Goal: Task Accomplishment & Management: Manage account settings

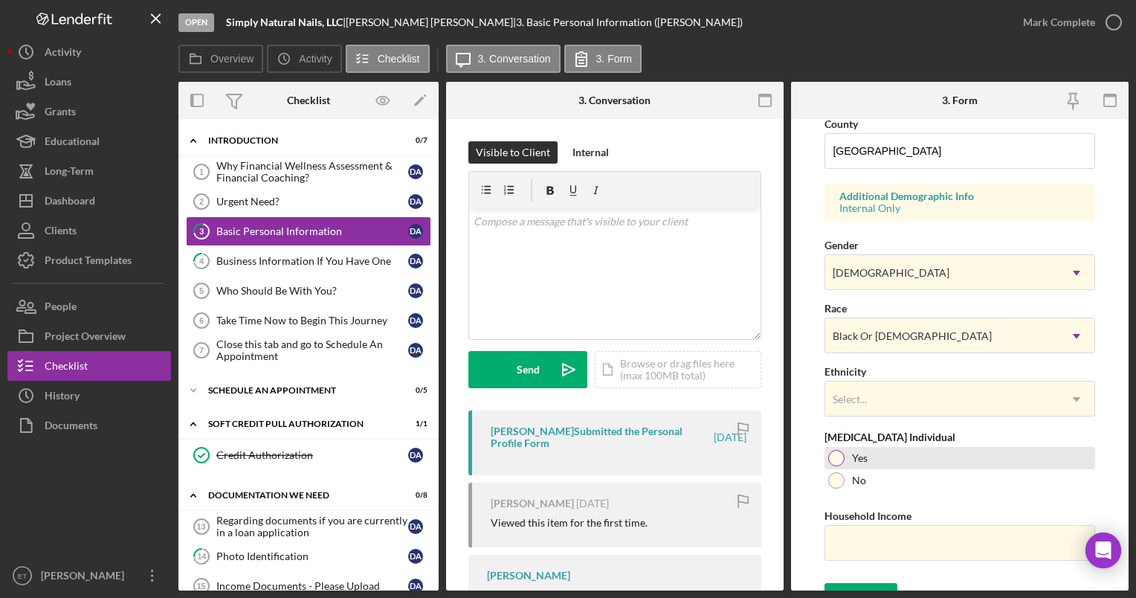
scroll to position [518, 0]
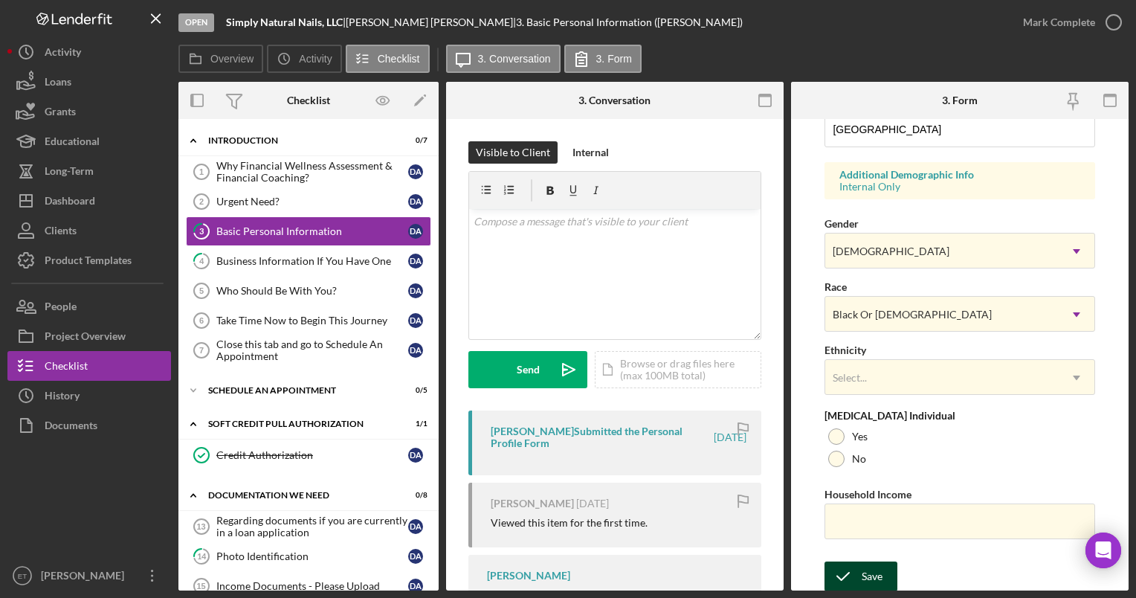
click at [876, 573] on div "Save" at bounding box center [872, 577] width 21 height 30
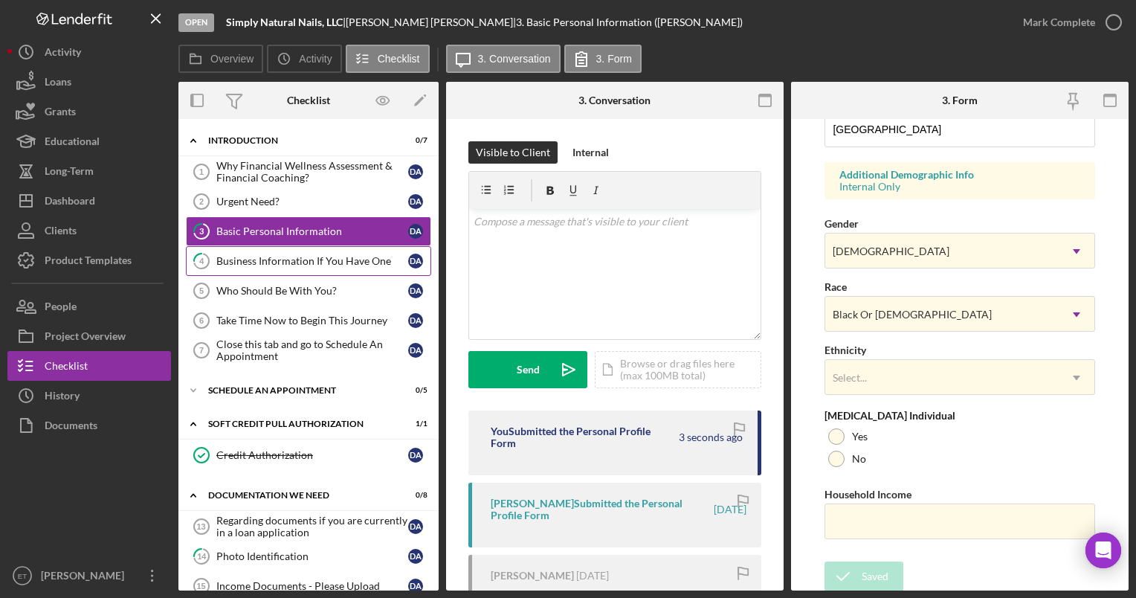
click at [283, 266] on link "4 Business Information If You Have One D A" at bounding box center [308, 261] width 245 height 30
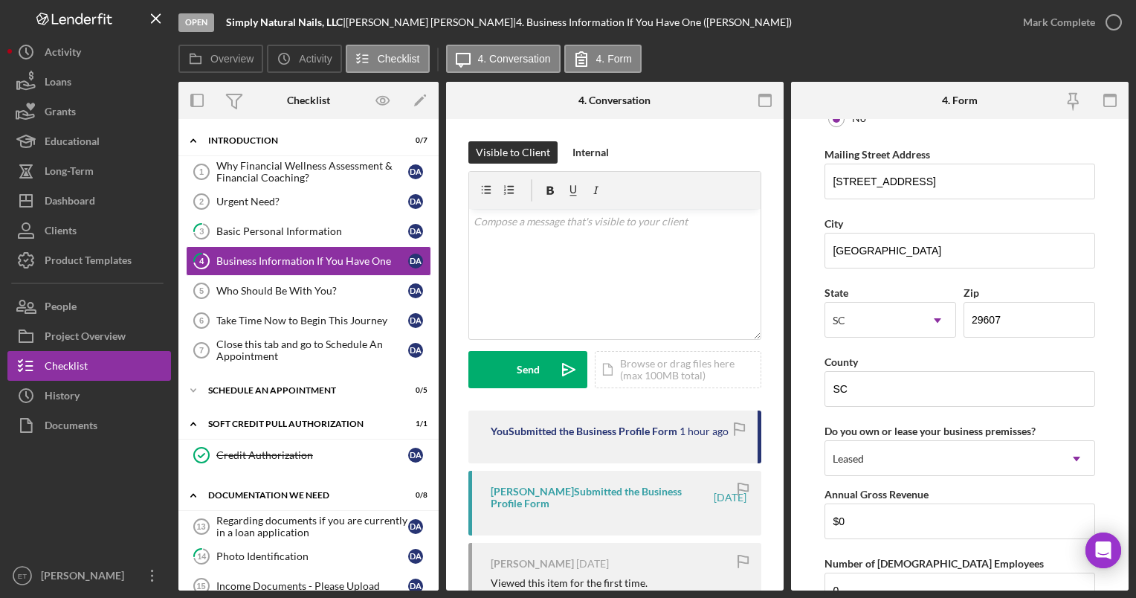
scroll to position [1226, 0]
click at [1136, 112] on html "Open Simply Natural Nails, LLC | Deborah Allen | 4. Business Information If You…" at bounding box center [568, 299] width 1136 height 598
click at [1119, 25] on icon "button" at bounding box center [1114, 22] width 37 height 37
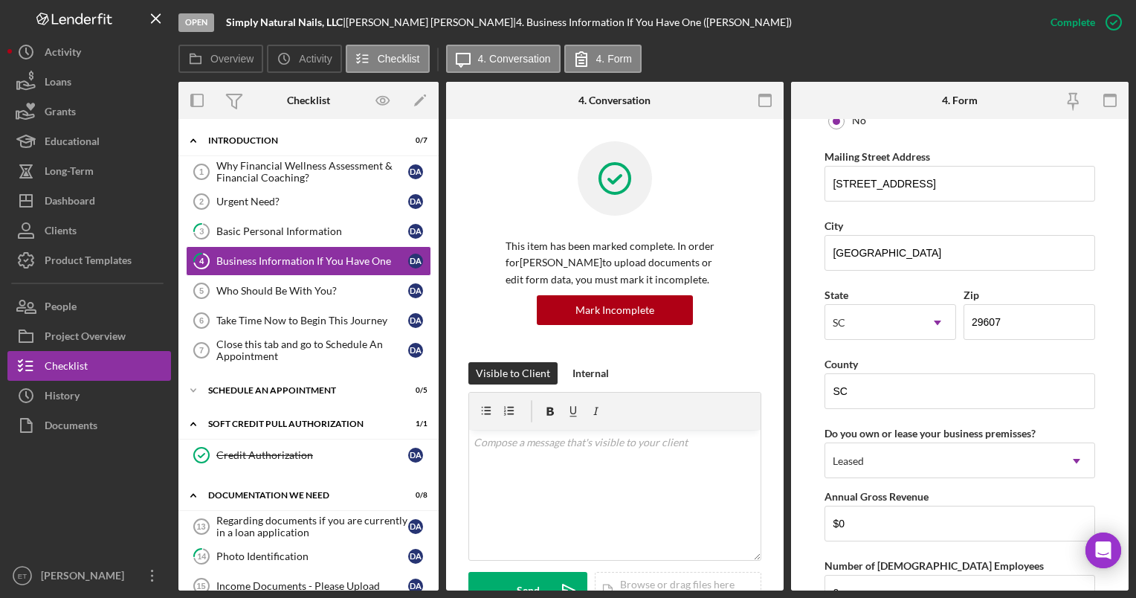
scroll to position [785, 0]
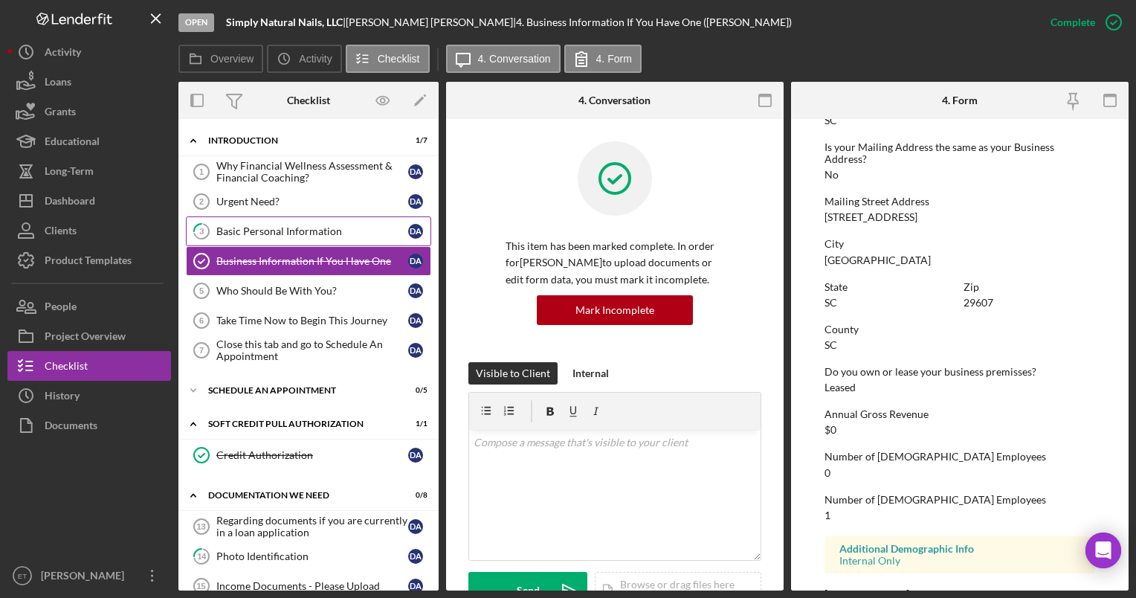
click at [279, 231] on div "Basic Personal Information" at bounding box center [312, 231] width 192 height 12
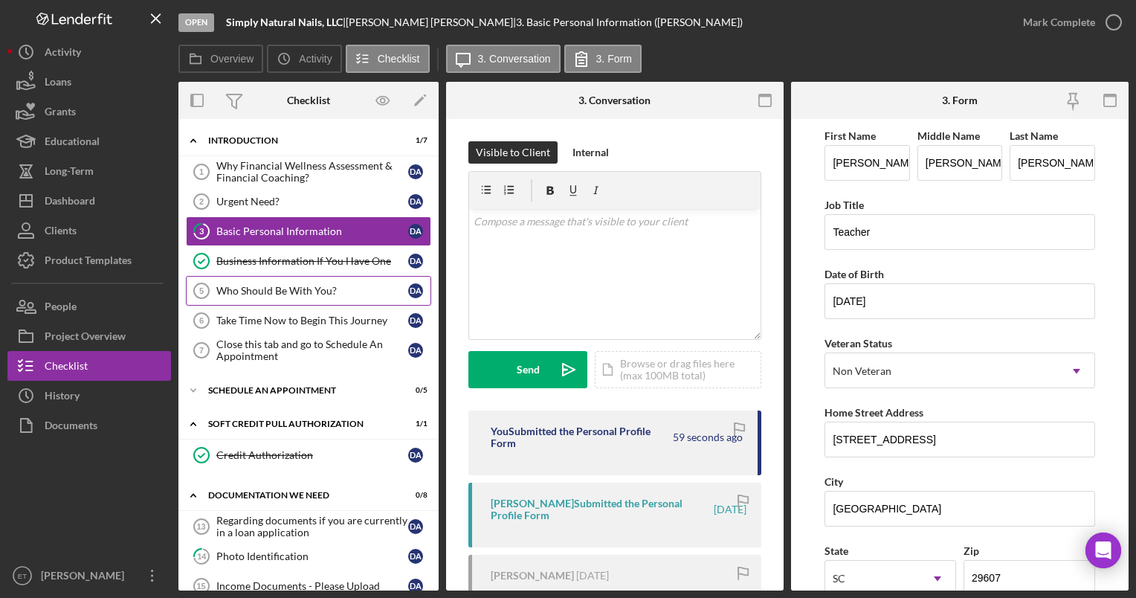
click at [277, 292] on div "Who Should Be With You?" at bounding box center [312, 291] width 192 height 12
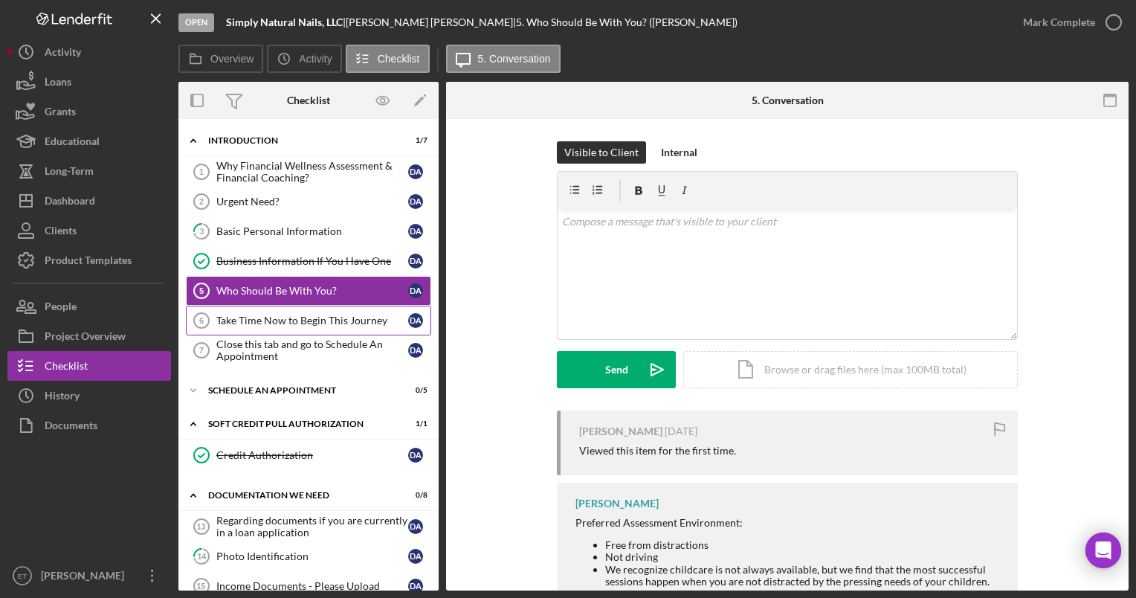
click at [280, 324] on div "Take Time Now to Begin This Journey" at bounding box center [312, 321] width 192 height 12
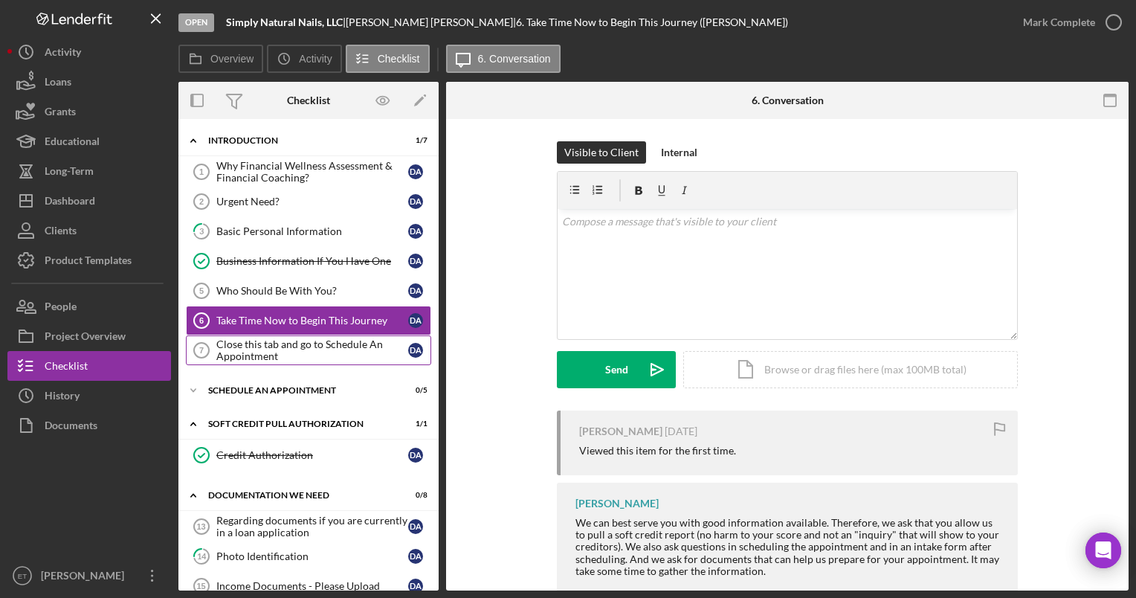
click at [280, 350] on div "Close this tab and go to Schedule An Appointment" at bounding box center [312, 350] width 192 height 24
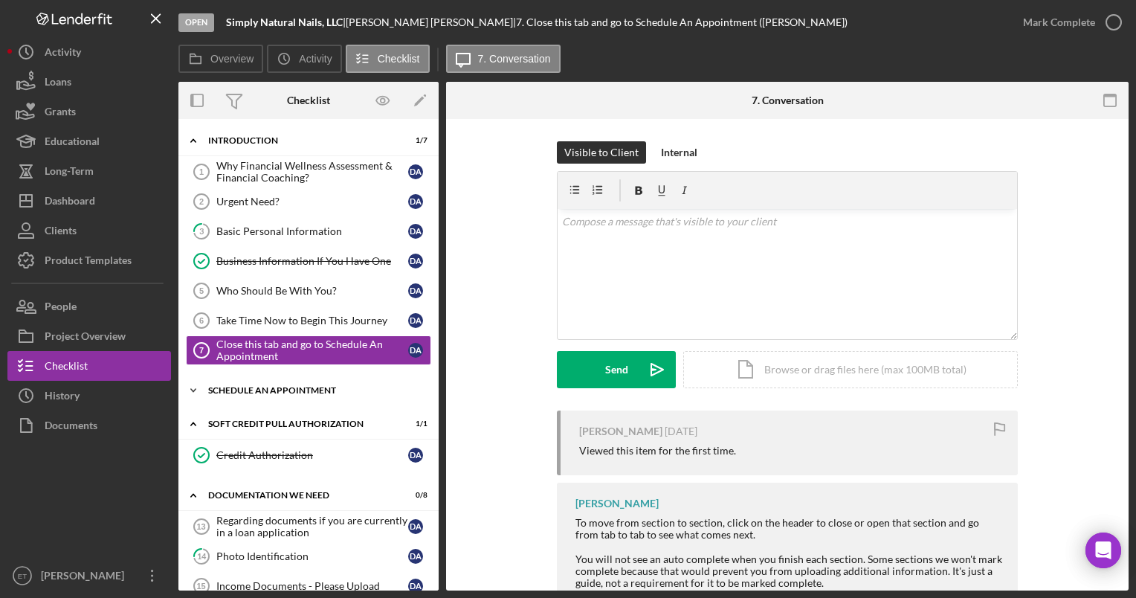
click at [274, 393] on div "Icon/Expander Schedule An Appointment 0 / 5" at bounding box center [308, 391] width 260 height 30
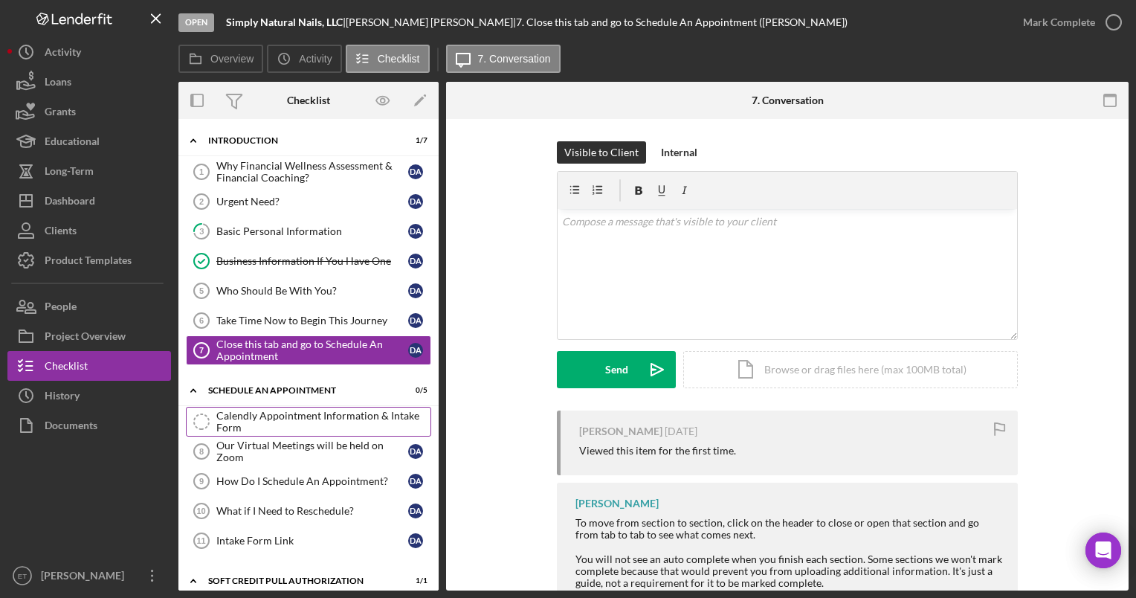
click at [271, 426] on div "Calendly Appointment Information & Intake Form" at bounding box center [323, 422] width 214 height 24
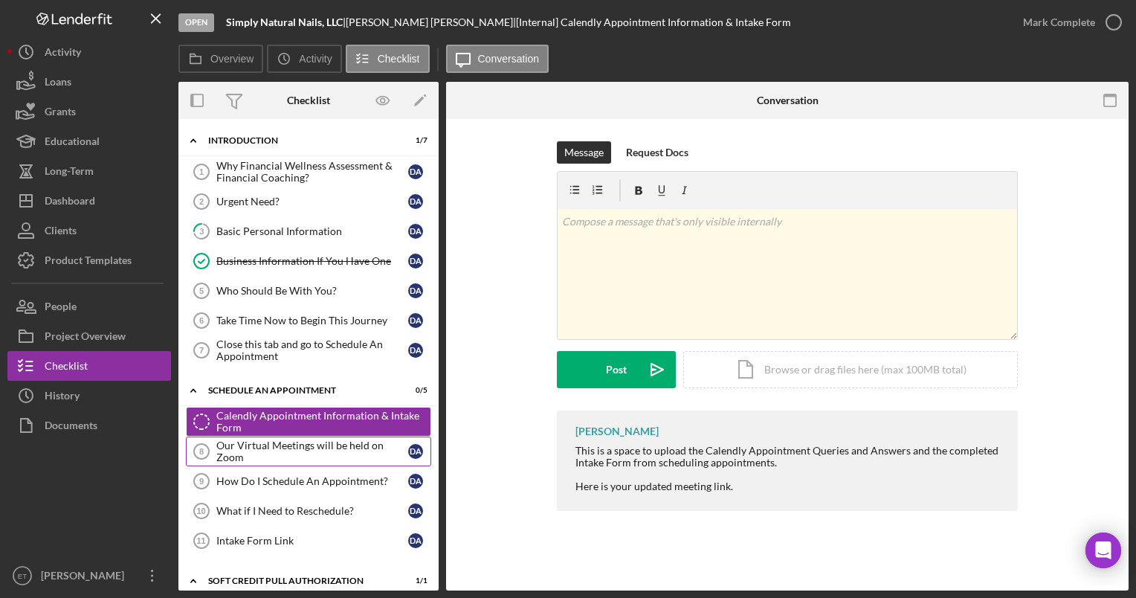
click at [297, 444] on div "Our Virtual Meetings will be held on Zoom" at bounding box center [312, 452] width 192 height 24
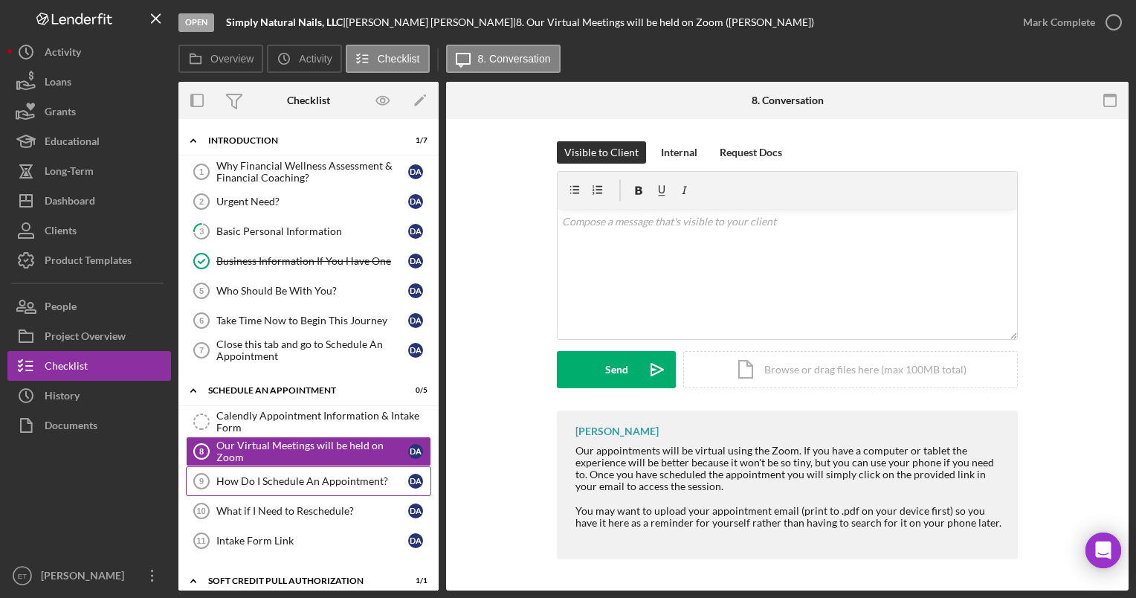
click at [297, 483] on div "How Do I Schedule An Appointment?" at bounding box center [312, 481] width 192 height 12
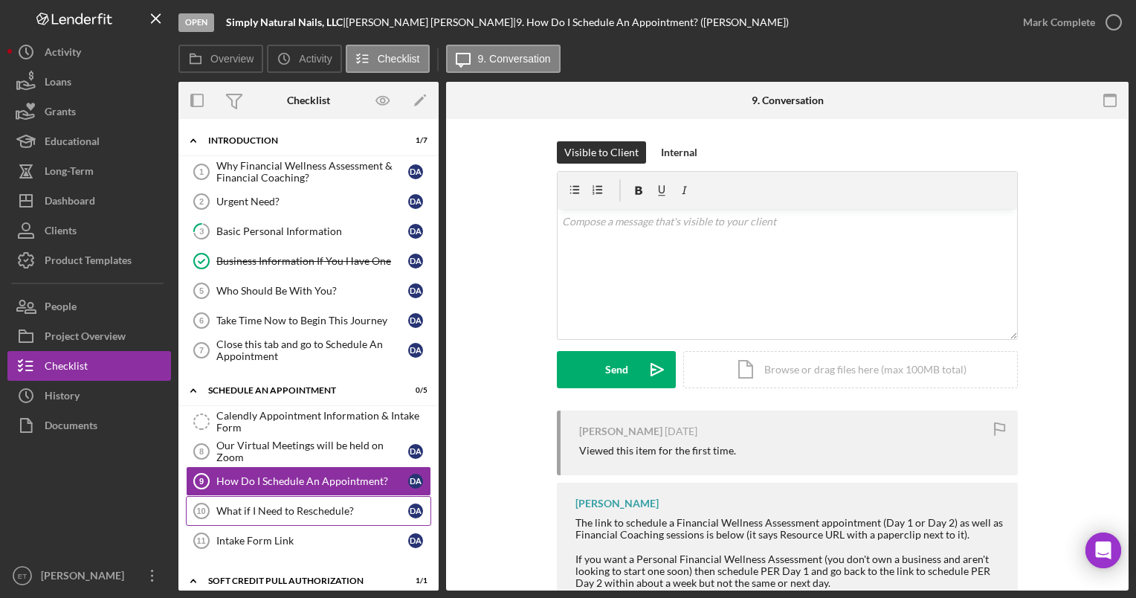
click at [300, 520] on link "What if I Need to Reschedule? 10 What if I Need to Reschedule? D A" at bounding box center [308, 511] width 245 height 30
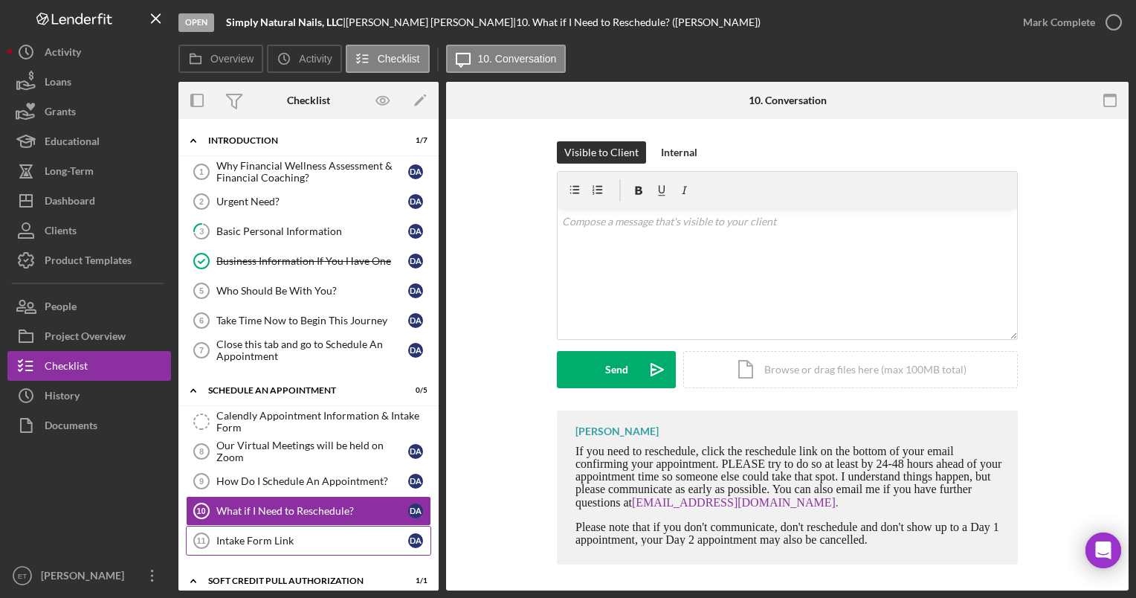
click at [283, 539] on div "Intake Form Link" at bounding box center [312, 541] width 192 height 12
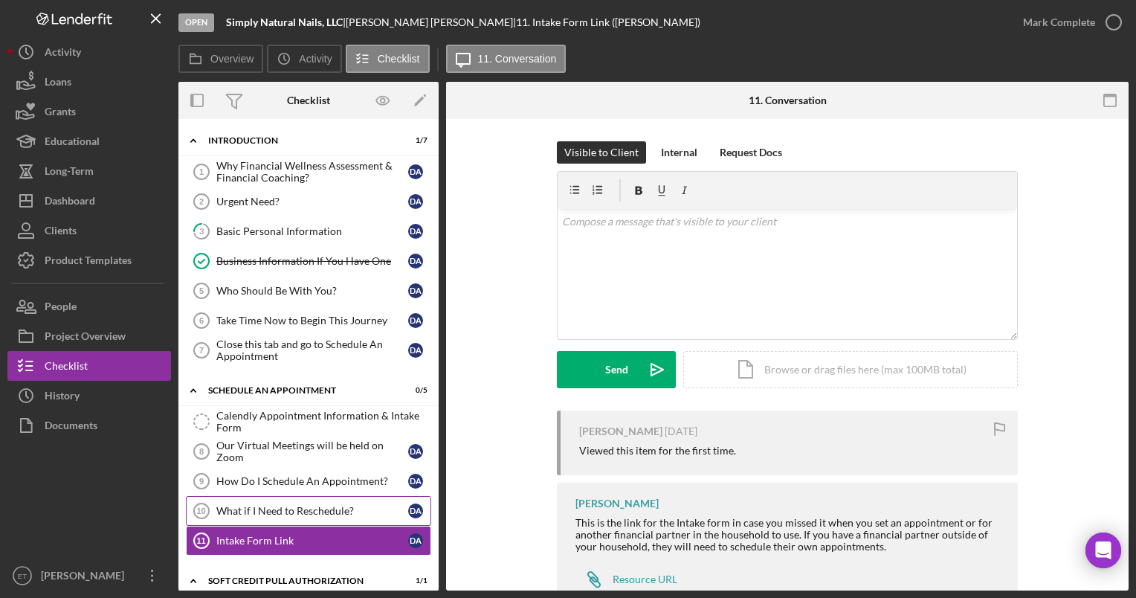
click at [295, 508] on div "What if I Need to Reschedule?" at bounding box center [312, 511] width 192 height 12
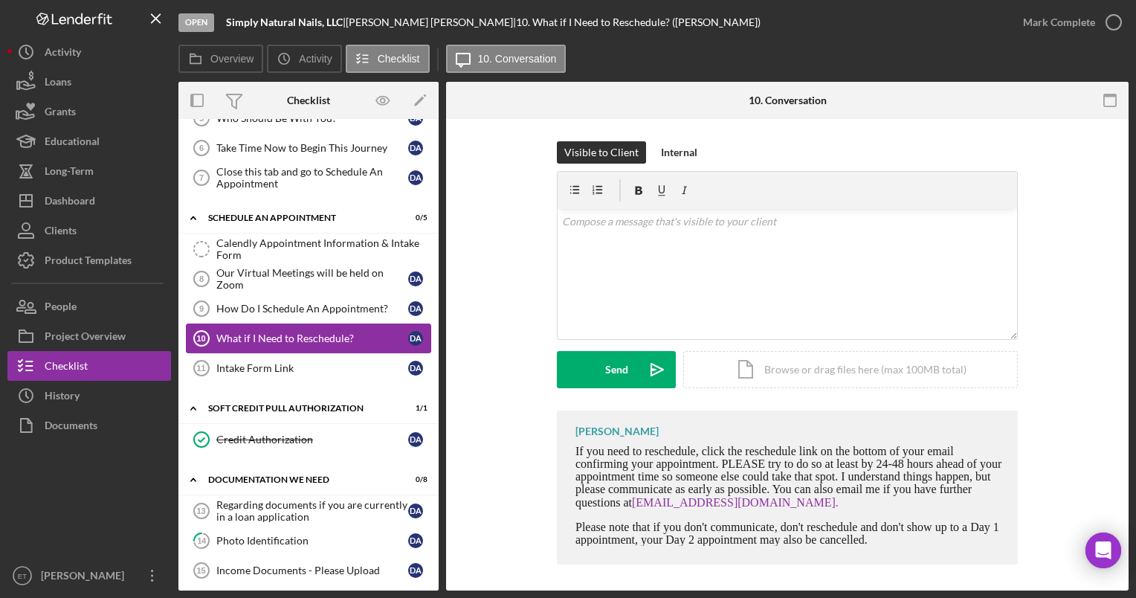
scroll to position [176, 0]
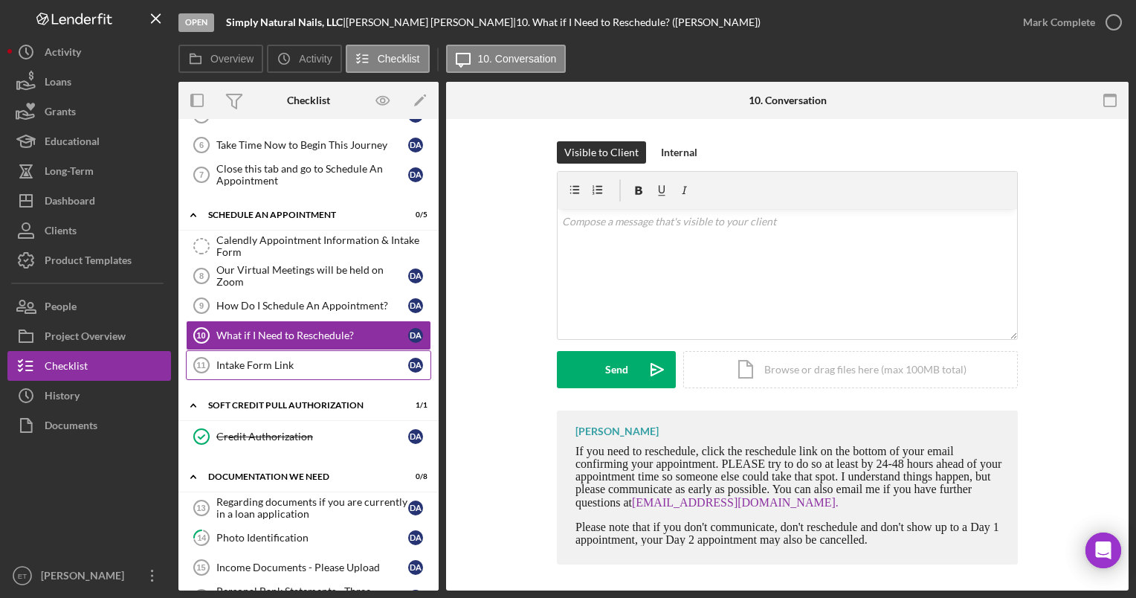
click at [315, 361] on div "Intake Form Link" at bounding box center [312, 365] width 192 height 12
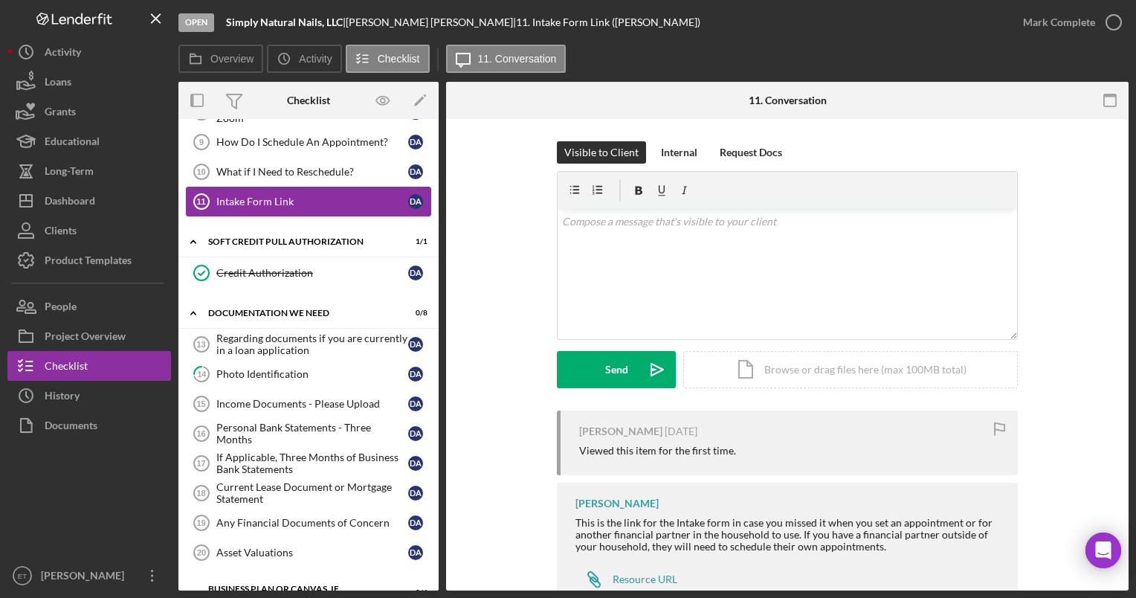
scroll to position [344, 0]
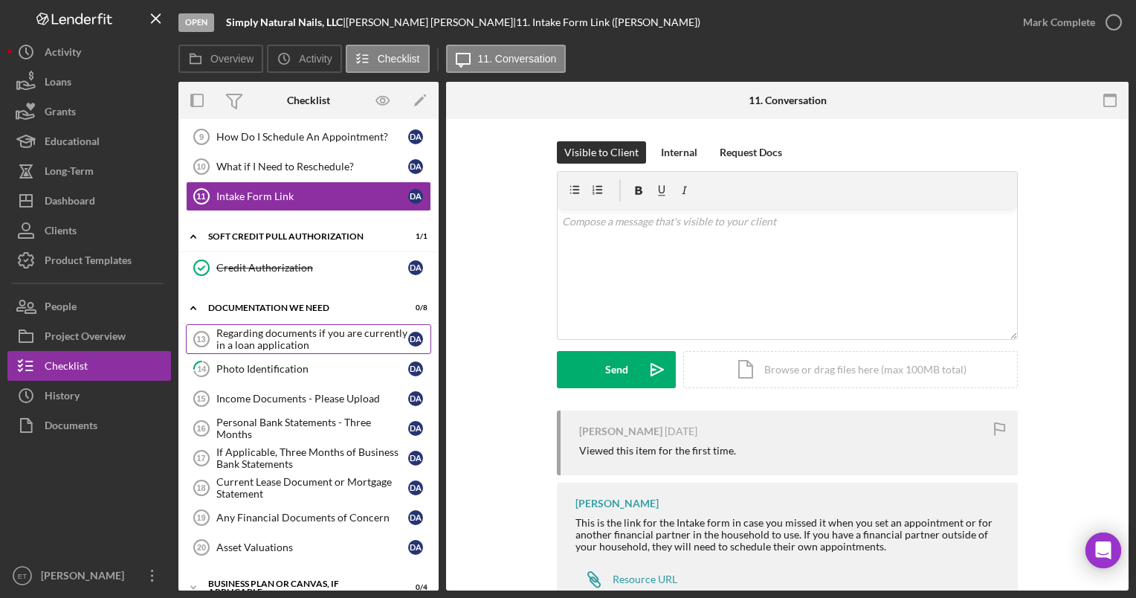
click at [292, 334] on div "Regarding documents if you are currently in a loan application" at bounding box center [312, 339] width 192 height 24
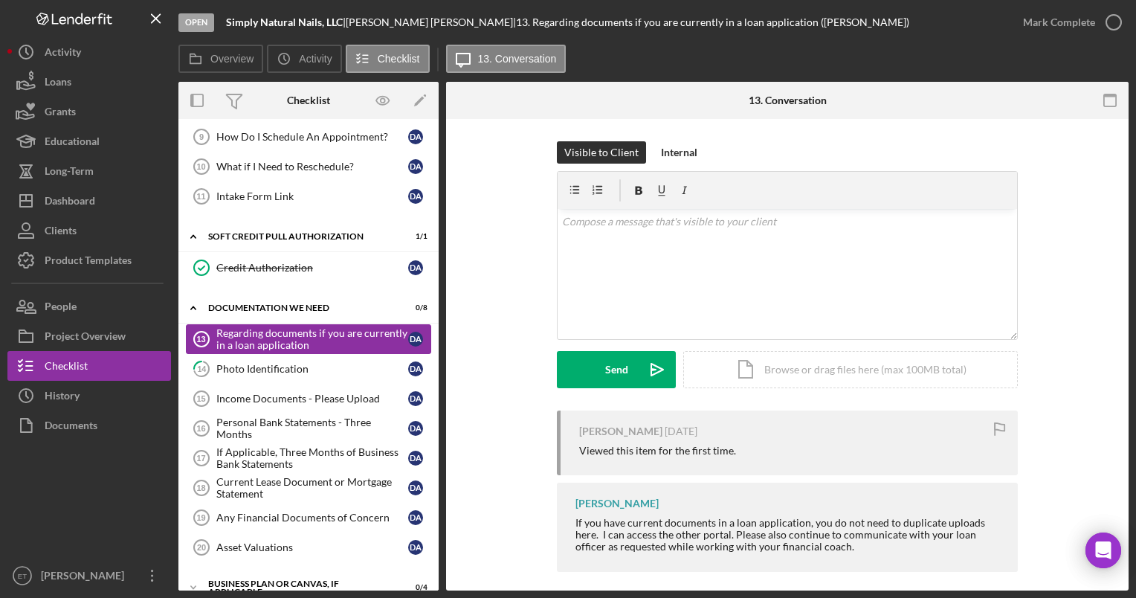
scroll to position [389, 0]
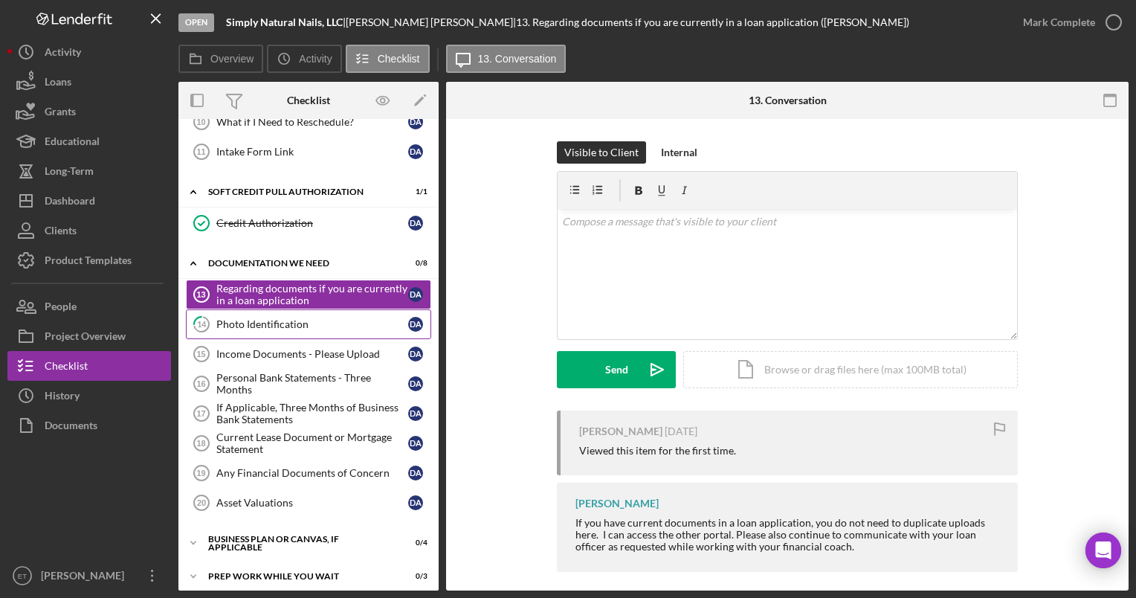
click at [274, 327] on link "14 Photo Identification D A" at bounding box center [308, 324] width 245 height 30
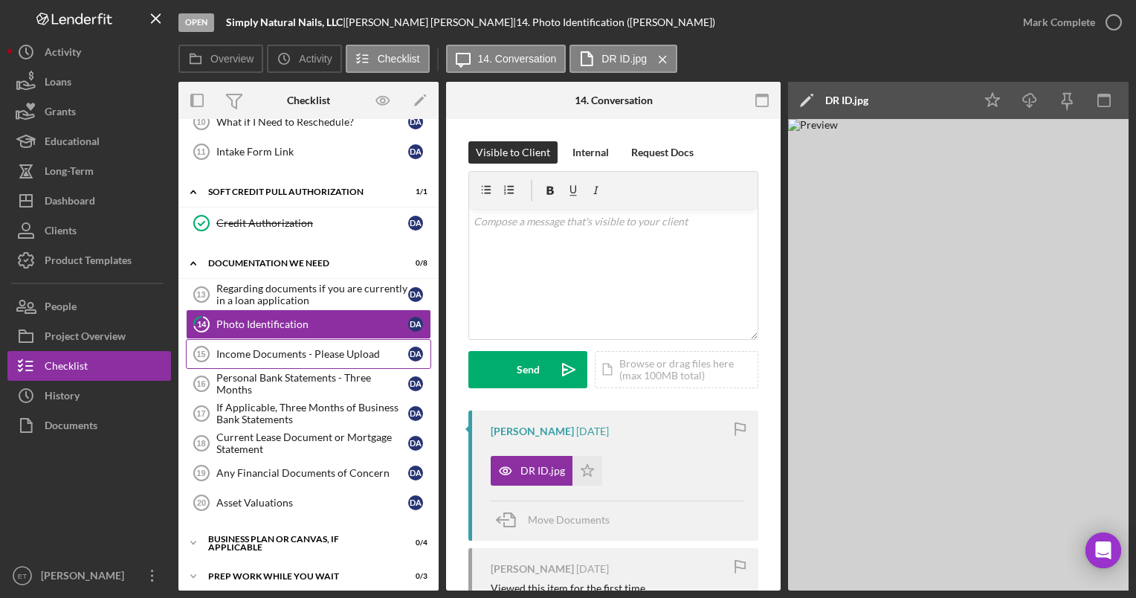
click at [293, 354] on div "Income Documents - Please Upload" at bounding box center [312, 354] width 192 height 12
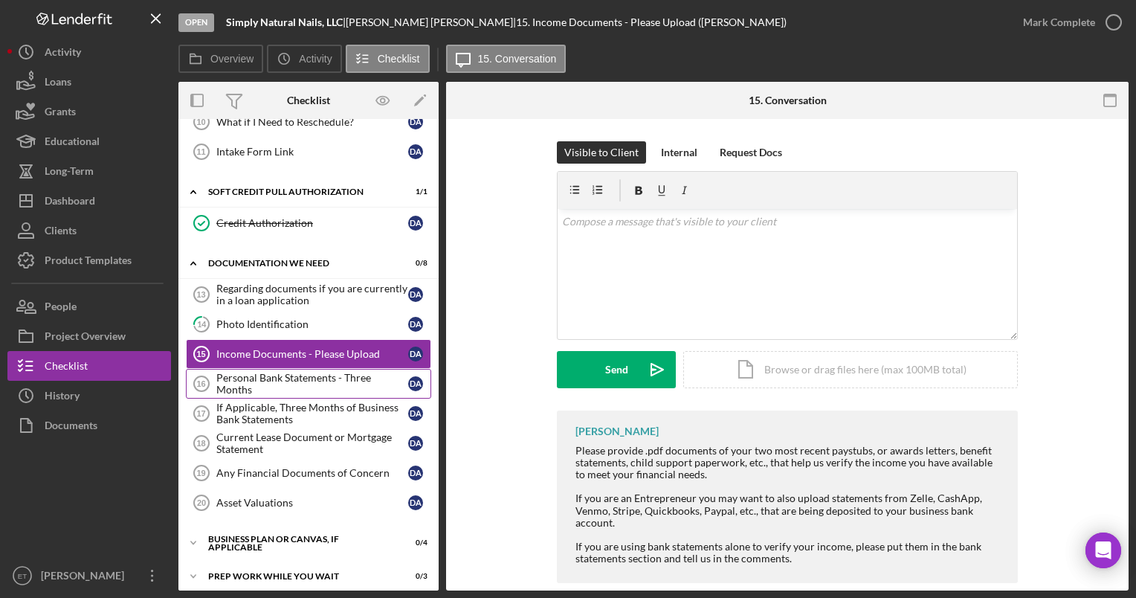
click at [287, 376] on div "Personal Bank Statements - Three Months" at bounding box center [312, 384] width 192 height 24
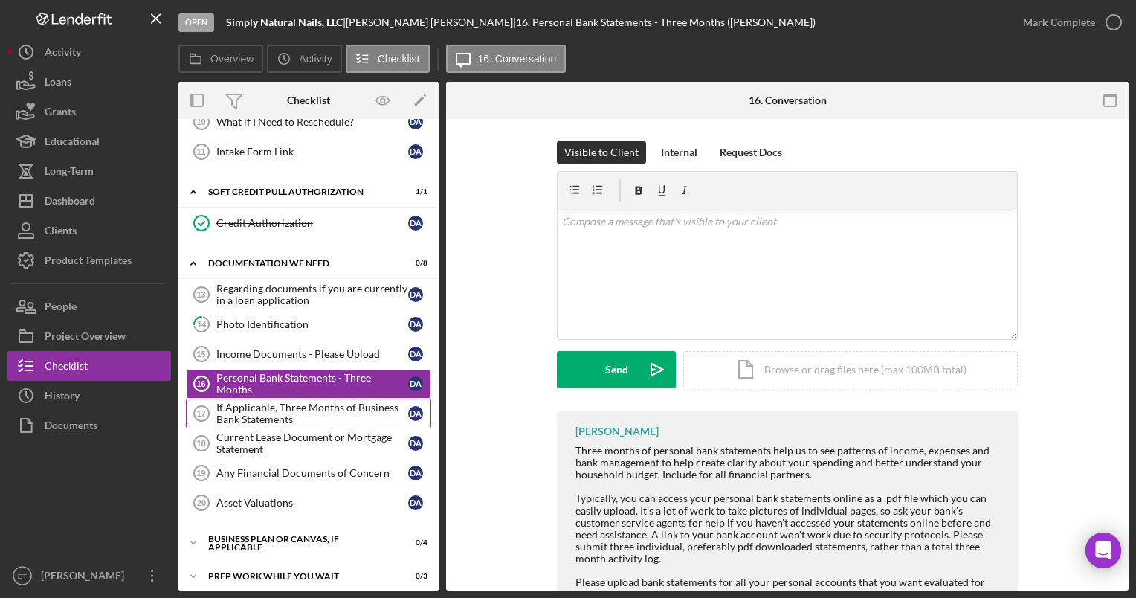
click at [285, 407] on div "If Applicable, Three Months of Business Bank Statements" at bounding box center [312, 414] width 192 height 24
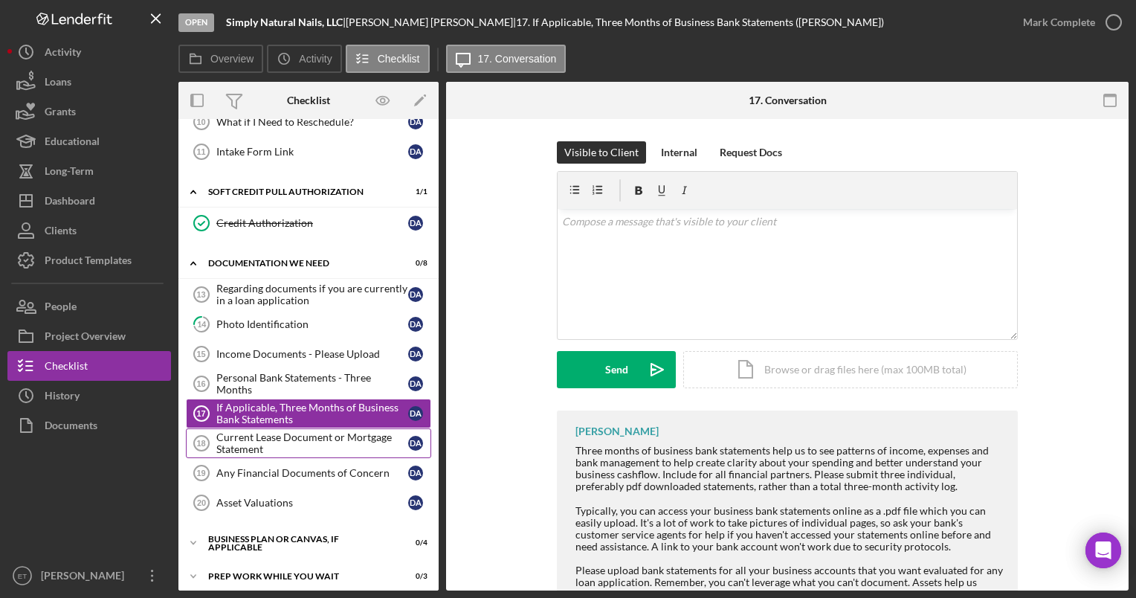
click at [288, 434] on div "Current Lease Document or Mortgage Statement" at bounding box center [312, 443] width 192 height 24
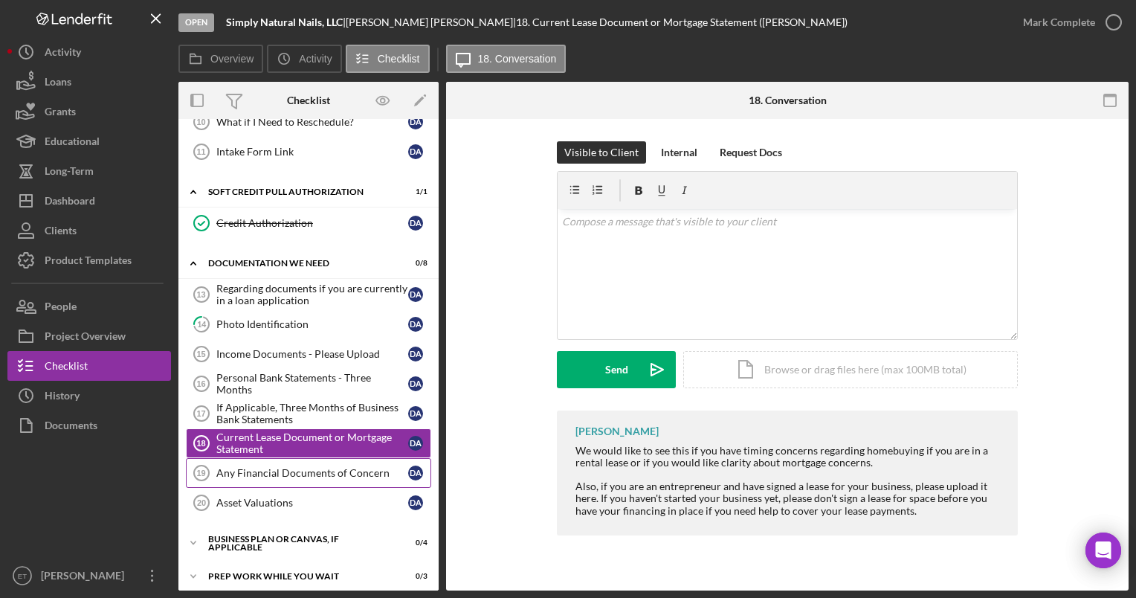
click at [289, 467] on div "Any Financial Documents of Concern" at bounding box center [312, 473] width 192 height 12
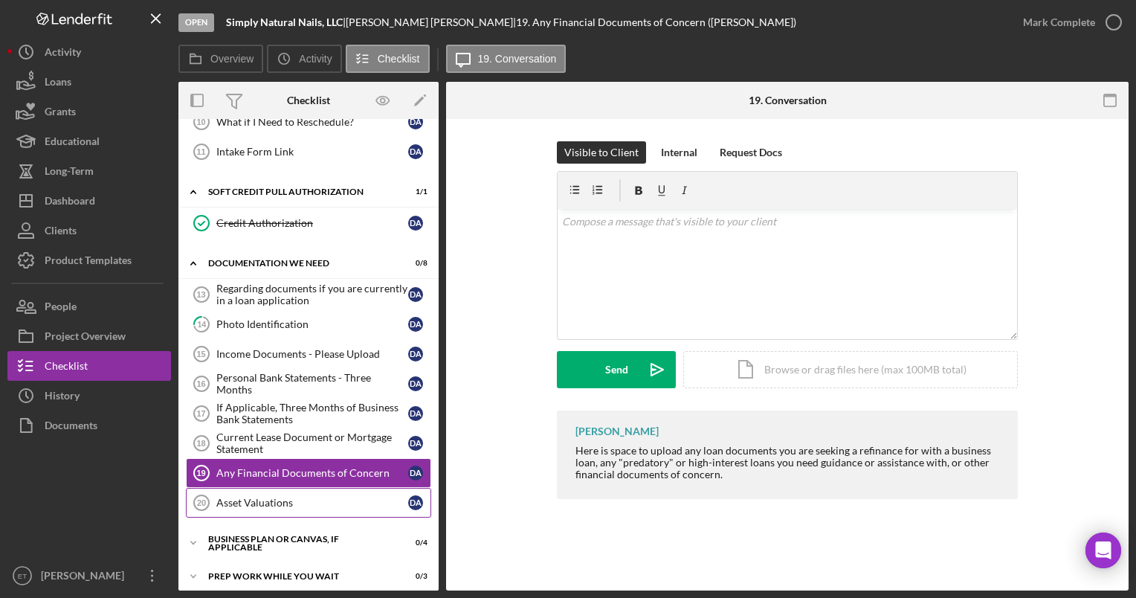
click at [286, 497] on div "Asset Valuations" at bounding box center [312, 503] width 192 height 12
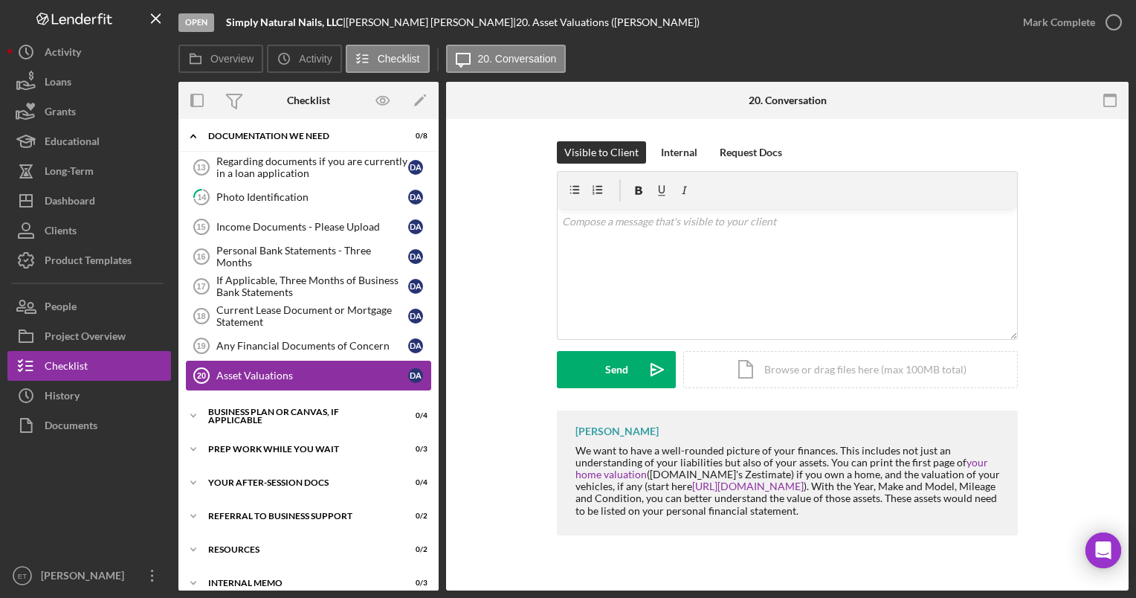
scroll to position [518, 0]
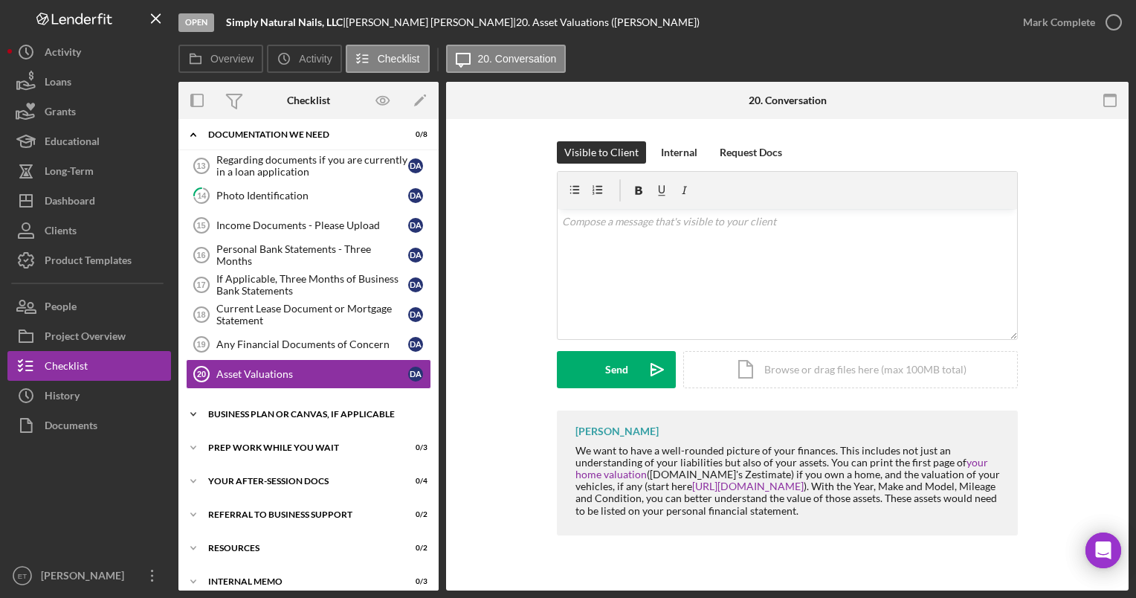
click at [266, 412] on div "Icon/Expander Business Plan or Canvas, if applicable 0 / 4" at bounding box center [308, 414] width 260 height 30
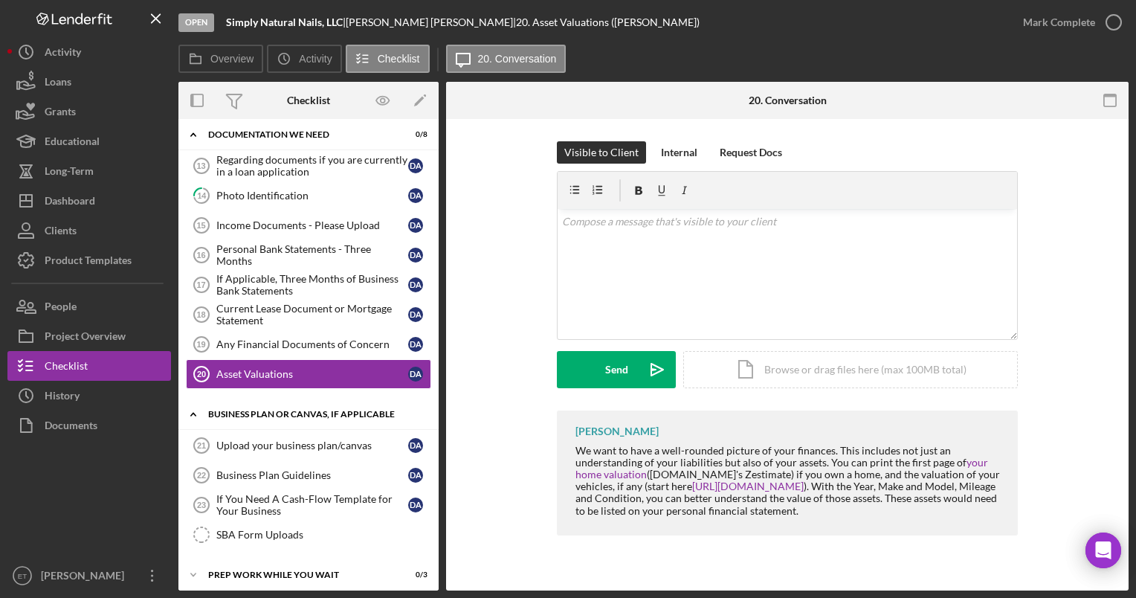
click at [259, 410] on div "Business Plan or Canvas, if applicable" at bounding box center [314, 414] width 212 height 9
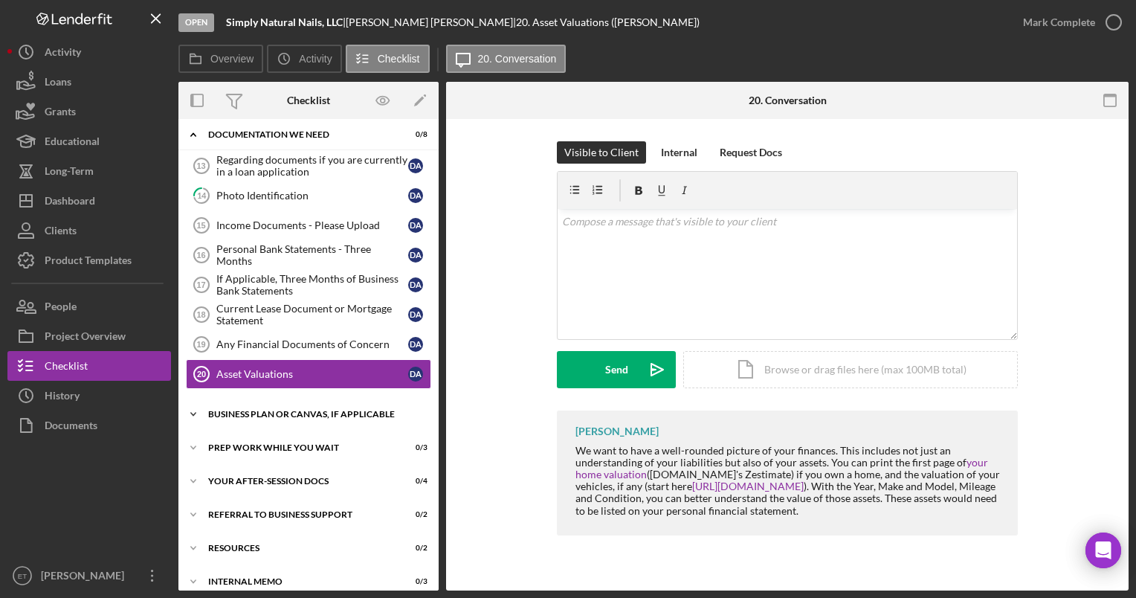
scroll to position [524, 0]
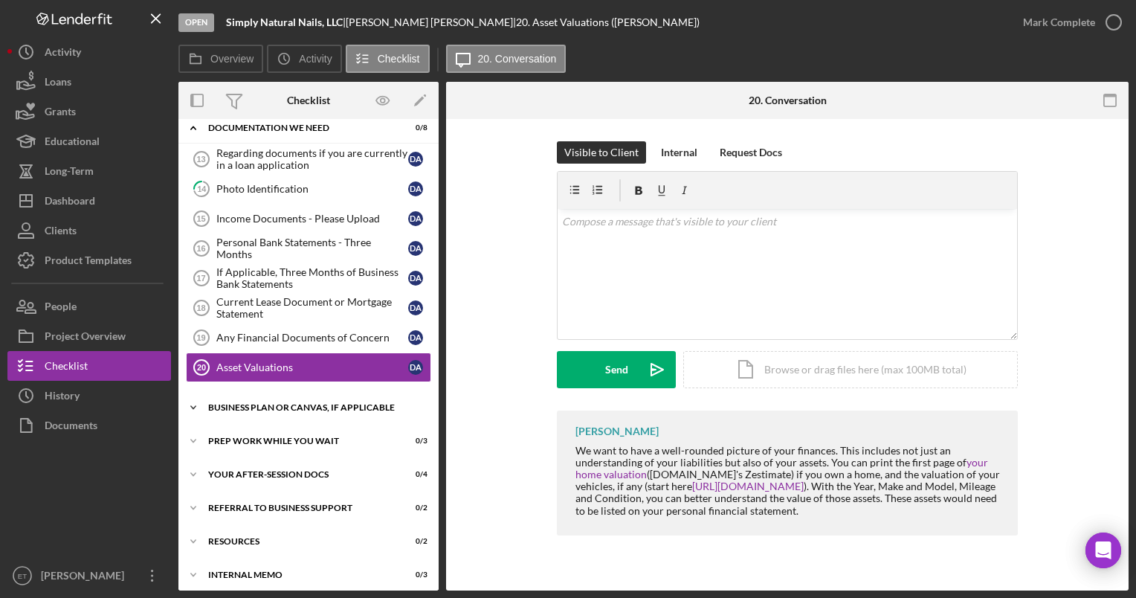
click at [236, 403] on div "Business Plan or Canvas, if applicable" at bounding box center [314, 407] width 212 height 9
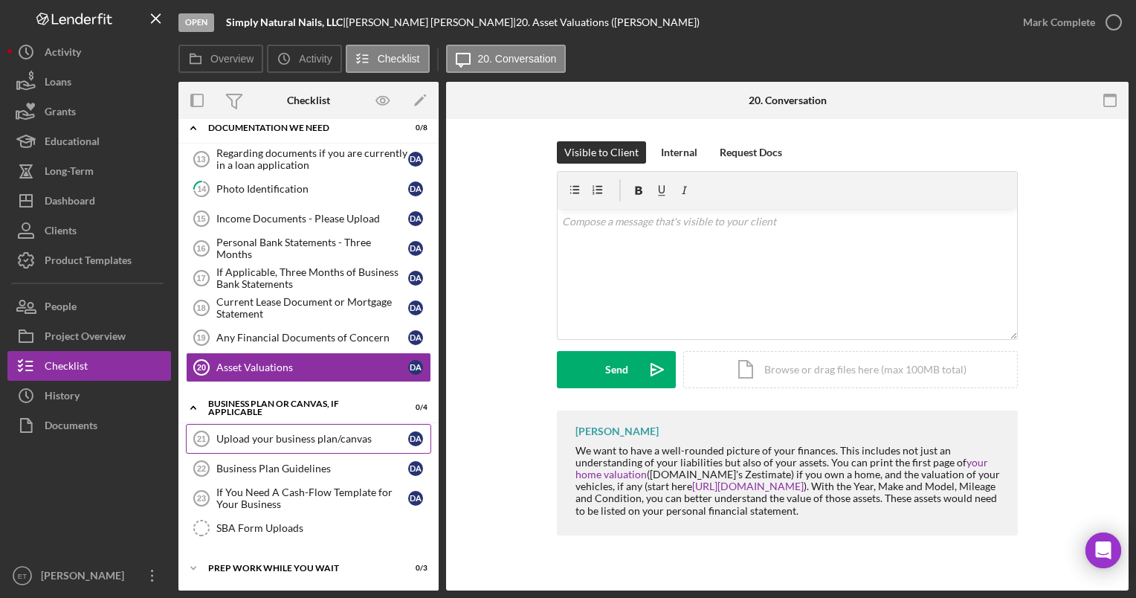
click at [254, 433] on div "Upload your business plan/canvas" at bounding box center [312, 439] width 192 height 12
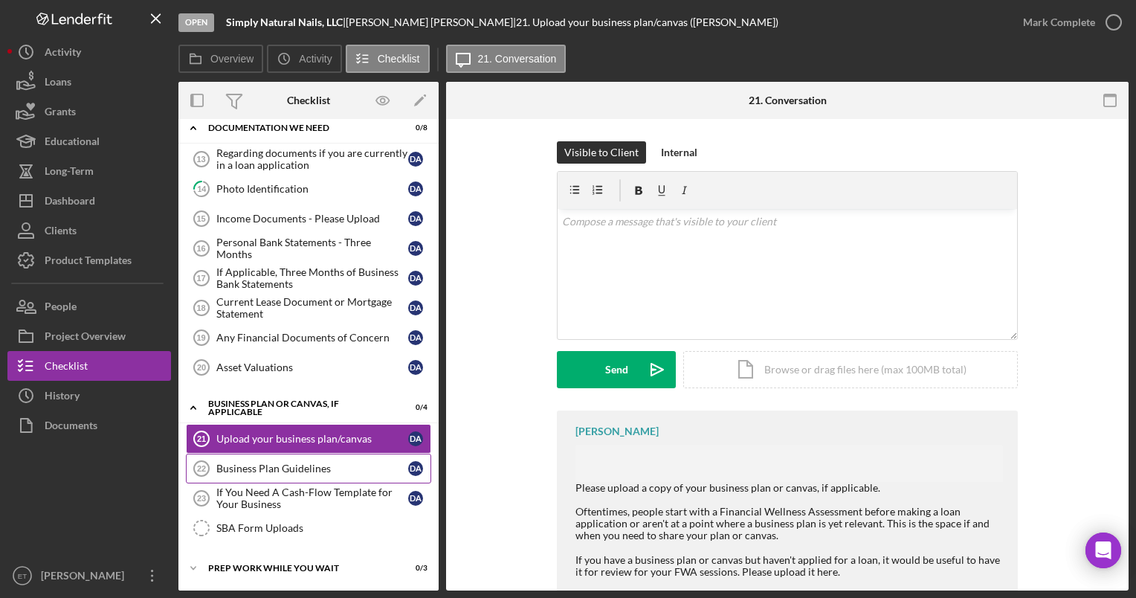
click at [271, 467] on link "Business Plan Guidelines 22 Business Plan Guidelines D A" at bounding box center [308, 469] width 245 height 30
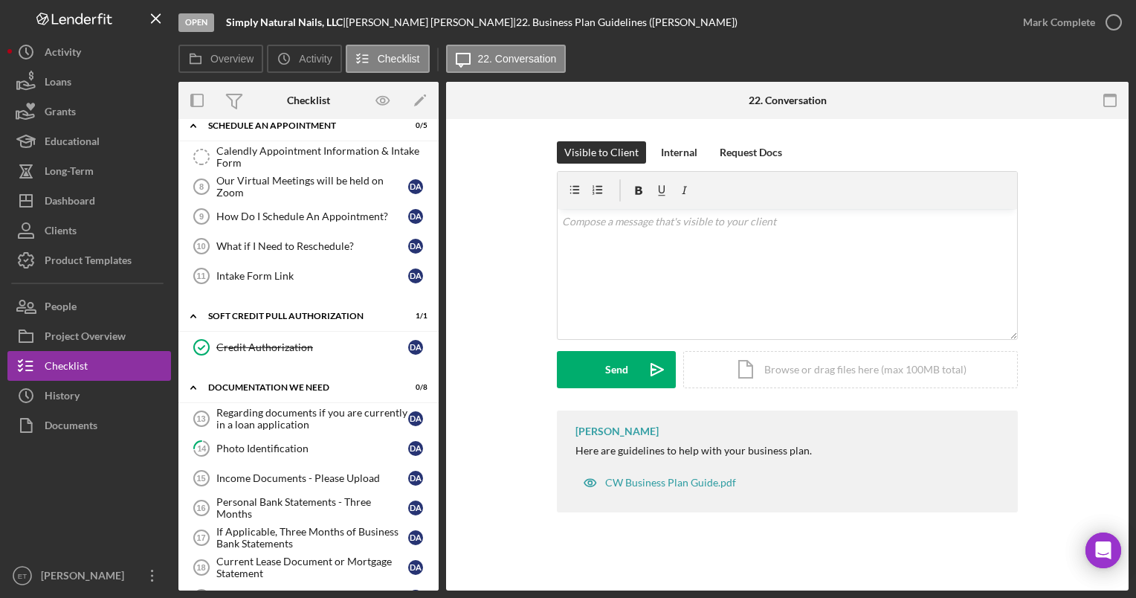
scroll to position [302, 0]
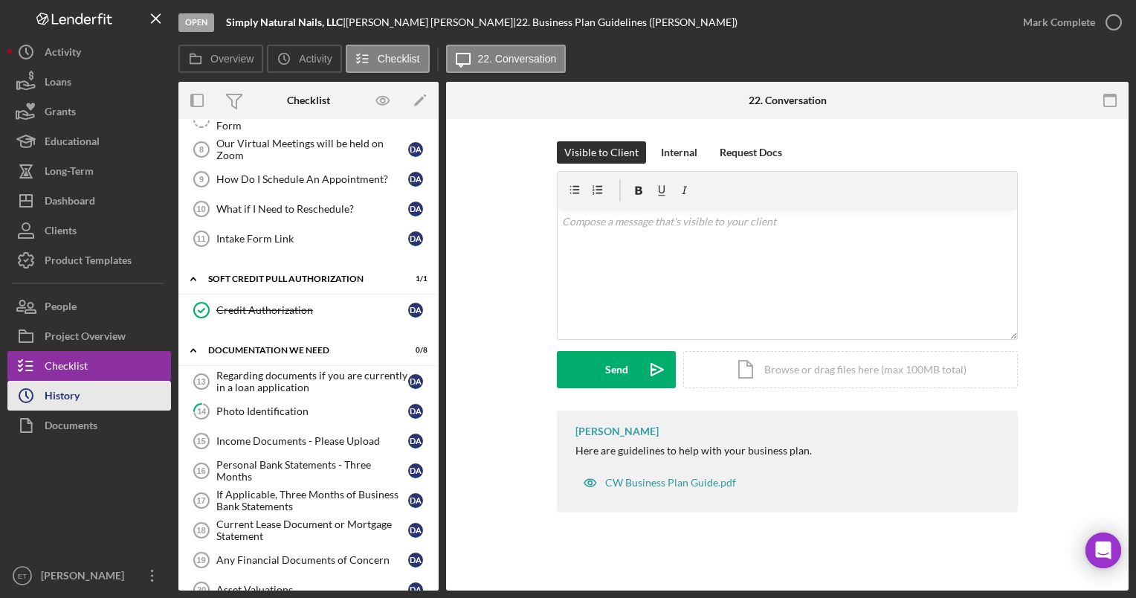
click at [97, 398] on button "Icon/History History" at bounding box center [89, 396] width 164 height 30
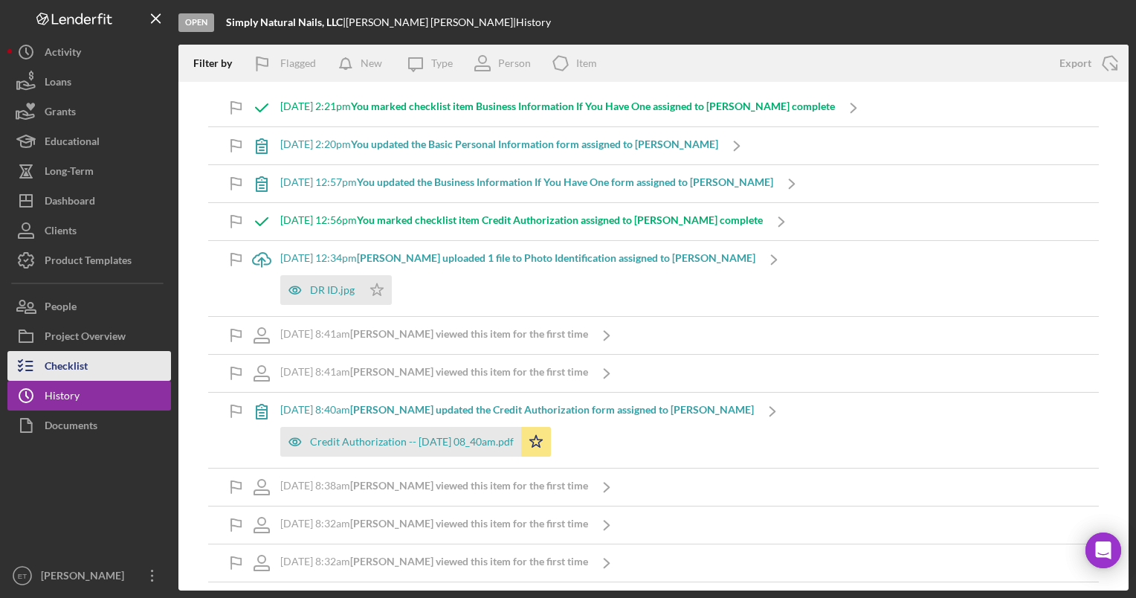
click at [74, 366] on div "Checklist" at bounding box center [66, 367] width 43 height 33
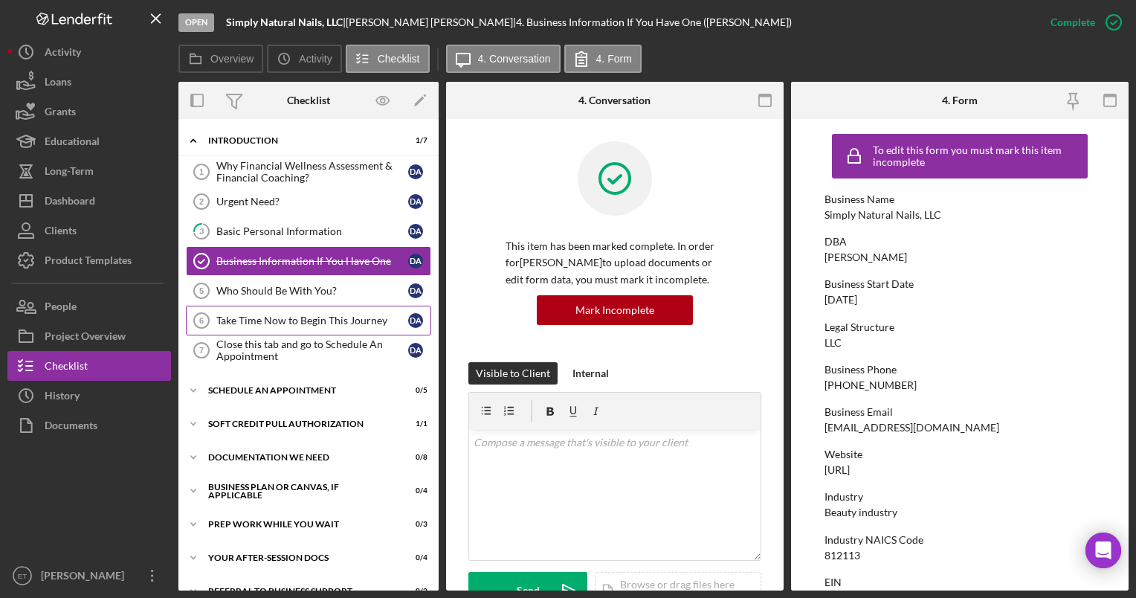
click at [265, 321] on div "Take Time Now to Begin This Journey" at bounding box center [312, 321] width 192 height 12
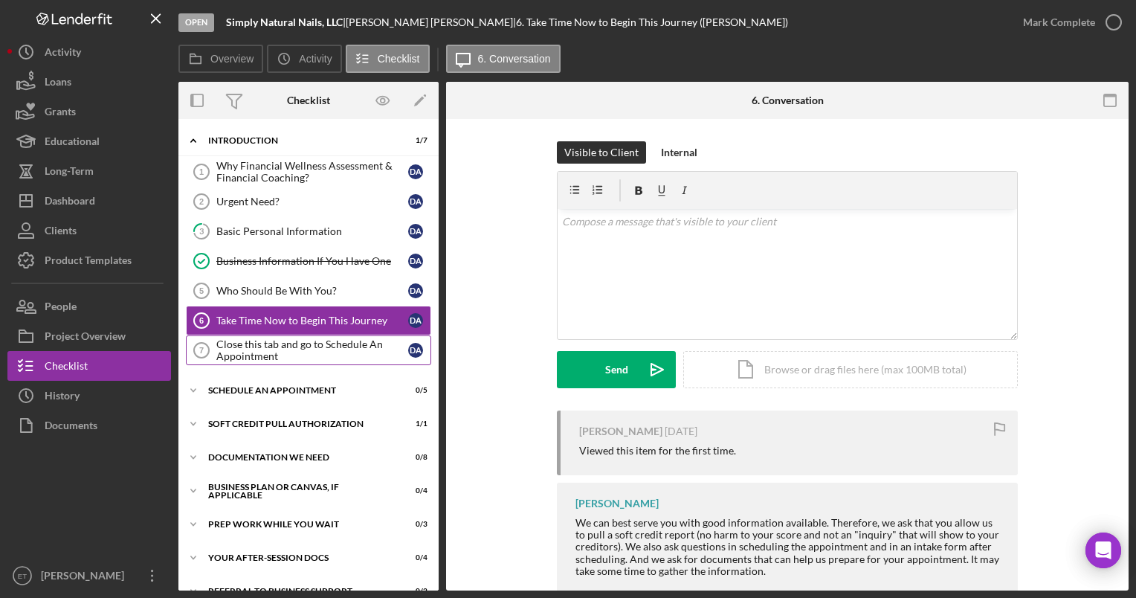
click at [260, 351] on div "Close this tab and go to Schedule An Appointment" at bounding box center [312, 350] width 192 height 24
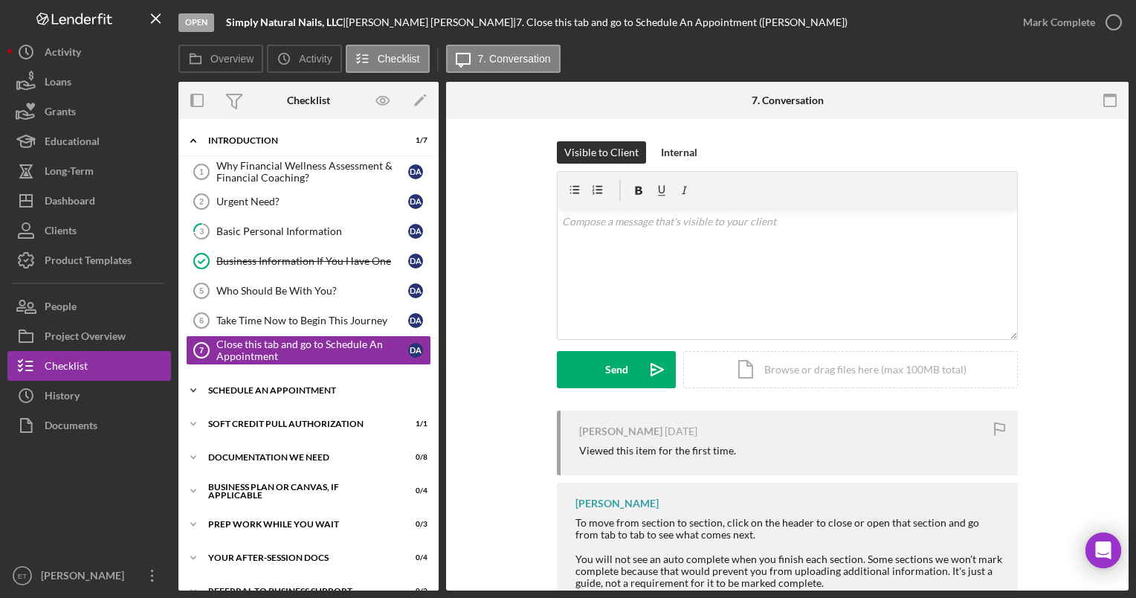
click at [263, 390] on div "Schedule An Appointment" at bounding box center [314, 390] width 212 height 9
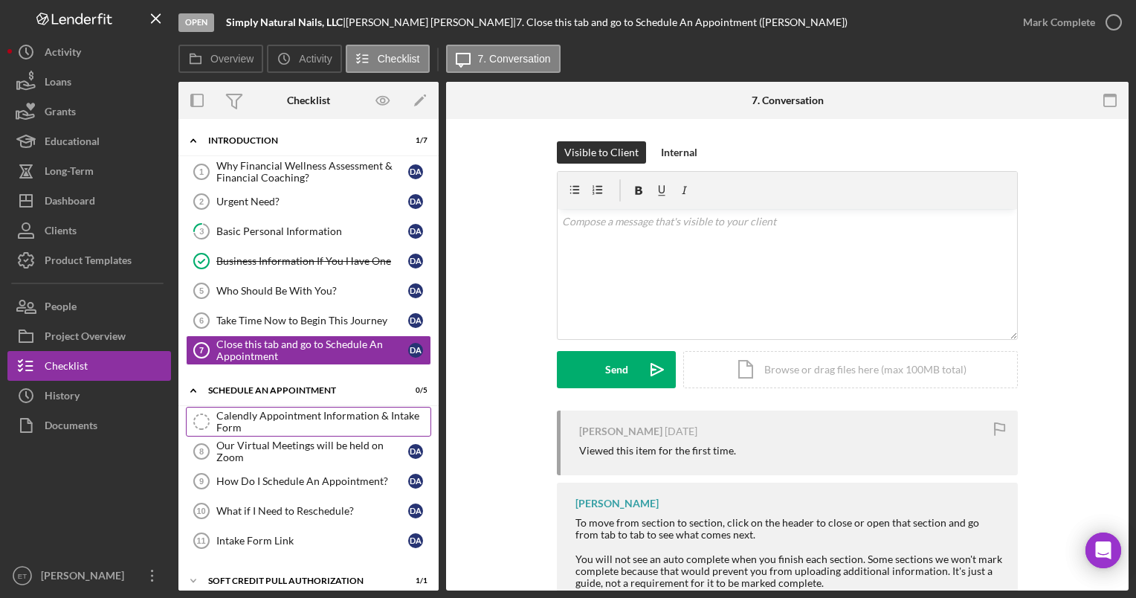
click at [267, 420] on div "Calendly Appointment Information & Intake Form" at bounding box center [323, 422] width 214 height 24
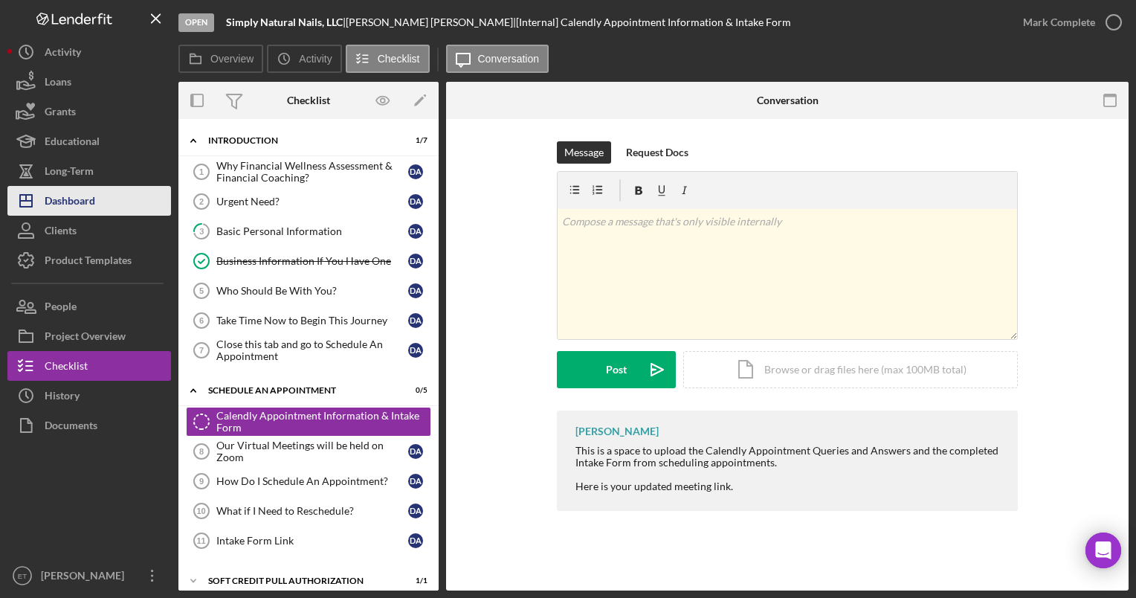
click at [62, 205] on div "Dashboard" at bounding box center [70, 202] width 51 height 33
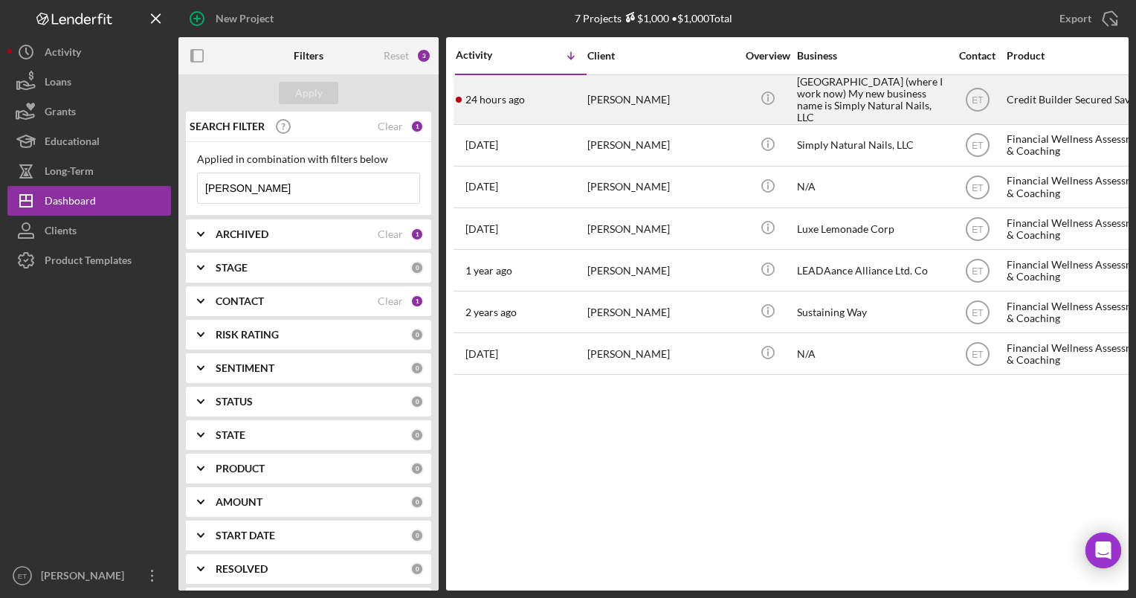
click at [634, 99] on div "[PERSON_NAME]" at bounding box center [662, 100] width 149 height 48
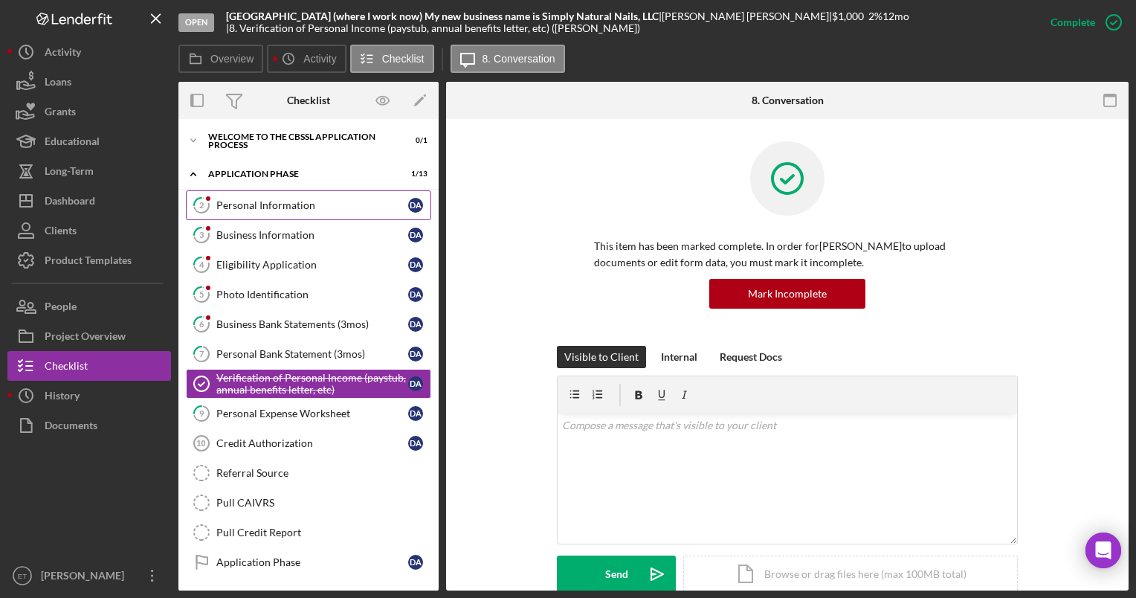
click at [277, 201] on div "Personal Information" at bounding box center [312, 205] width 192 height 12
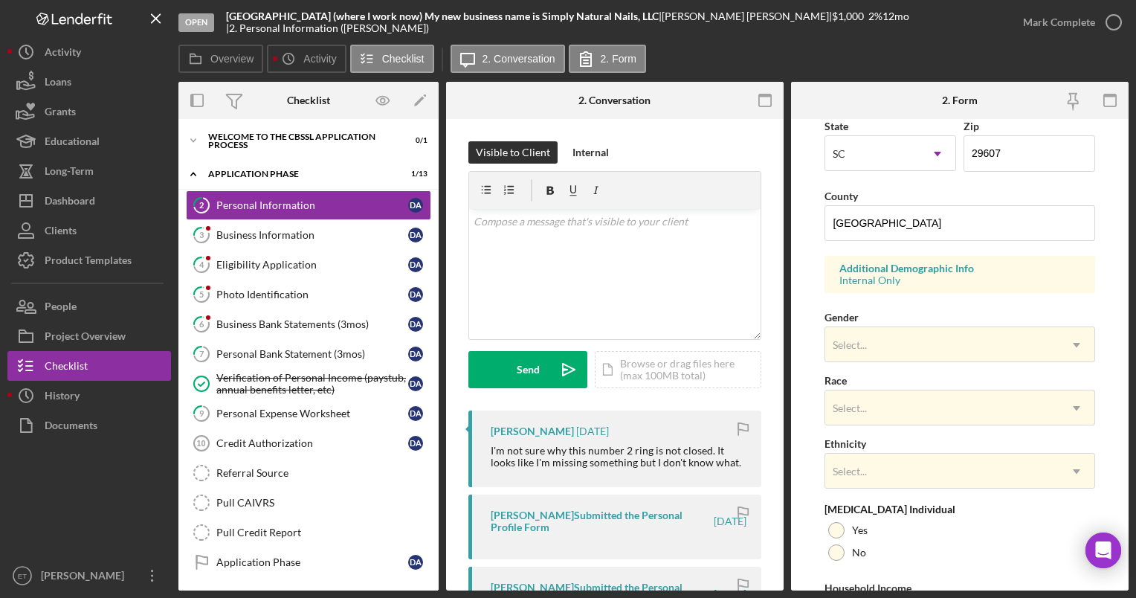
scroll to position [437, 0]
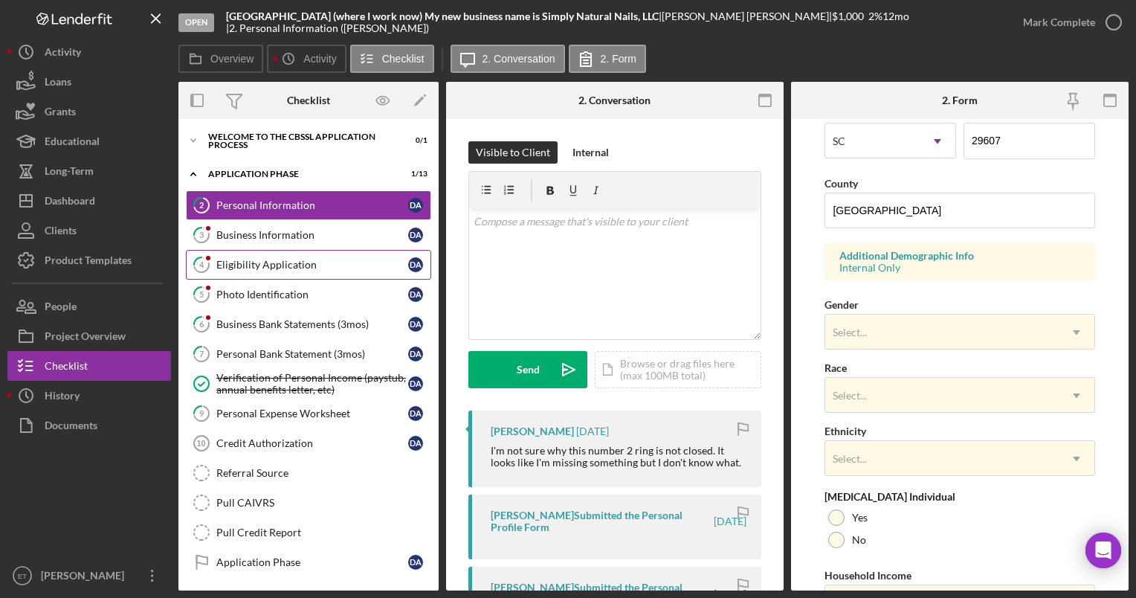
click at [272, 259] on div "Eligibility Application" at bounding box center [312, 265] width 192 height 12
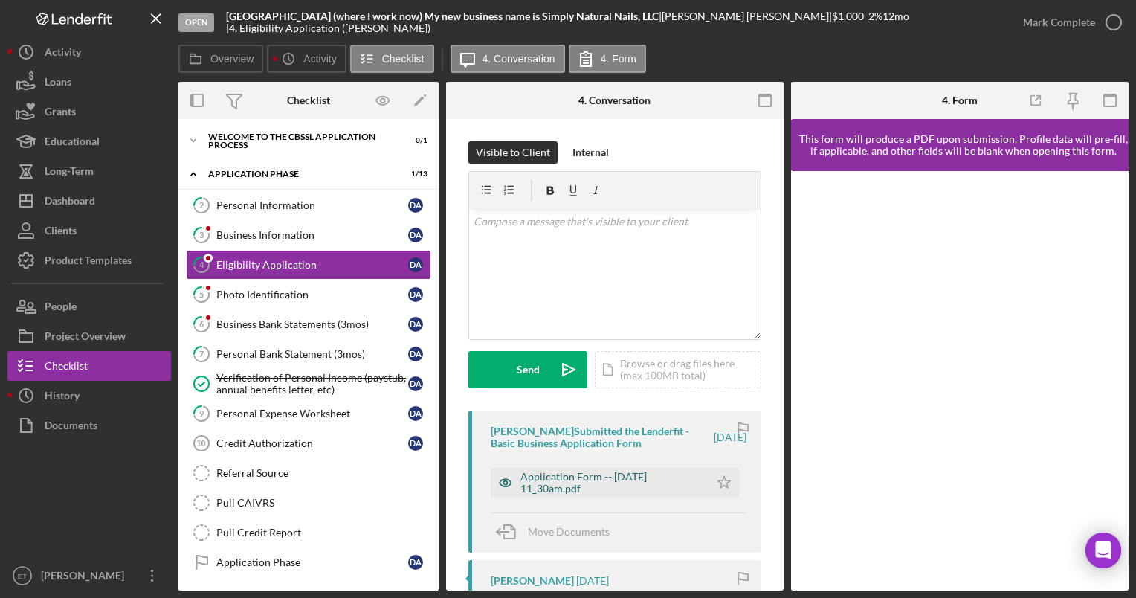
click at [508, 480] on icon "button" at bounding box center [506, 483] width 30 height 30
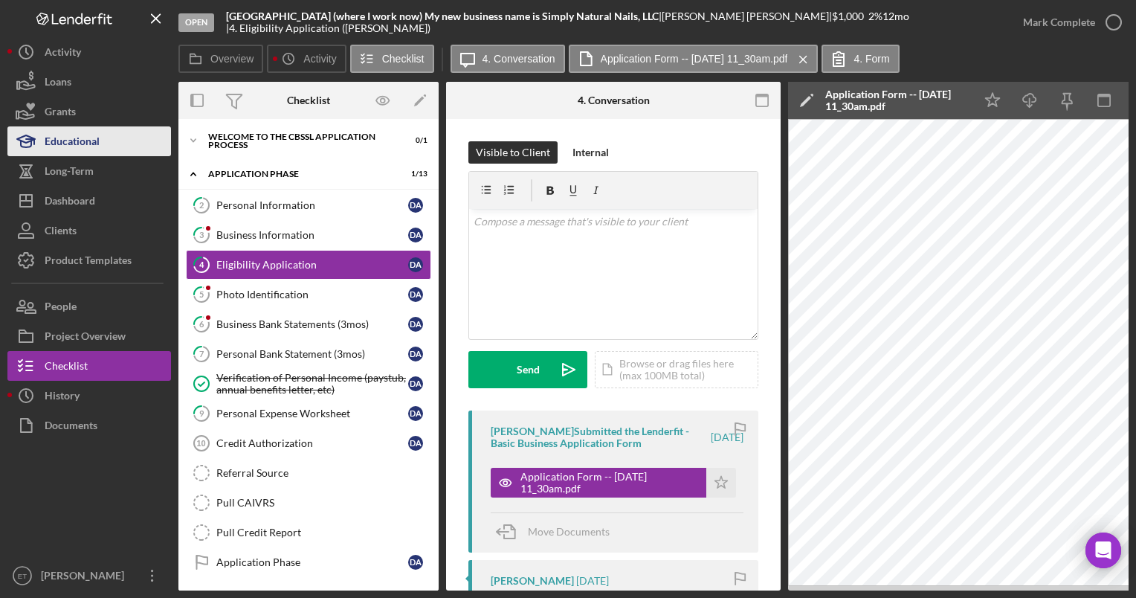
click at [130, 151] on button "Educational" at bounding box center [89, 141] width 164 height 30
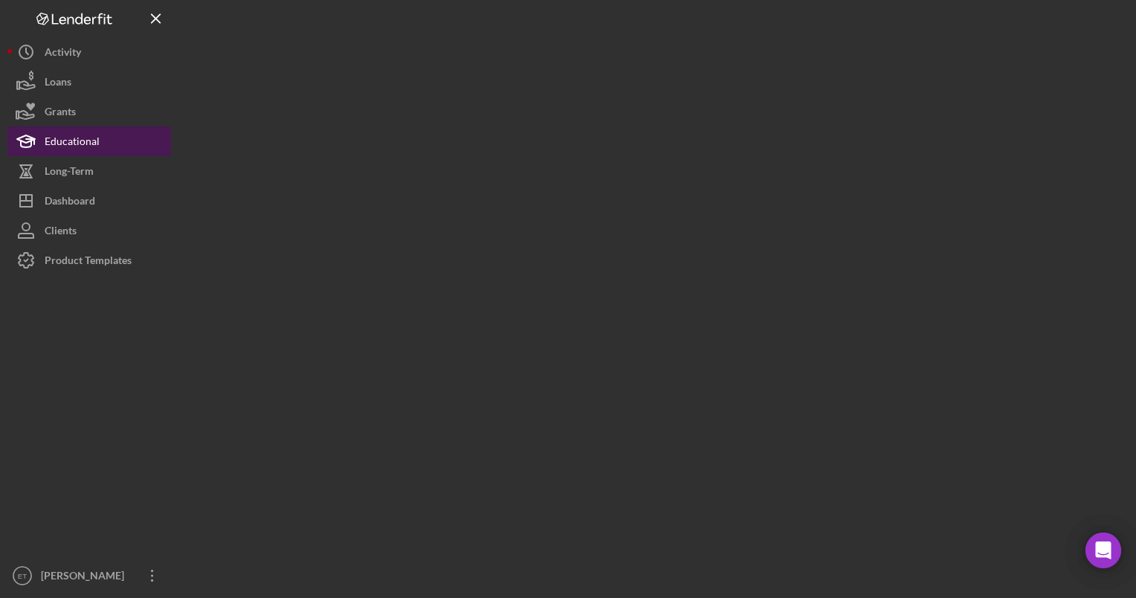
click at [130, 151] on button "Educational" at bounding box center [89, 141] width 164 height 30
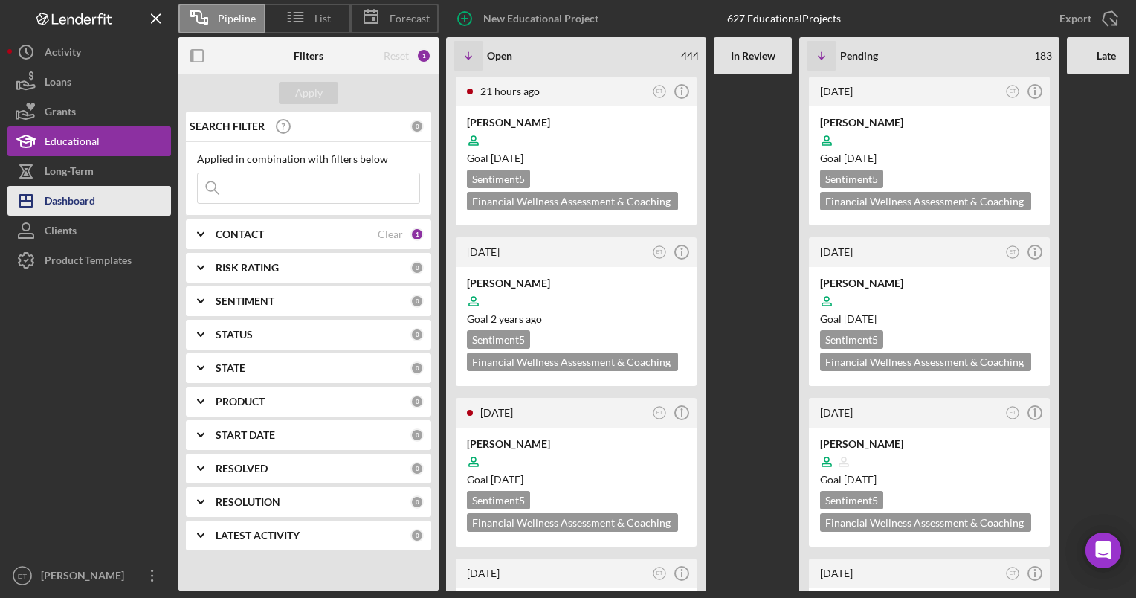
click at [62, 192] on div "Dashboard" at bounding box center [70, 202] width 51 height 33
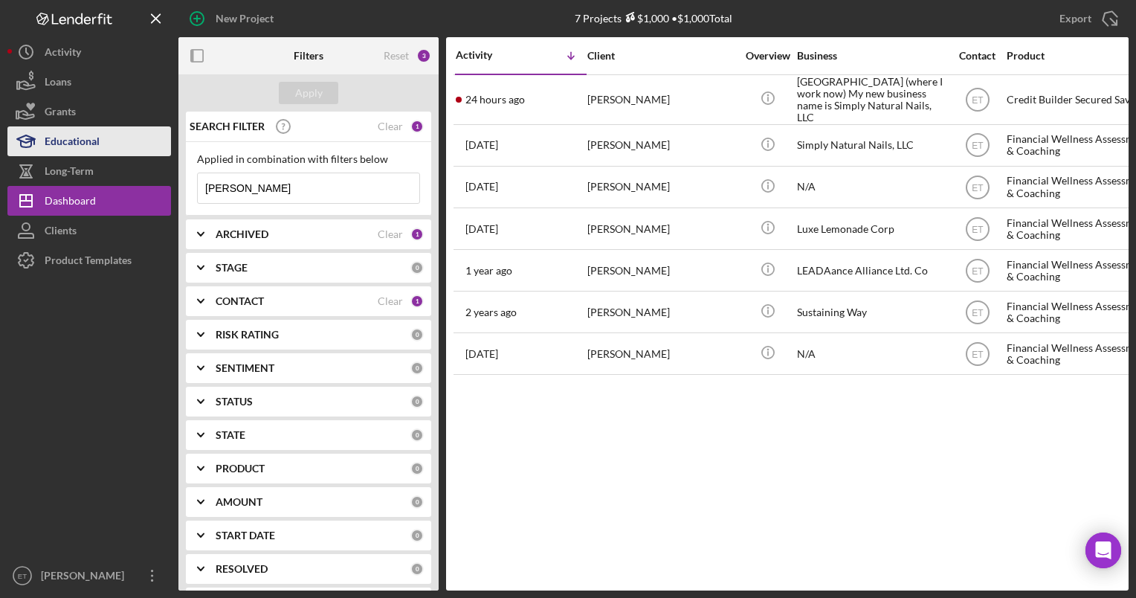
click at [57, 141] on div "Educational" at bounding box center [72, 142] width 55 height 33
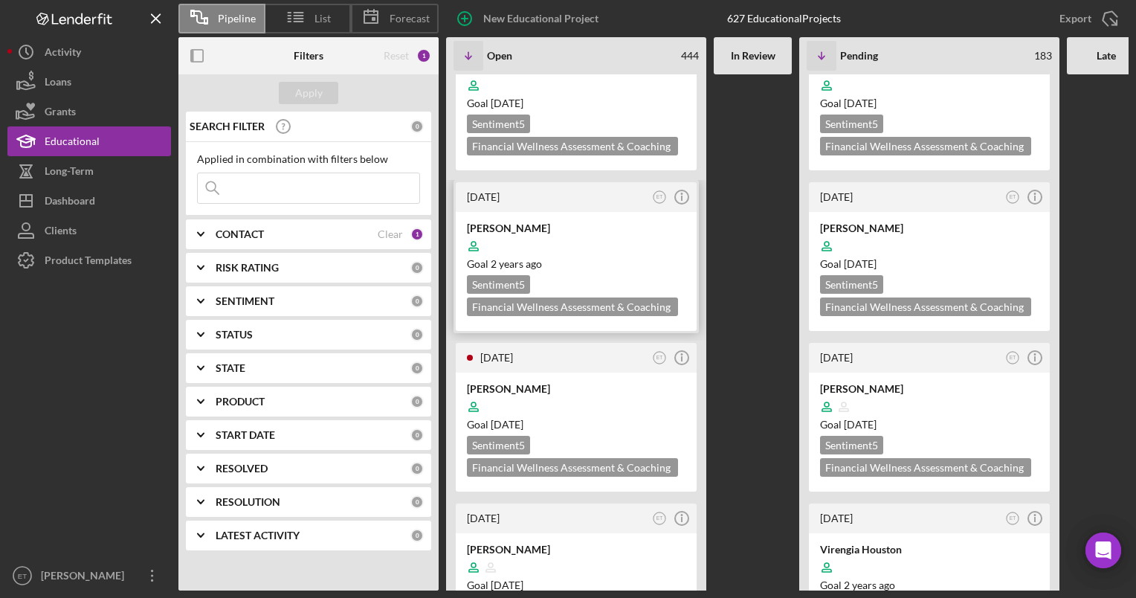
scroll to position [54, 0]
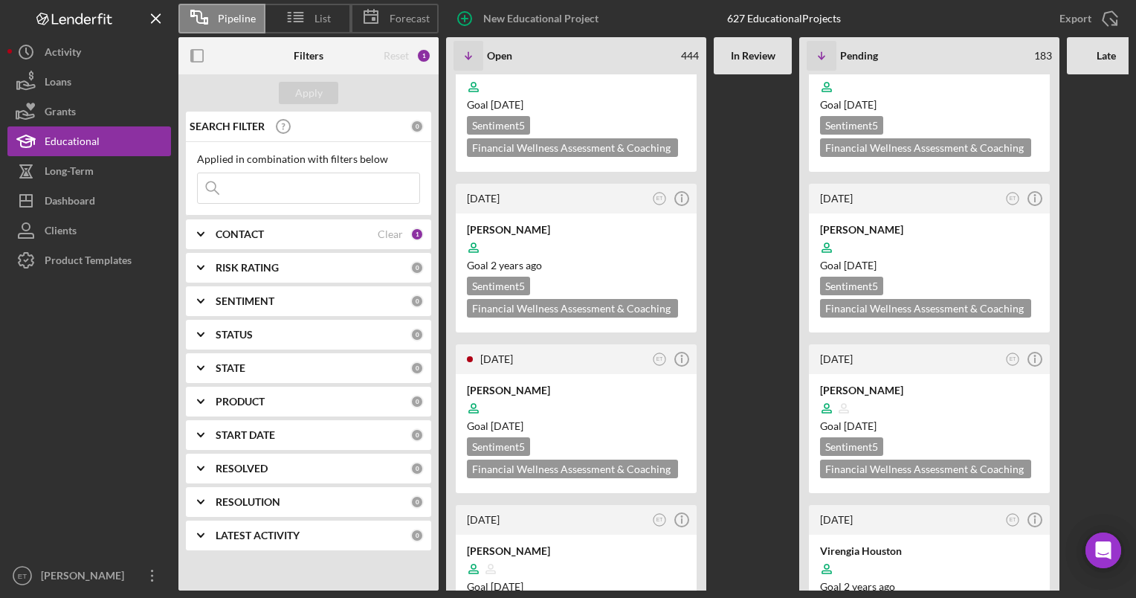
click at [254, 240] on div "CONTACT Clear 1" at bounding box center [320, 234] width 208 height 30
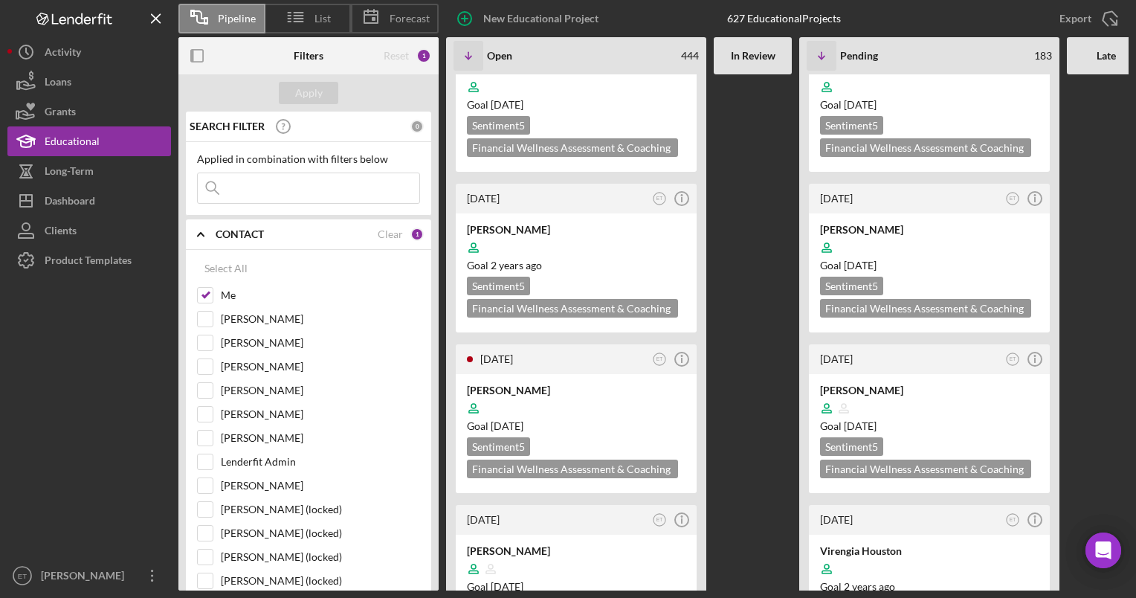
click at [254, 240] on div "CONTACT Clear 1" at bounding box center [320, 234] width 208 height 30
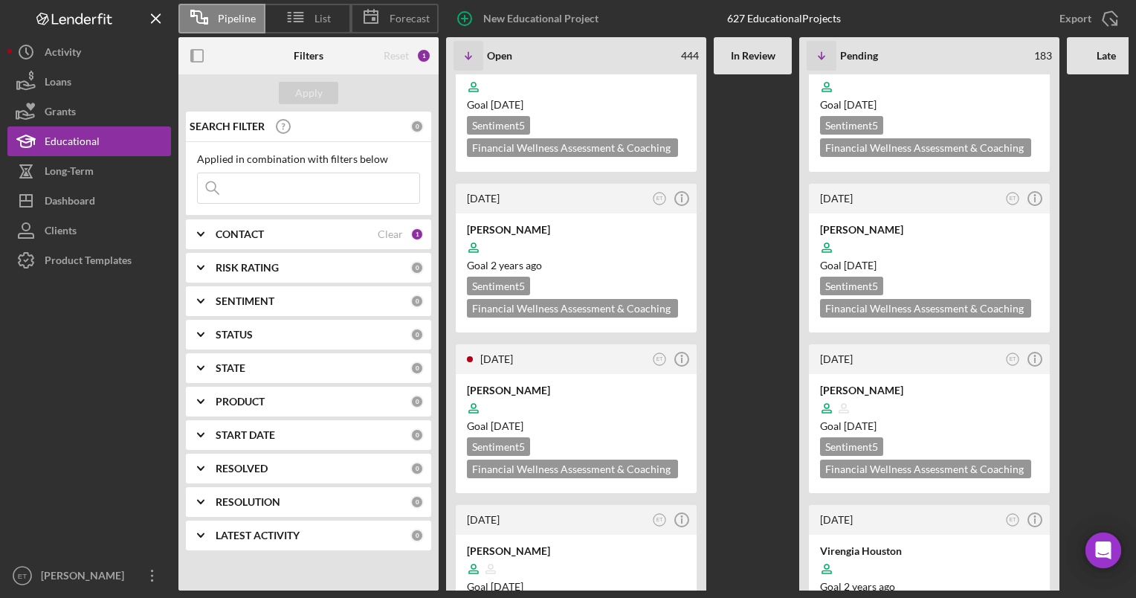
click at [257, 273] on b "RISK RATING" at bounding box center [247, 268] width 63 height 12
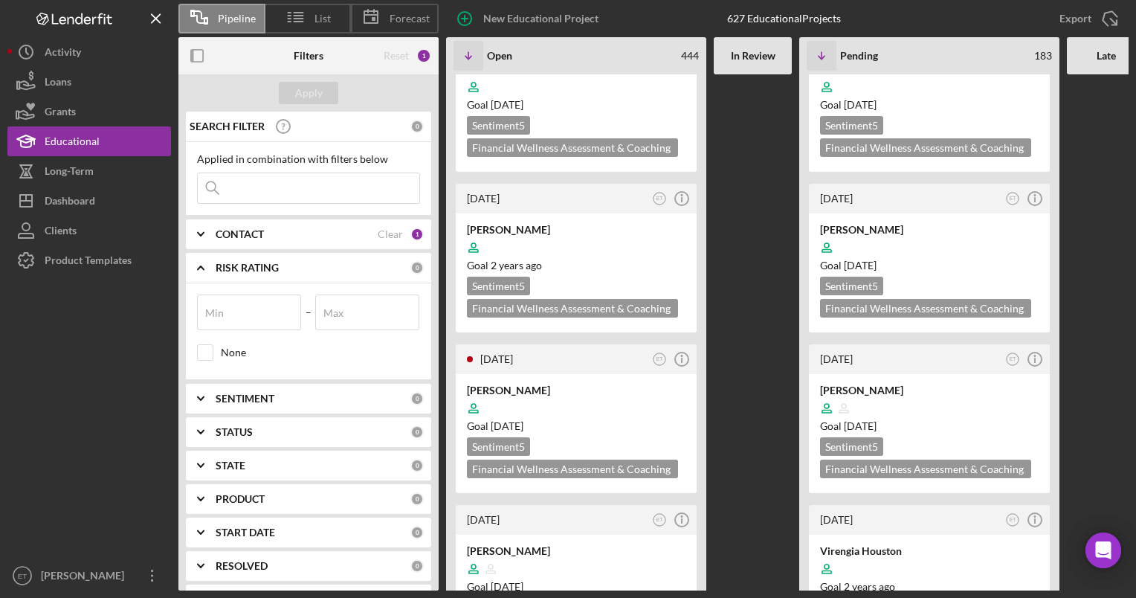
click at [257, 273] on b "RISK RATING" at bounding box center [247, 268] width 63 height 12
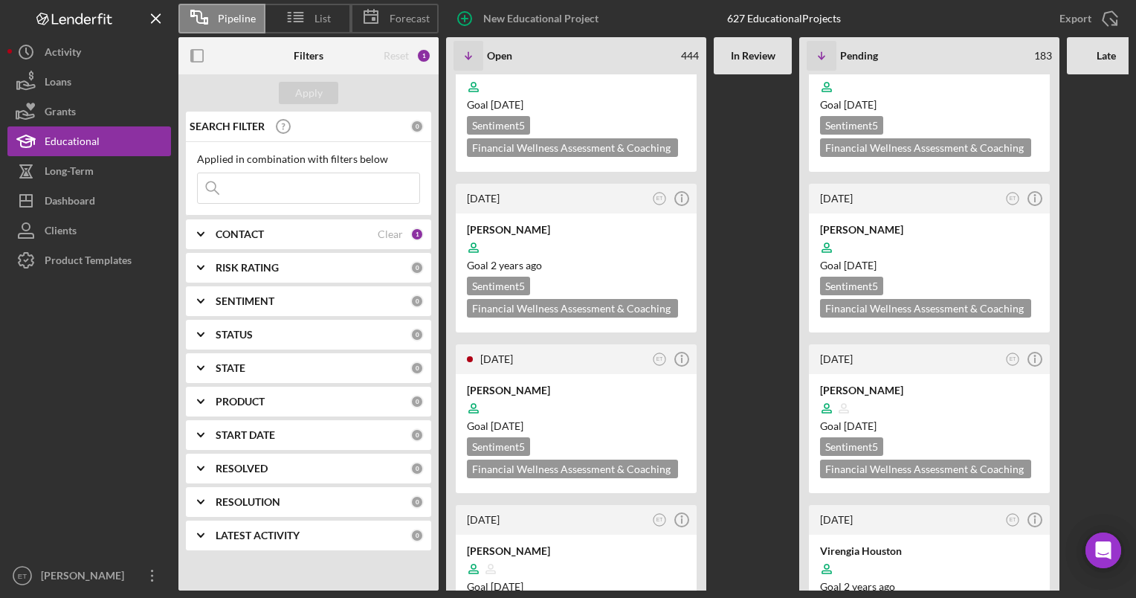
click at [257, 306] on div "SENTIMENT 0" at bounding box center [320, 301] width 208 height 13
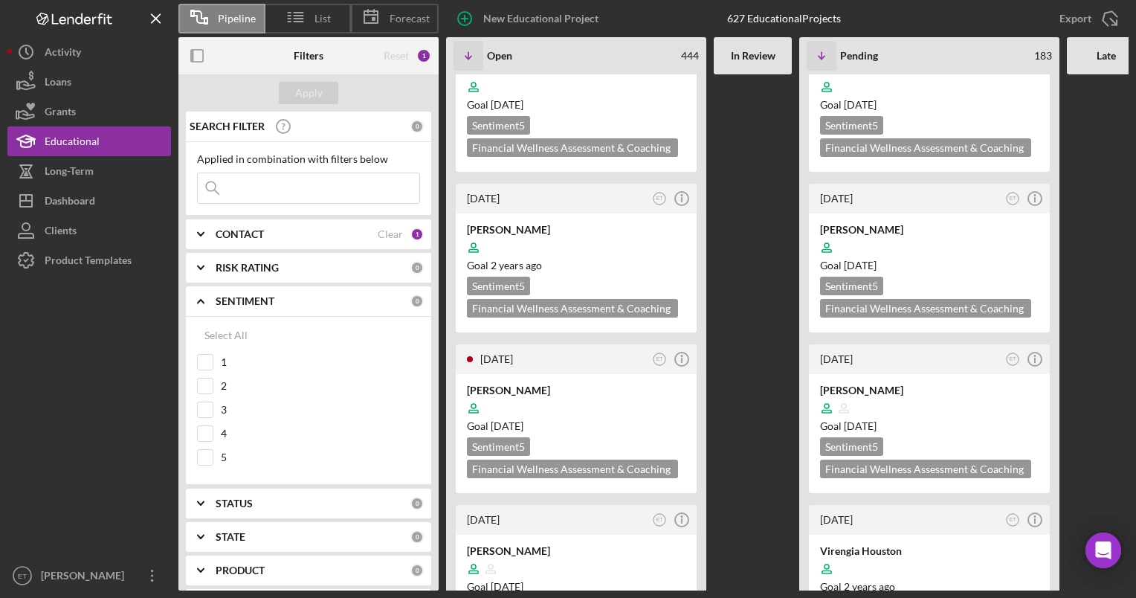
click at [257, 306] on div "SENTIMENT 0" at bounding box center [320, 301] width 208 height 13
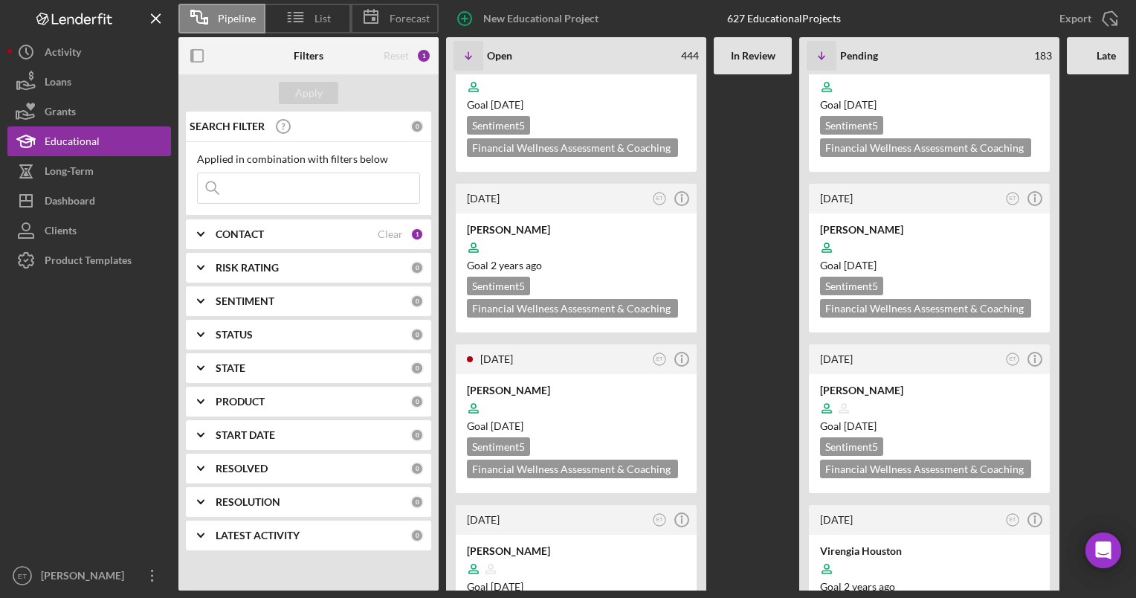
click at [257, 336] on div "STATUS" at bounding box center [313, 335] width 195 height 12
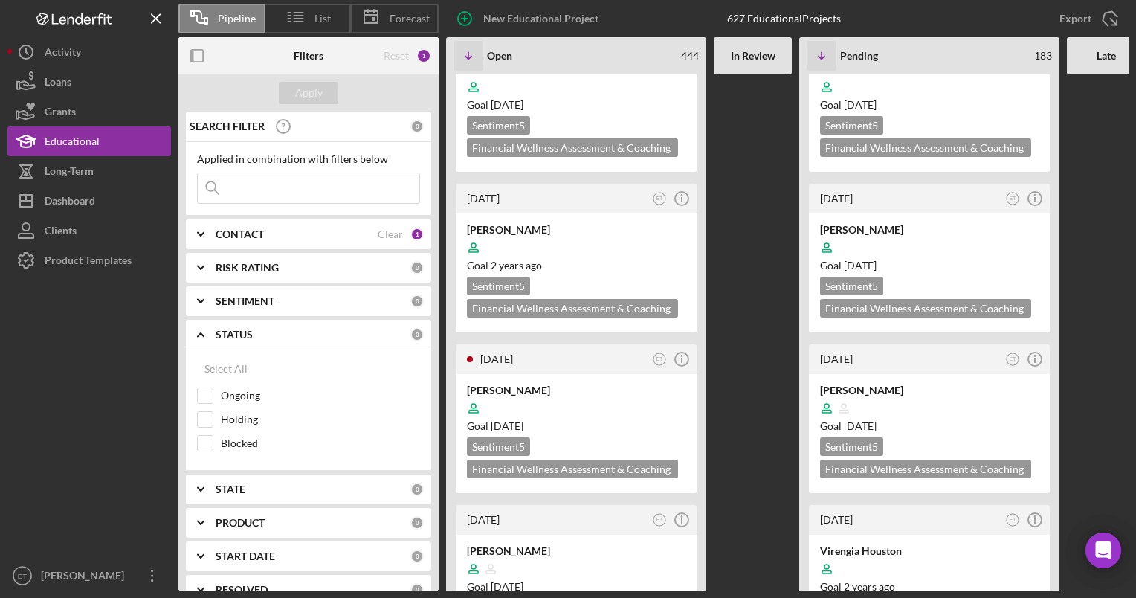
click at [257, 336] on div "STATUS" at bounding box center [313, 335] width 195 height 12
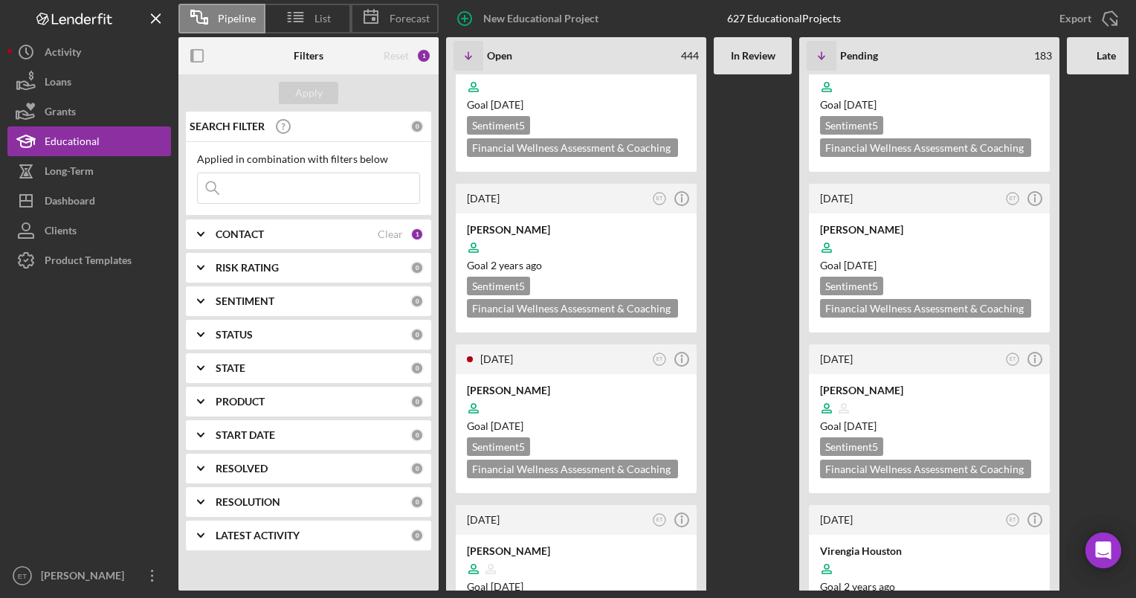
click at [257, 367] on div "STATE" at bounding box center [313, 368] width 195 height 12
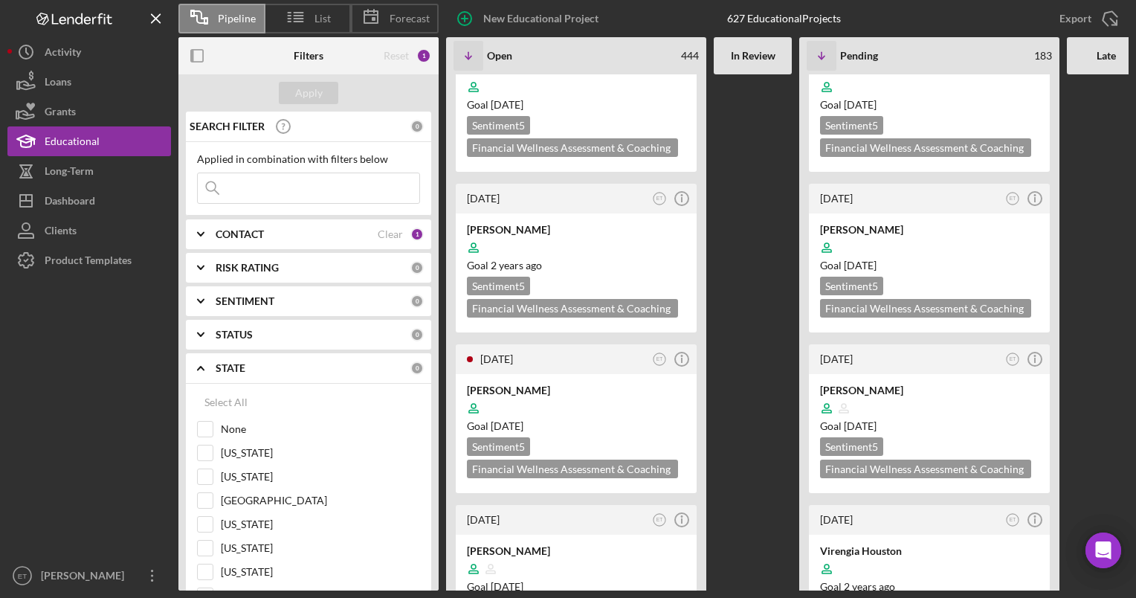
click at [257, 367] on div "STATE" at bounding box center [313, 368] width 195 height 12
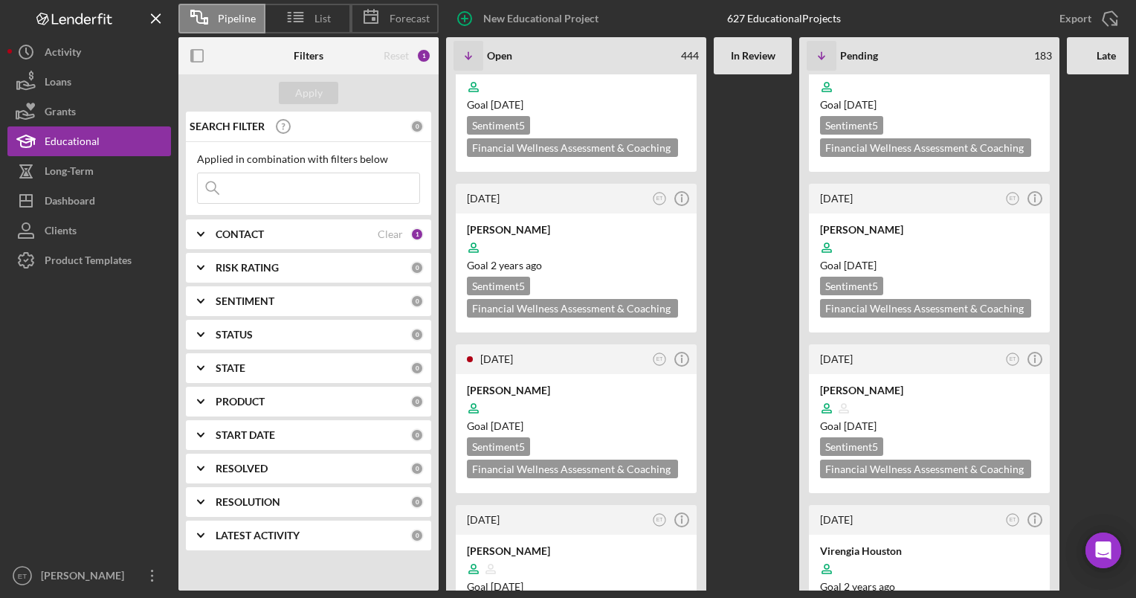
click at [267, 405] on div "PRODUCT" at bounding box center [313, 402] width 195 height 12
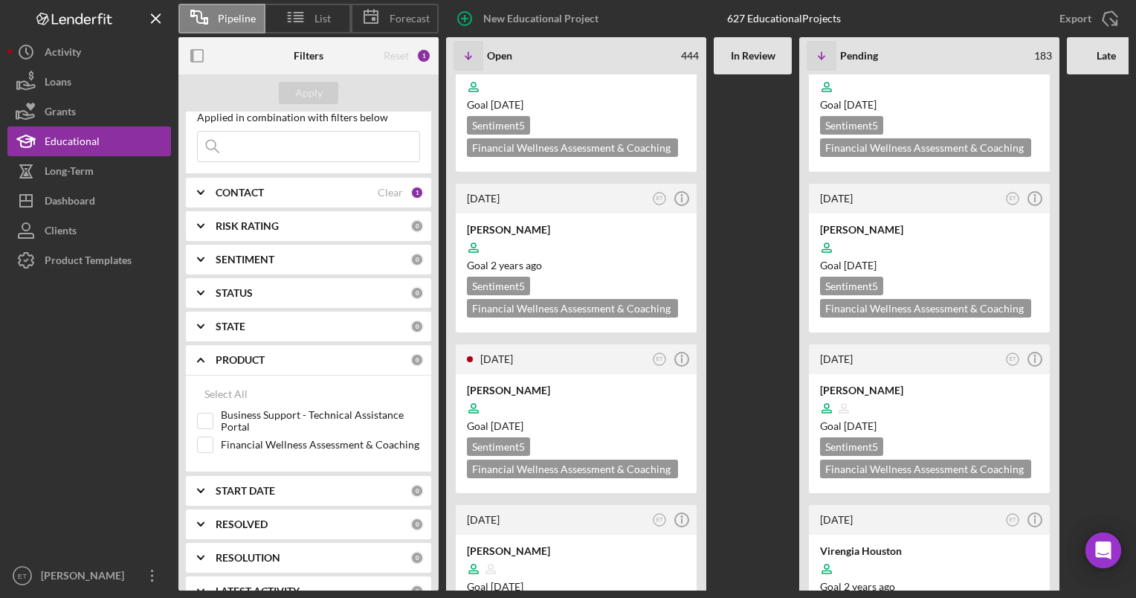
scroll to position [48, 0]
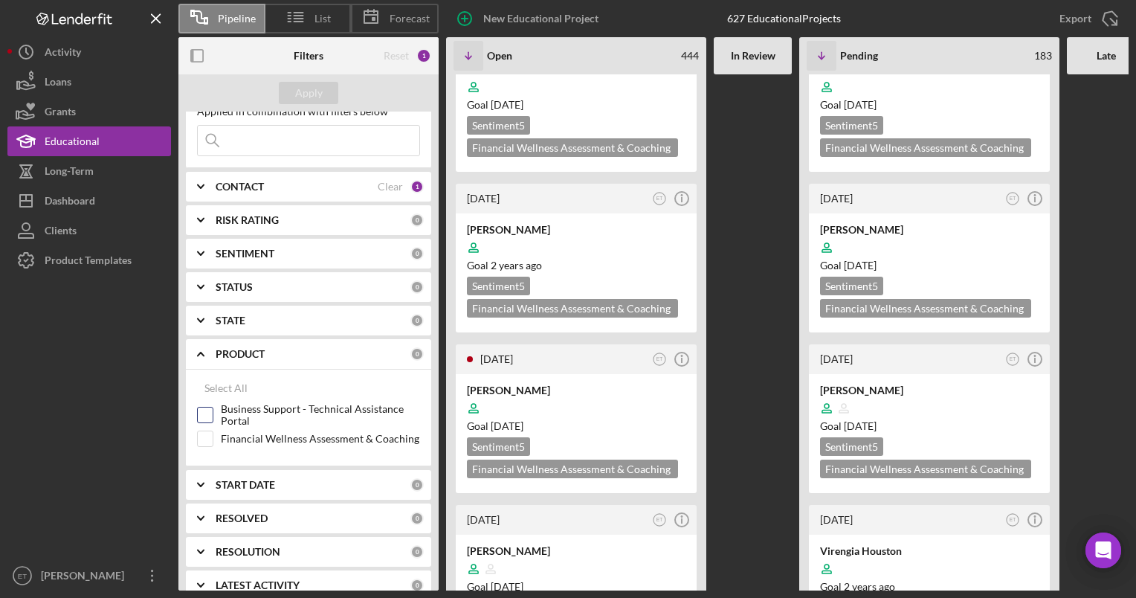
click at [205, 414] on input "Business Support - Technical Assistance Portal" at bounding box center [205, 415] width 15 height 15
click at [312, 103] on div "Apply" at bounding box center [309, 93] width 28 height 22
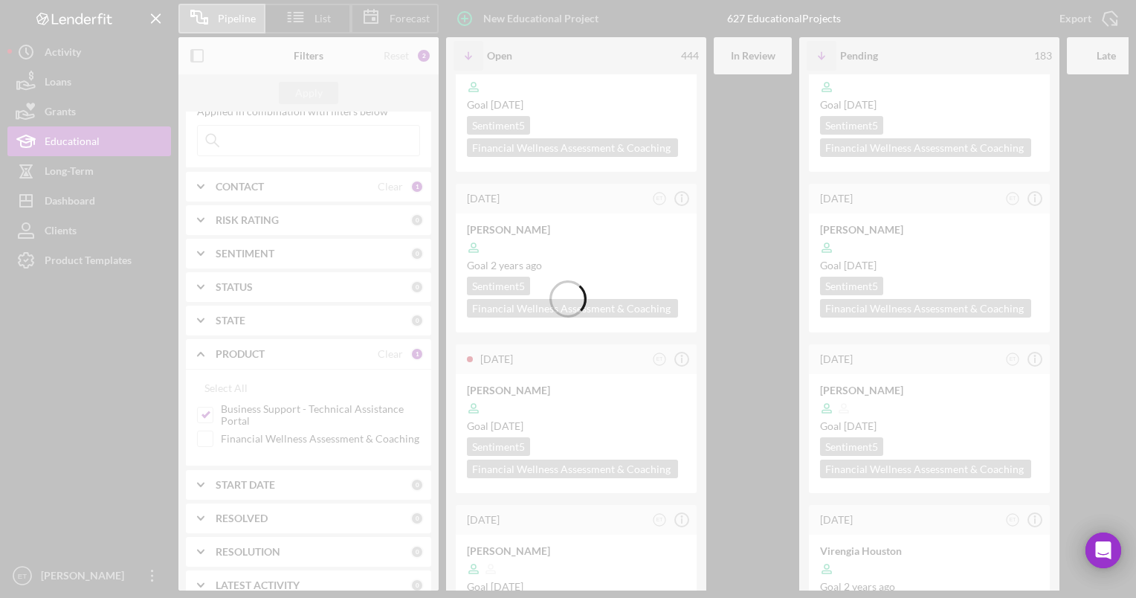
scroll to position [0, 0]
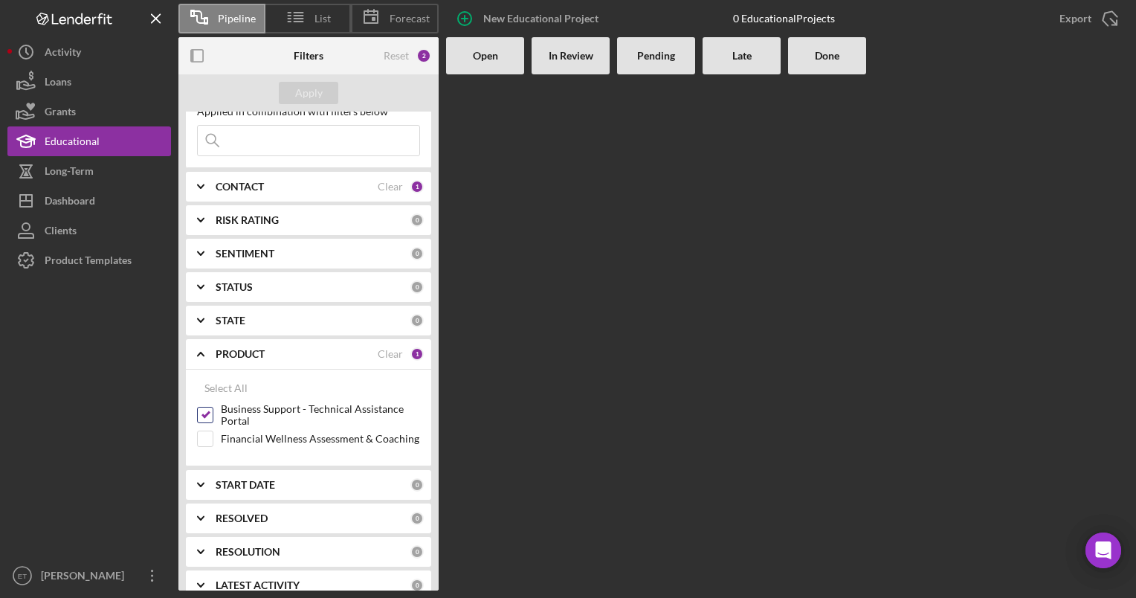
click at [205, 415] on input "Business Support - Technical Assistance Portal" at bounding box center [205, 415] width 15 height 15
checkbox input "false"
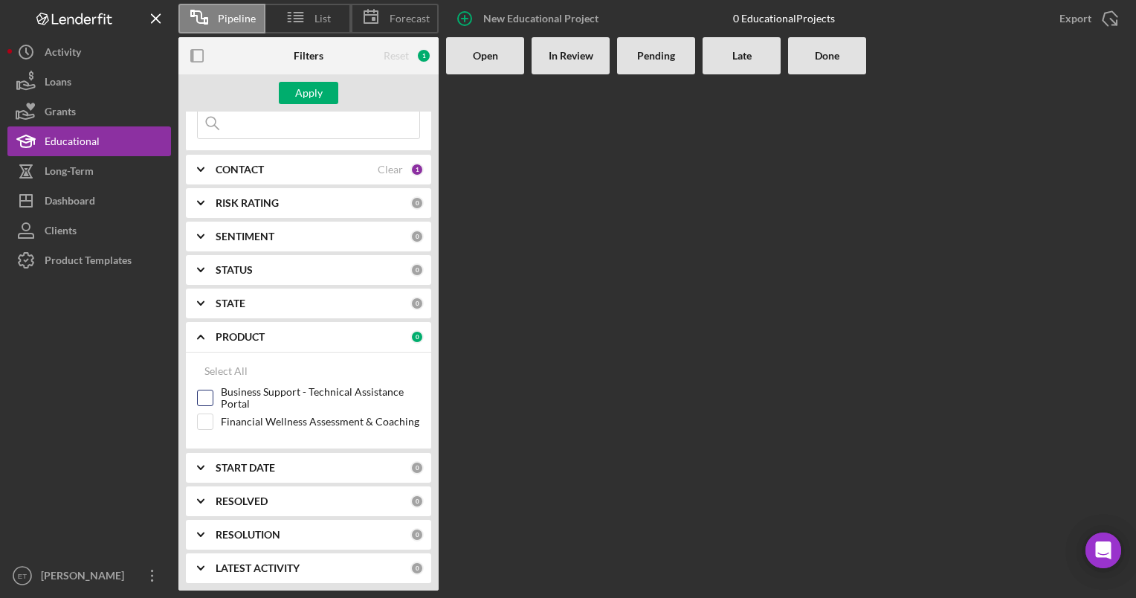
scroll to position [66, 0]
click at [86, 268] on div "Product Templates" at bounding box center [88, 261] width 87 height 33
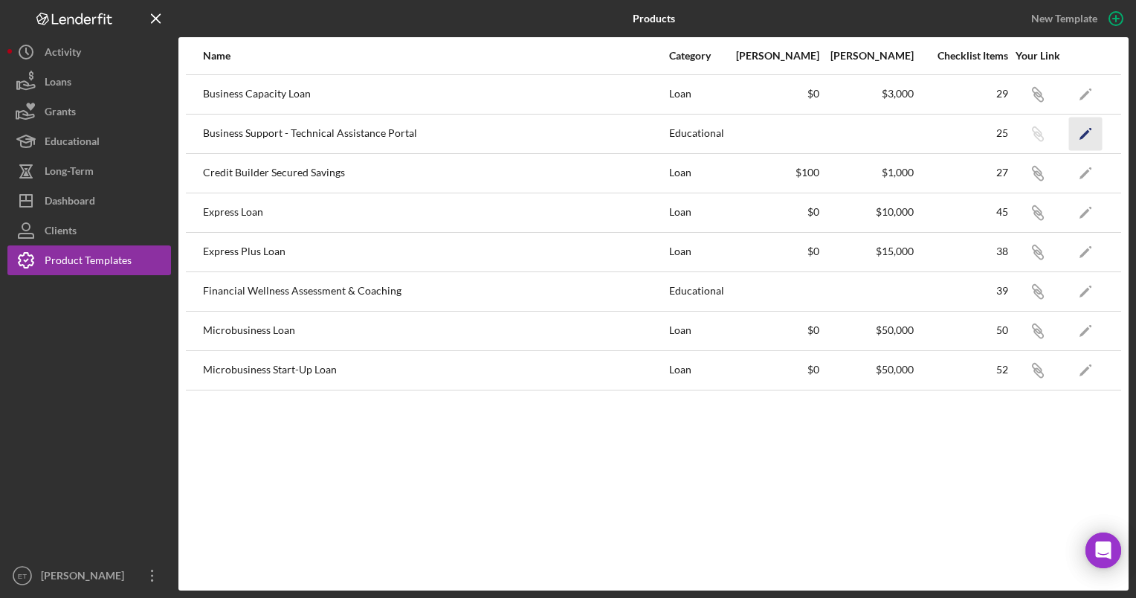
click at [1086, 133] on polygon "button" at bounding box center [1085, 134] width 10 height 10
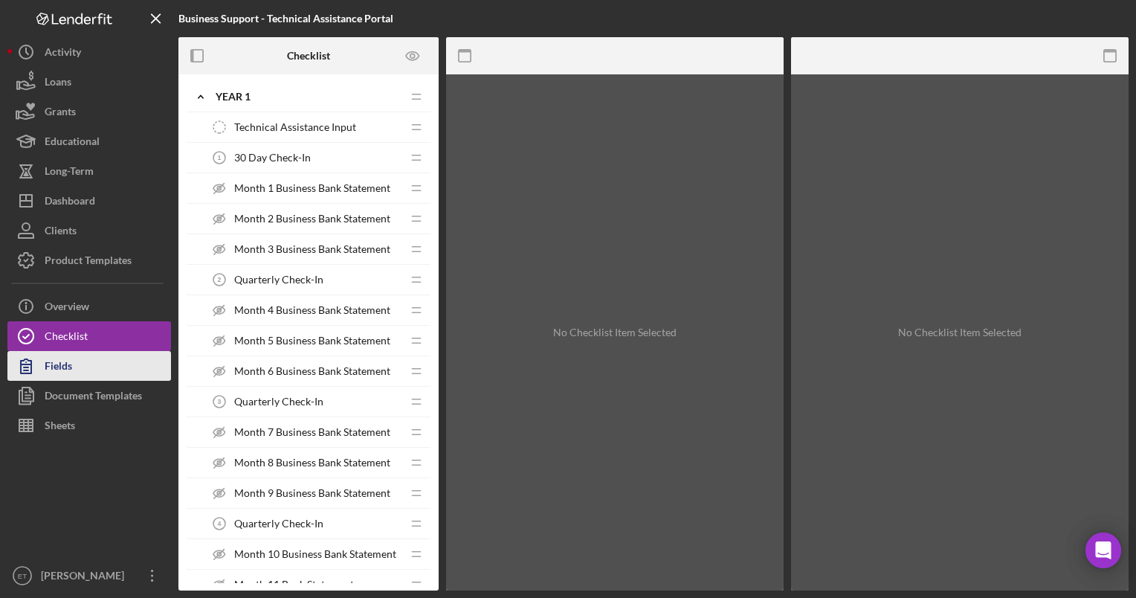
click at [84, 370] on button "Fields" at bounding box center [89, 366] width 164 height 30
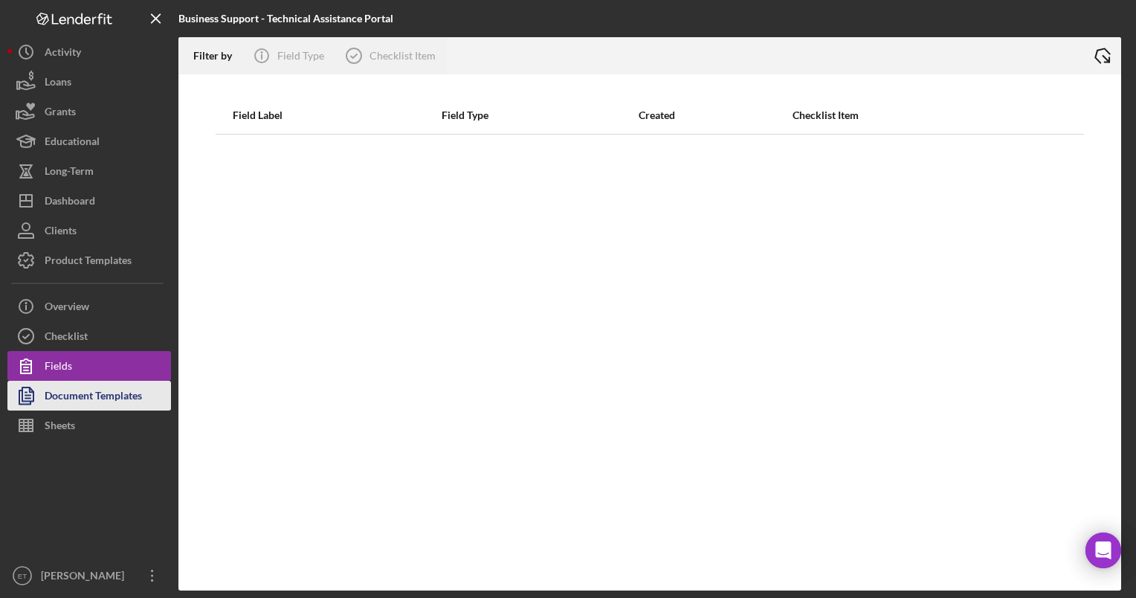
click at [89, 389] on div "Document Templates" at bounding box center [93, 397] width 97 height 33
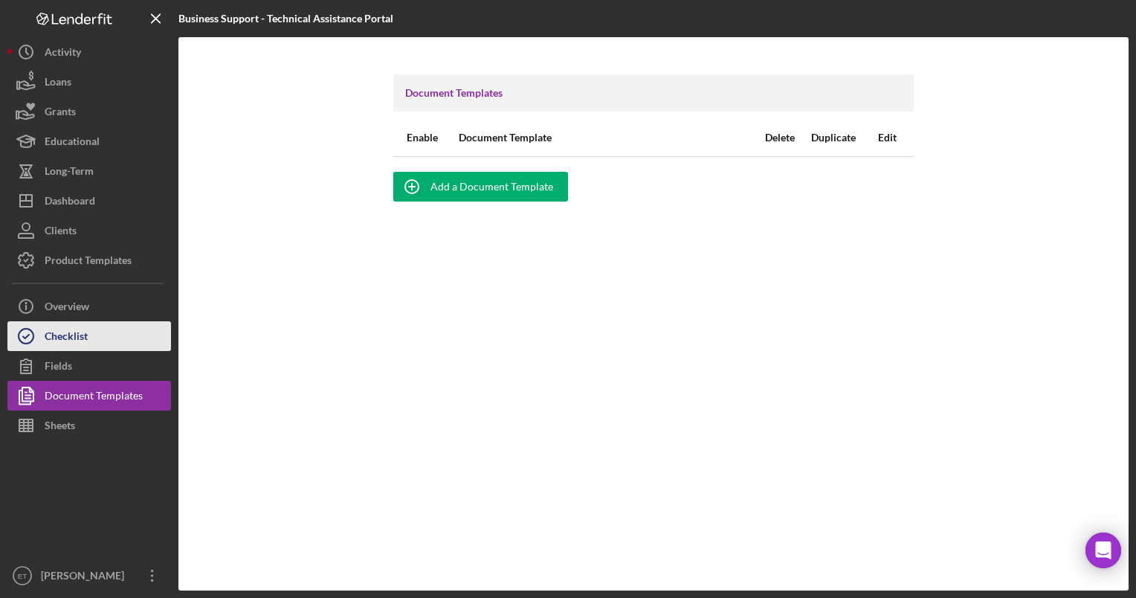
click at [72, 339] on div "Checklist" at bounding box center [66, 337] width 43 height 33
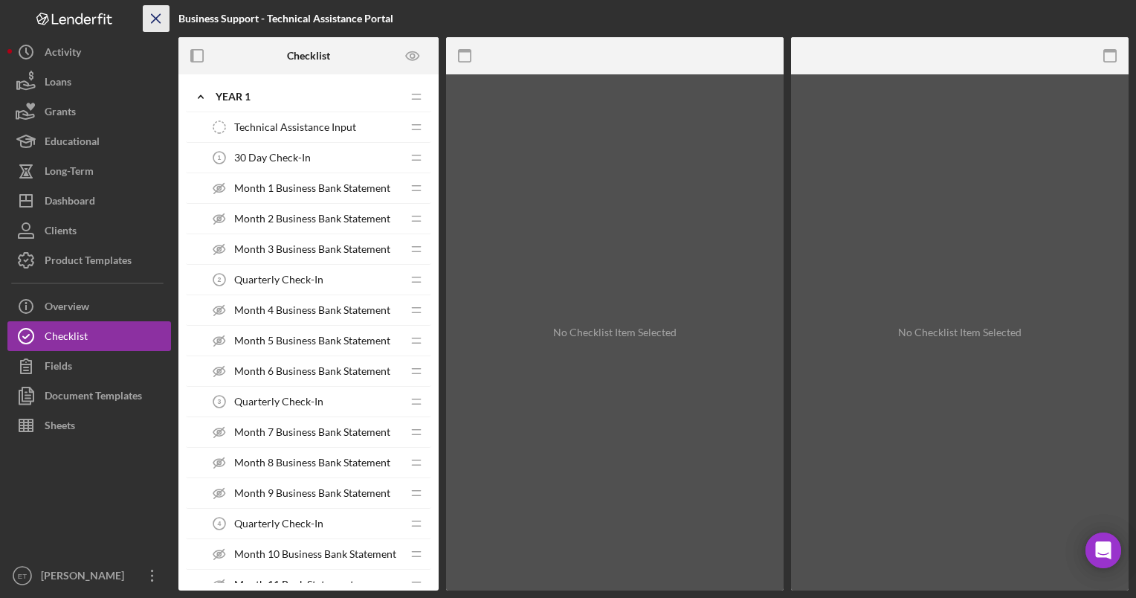
click at [156, 21] on icon "Icon/Menu Close" at bounding box center [156, 18] width 33 height 33
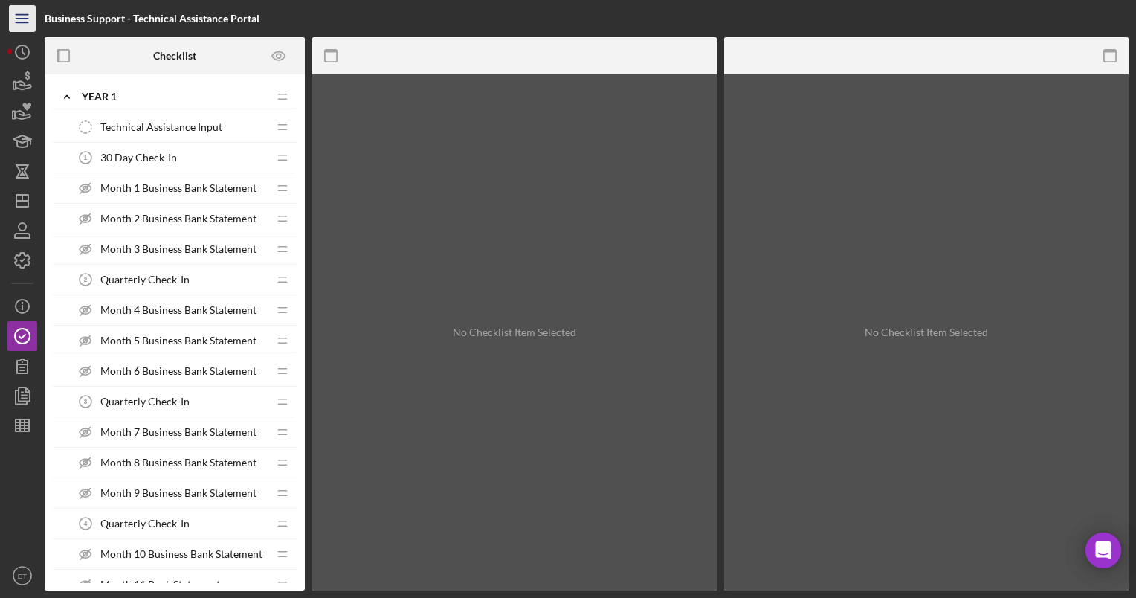
click at [24, 15] on line "button" at bounding box center [22, 15] width 12 height 0
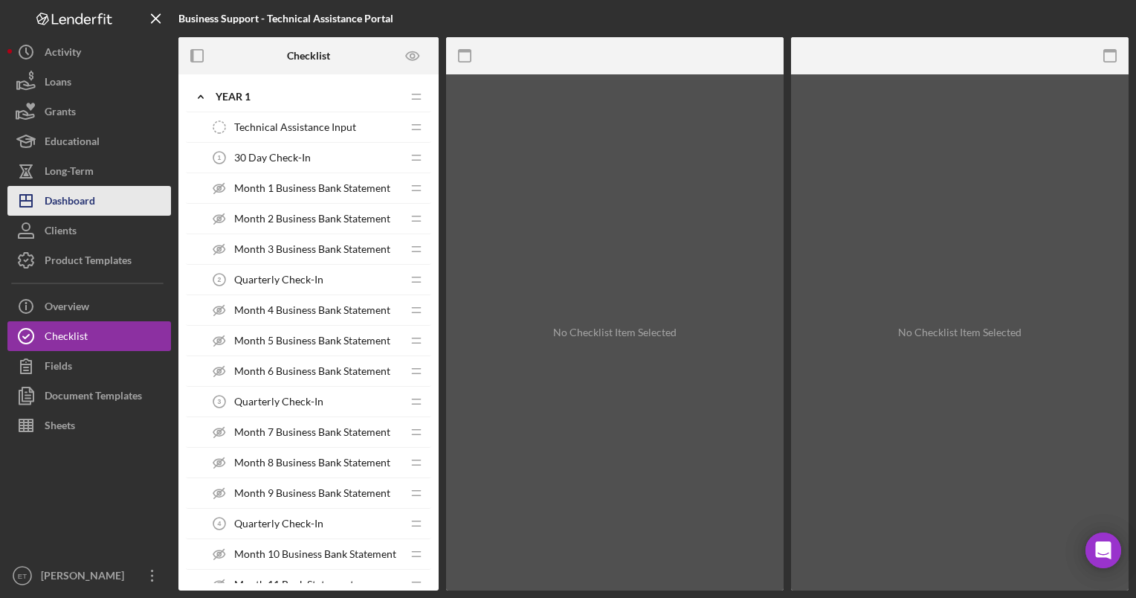
click at [66, 205] on div "Dashboard" at bounding box center [70, 202] width 51 height 33
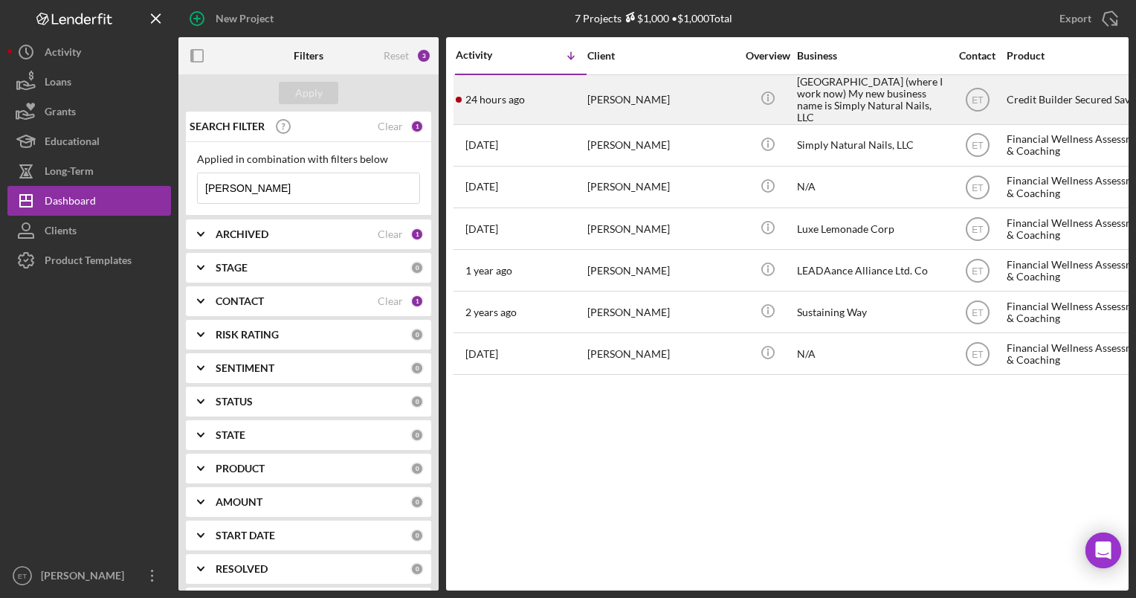
click at [670, 106] on div "[PERSON_NAME]" at bounding box center [662, 100] width 149 height 48
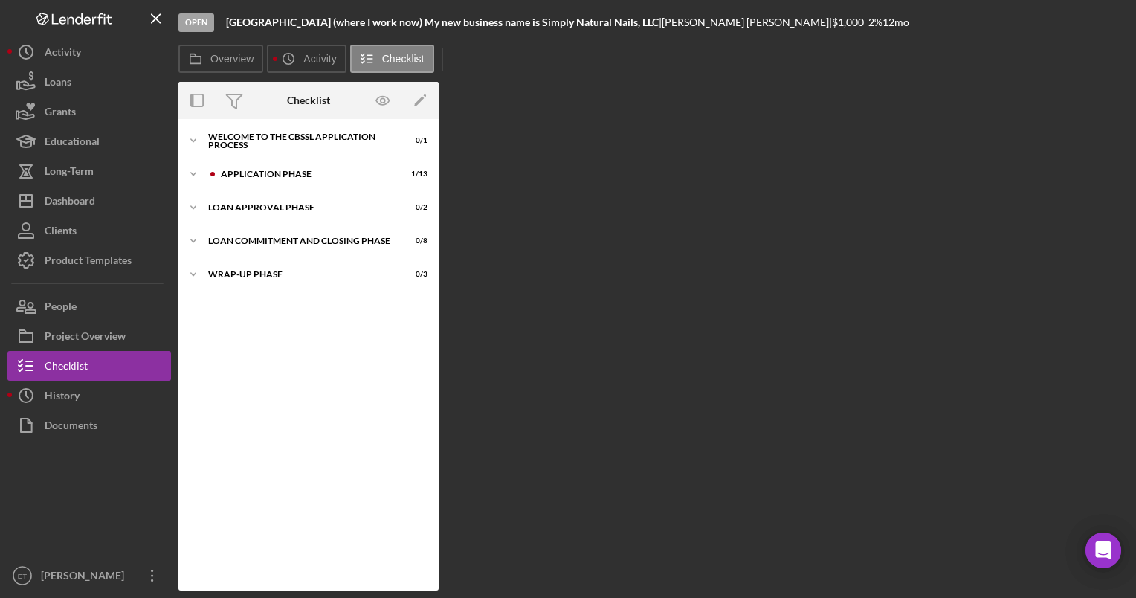
scroll to position [26, 0]
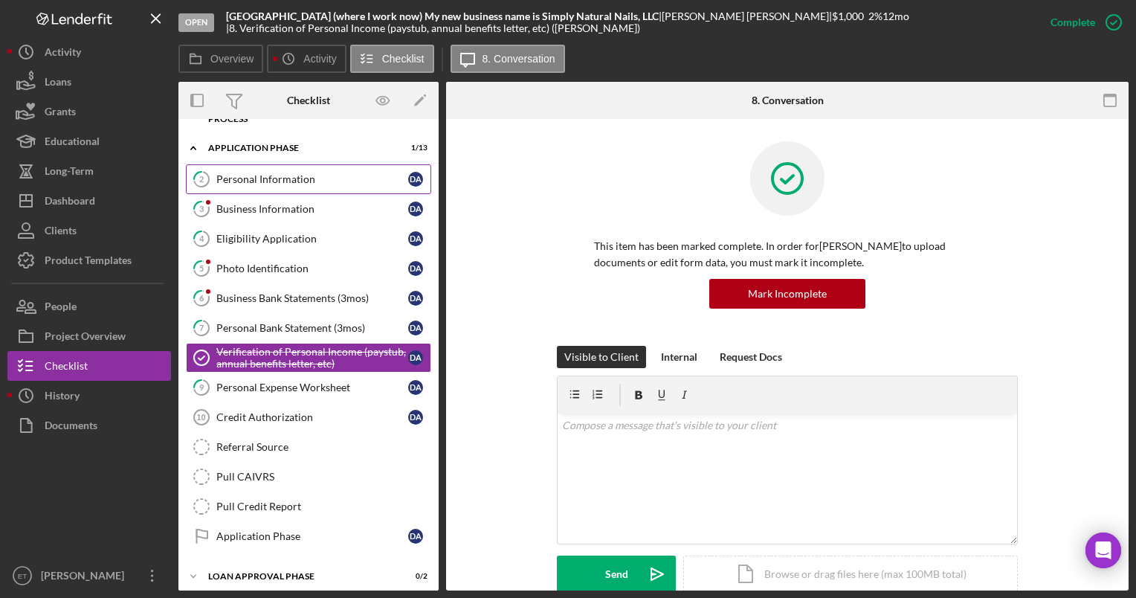
click at [290, 178] on div "Personal Information" at bounding box center [312, 179] width 192 height 12
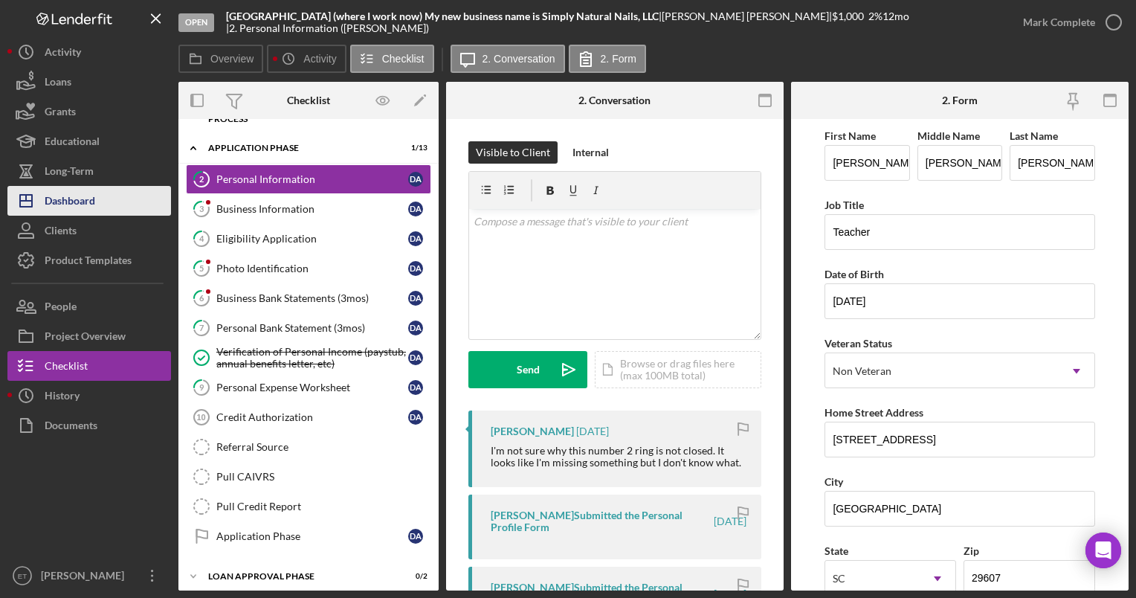
click at [80, 207] on div "Dashboard" at bounding box center [70, 202] width 51 height 33
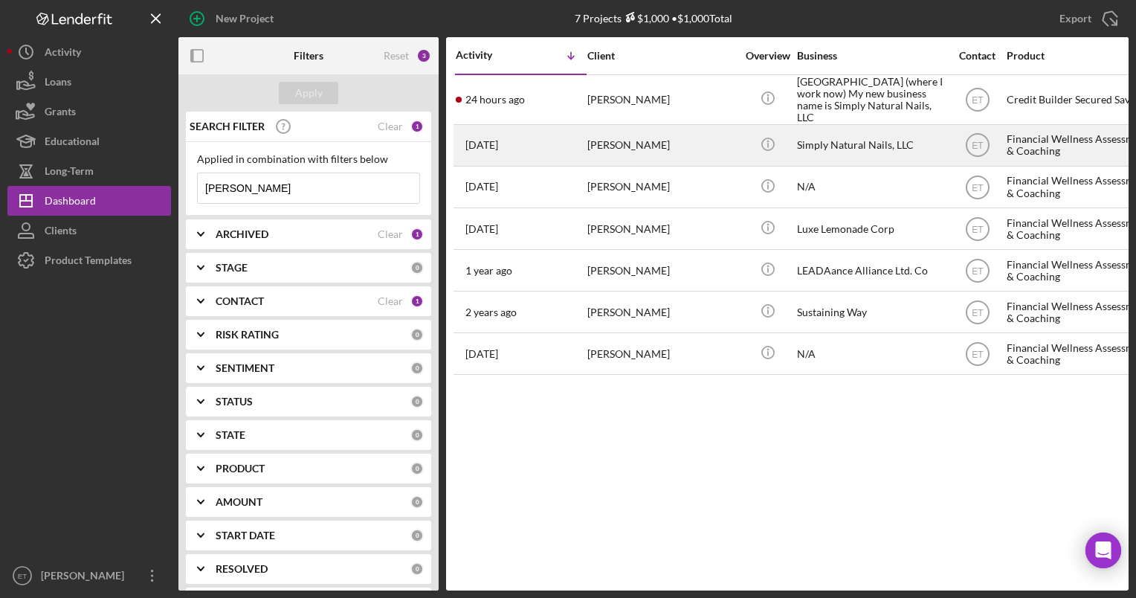
click at [608, 144] on div "[PERSON_NAME]" at bounding box center [662, 145] width 149 height 39
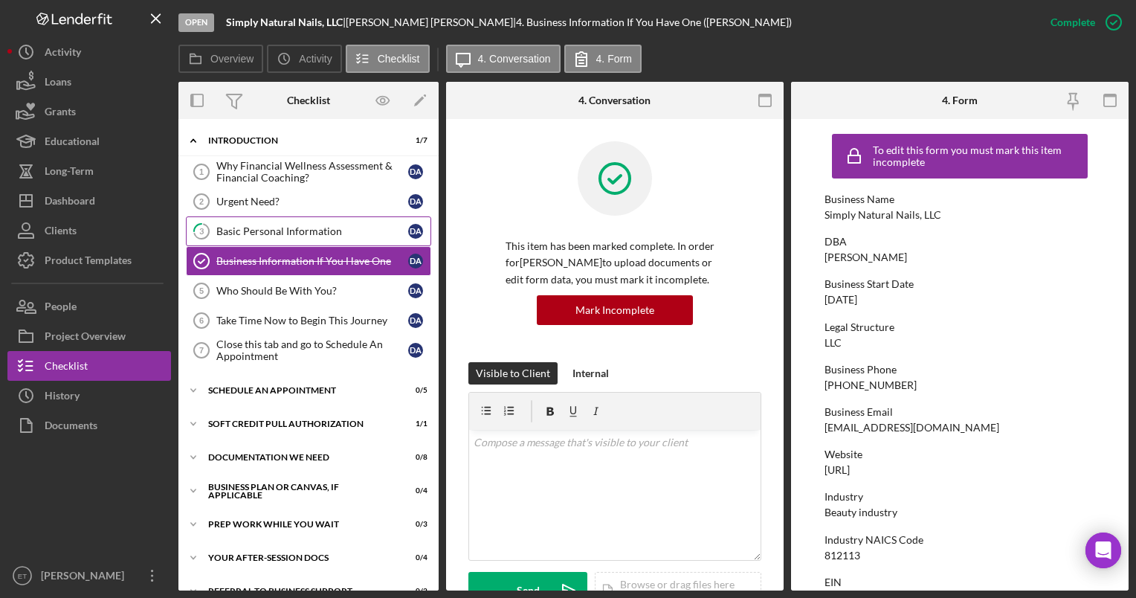
click at [279, 235] on div "Basic Personal Information" at bounding box center [312, 231] width 192 height 12
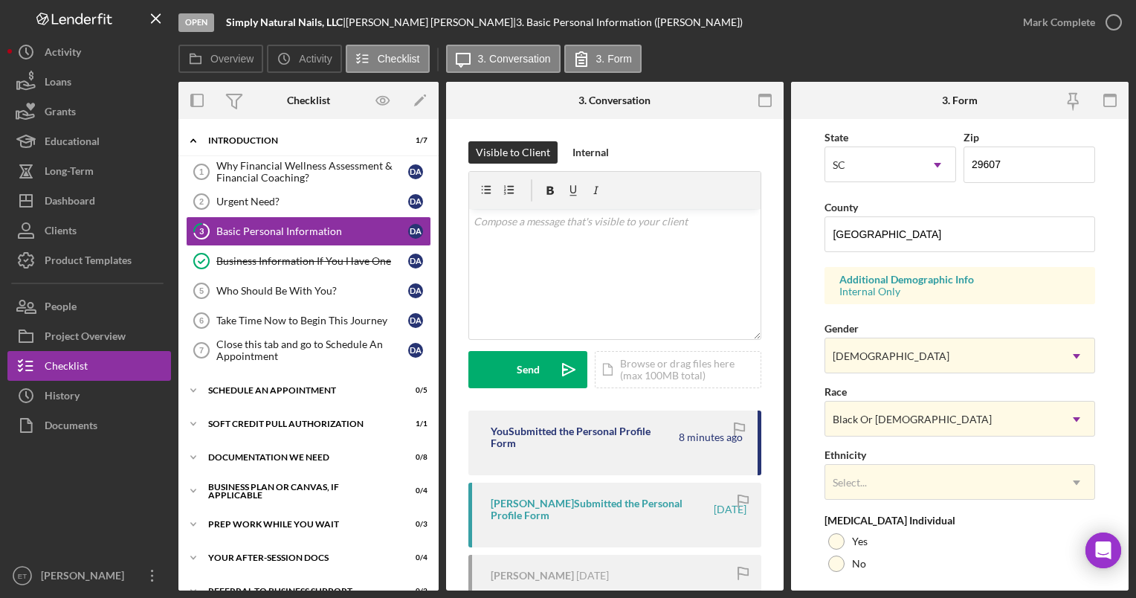
scroll to position [416, 0]
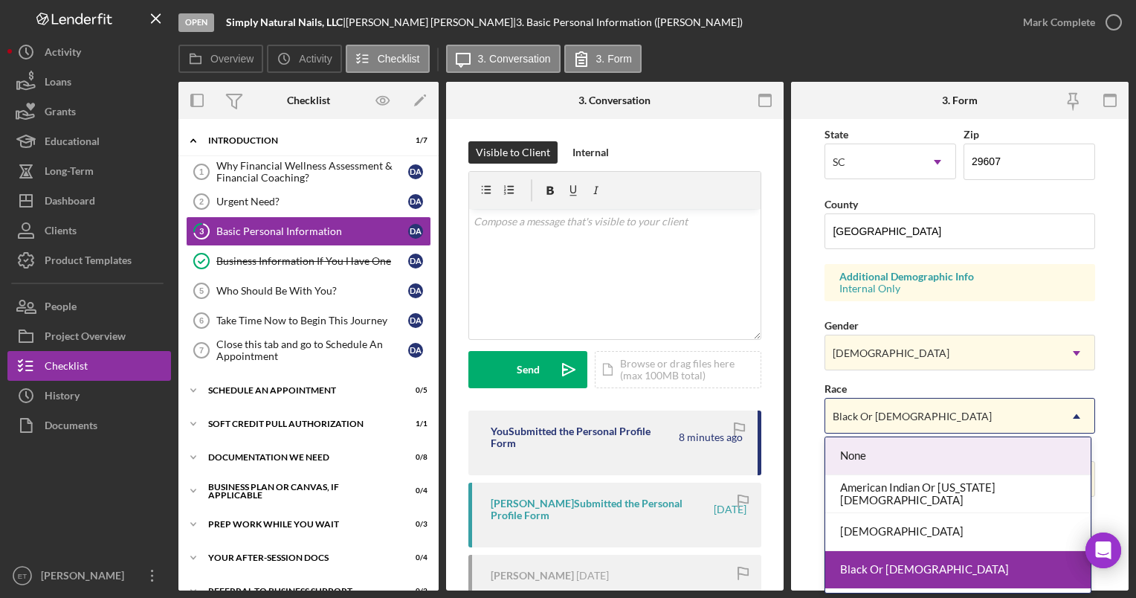
click at [964, 419] on div "Black Or African American" at bounding box center [942, 416] width 233 height 34
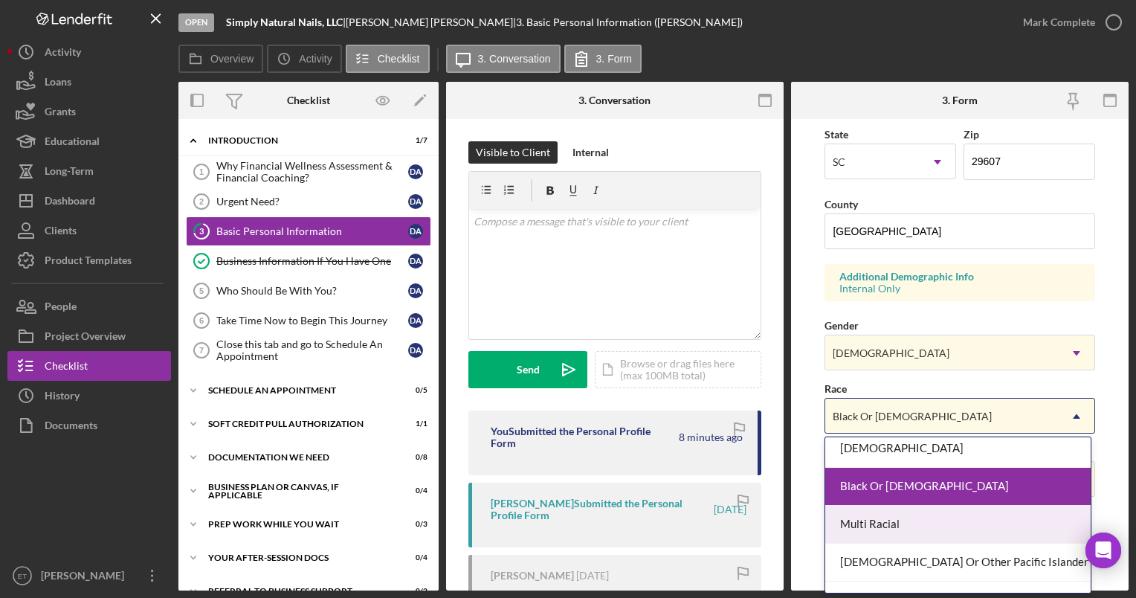
scroll to position [147, 0]
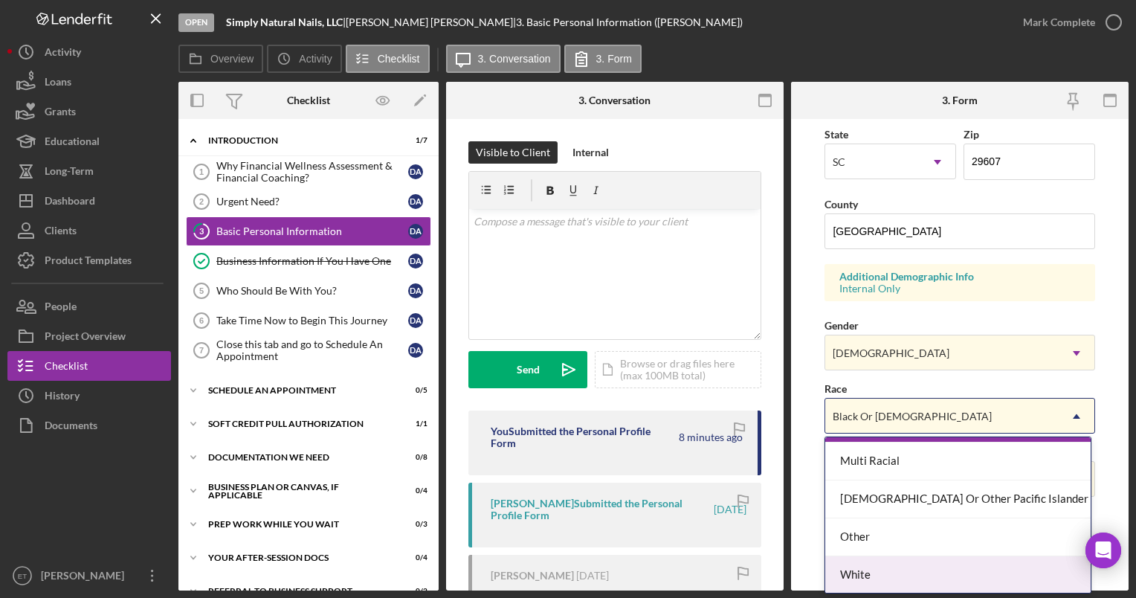
click at [919, 567] on div "White" at bounding box center [959, 575] width 266 height 38
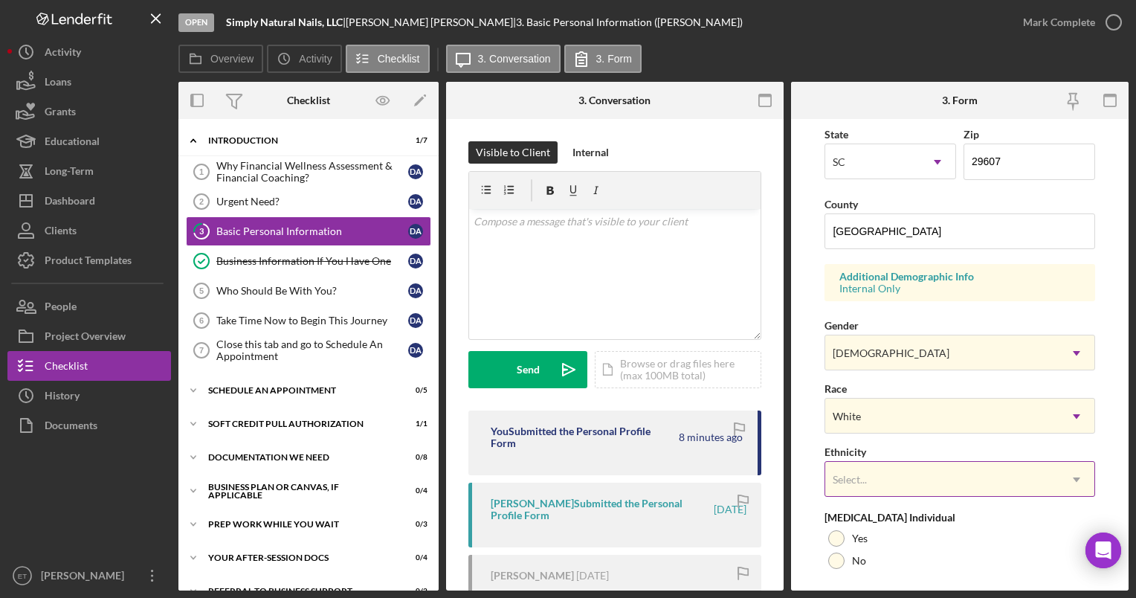
click at [919, 476] on div "Select..." at bounding box center [942, 480] width 233 height 34
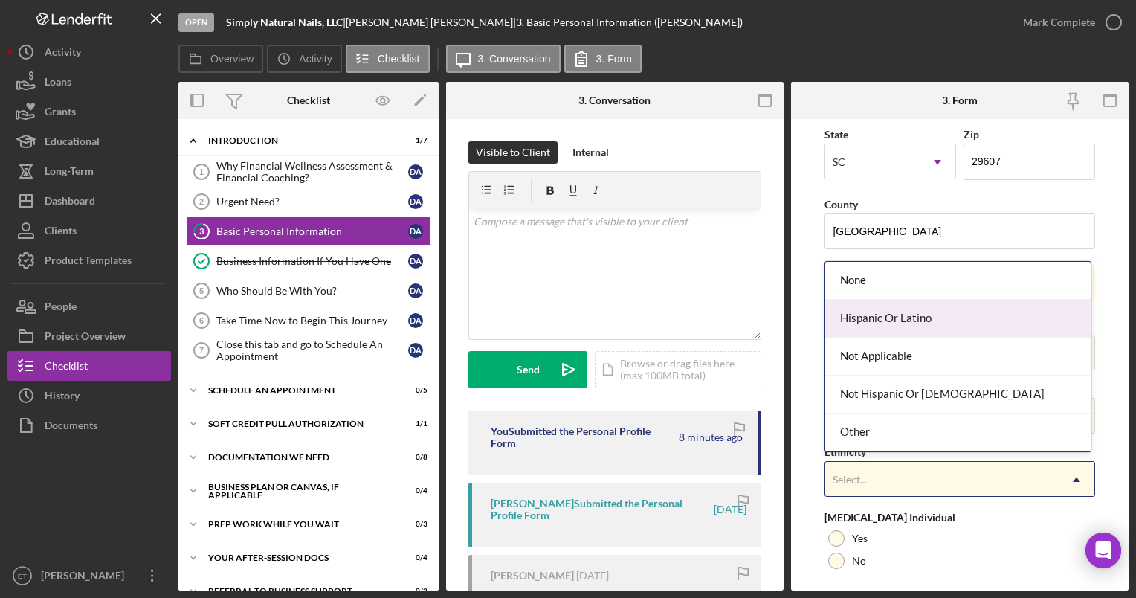
click at [908, 324] on div "Hispanic Or Latino" at bounding box center [959, 319] width 266 height 38
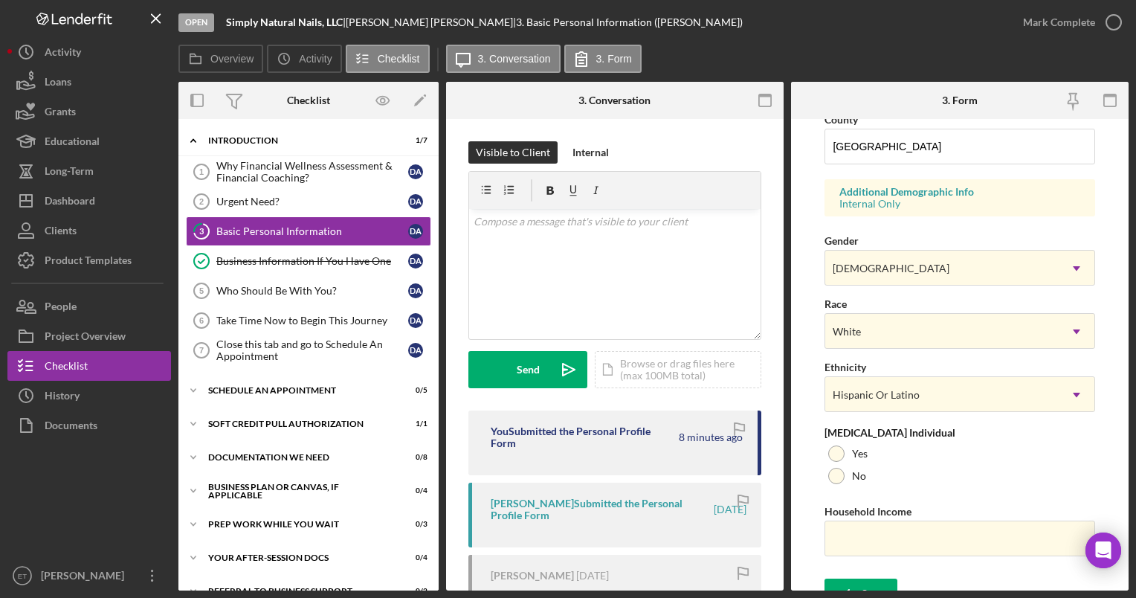
scroll to position [504, 0]
click at [858, 530] on input "Household Income" at bounding box center [960, 536] width 270 height 36
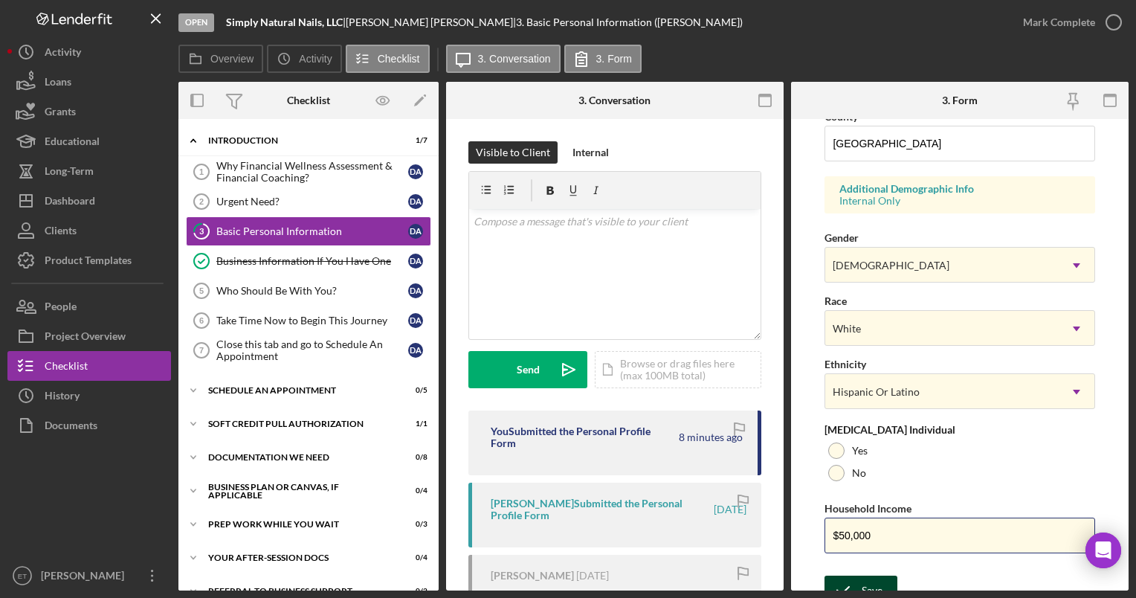
type input "$50,000"
click at [862, 583] on div "Save" at bounding box center [872, 591] width 21 height 30
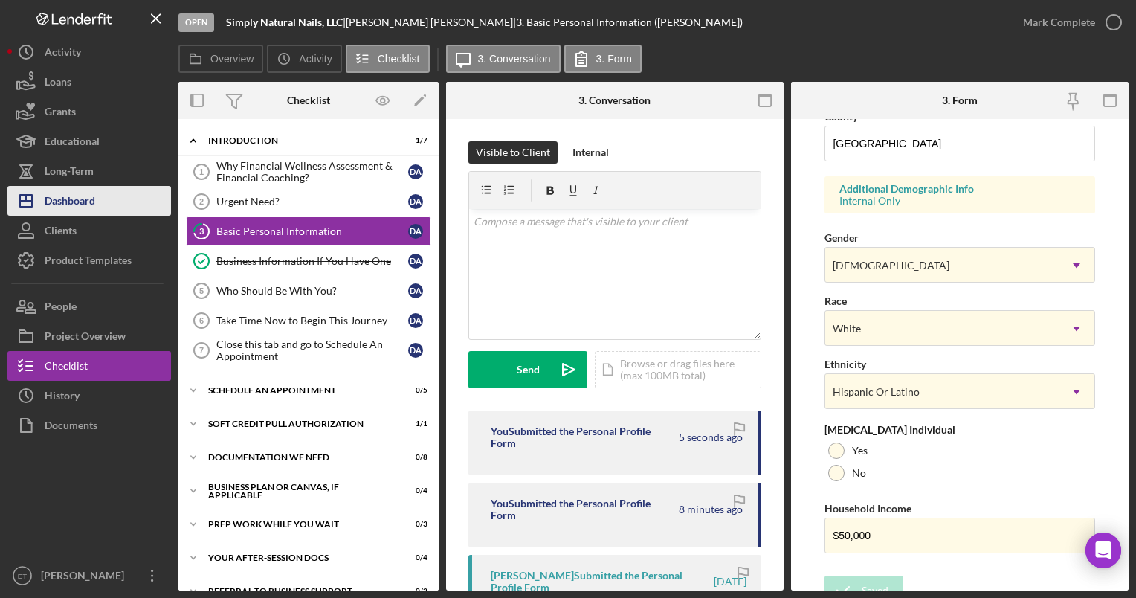
click at [97, 196] on button "Icon/Dashboard Dashboard" at bounding box center [89, 201] width 164 height 30
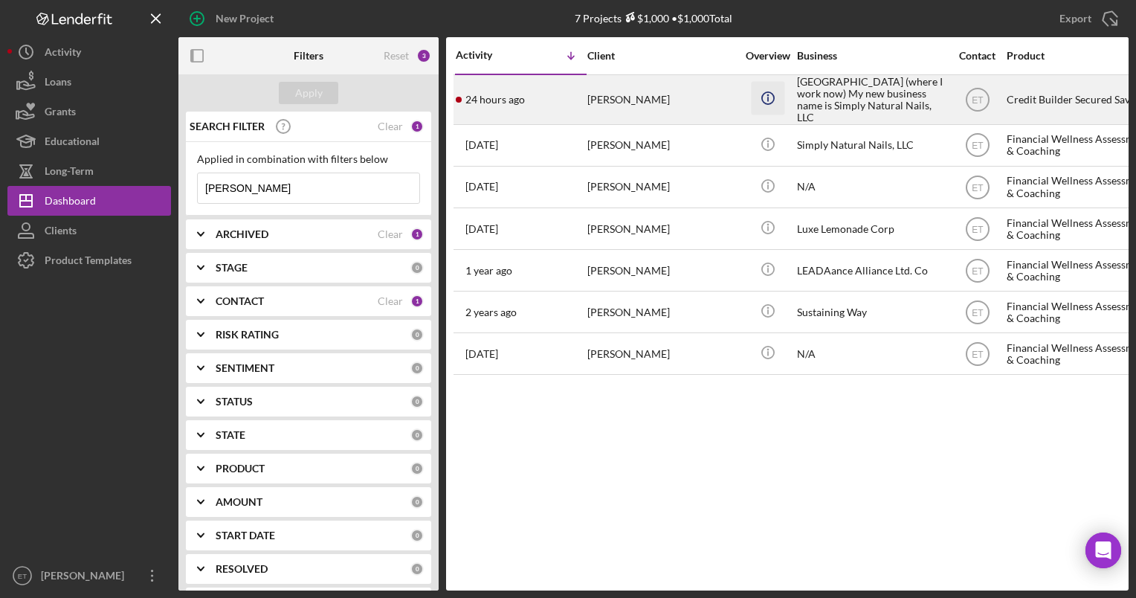
click at [756, 109] on icon "Icon/Info" at bounding box center [767, 98] width 33 height 33
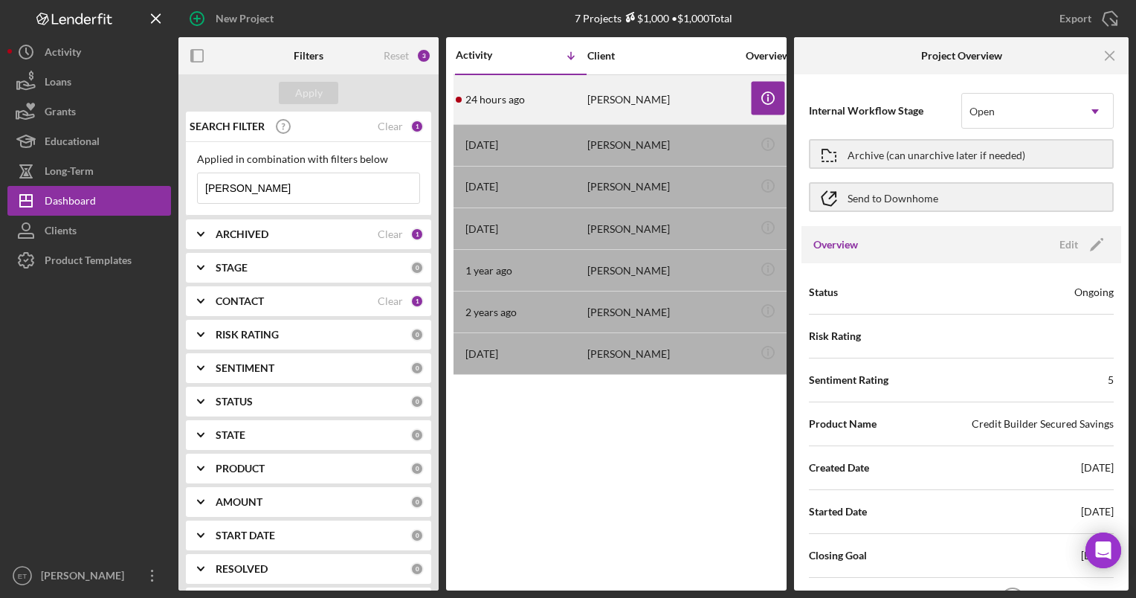
click at [639, 105] on div "[PERSON_NAME]" at bounding box center [662, 100] width 149 height 48
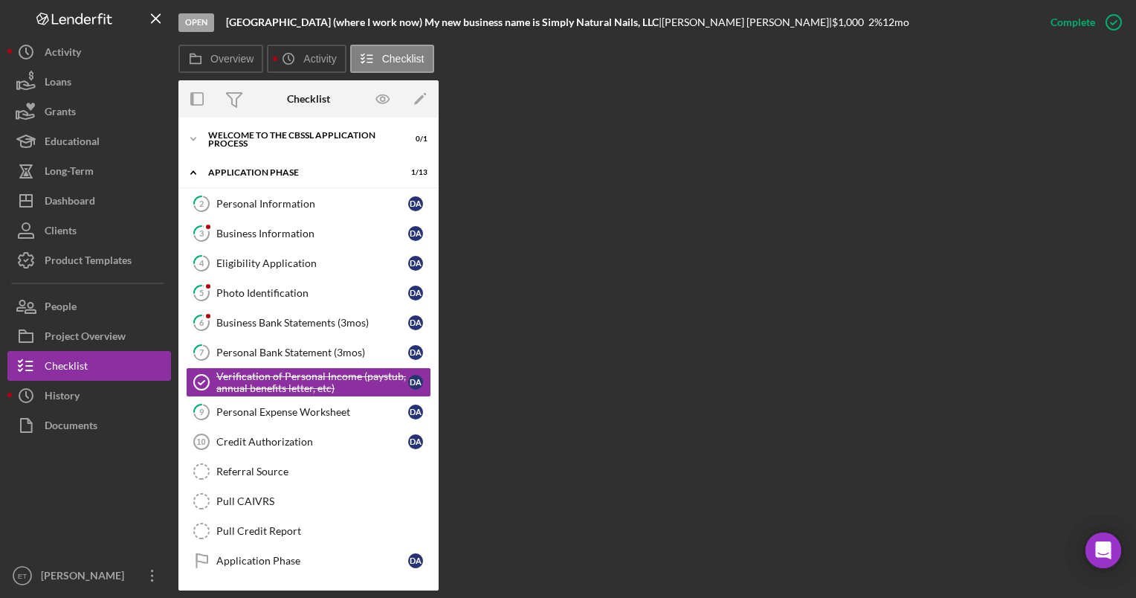
scroll to position [26, 0]
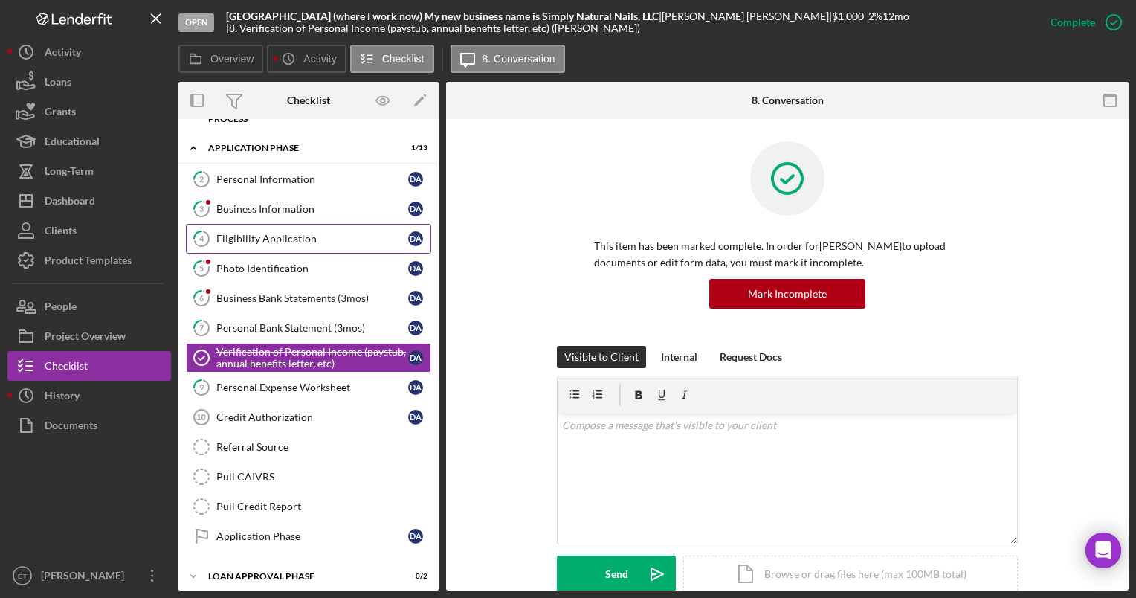
click at [306, 238] on div "Eligibility Application" at bounding box center [312, 239] width 192 height 12
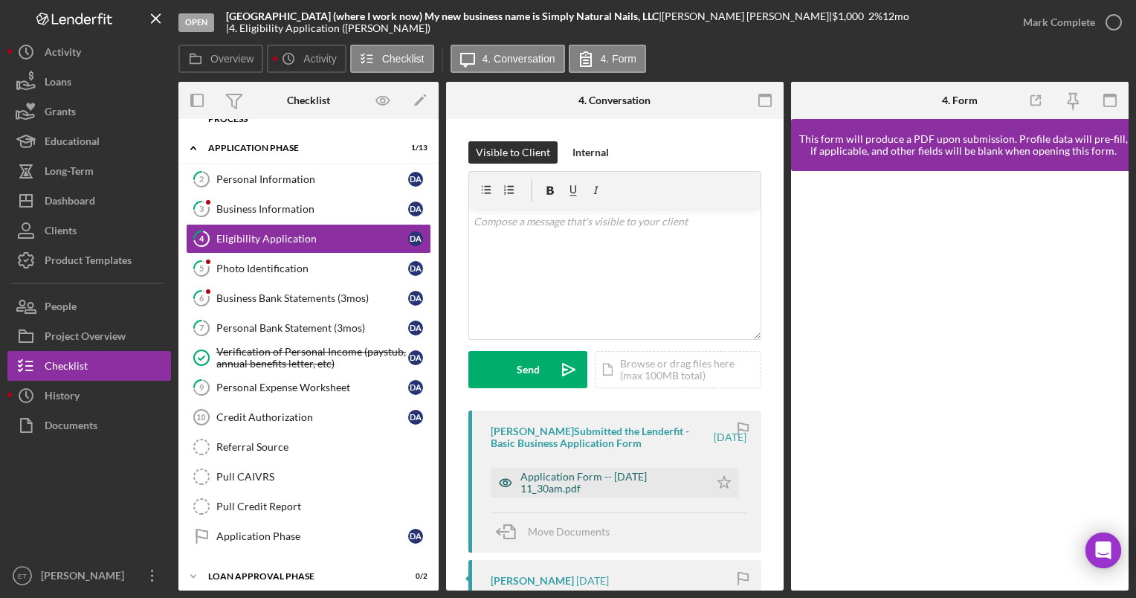
click at [506, 485] on icon "button" at bounding box center [506, 483] width 30 height 30
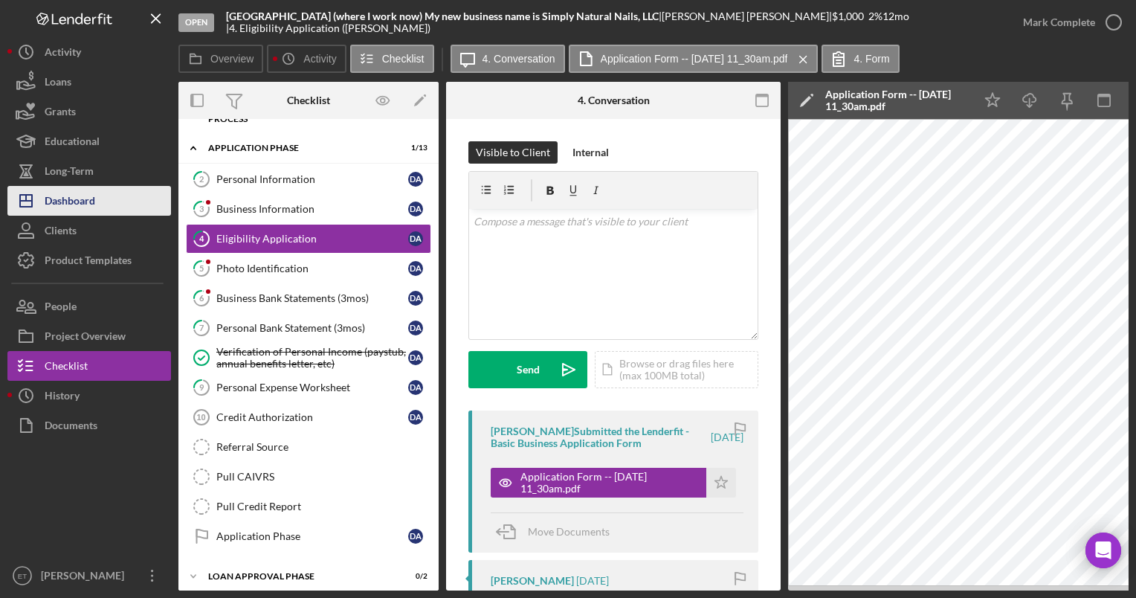
click at [89, 208] on div "Dashboard" at bounding box center [70, 202] width 51 height 33
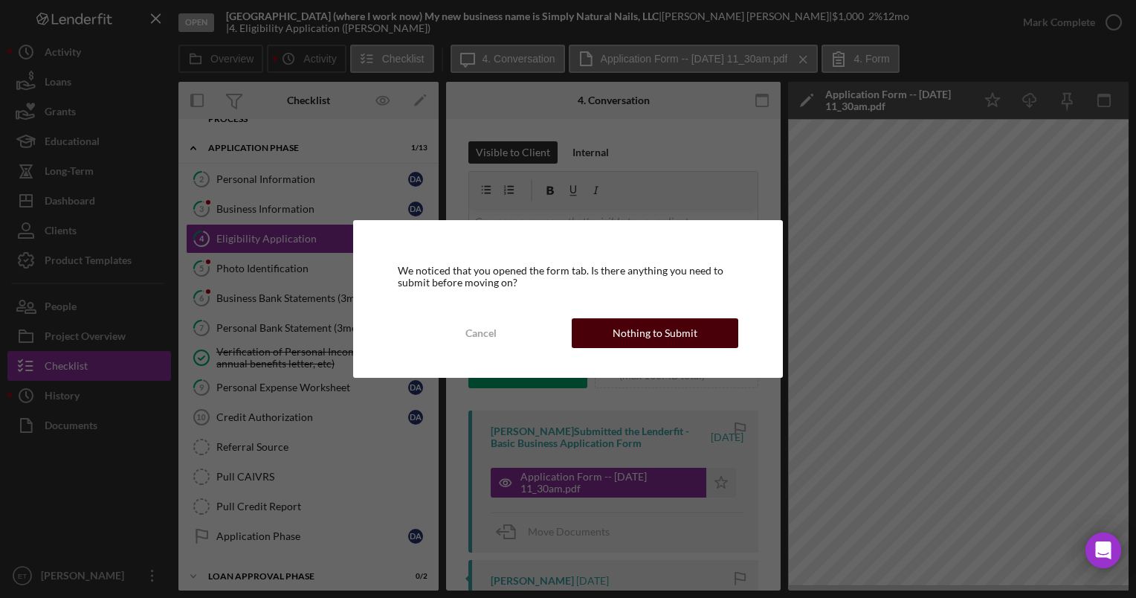
click at [628, 336] on div "Nothing to Submit" at bounding box center [655, 333] width 85 height 30
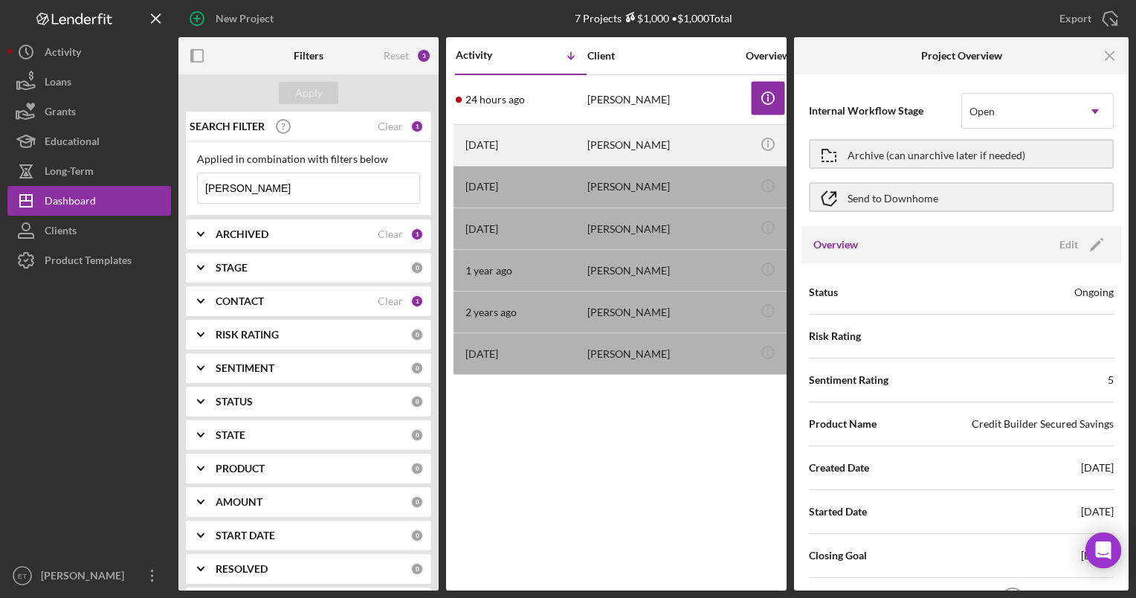
click at [610, 146] on div "[PERSON_NAME]" at bounding box center [662, 145] width 149 height 39
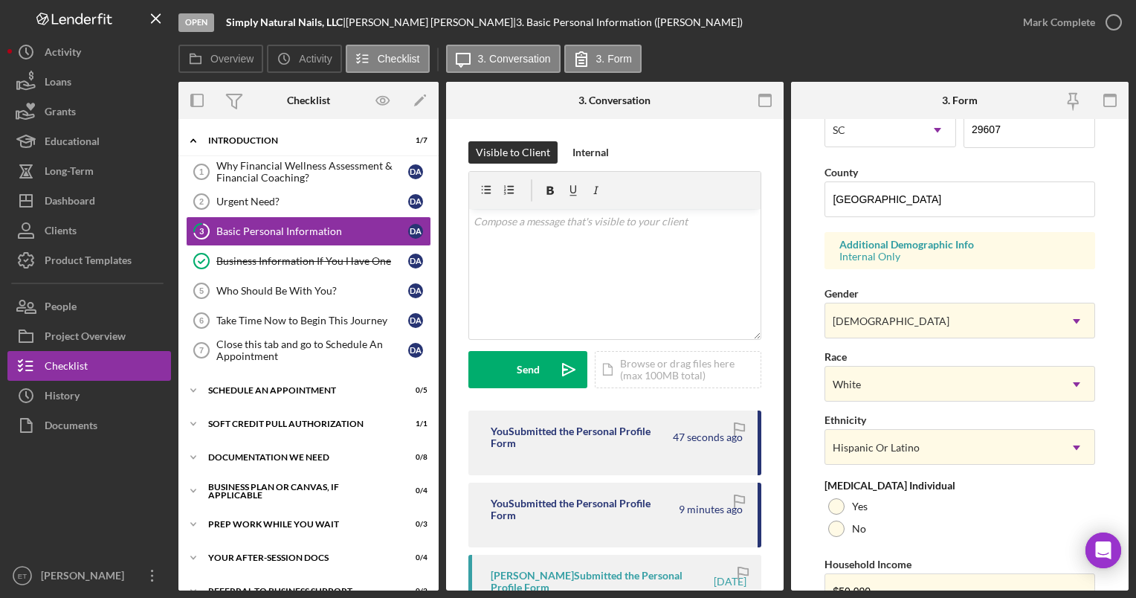
scroll to position [518, 0]
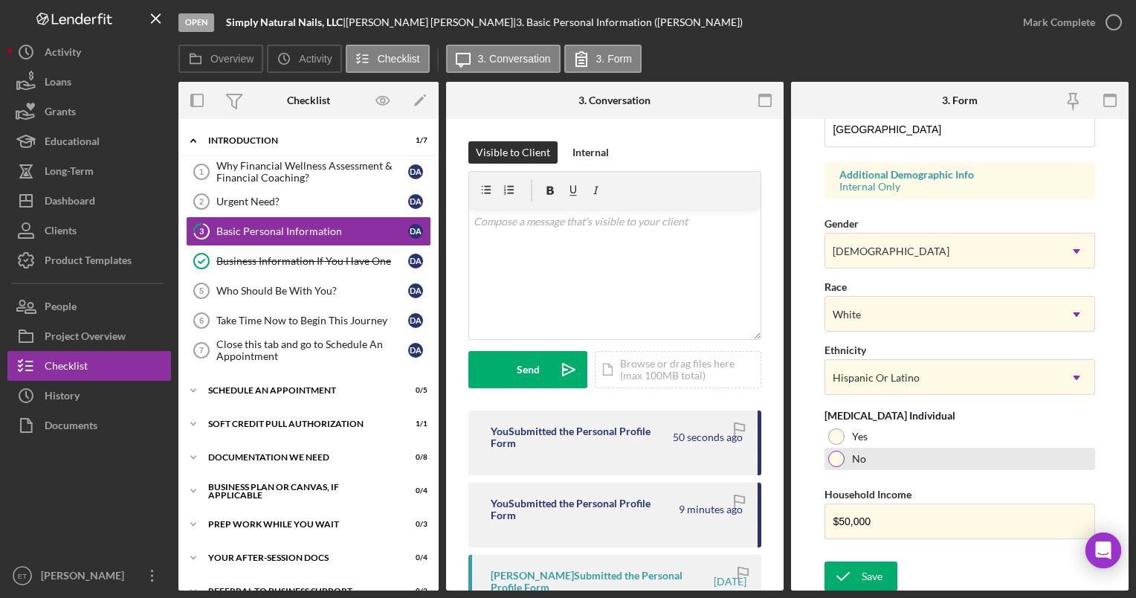
click at [831, 456] on div at bounding box center [837, 459] width 16 height 16
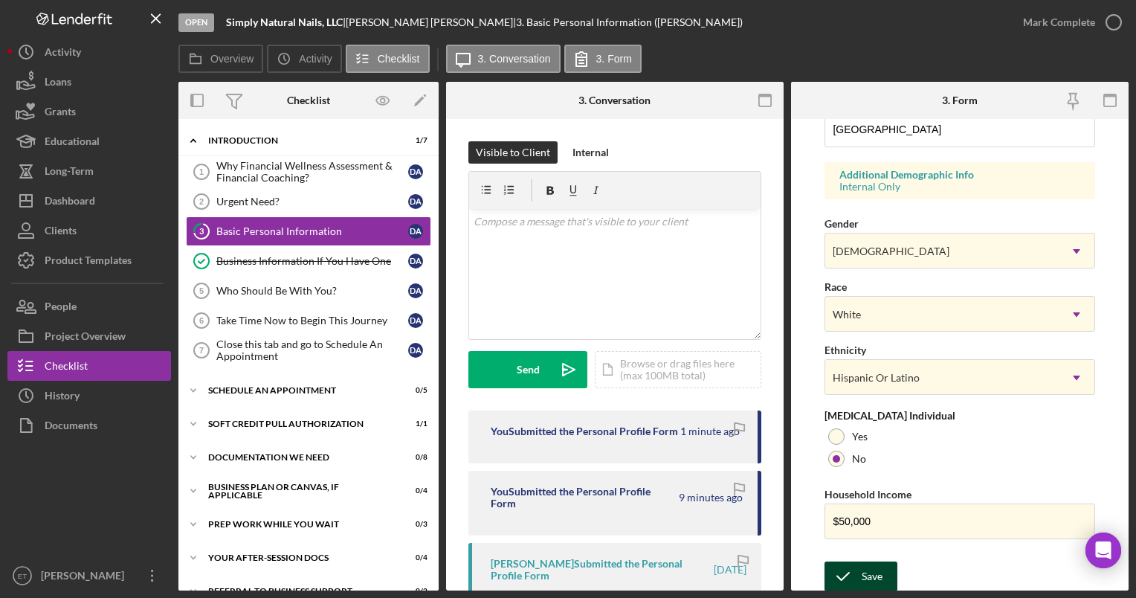
click at [869, 572] on div "Save" at bounding box center [872, 577] width 21 height 30
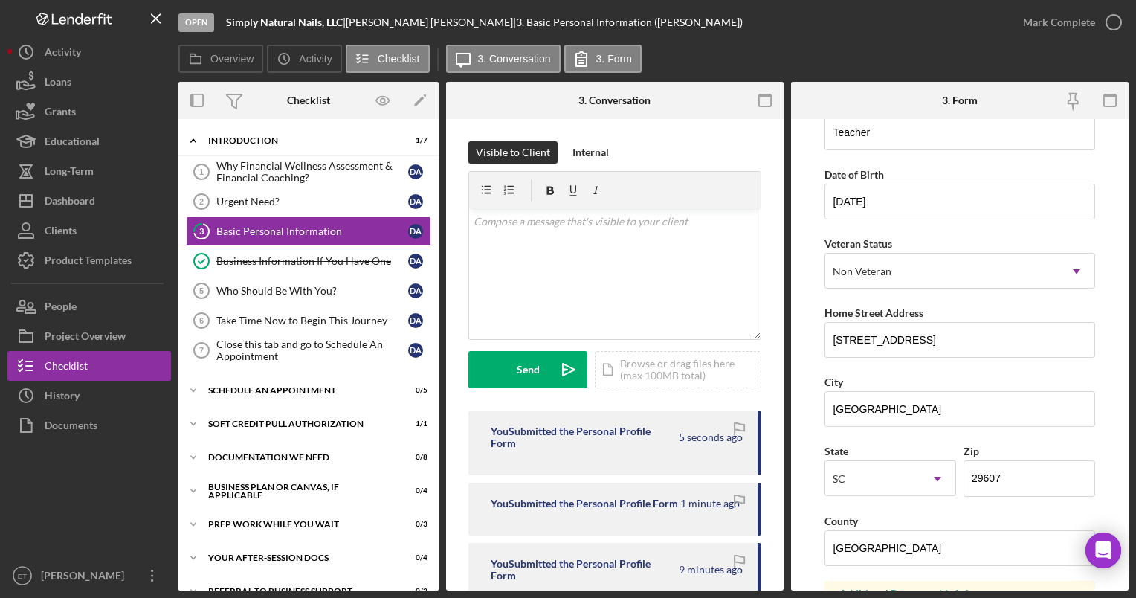
scroll to position [0, 0]
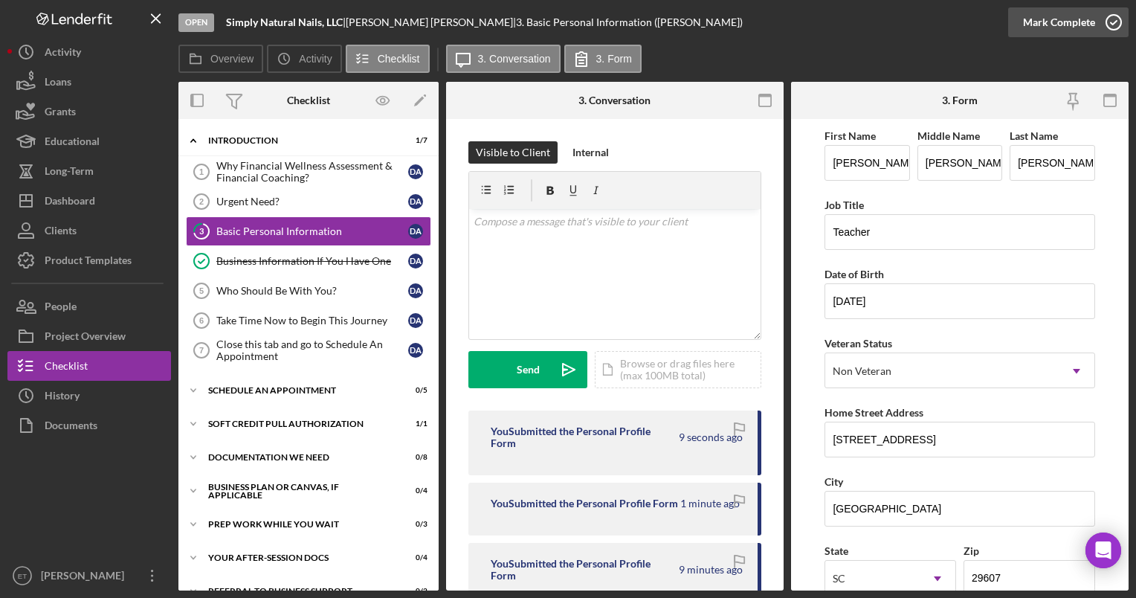
click at [1121, 23] on icon "button" at bounding box center [1114, 22] width 37 height 37
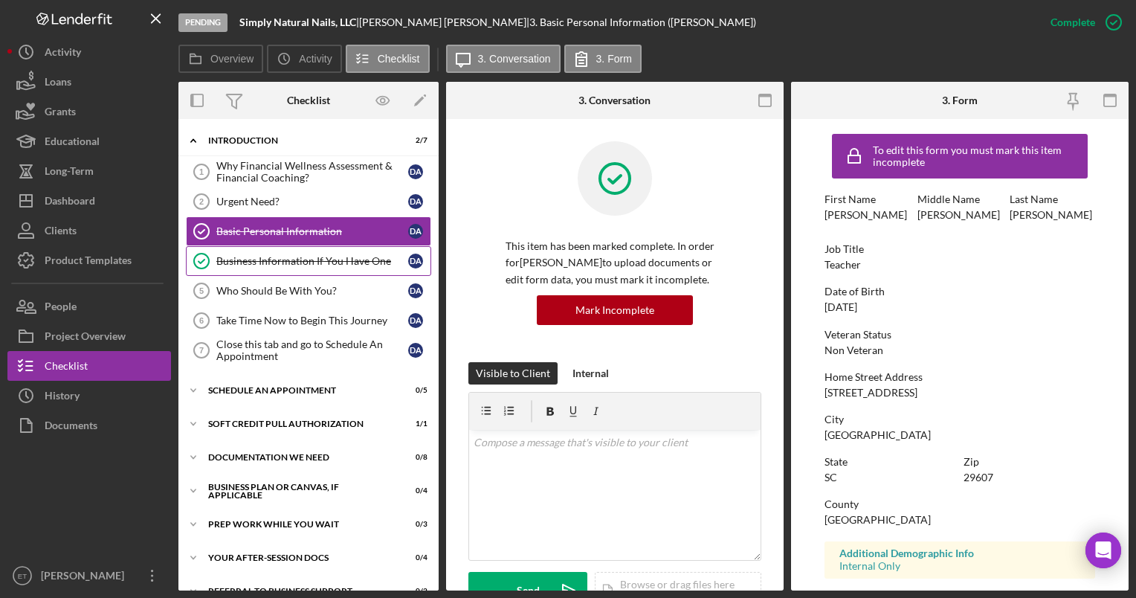
click at [372, 263] on div "Business Information If You Have One" at bounding box center [312, 261] width 192 height 12
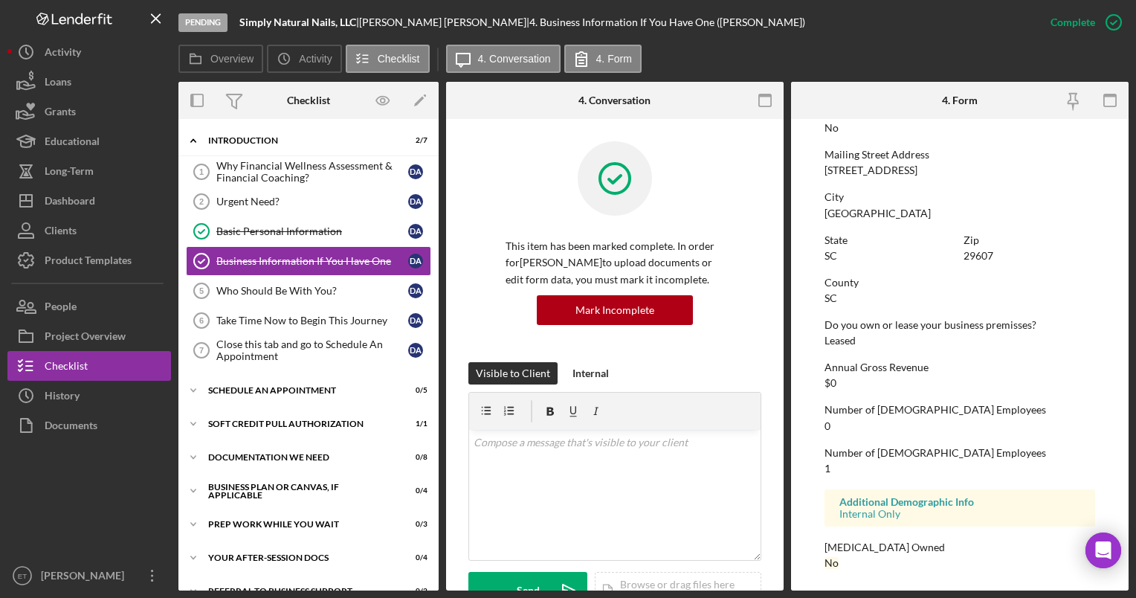
scroll to position [832, 0]
click at [1112, 21] on icon "button" at bounding box center [1114, 22] width 37 height 37
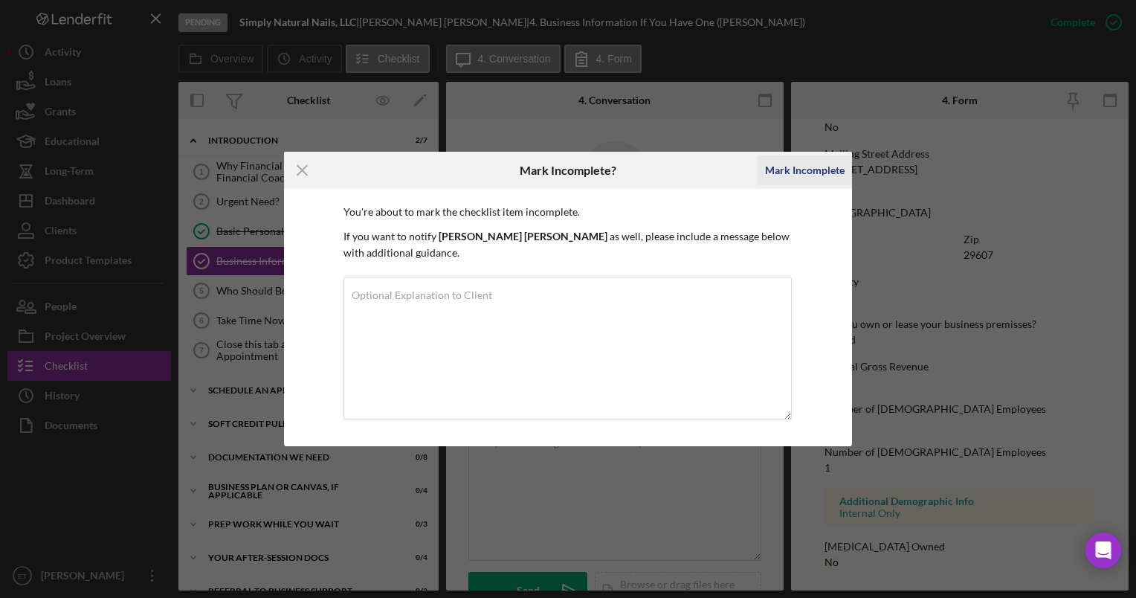
click at [811, 173] on div "Mark Incomplete" at bounding box center [805, 170] width 80 height 30
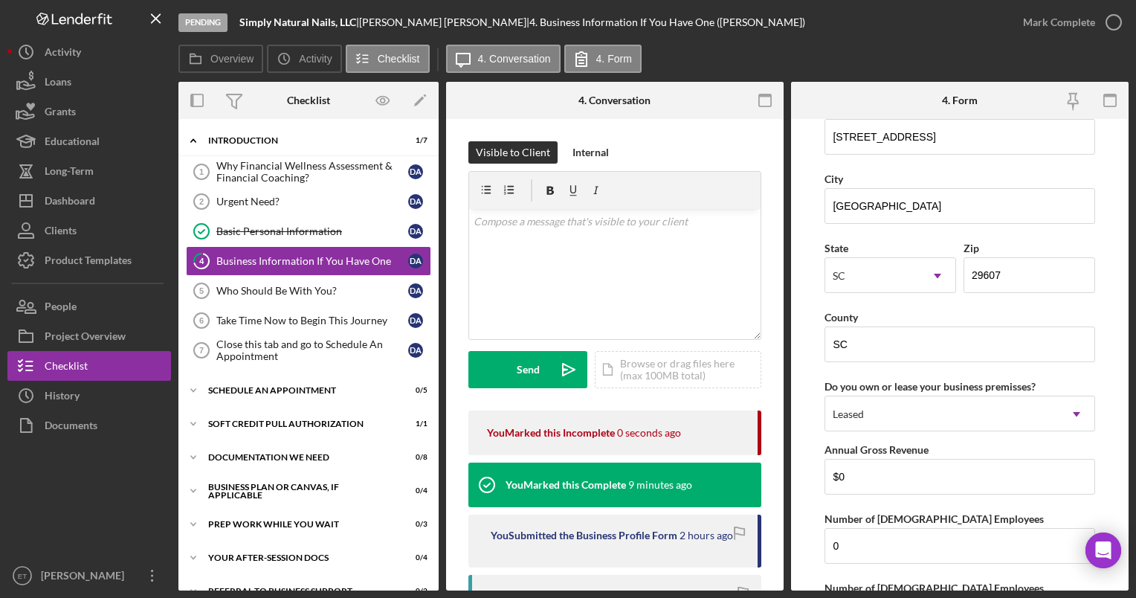
scroll to position [1461, 0]
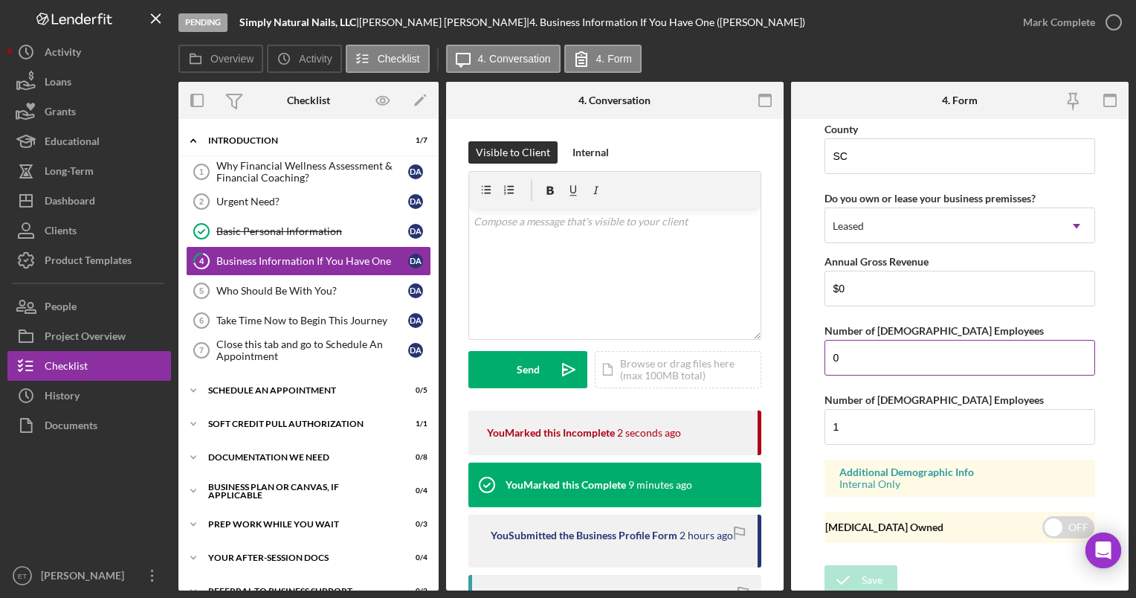
click at [852, 357] on input "0" at bounding box center [960, 358] width 270 height 36
type input "1"
click at [854, 425] on input "1" at bounding box center [960, 427] width 270 height 36
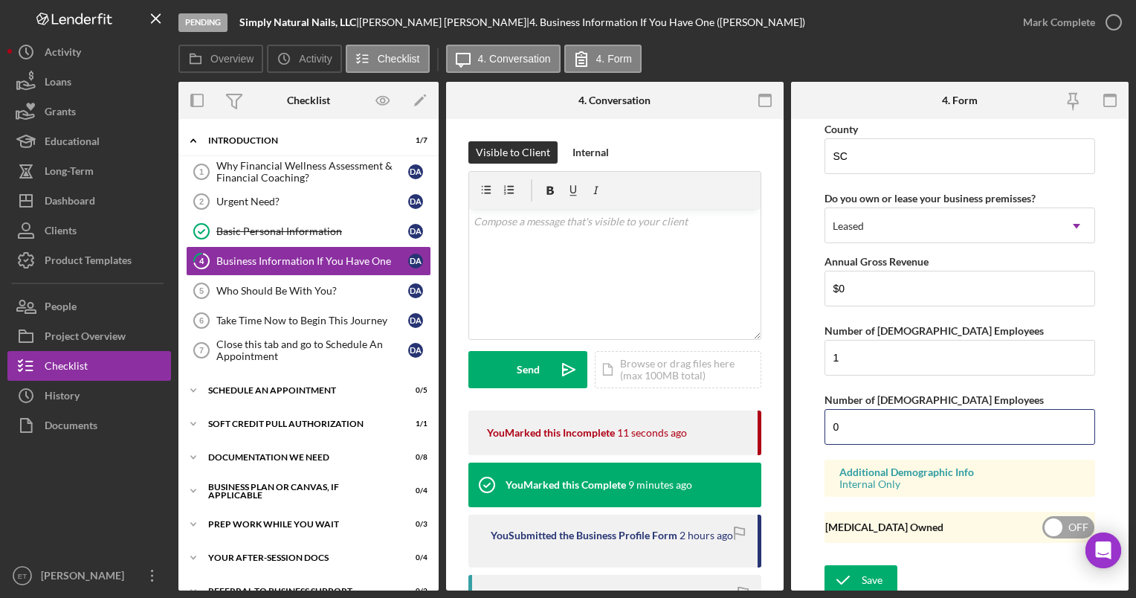
type input "0"
click at [1081, 518] on input "checkbox" at bounding box center [1069, 527] width 52 height 22
click at [1052, 521] on input "checkbox" at bounding box center [1069, 527] width 52 height 22
checkbox input "false"
click at [885, 574] on button "Save" at bounding box center [861, 580] width 73 height 30
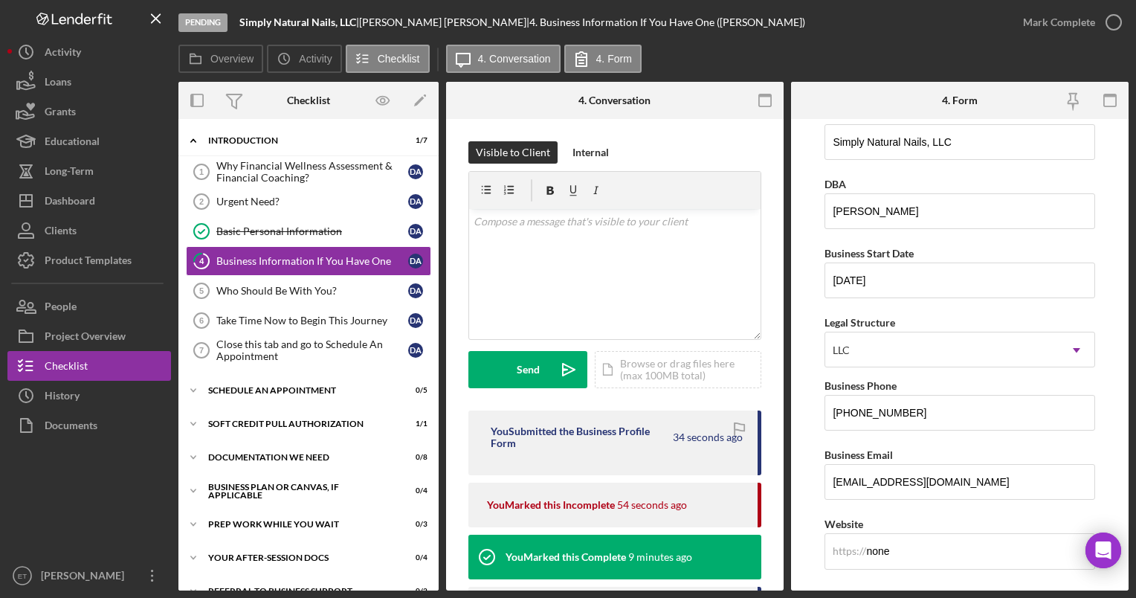
scroll to position [19, 0]
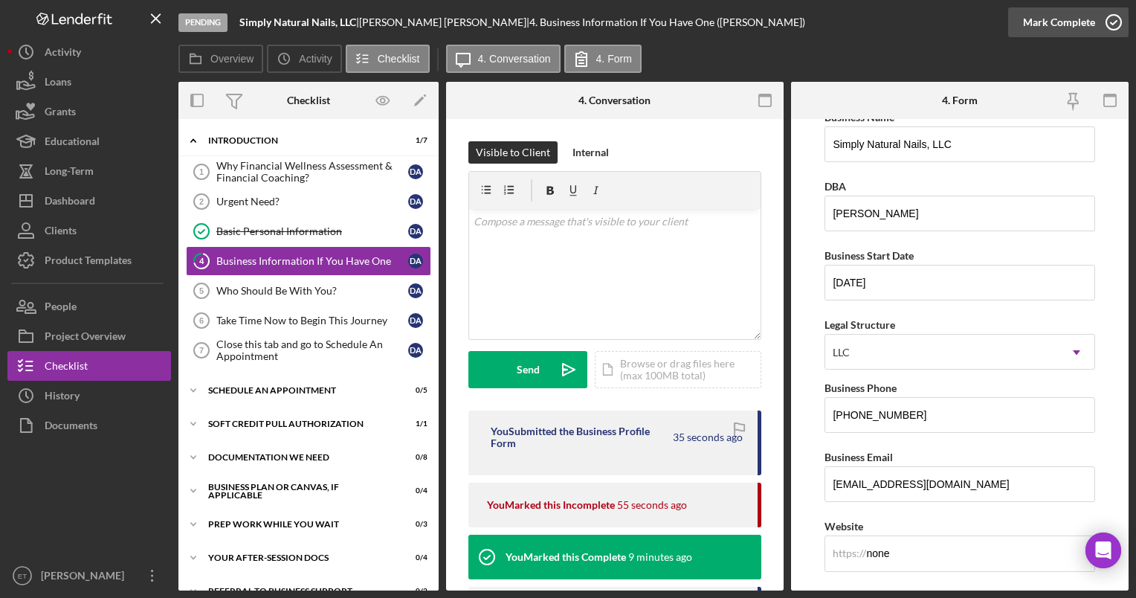
click at [1113, 27] on icon "button" at bounding box center [1114, 22] width 37 height 37
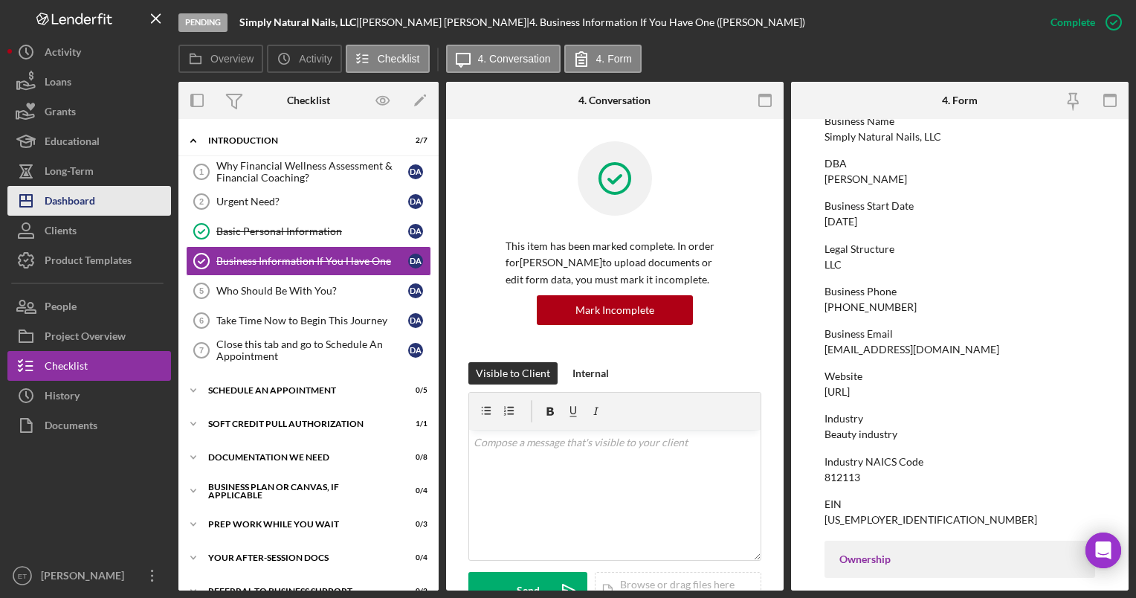
click at [71, 210] on div "Dashboard" at bounding box center [70, 202] width 51 height 33
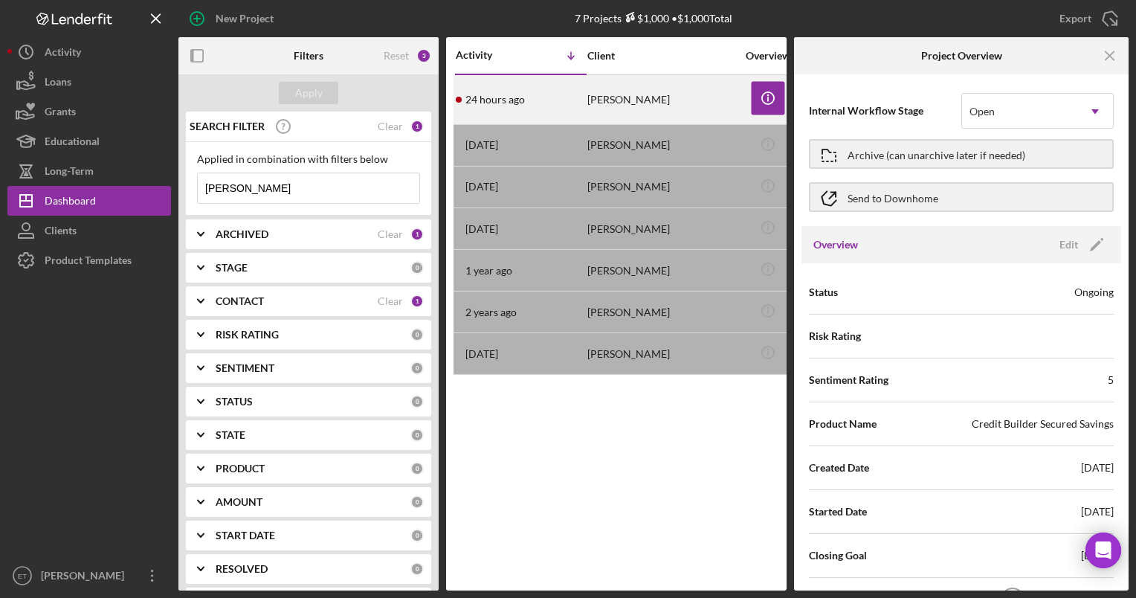
click at [583, 98] on div "24 hours ago Deborah Allen" at bounding box center [521, 100] width 130 height 48
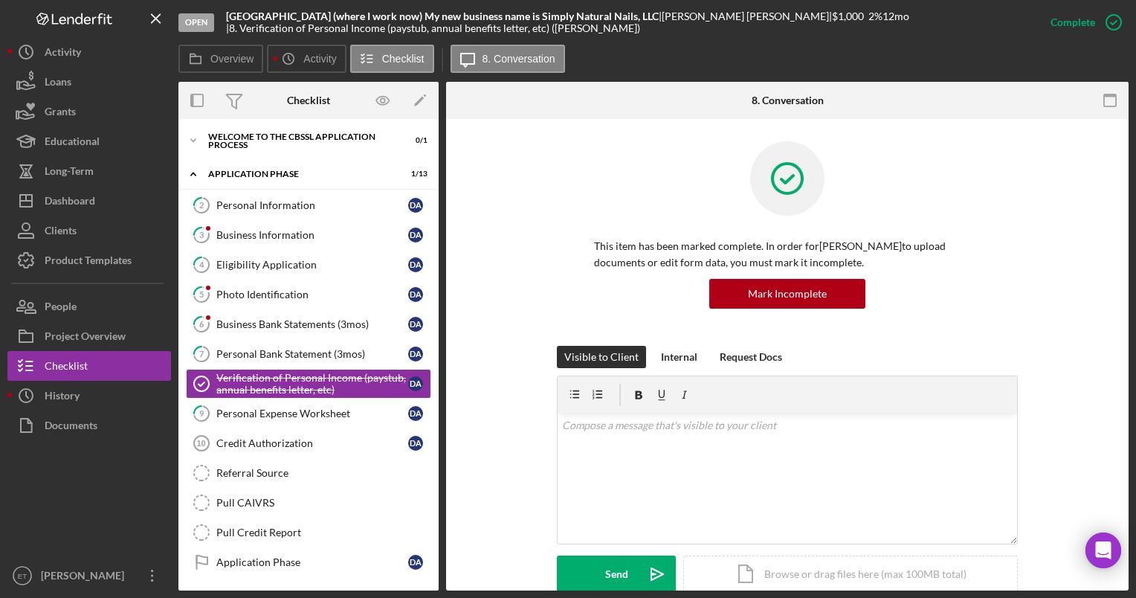
scroll to position [26, 0]
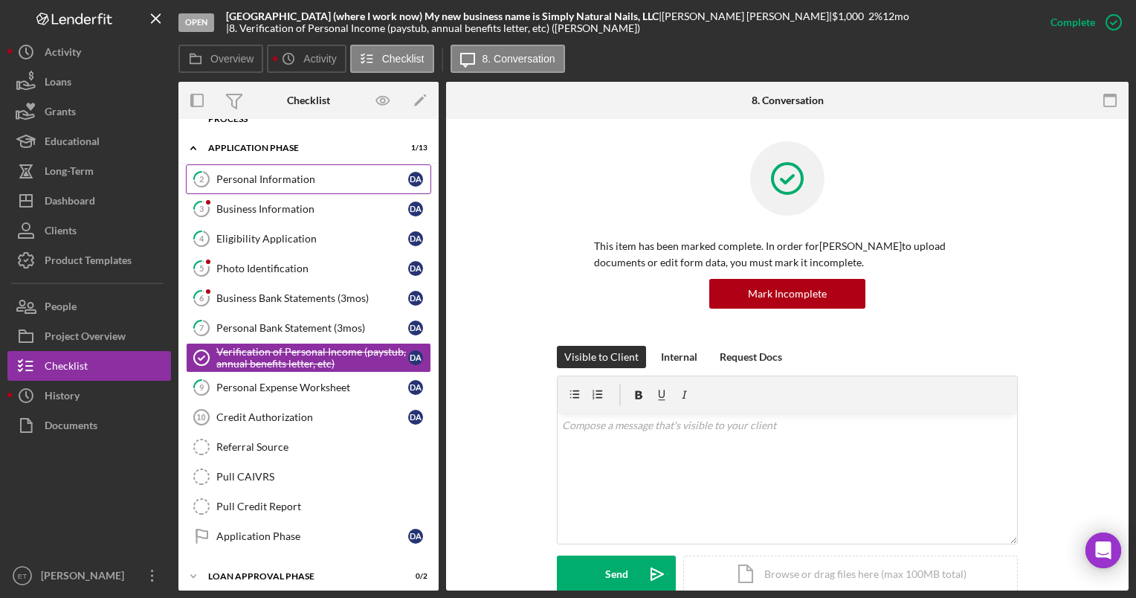
click at [286, 185] on link "2 Personal Information D A" at bounding box center [308, 179] width 245 height 30
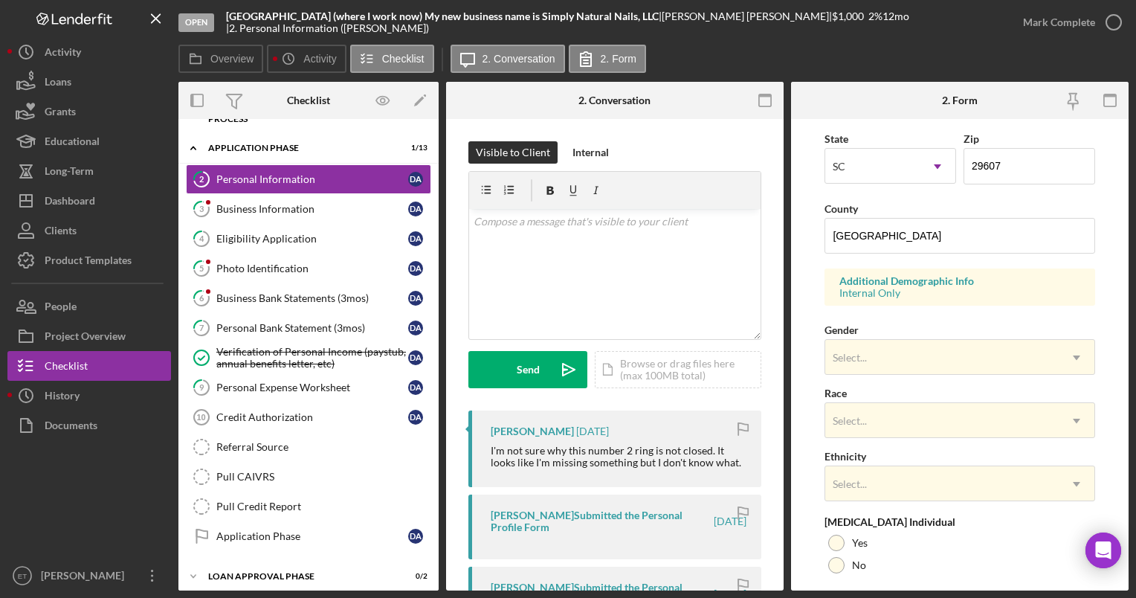
scroll to position [413, 0]
click at [915, 357] on div "Select..." at bounding box center [942, 357] width 233 height 34
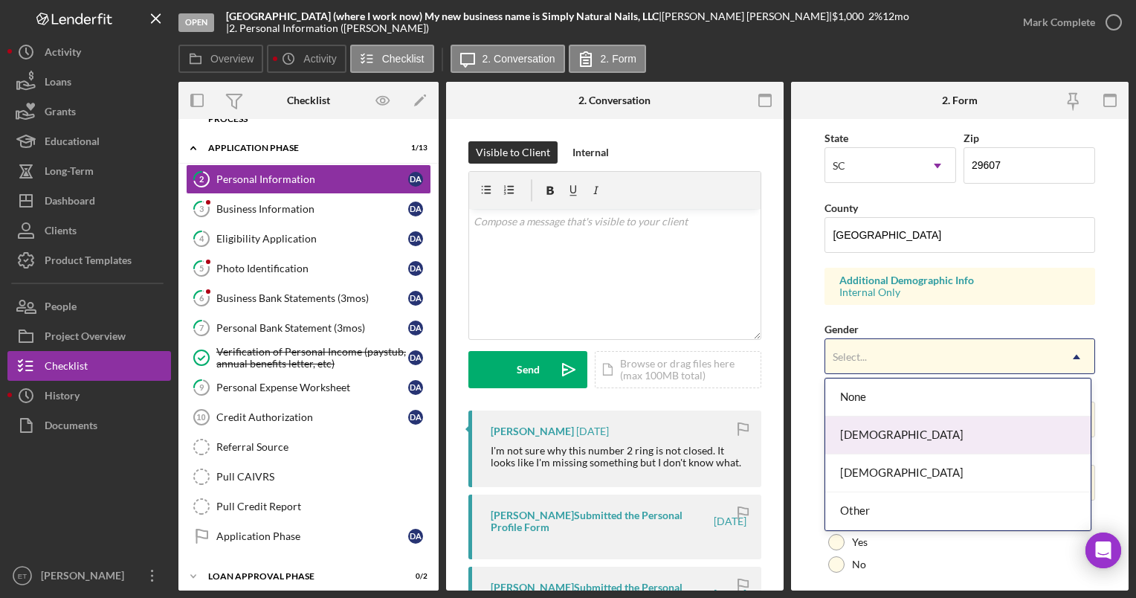
click at [910, 440] on div "Female" at bounding box center [959, 435] width 266 height 38
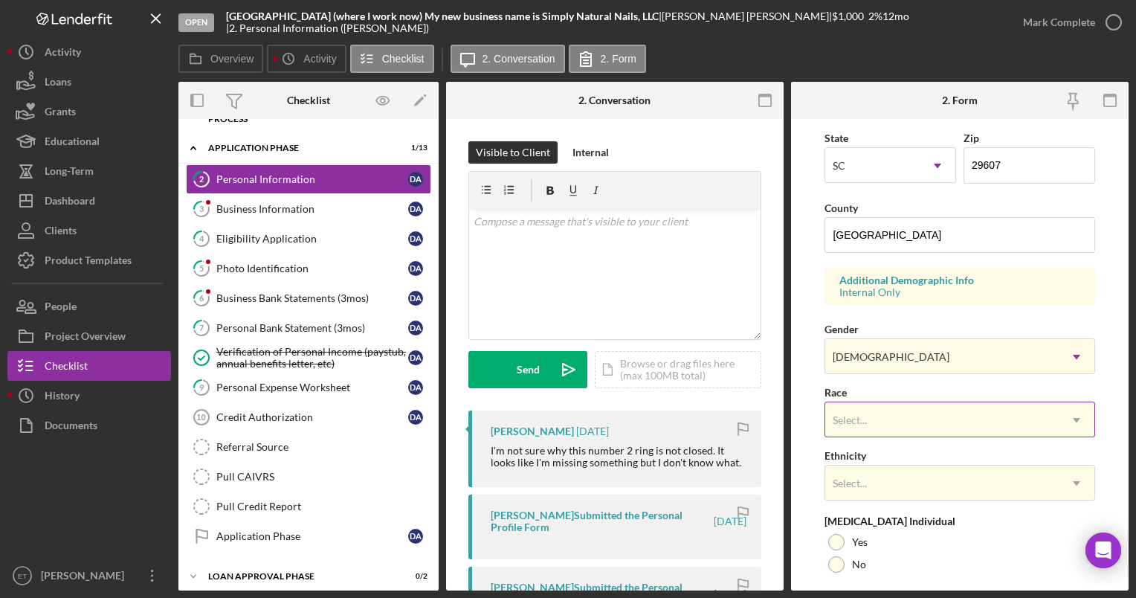
click at [895, 419] on div "Select..." at bounding box center [942, 420] width 233 height 34
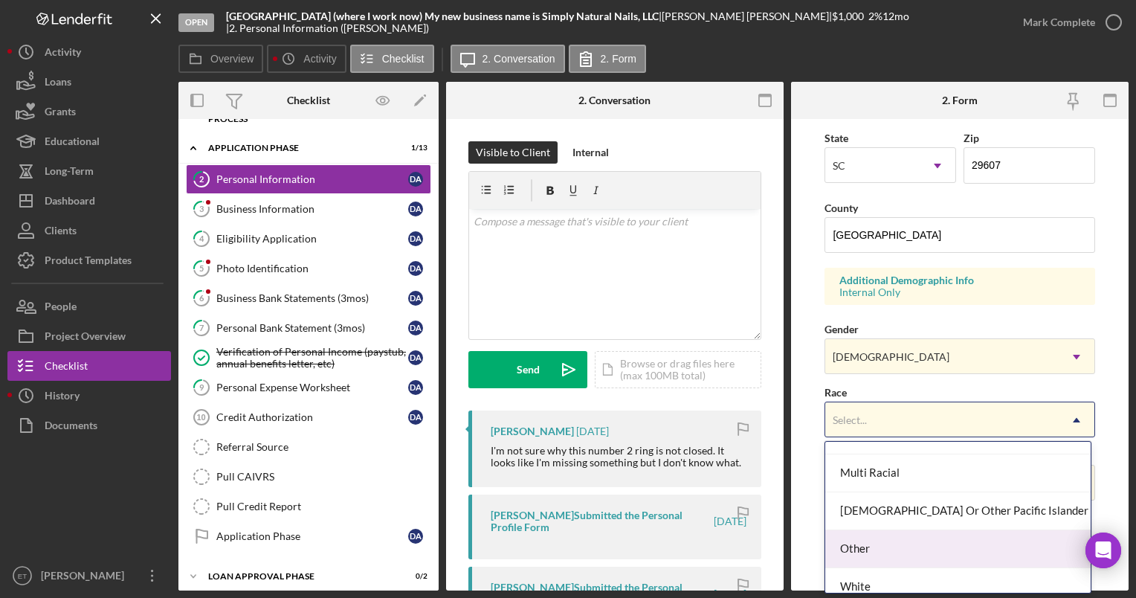
scroll to position [151, 0]
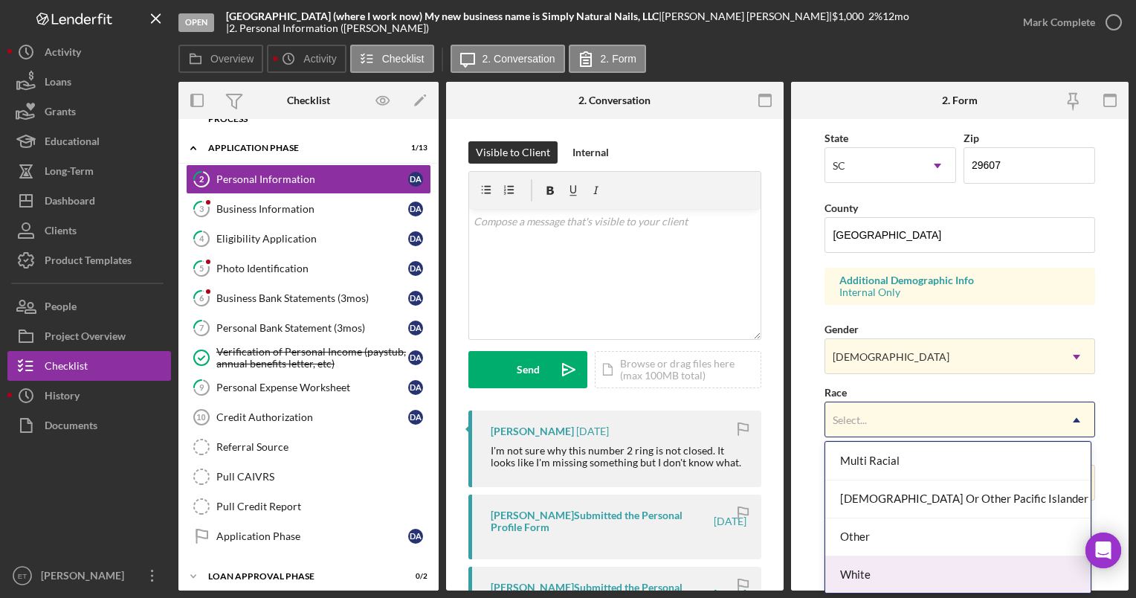
click at [887, 572] on div "White" at bounding box center [959, 575] width 266 height 38
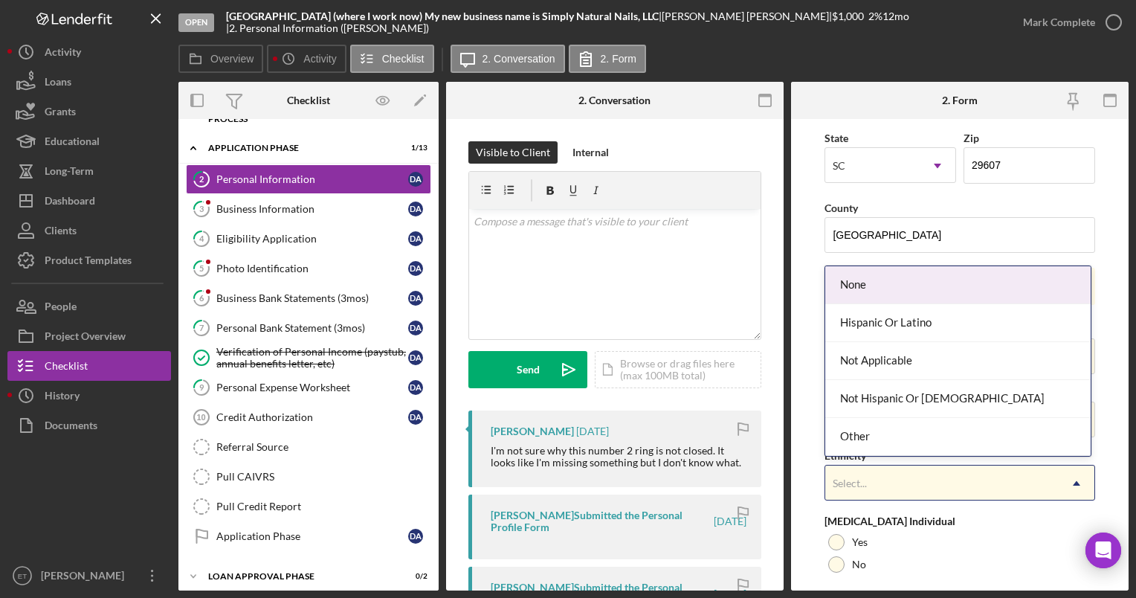
click at [887, 480] on div "Select..." at bounding box center [942, 483] width 233 height 34
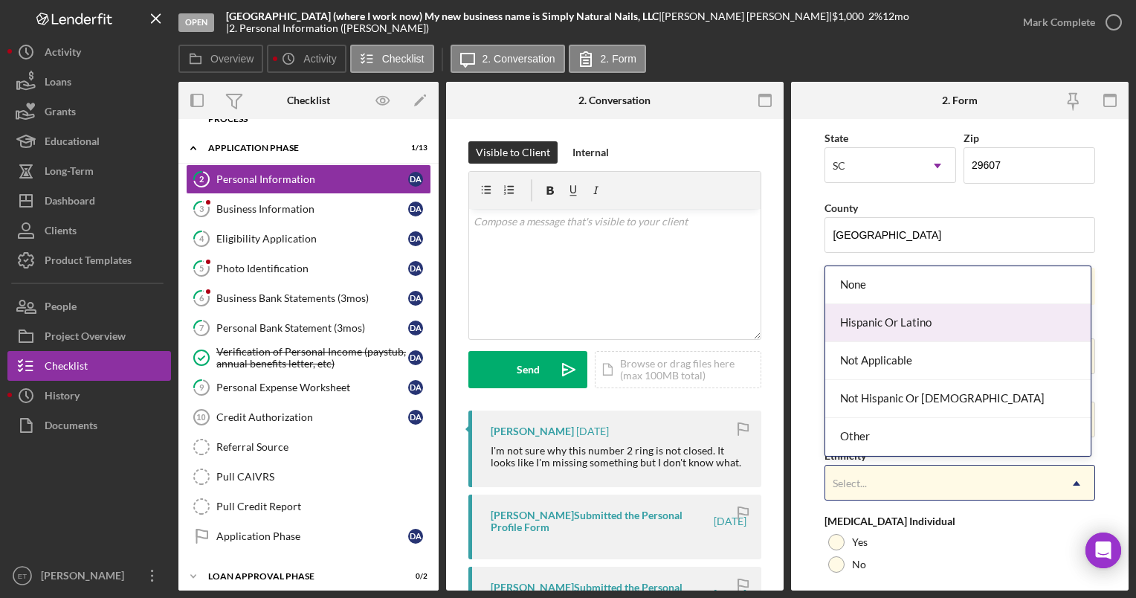
click at [898, 322] on div "Hispanic Or Latino" at bounding box center [959, 323] width 266 height 38
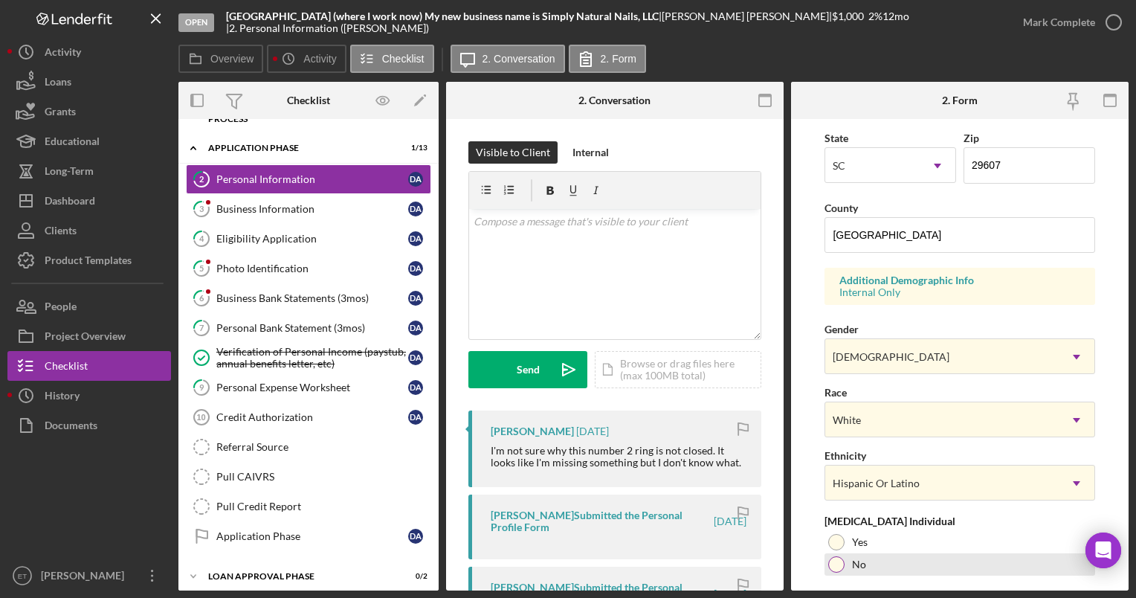
click at [843, 554] on div "No" at bounding box center [960, 564] width 270 height 22
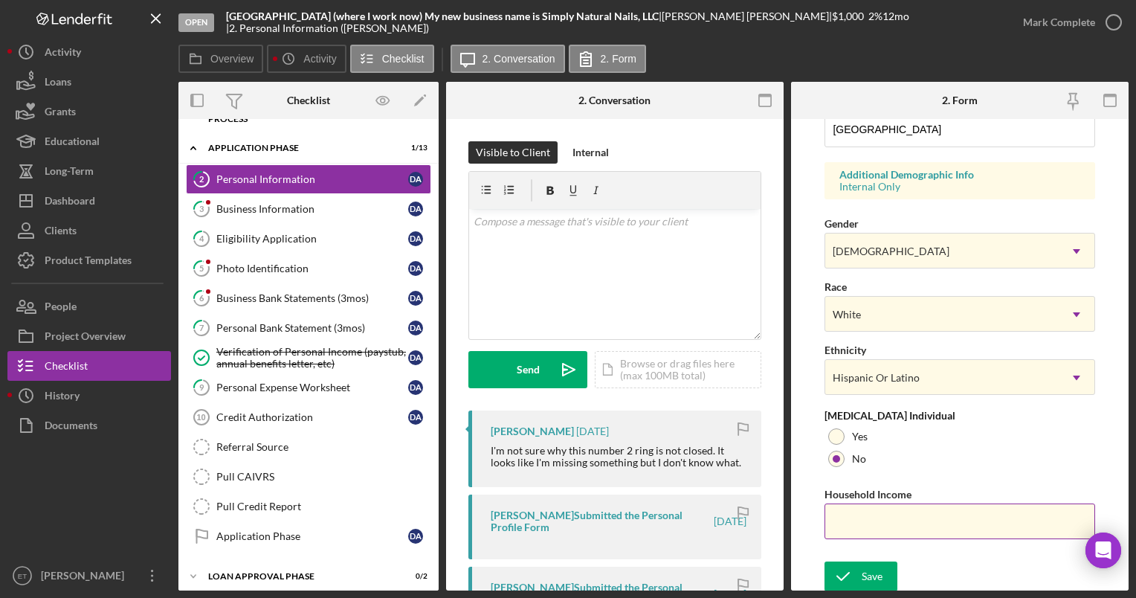
click at [882, 524] on input "Household Income" at bounding box center [960, 522] width 270 height 36
type input "$50,000"
click at [882, 567] on button "Save" at bounding box center [861, 577] width 73 height 30
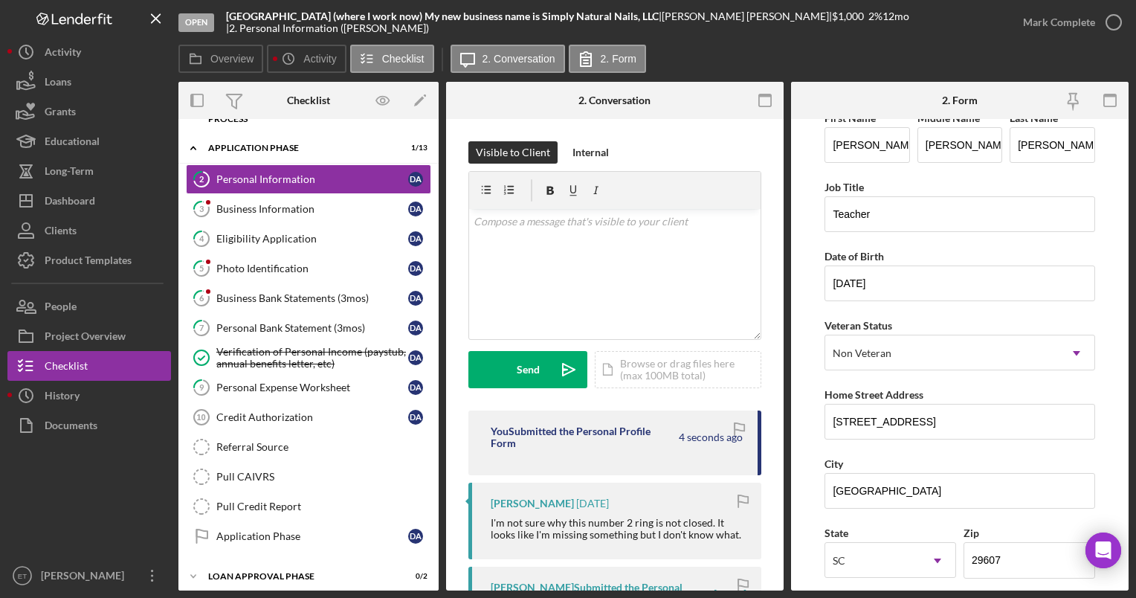
scroll to position [0, 0]
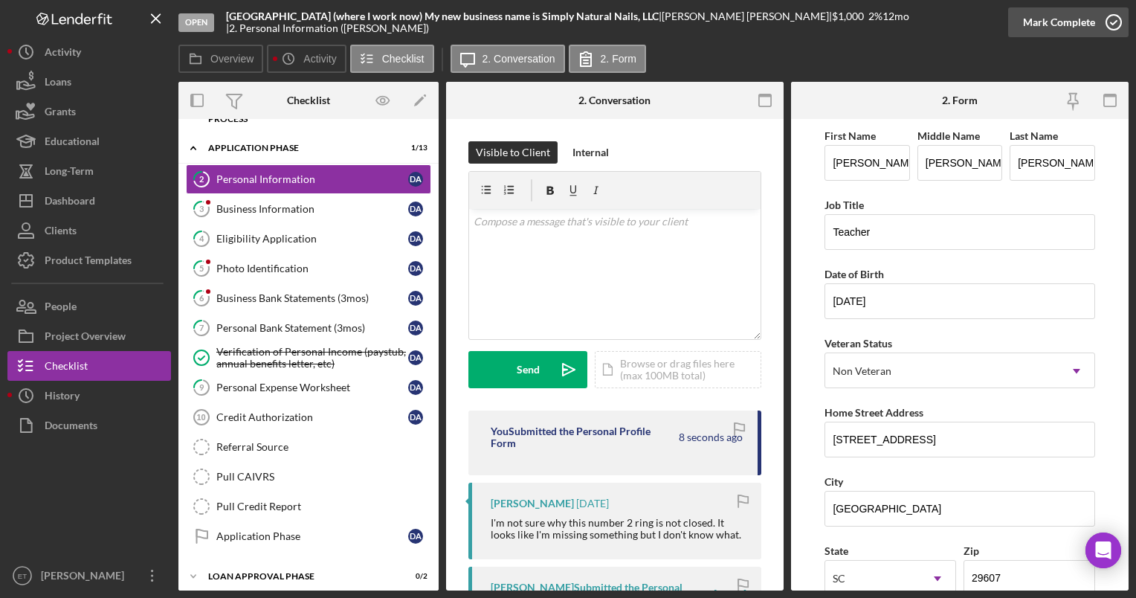
click at [1118, 21] on icon "button" at bounding box center [1114, 22] width 37 height 37
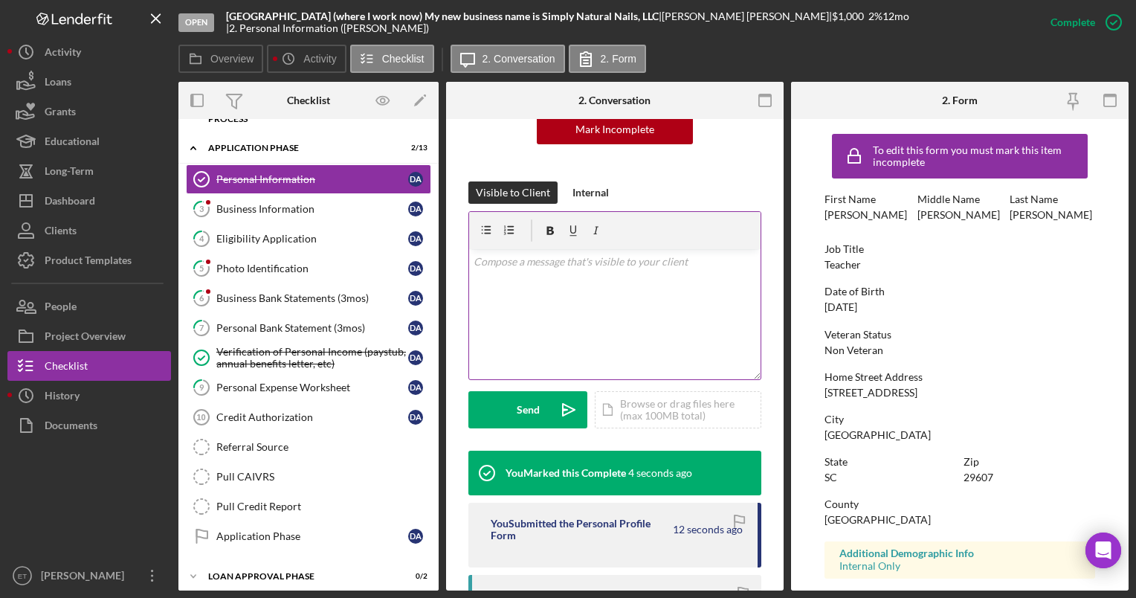
scroll to position [181, 0]
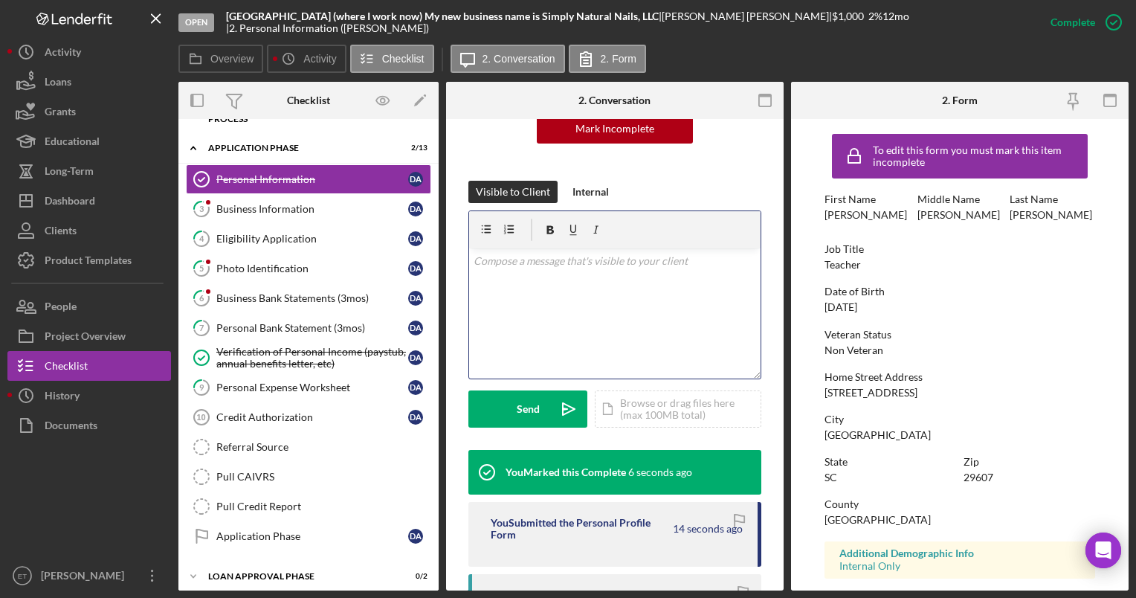
click at [608, 312] on div "v Color teal Color pink Remove color Add row above Add row below Add column bef…" at bounding box center [615, 313] width 292 height 130
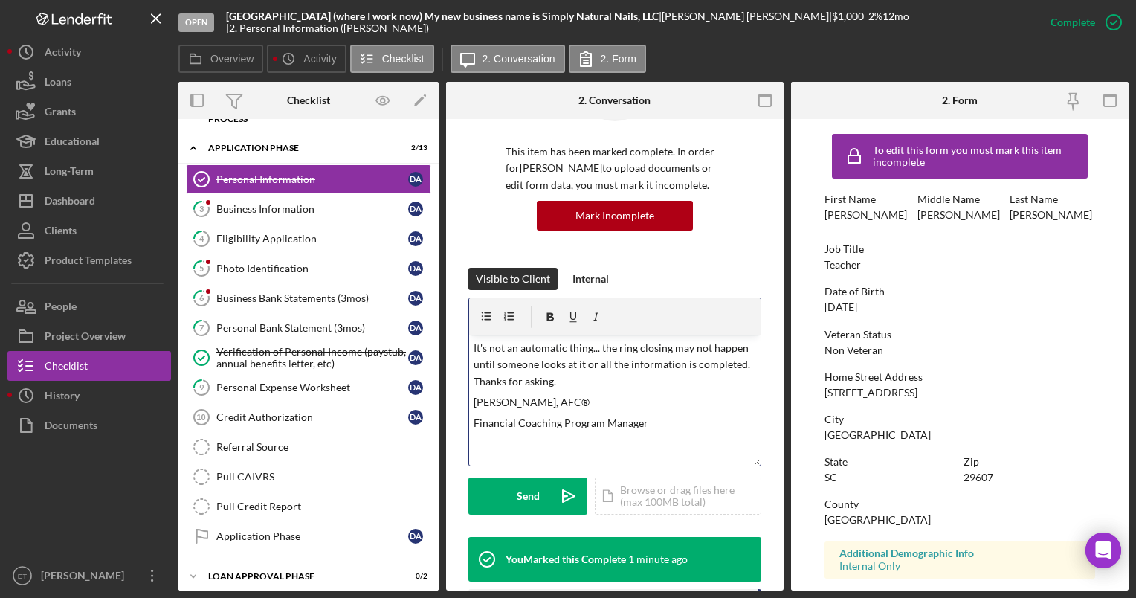
scroll to position [92, 0]
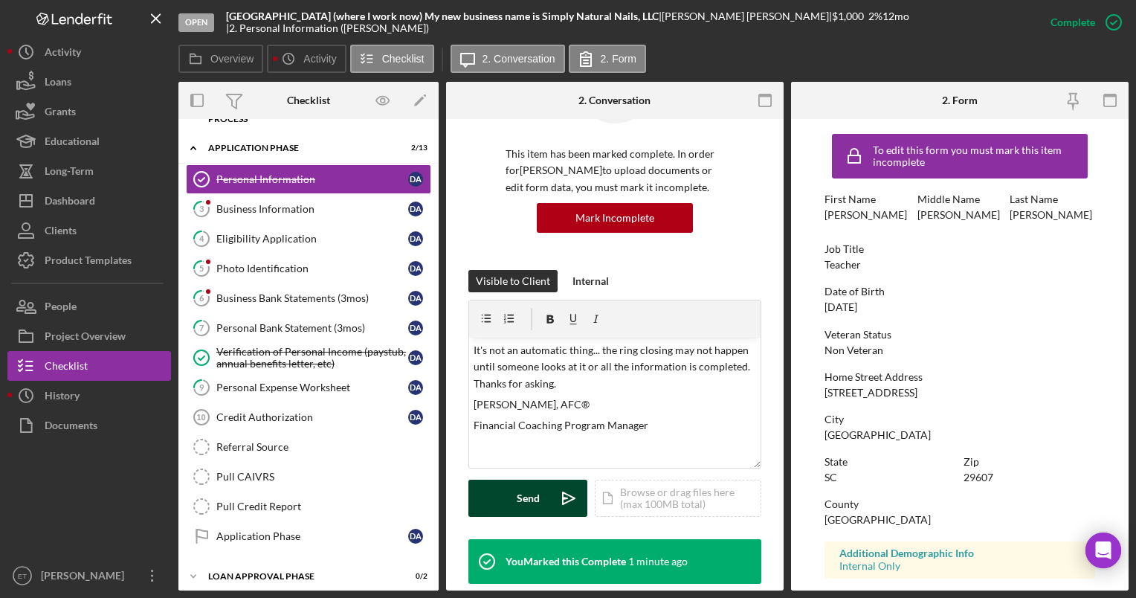
click at [515, 499] on button "Send Icon/icon-invite-send" at bounding box center [528, 498] width 119 height 37
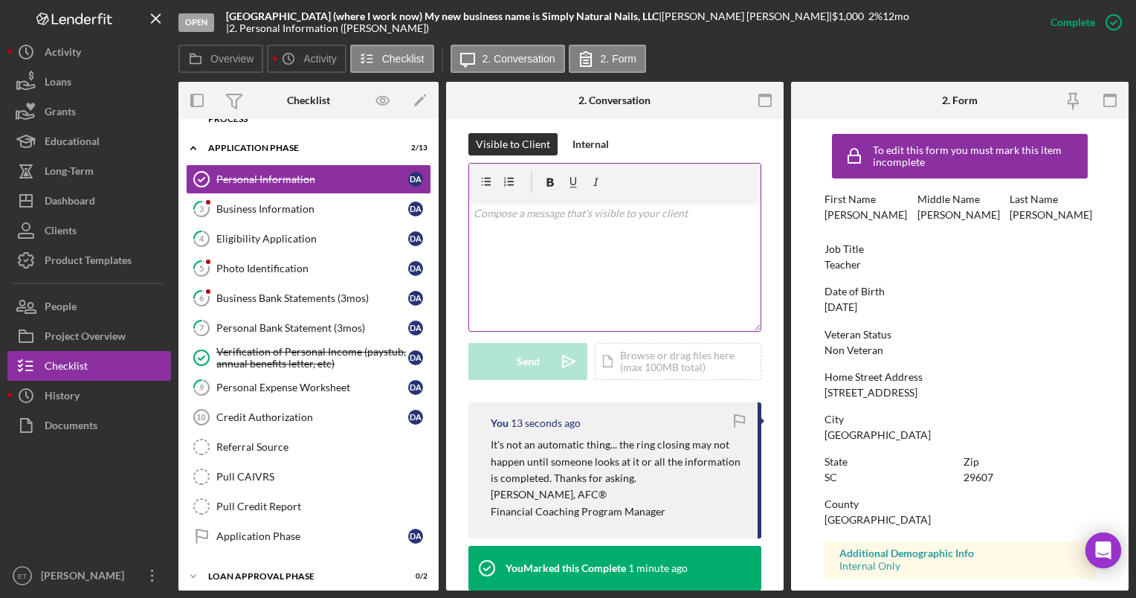
scroll to position [229, 0]
click at [238, 210] on div "Business Information" at bounding box center [312, 209] width 192 height 12
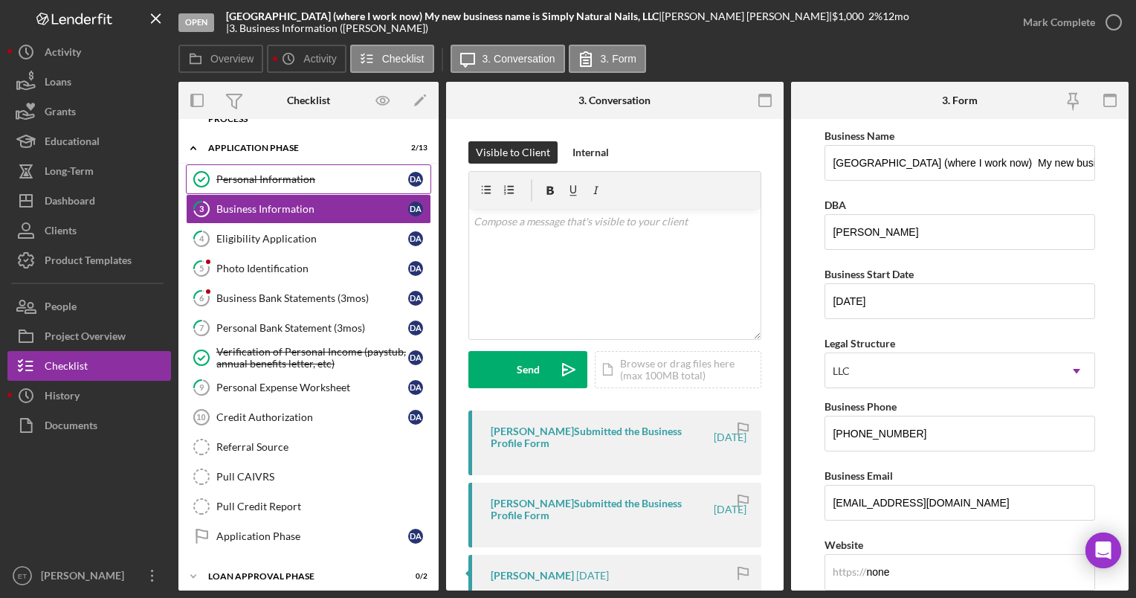
click at [250, 180] on div "Personal Information" at bounding box center [312, 179] width 192 height 12
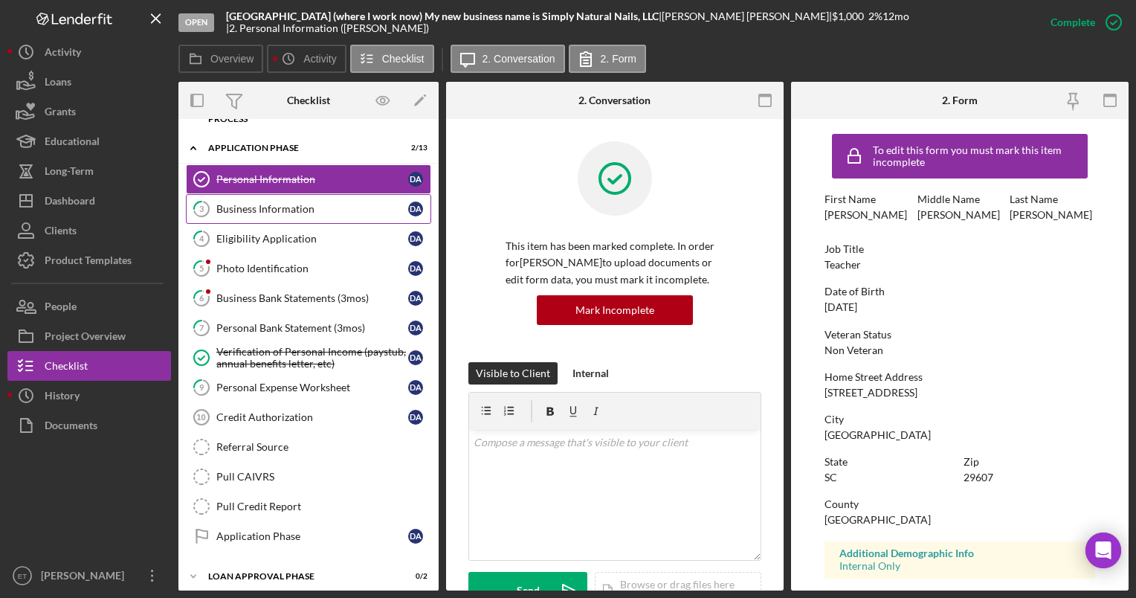
click at [250, 213] on div "Business Information" at bounding box center [312, 209] width 192 height 12
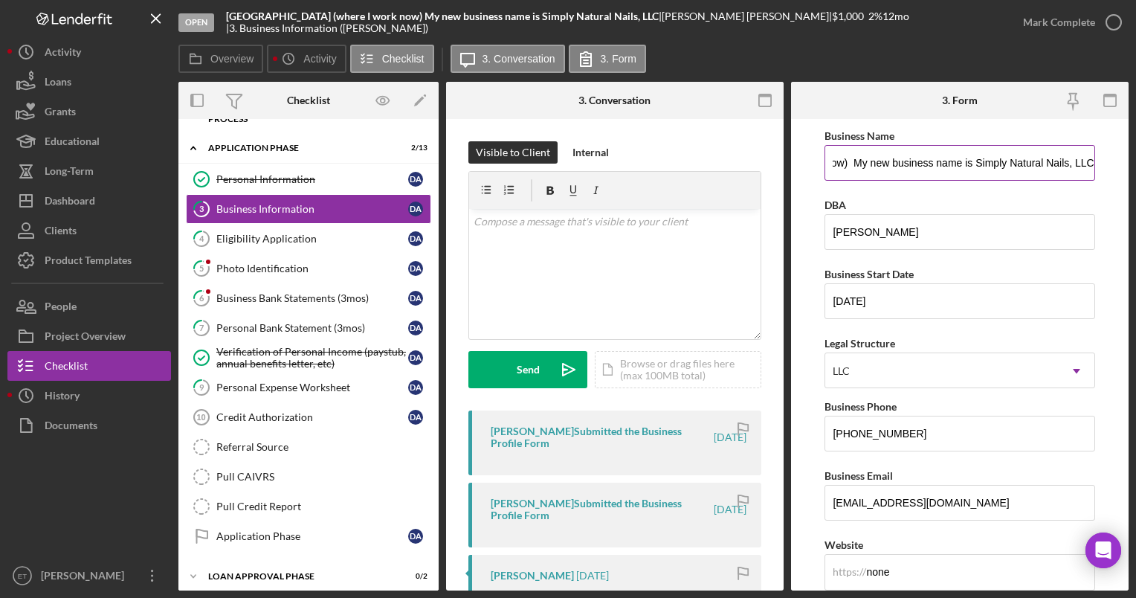
scroll to position [0, 245]
click at [973, 160] on input "GREENVILLE COUNTY SCHOOLS (where I work now) My new business name is Simply Nat…" at bounding box center [960, 163] width 270 height 36
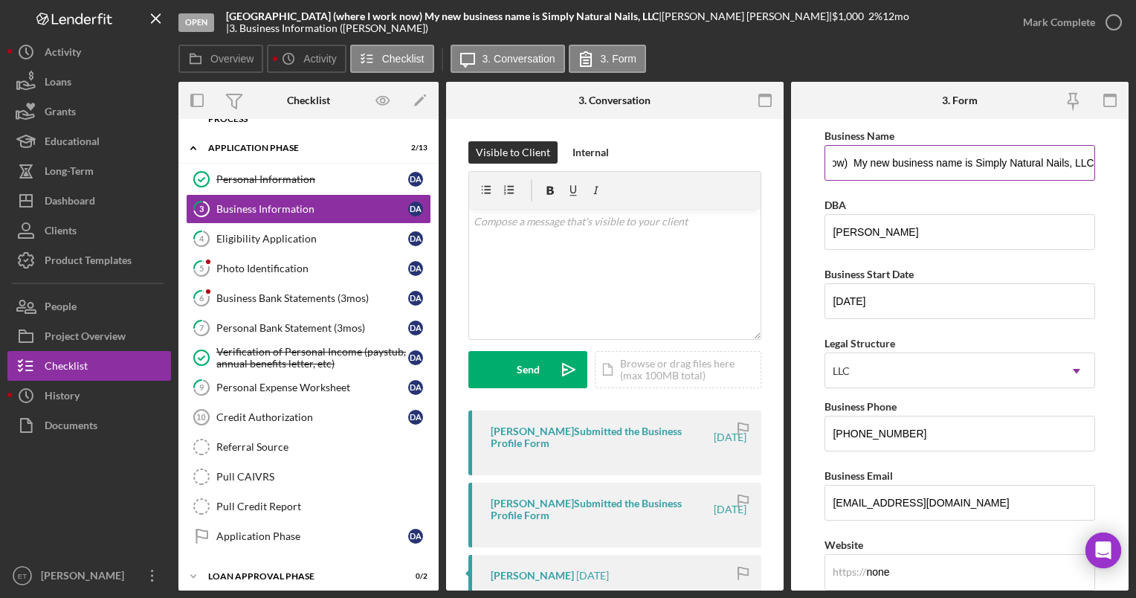
click at [974, 162] on input "GREENVILLE COUNTY SCHOOLS (where I work now) My new business name is Simply Nat…" at bounding box center [960, 163] width 270 height 36
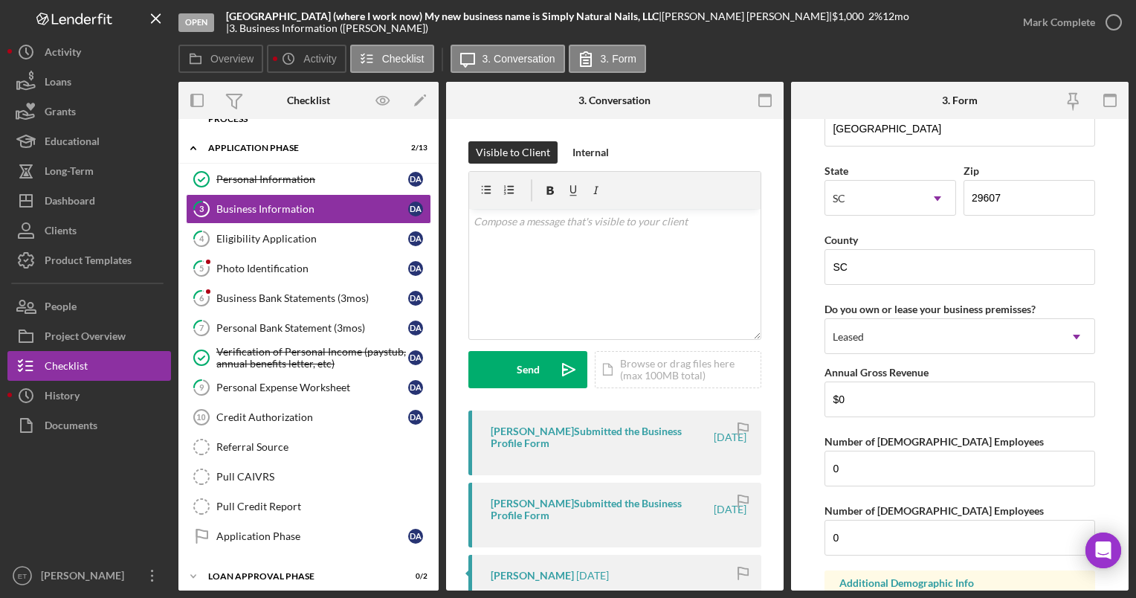
scroll to position [1351, 0]
type input "Simply Natural Nails, LLC"
click at [841, 469] on input "0" at bounding box center [960, 469] width 270 height 36
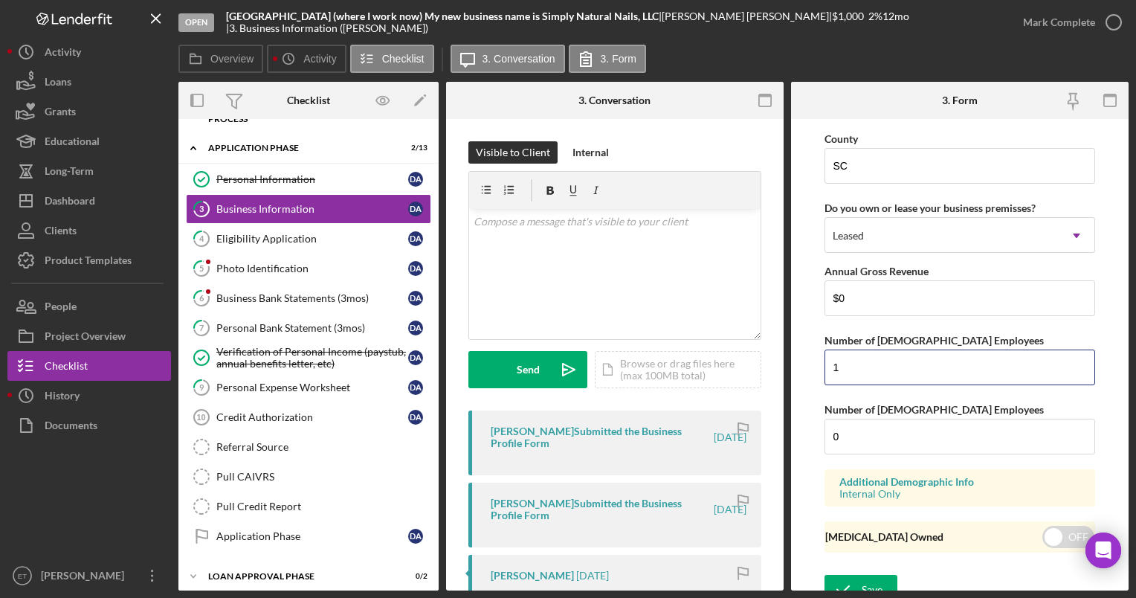
scroll to position [1461, 0]
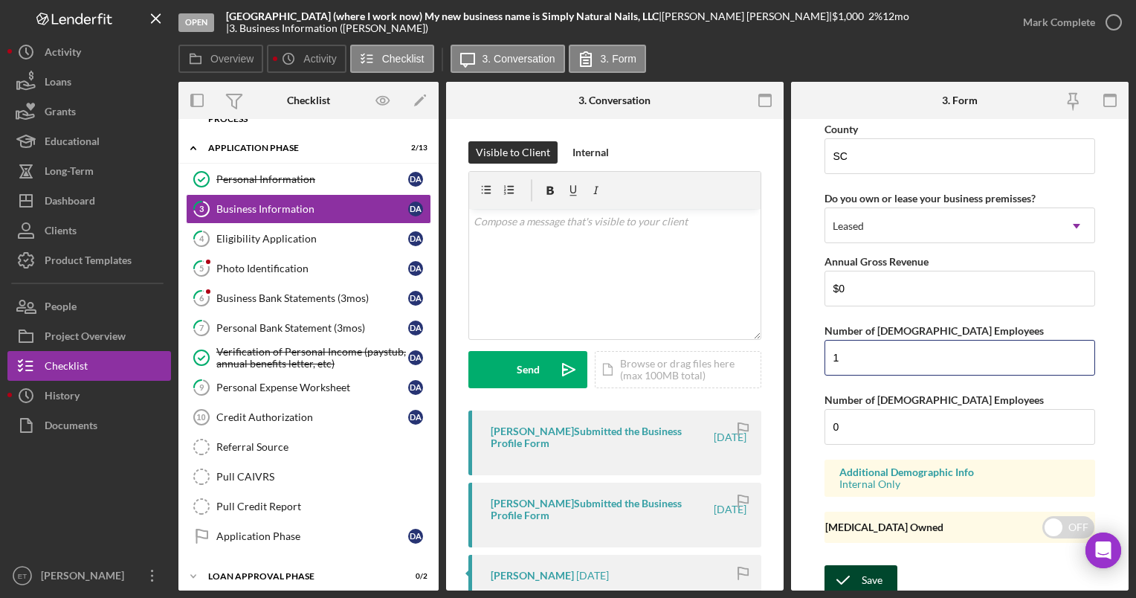
type input "1"
click at [855, 576] on icon "submit" at bounding box center [843, 580] width 37 height 37
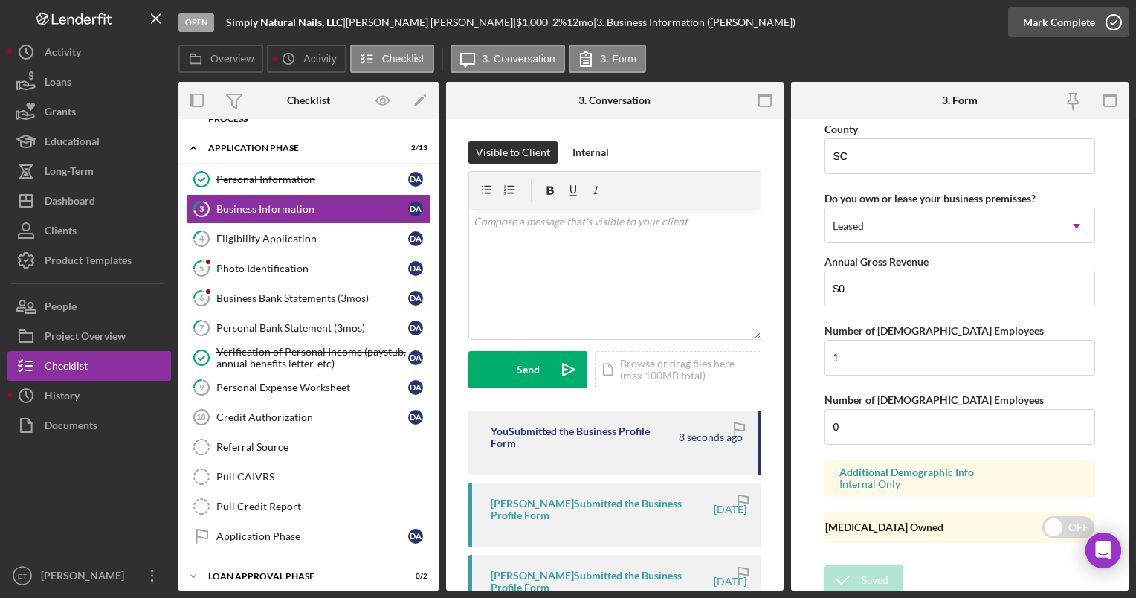
click at [1118, 18] on icon "button" at bounding box center [1114, 22] width 37 height 37
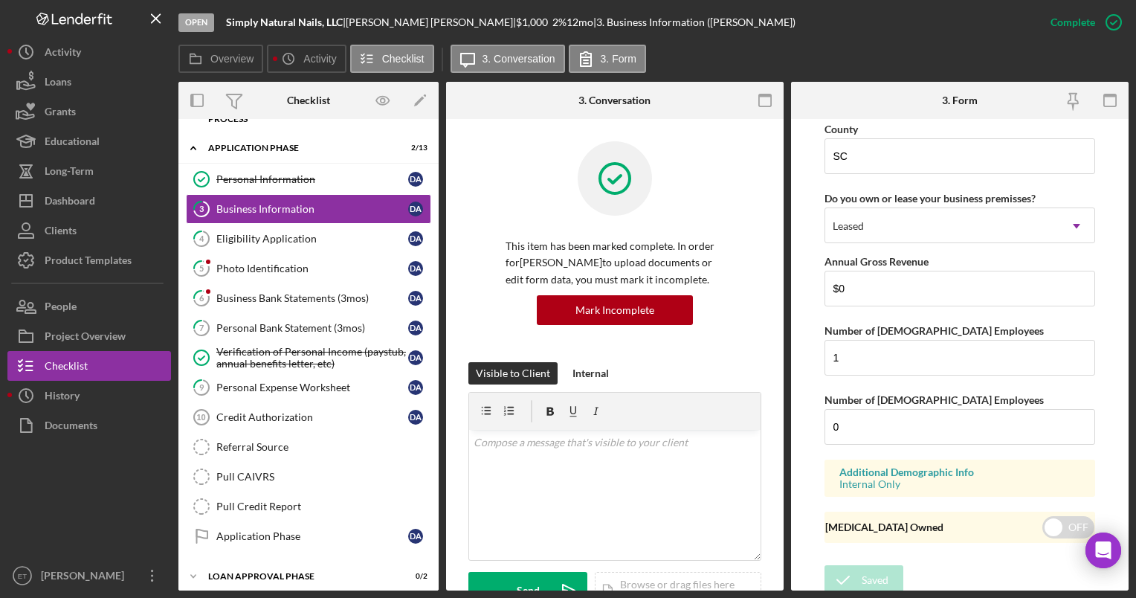
scroll to position [832, 0]
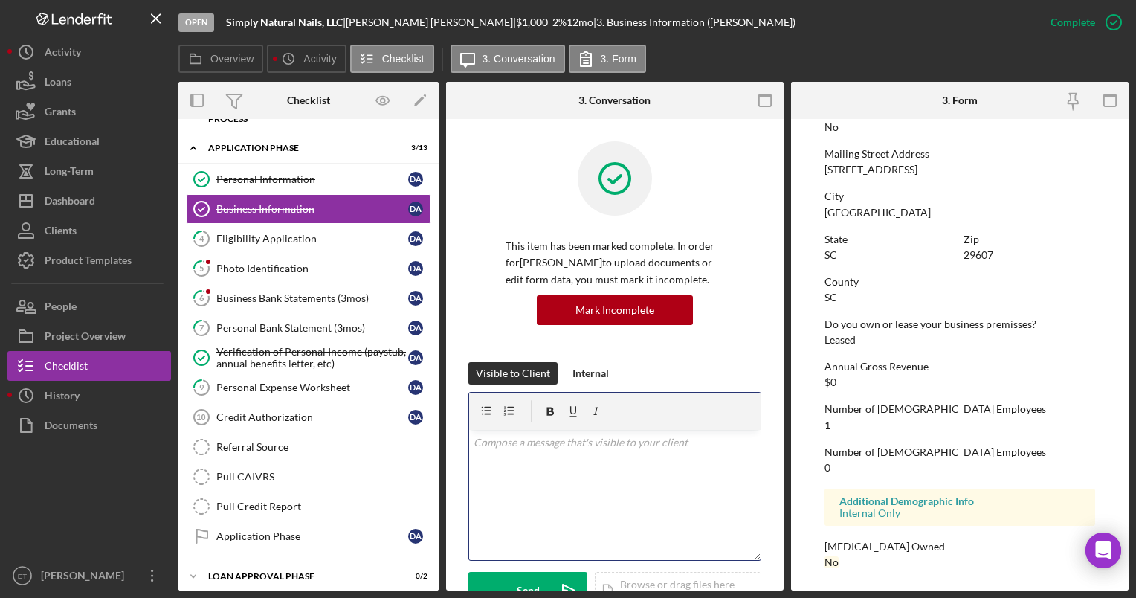
click at [552, 476] on div "v Color teal Color pink Remove color Add row above Add row below Add column bef…" at bounding box center [615, 495] width 292 height 130
click at [553, 480] on div "v Color teal Color pink Remove color Add row above Add row below Add column bef…" at bounding box center [615, 495] width 292 height 130
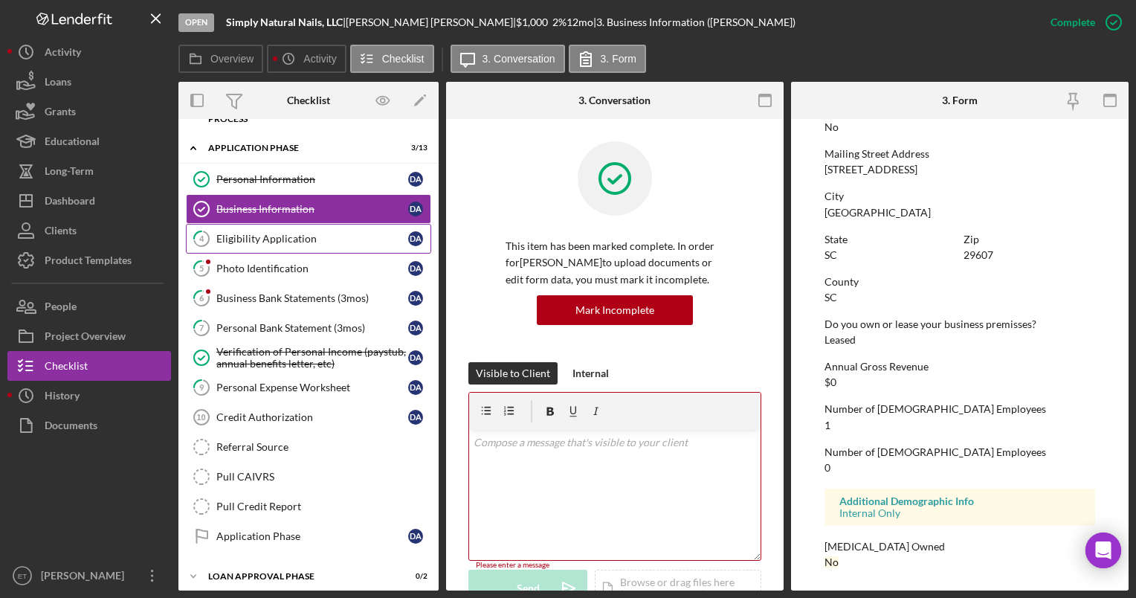
click at [255, 239] on div "Eligibility Application" at bounding box center [312, 239] width 192 height 12
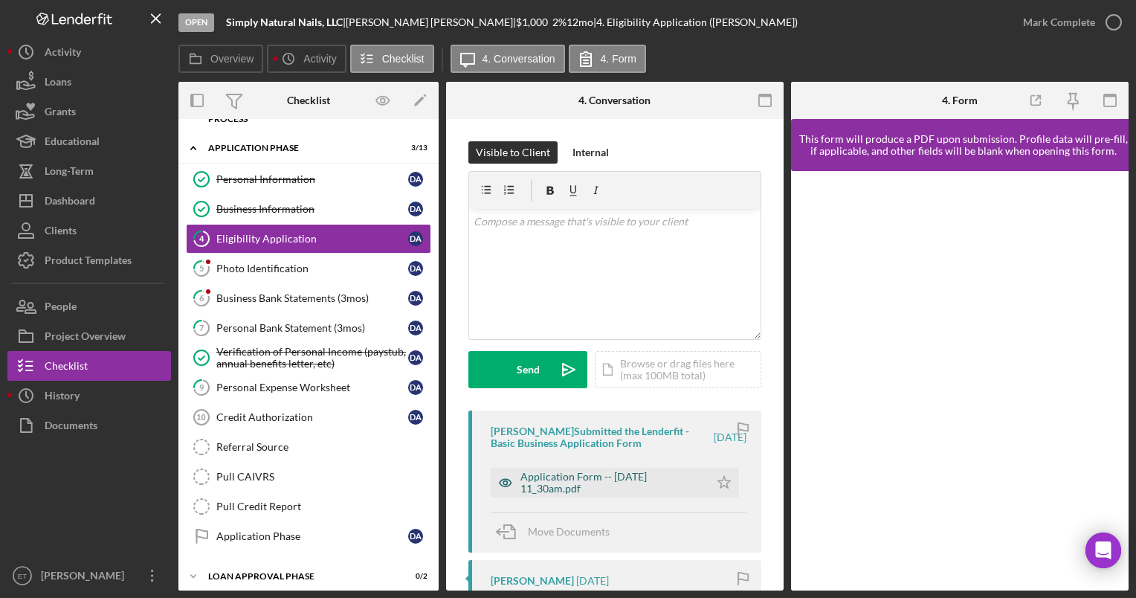
click at [502, 481] on icon "button" at bounding box center [506, 483] width 30 height 30
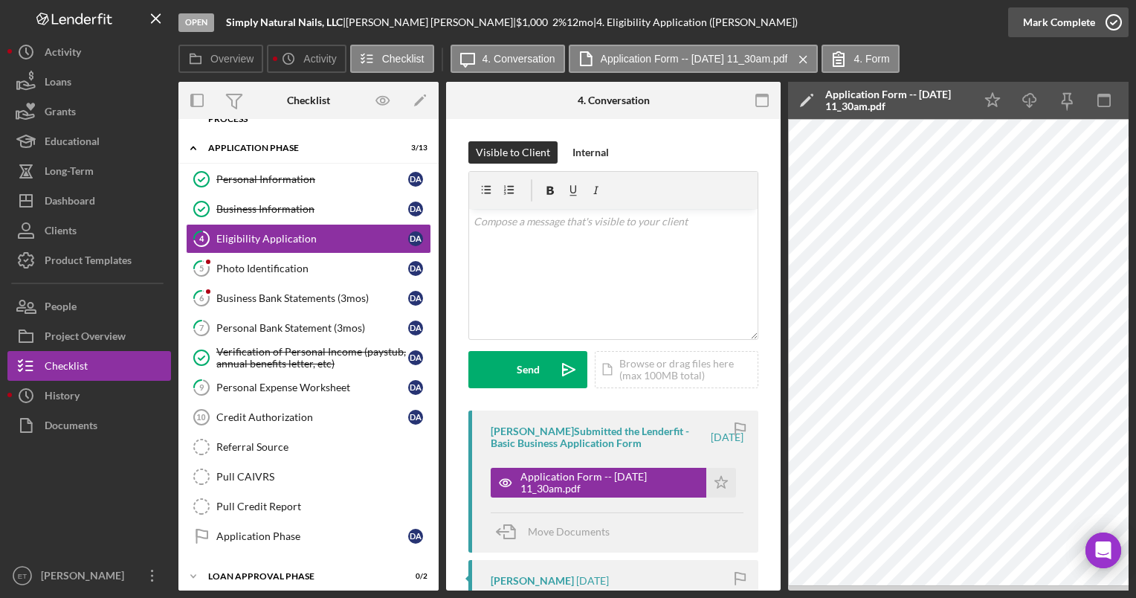
click at [1112, 24] on polyline "button" at bounding box center [1114, 23] width 6 height 4
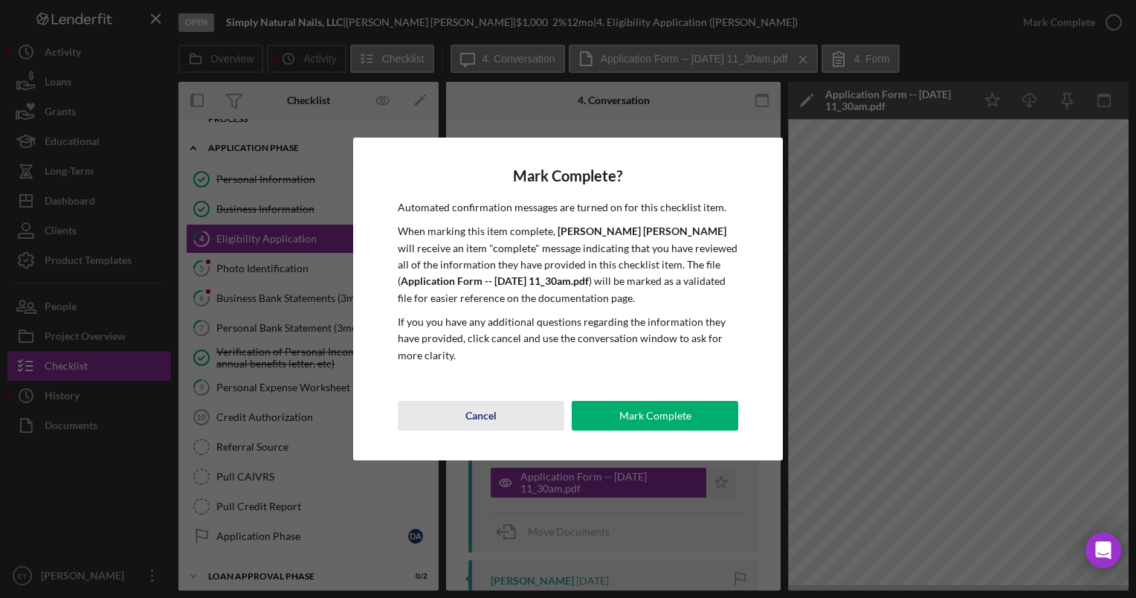
click at [473, 419] on div "Cancel" at bounding box center [481, 416] width 31 height 30
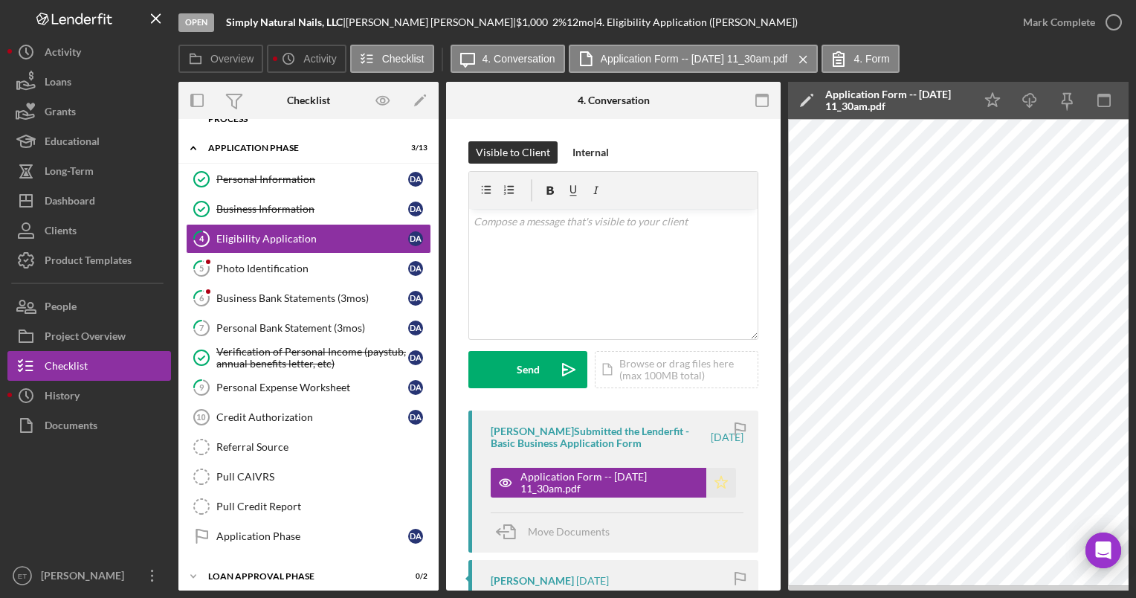
click at [722, 485] on icon "Icon/Star" at bounding box center [722, 483] width 30 height 30
click at [1114, 18] on icon "button" at bounding box center [1114, 22] width 37 height 37
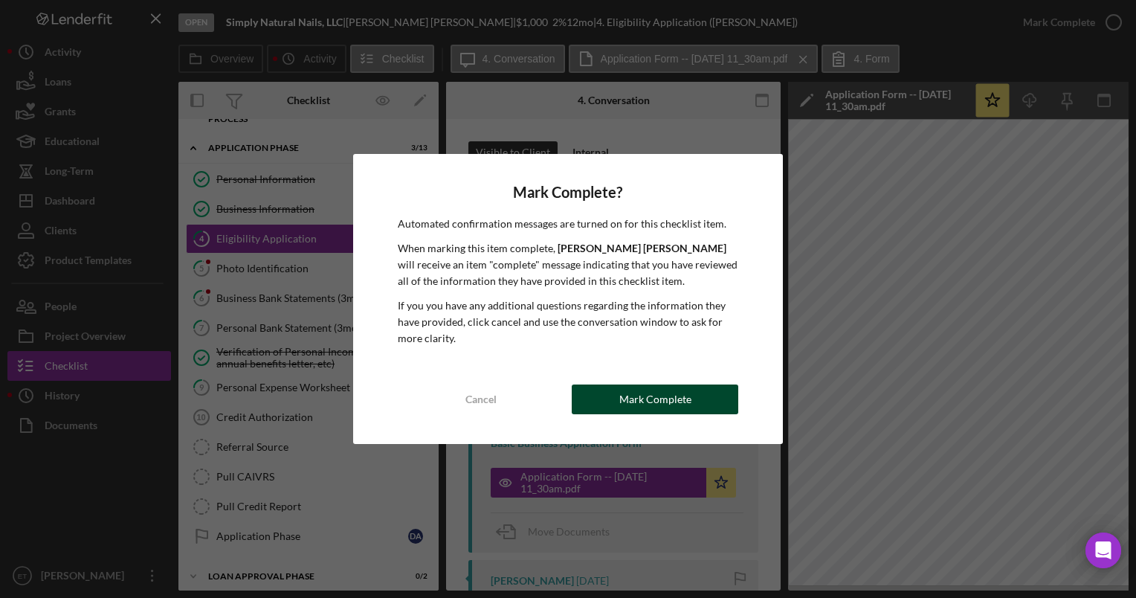
click at [677, 396] on div "Mark Complete" at bounding box center [656, 400] width 72 height 30
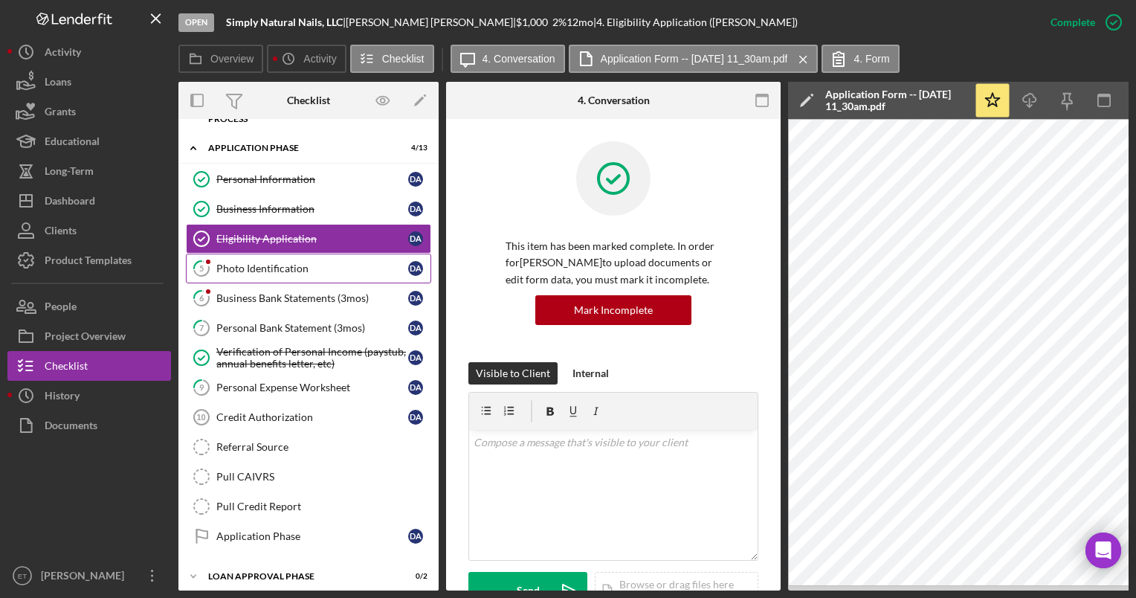
click at [259, 278] on link "5 Photo Identification D A" at bounding box center [308, 269] width 245 height 30
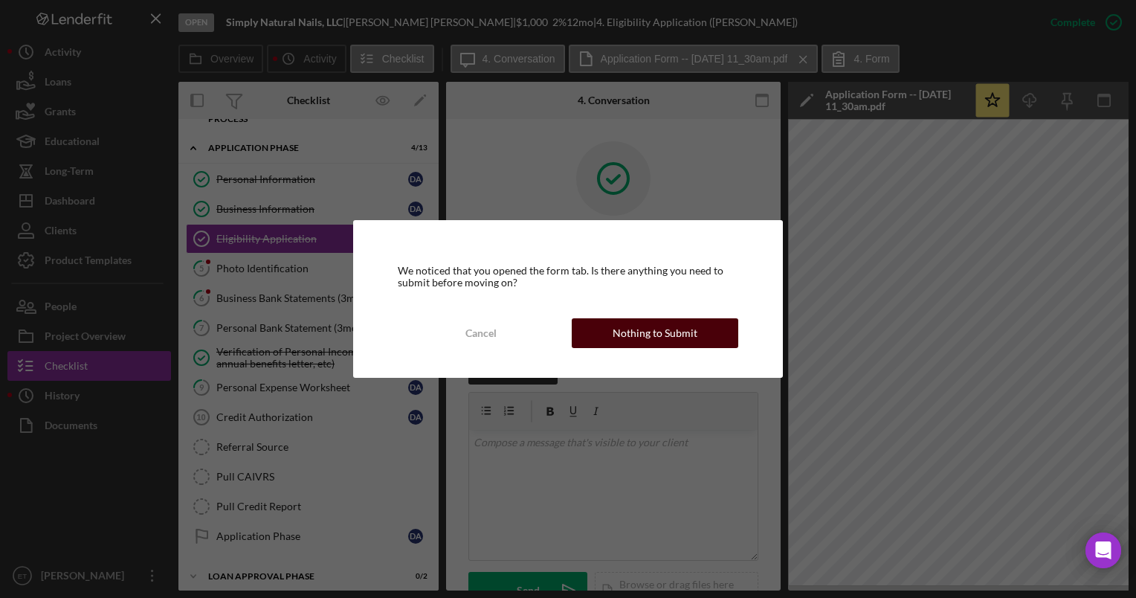
click at [620, 336] on div "Nothing to Submit" at bounding box center [655, 333] width 85 height 30
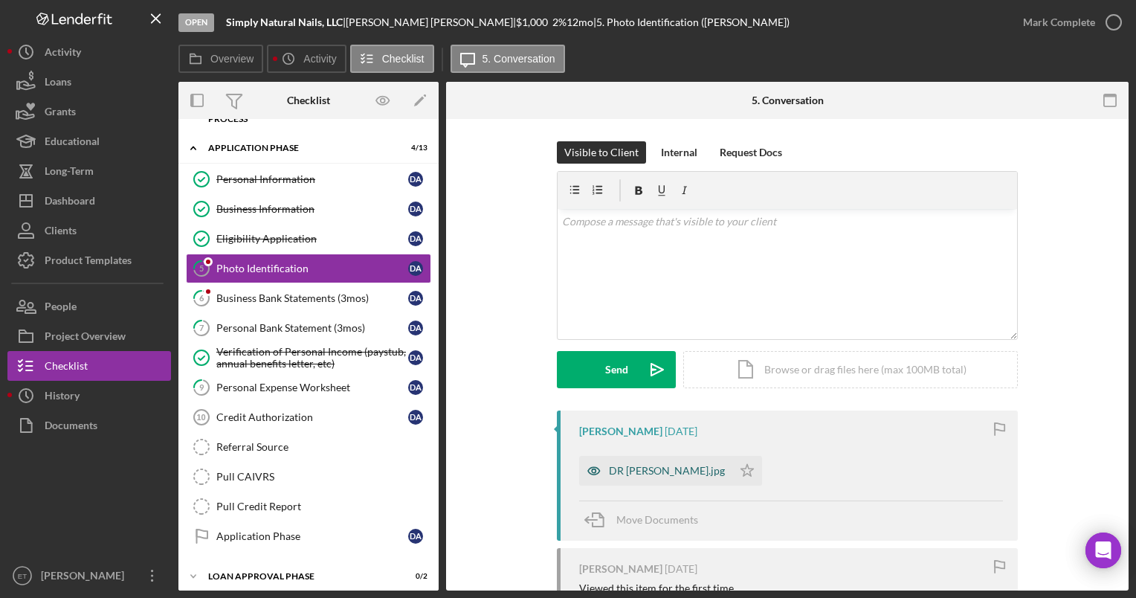
click at [596, 469] on icon "button" at bounding box center [594, 470] width 12 height 7
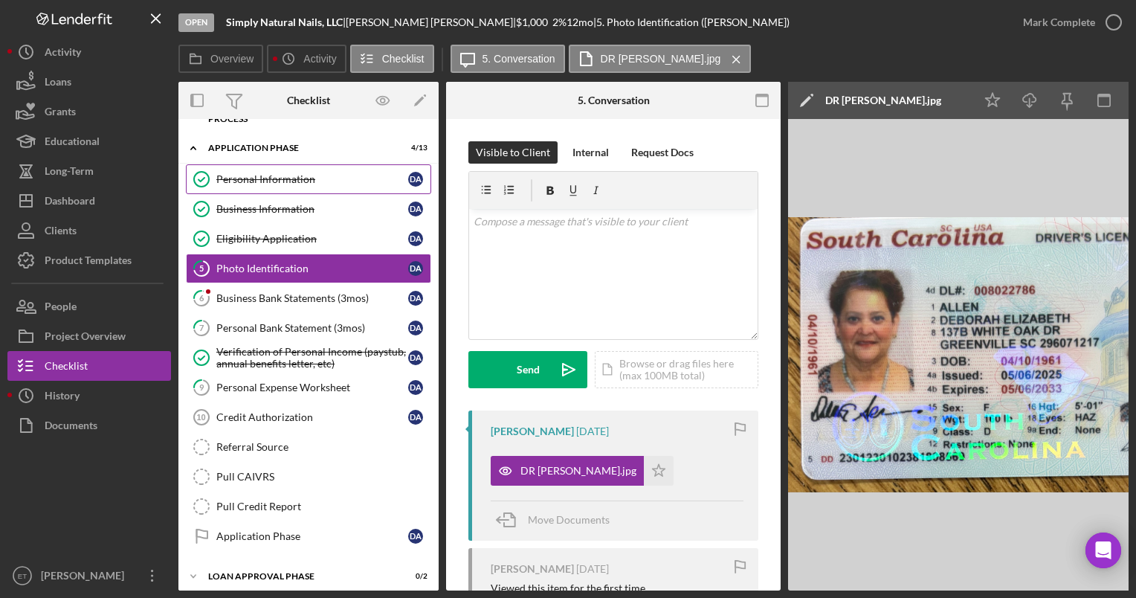
click at [242, 184] on div "Personal Information" at bounding box center [312, 179] width 192 height 12
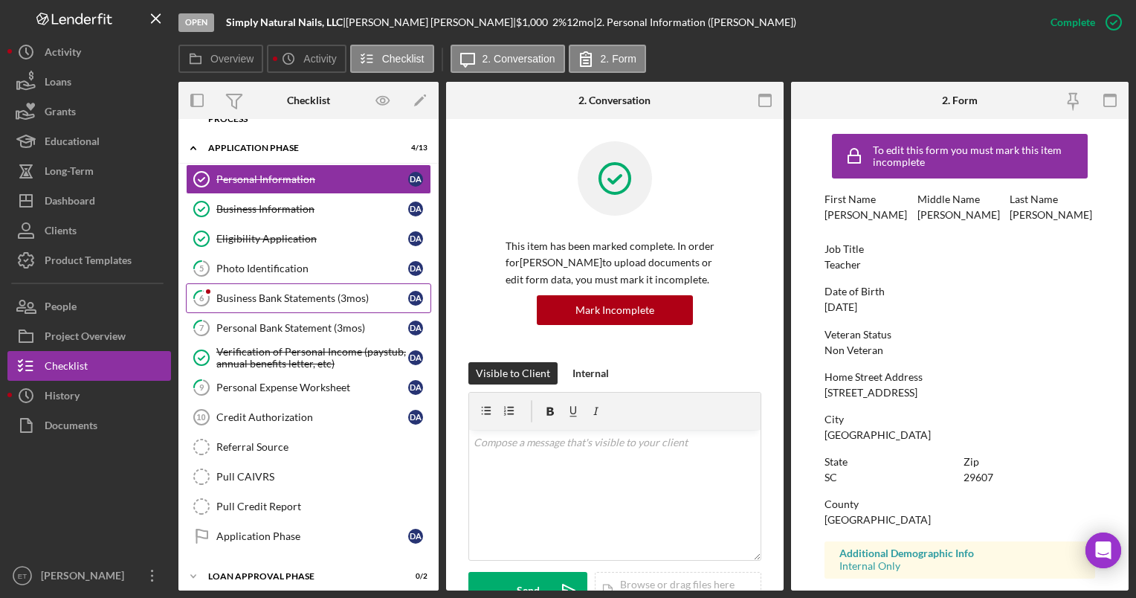
click at [274, 302] on div "Business Bank Statements (3mos)" at bounding box center [312, 298] width 192 height 12
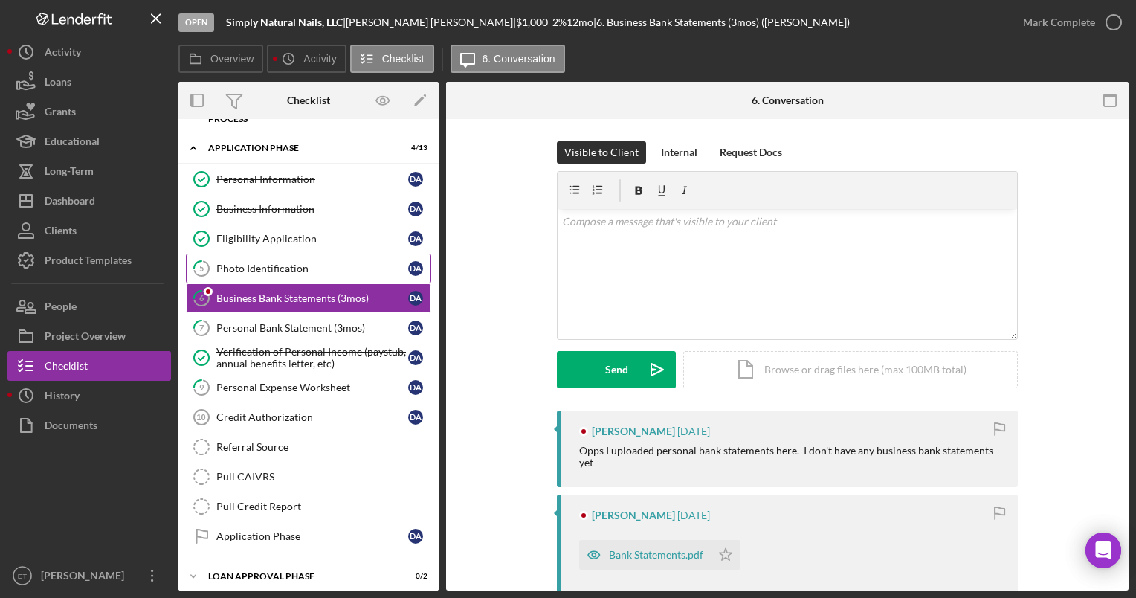
click at [245, 268] on div "Photo Identification" at bounding box center [312, 269] width 192 height 12
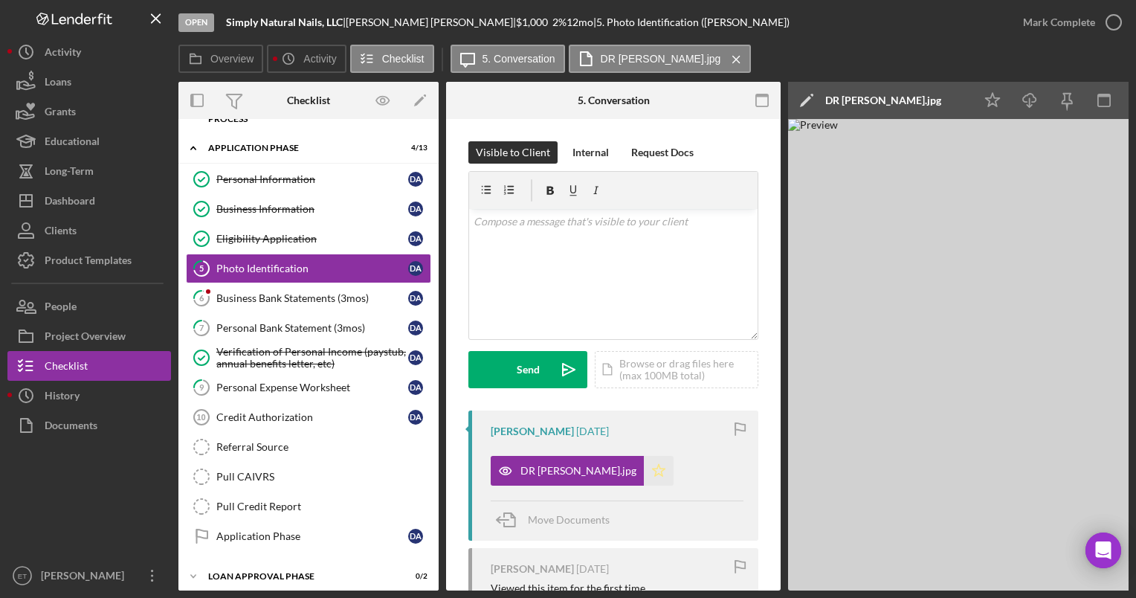
click at [653, 468] on polygon "button" at bounding box center [659, 470] width 13 height 12
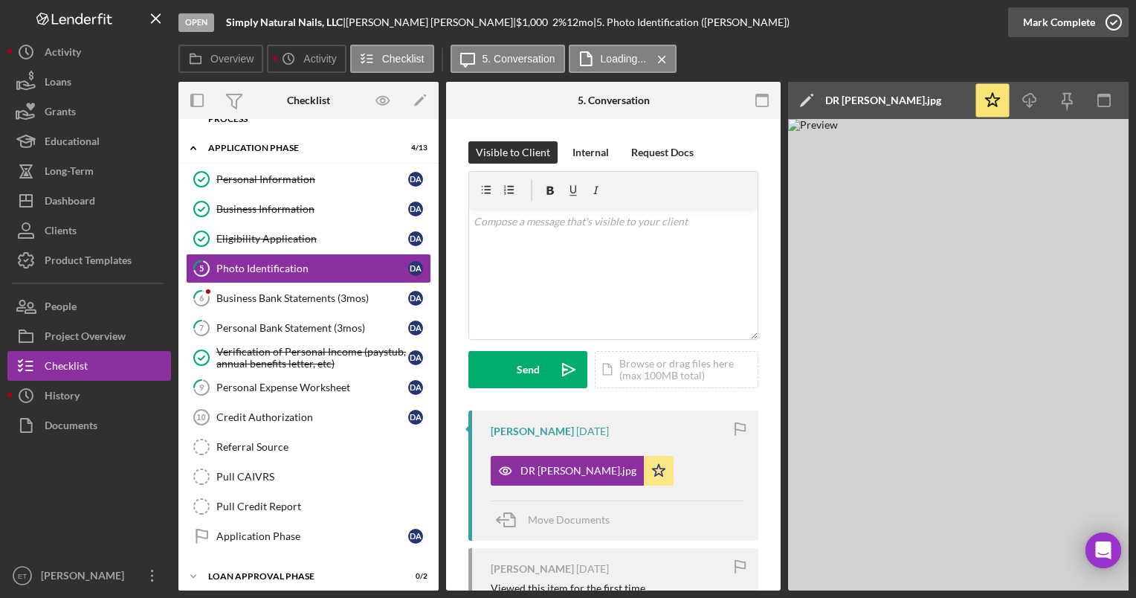
click at [1116, 28] on icon "button" at bounding box center [1114, 22] width 37 height 37
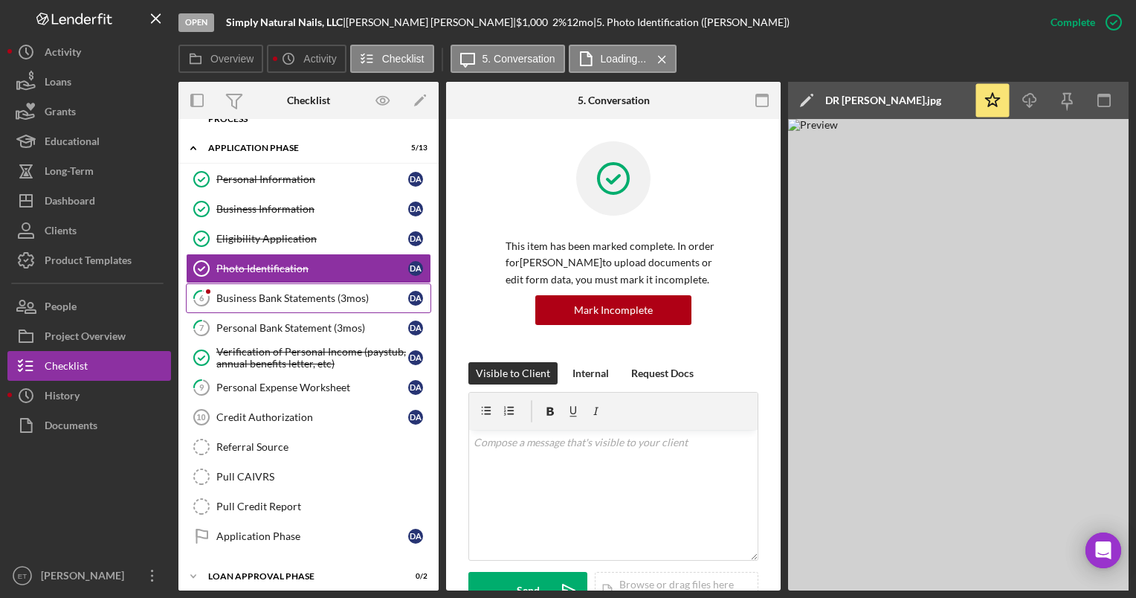
click at [341, 300] on div "Business Bank Statements (3mos)" at bounding box center [312, 298] width 192 height 12
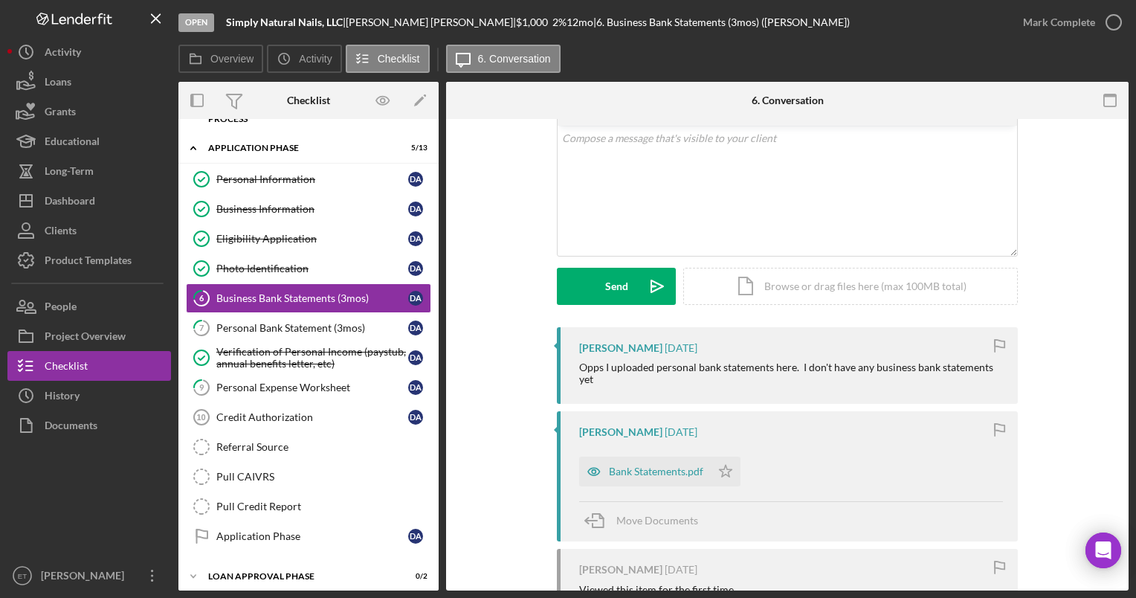
scroll to position [83, 0]
click at [331, 327] on div "Personal Bank Statement (3mos)" at bounding box center [312, 328] width 192 height 12
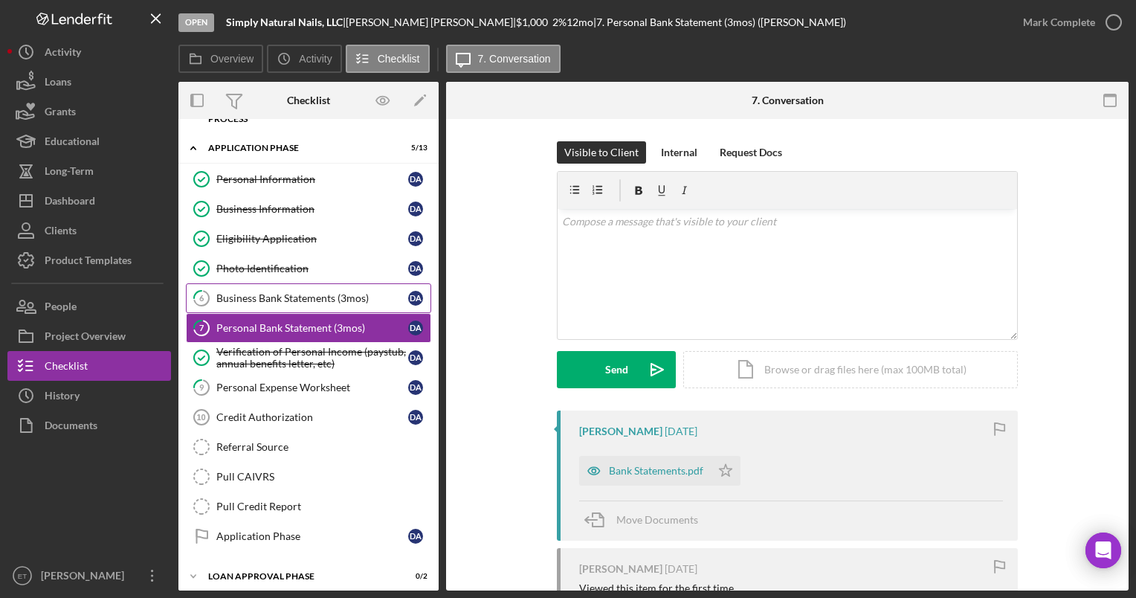
click at [305, 300] on div "Business Bank Statements (3mos)" at bounding box center [312, 298] width 192 height 12
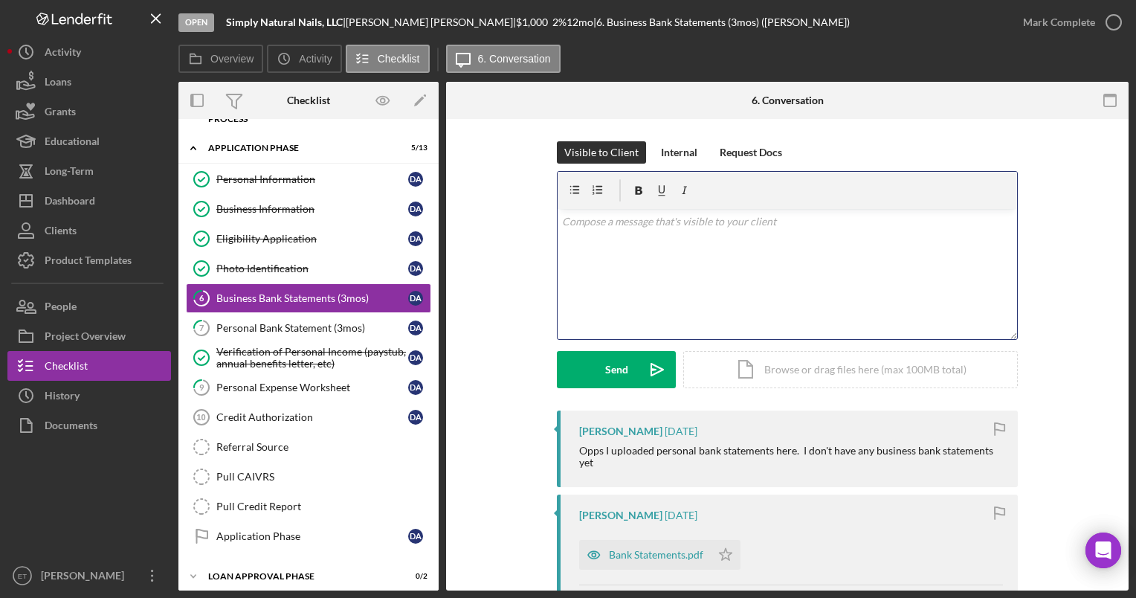
click at [610, 288] on div "v Color teal Color pink Remove color Add row above Add row below Add column bef…" at bounding box center [788, 274] width 460 height 130
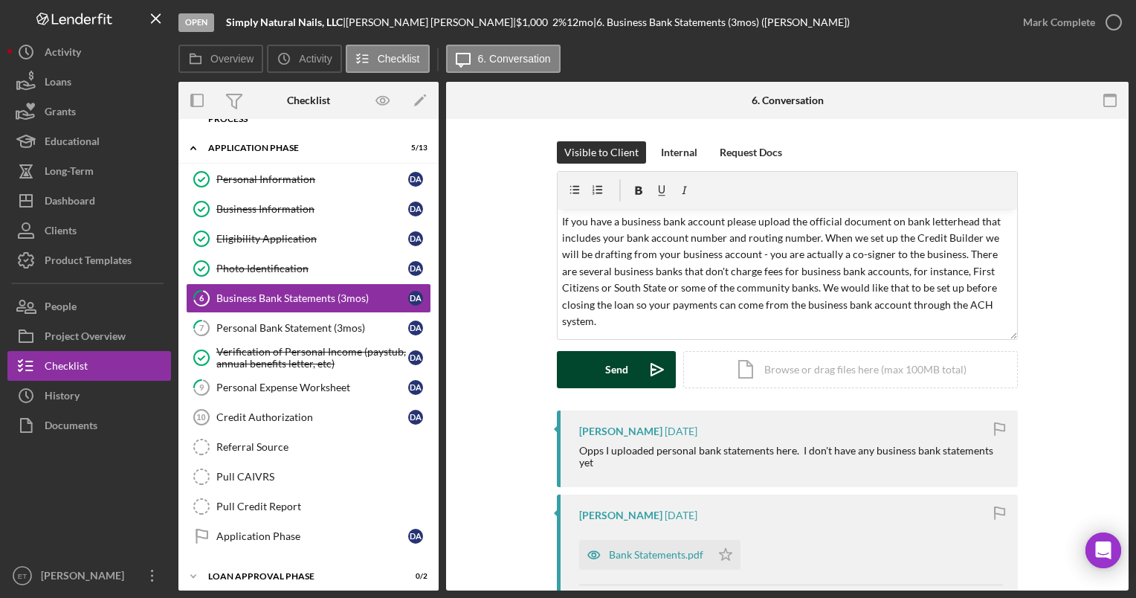
click at [645, 371] on icon "Icon/icon-invite-send" at bounding box center [657, 369] width 37 height 37
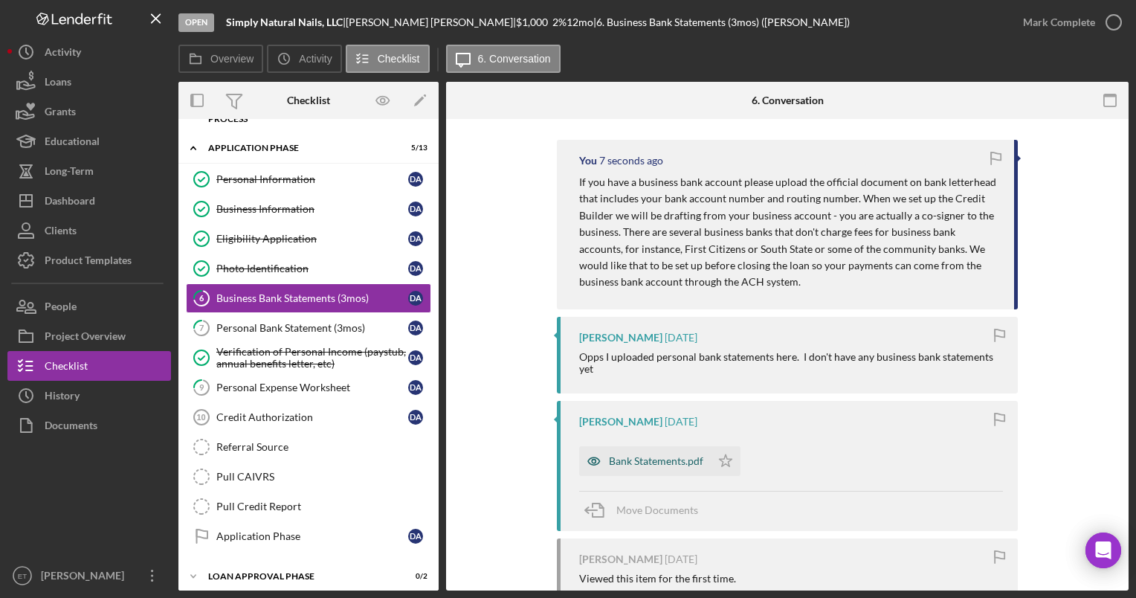
scroll to position [271, 0]
click at [596, 460] on icon "button" at bounding box center [594, 461] width 30 height 30
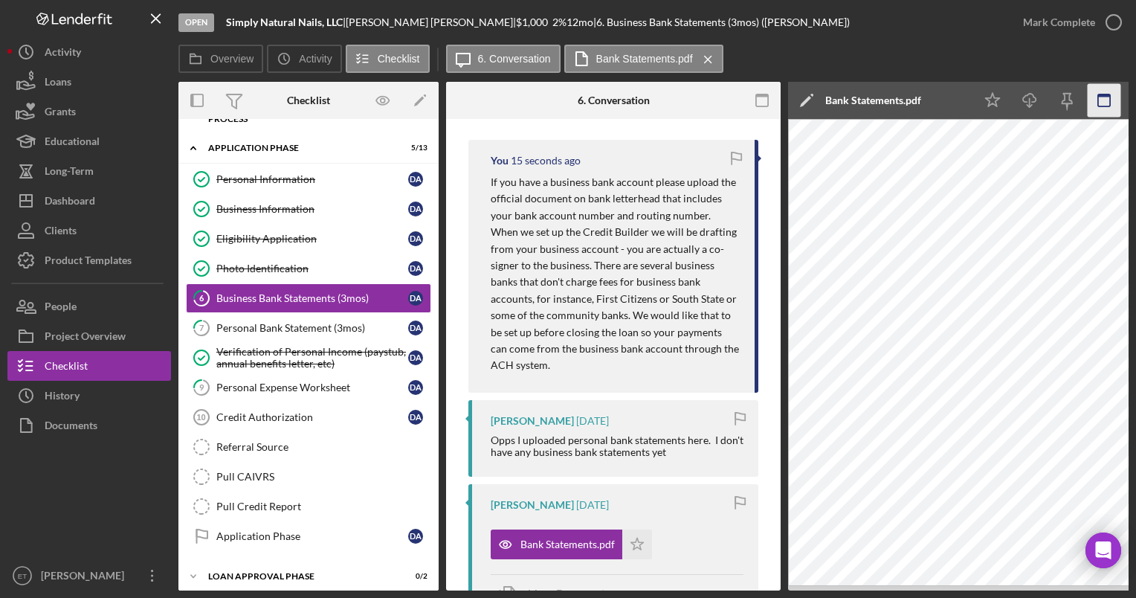
click at [1097, 101] on icon "button" at bounding box center [1104, 100] width 33 height 33
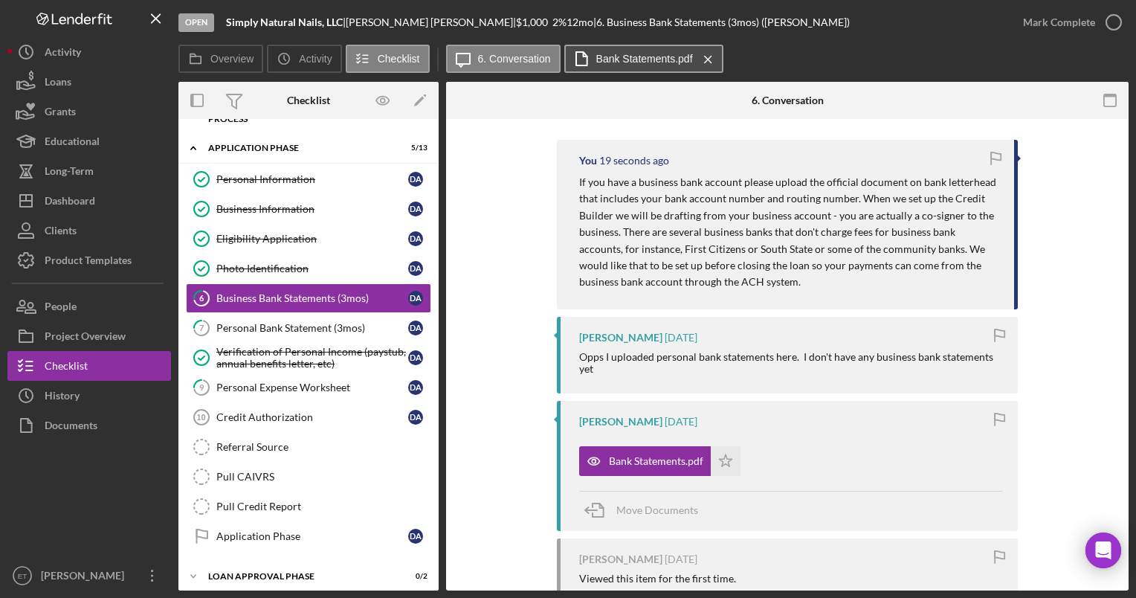
click at [668, 54] on label "Bank Statements.pdf" at bounding box center [644, 59] width 97 height 12
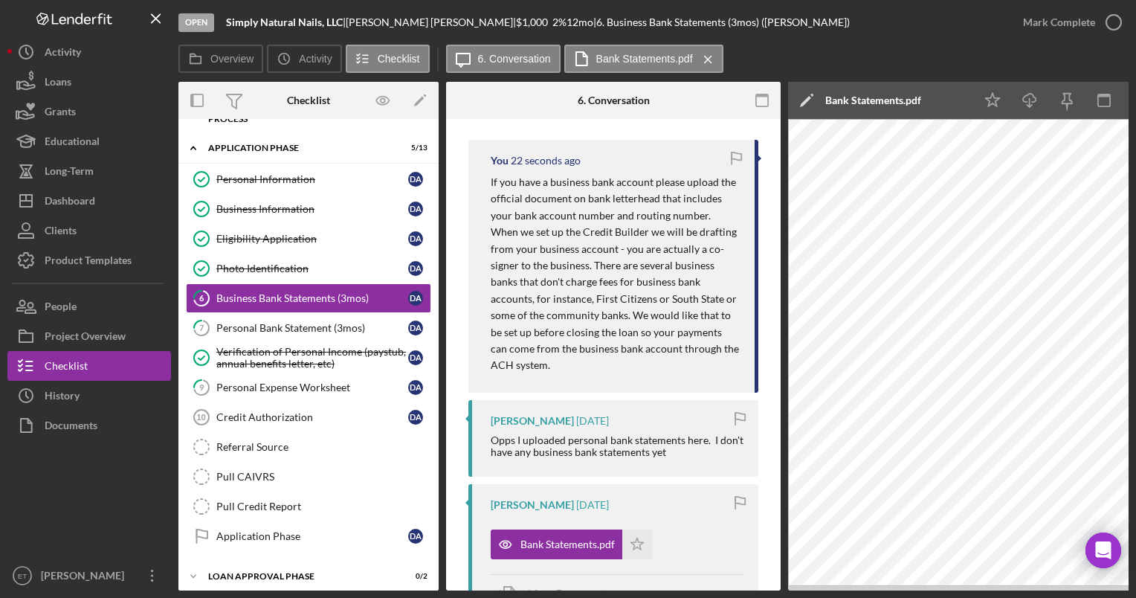
scroll to position [0, 105]
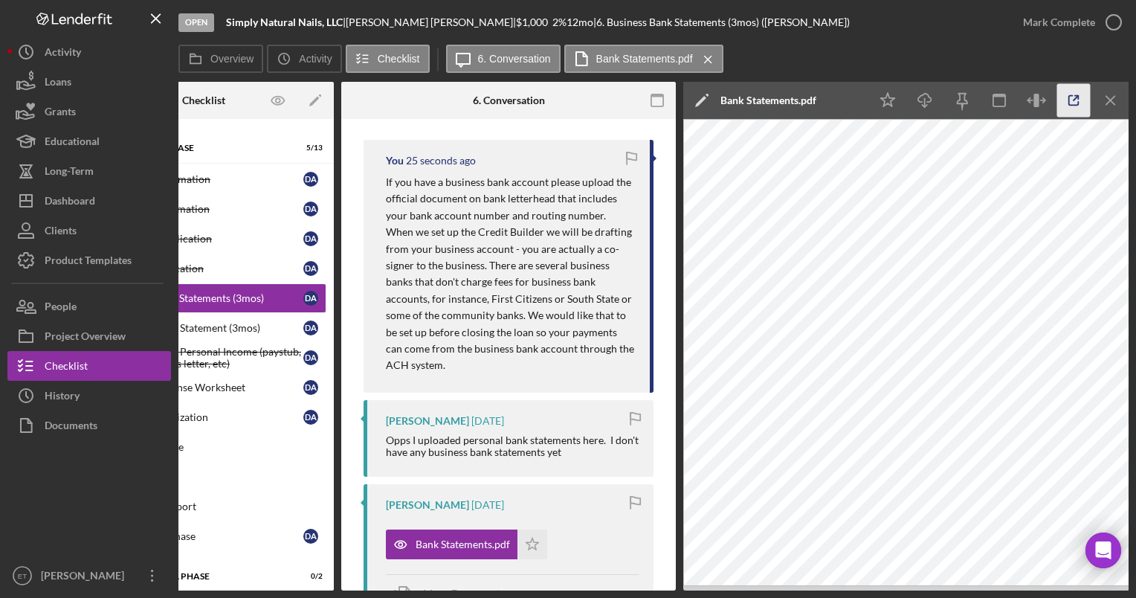
click at [1076, 98] on line "button" at bounding box center [1076, 98] width 4 height 4
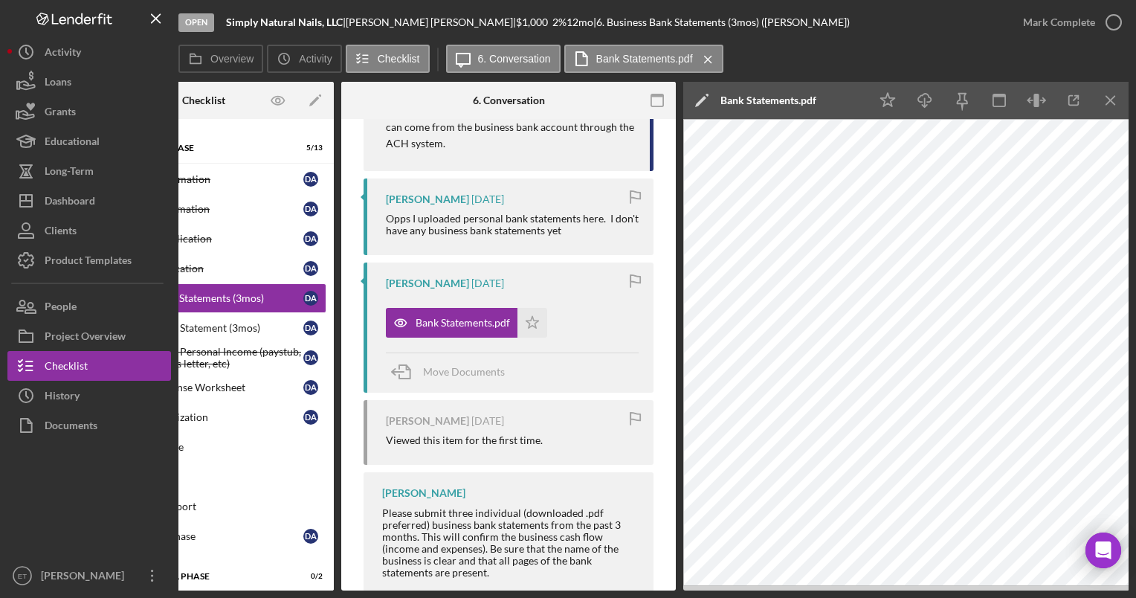
scroll to position [494, 0]
click at [431, 370] on span "Move Documents" at bounding box center [464, 370] width 82 height 13
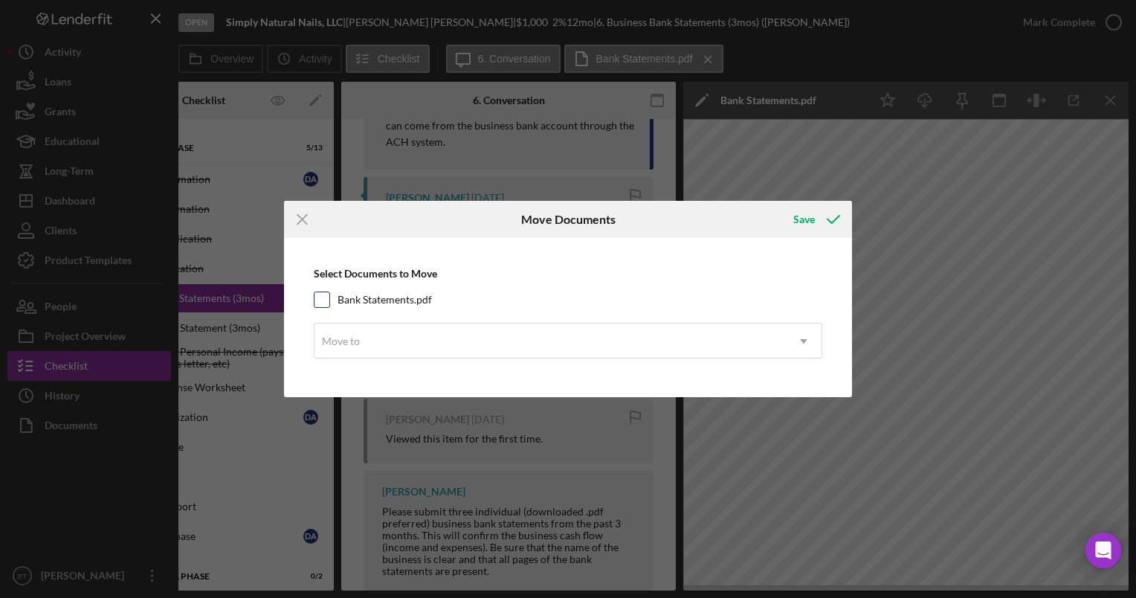
click at [321, 297] on input "Bank Statements.pdf" at bounding box center [322, 299] width 15 height 15
checkbox input "true"
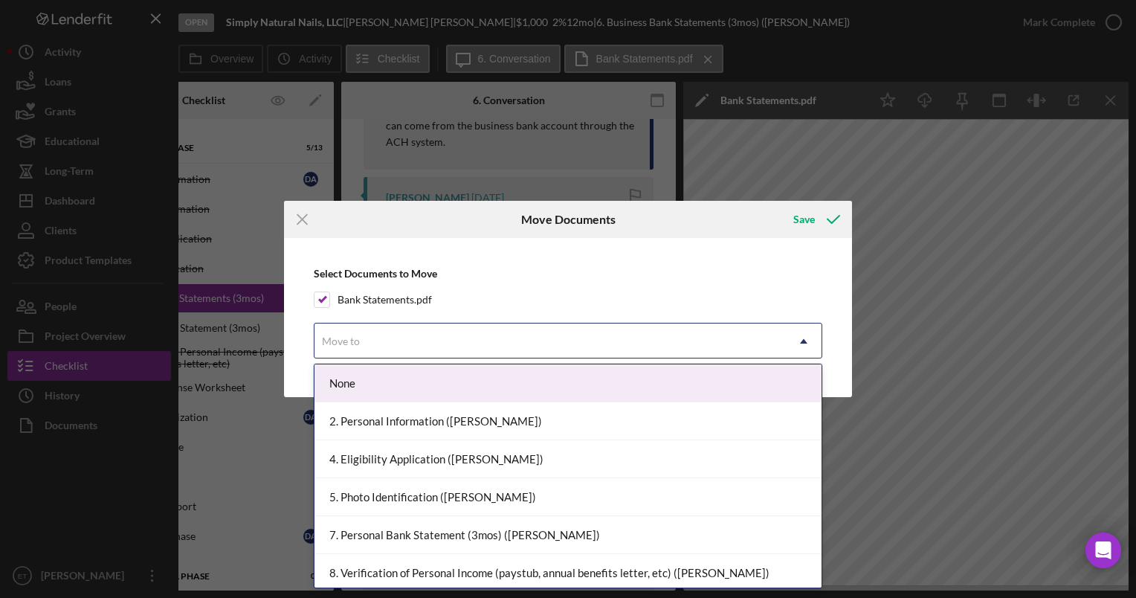
click at [405, 344] on div "Move to" at bounding box center [551, 341] width 472 height 34
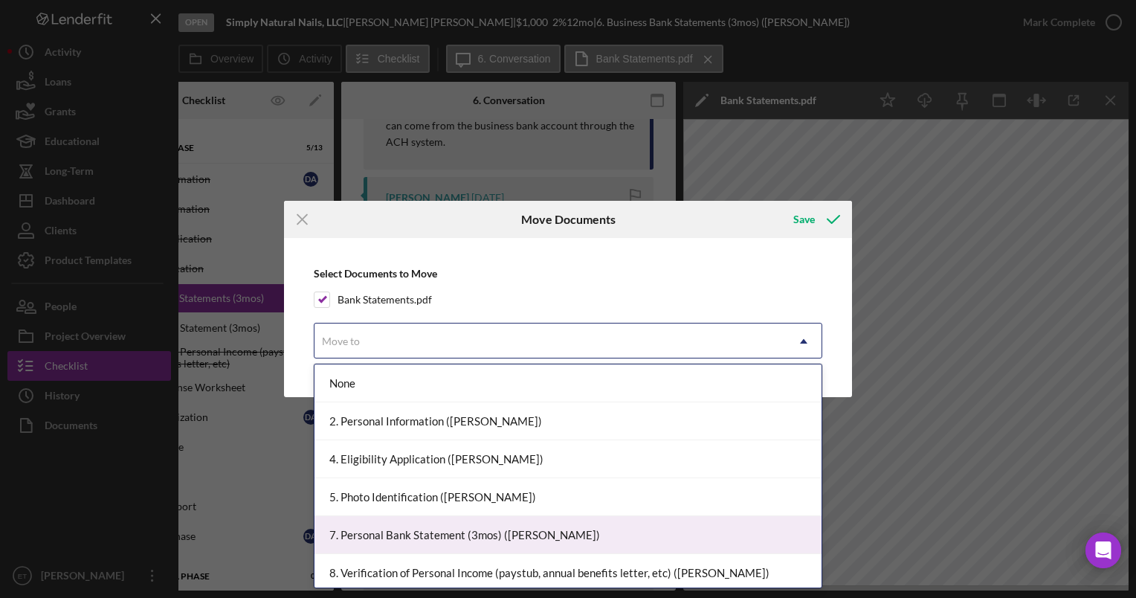
click at [410, 534] on div "7. Personal Bank Statement (3mos) (Deborah A.)" at bounding box center [568, 535] width 507 height 38
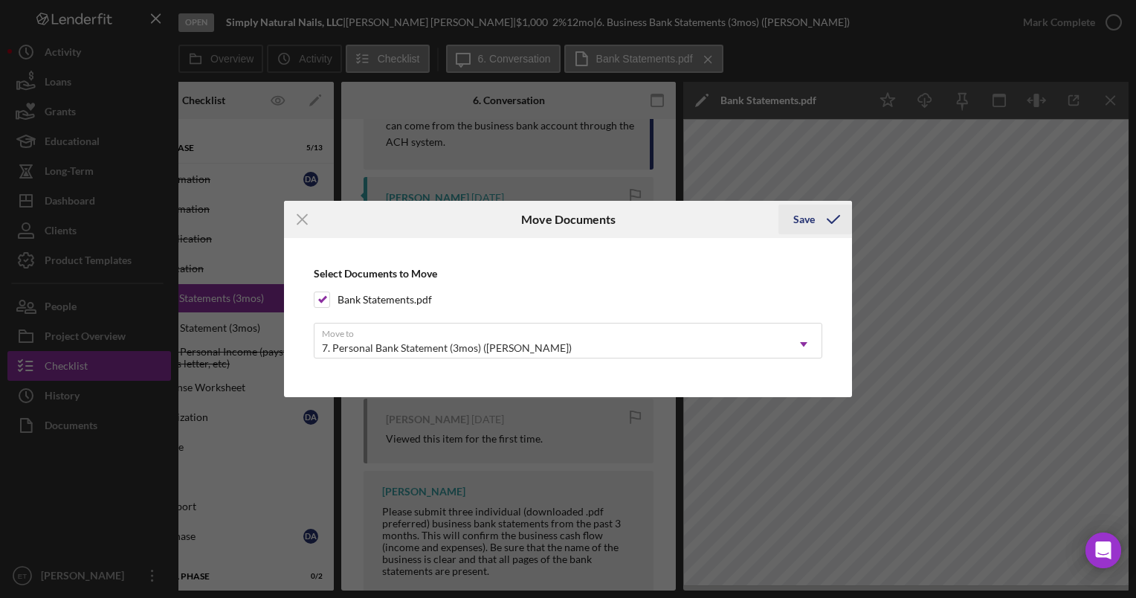
click at [812, 224] on div "Save" at bounding box center [805, 220] width 22 height 30
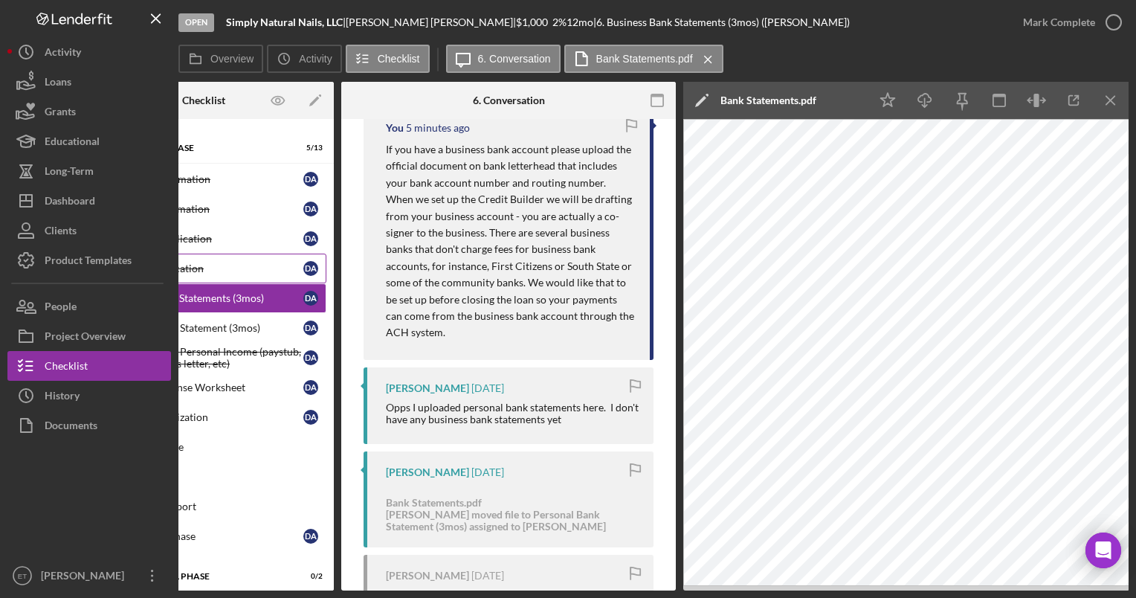
scroll to position [303, 0]
click at [202, 333] on link "7 Personal Bank Statement (3mos) D A" at bounding box center [203, 328] width 245 height 30
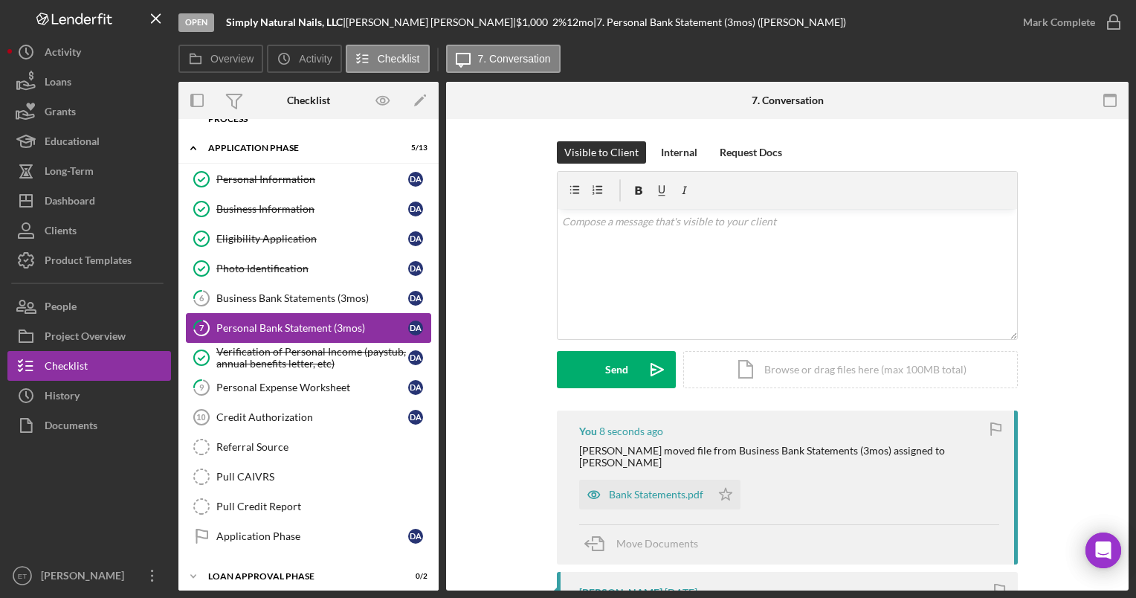
click at [281, 324] on div "Personal Bank Statement (3mos)" at bounding box center [312, 328] width 192 height 12
click at [728, 483] on icon "Icon/Star" at bounding box center [726, 495] width 30 height 30
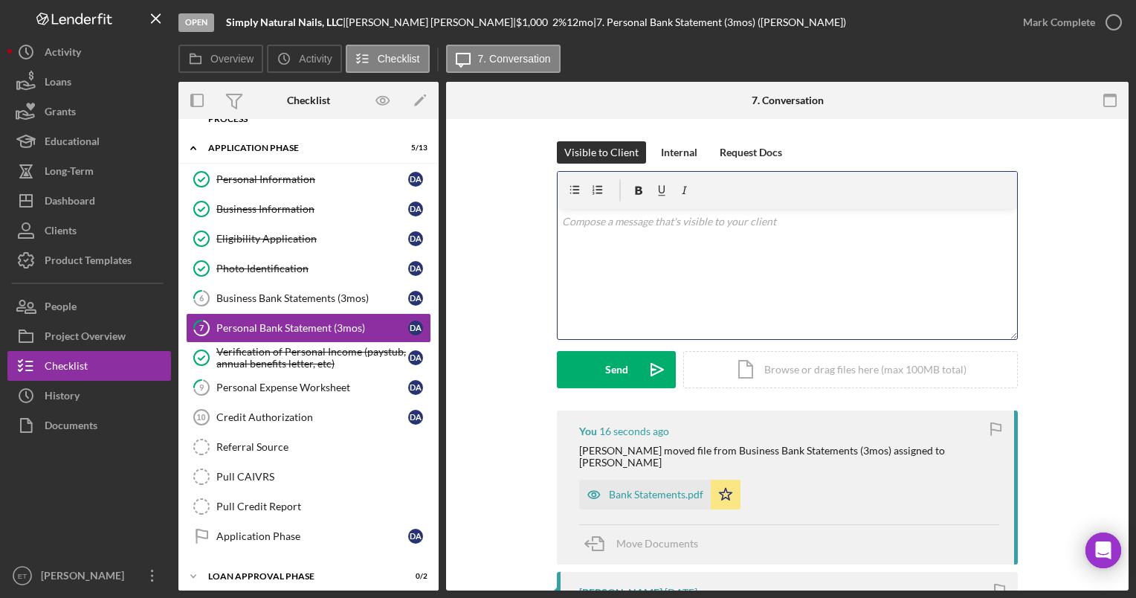
click at [711, 237] on div "v Color teal Color pink Remove color Add row above Add row below Add column bef…" at bounding box center [788, 274] width 460 height 130
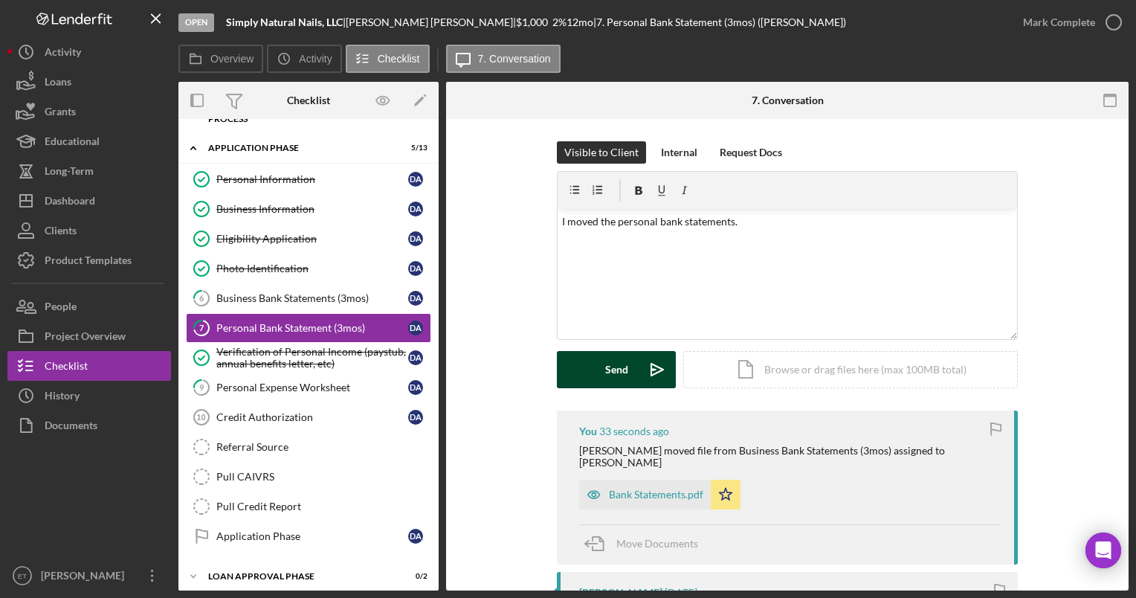
click at [623, 366] on div "Send" at bounding box center [616, 369] width 23 height 37
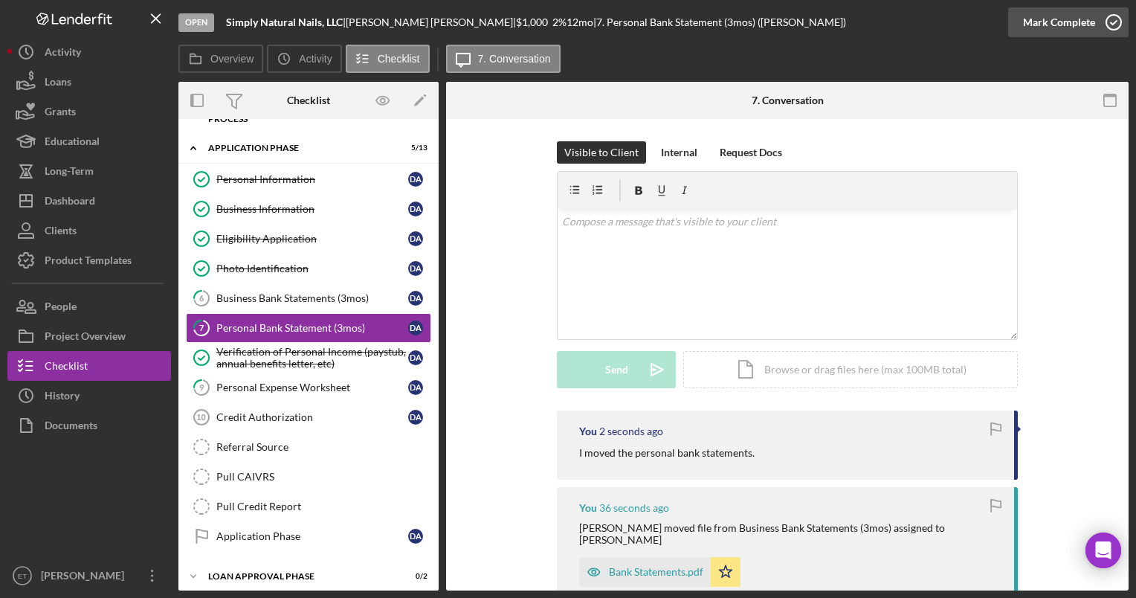
click at [1119, 20] on icon "button" at bounding box center [1114, 22] width 37 height 37
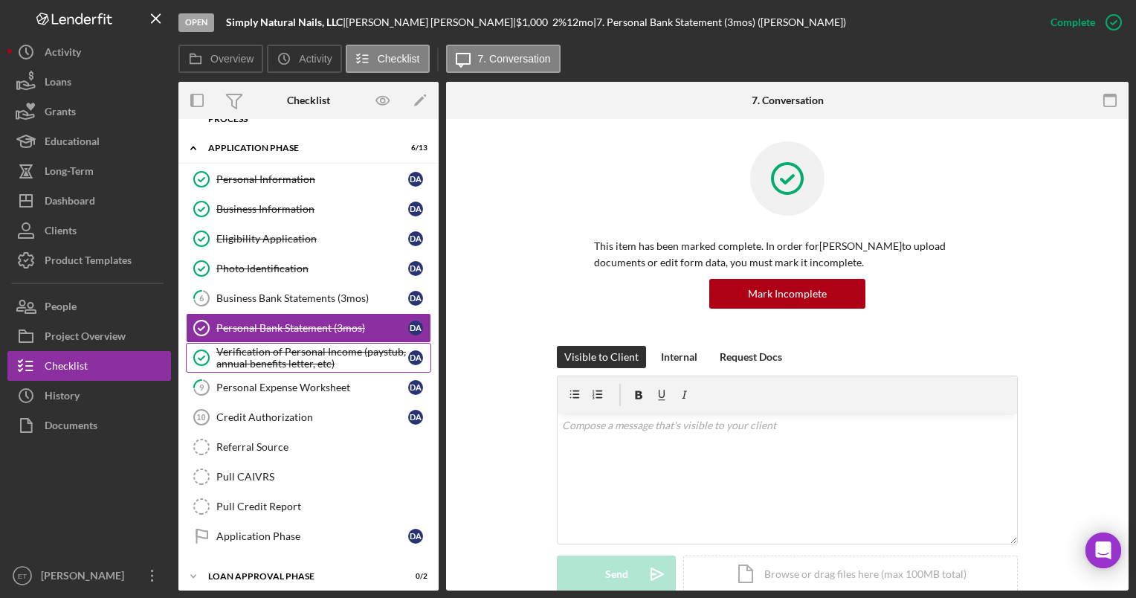
click at [280, 353] on div "Verification of Personal Income (paystub, annual benefits letter, etc)" at bounding box center [312, 358] width 192 height 24
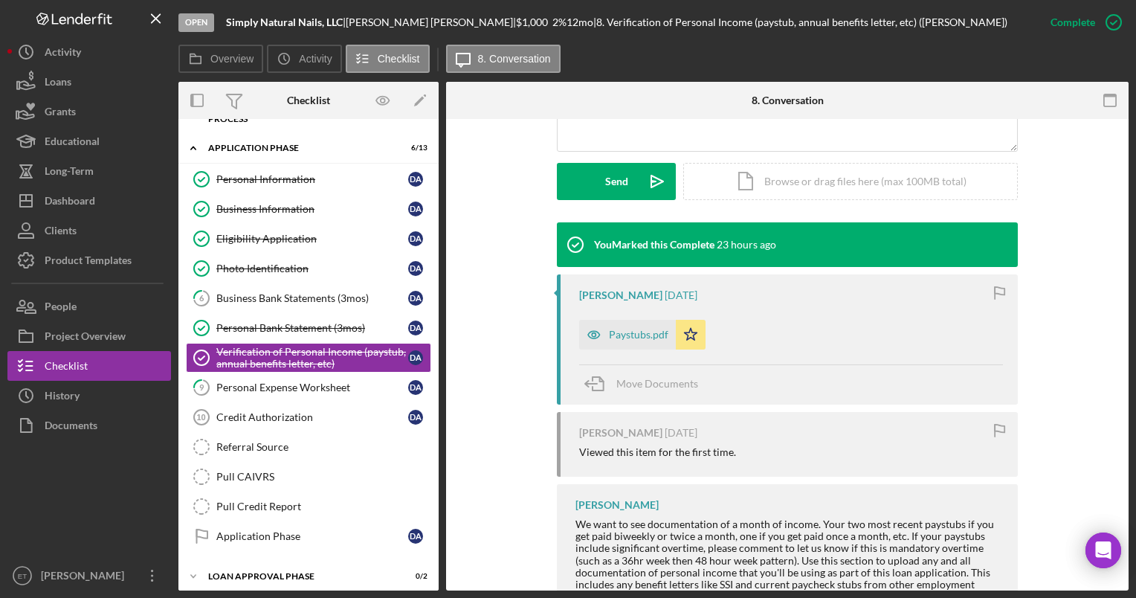
scroll to position [396, 0]
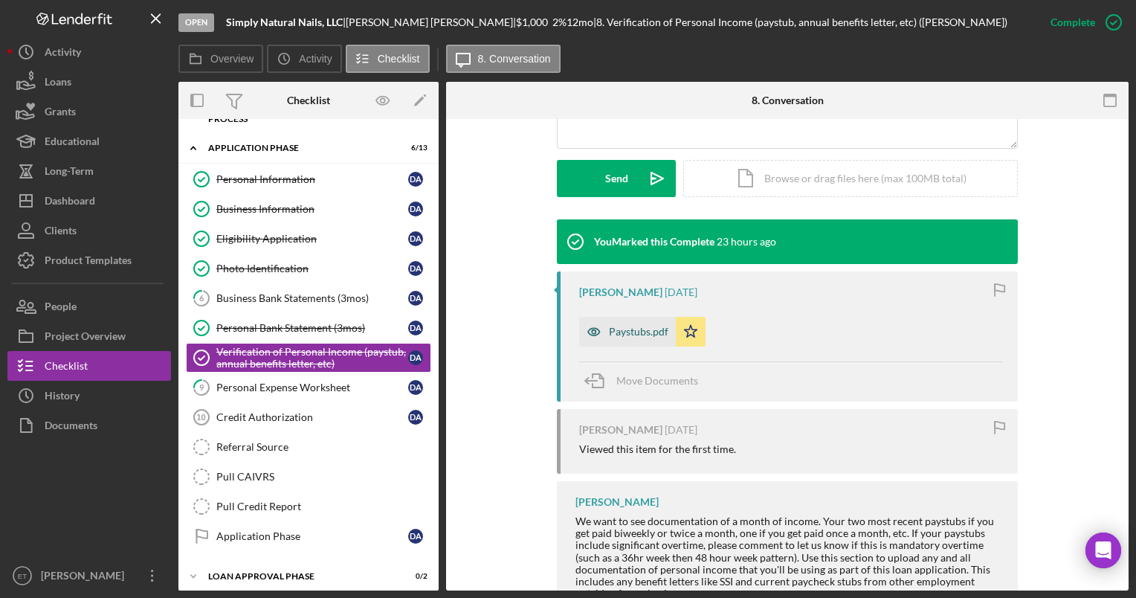
click at [588, 330] on icon "button" at bounding box center [594, 331] width 12 height 7
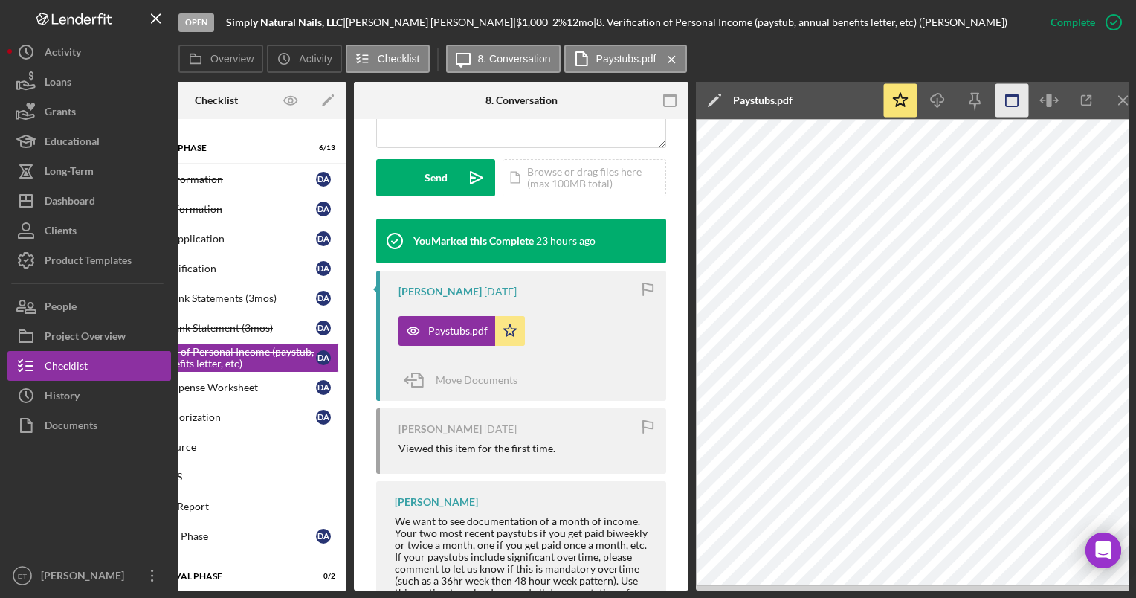
scroll to position [0, 105]
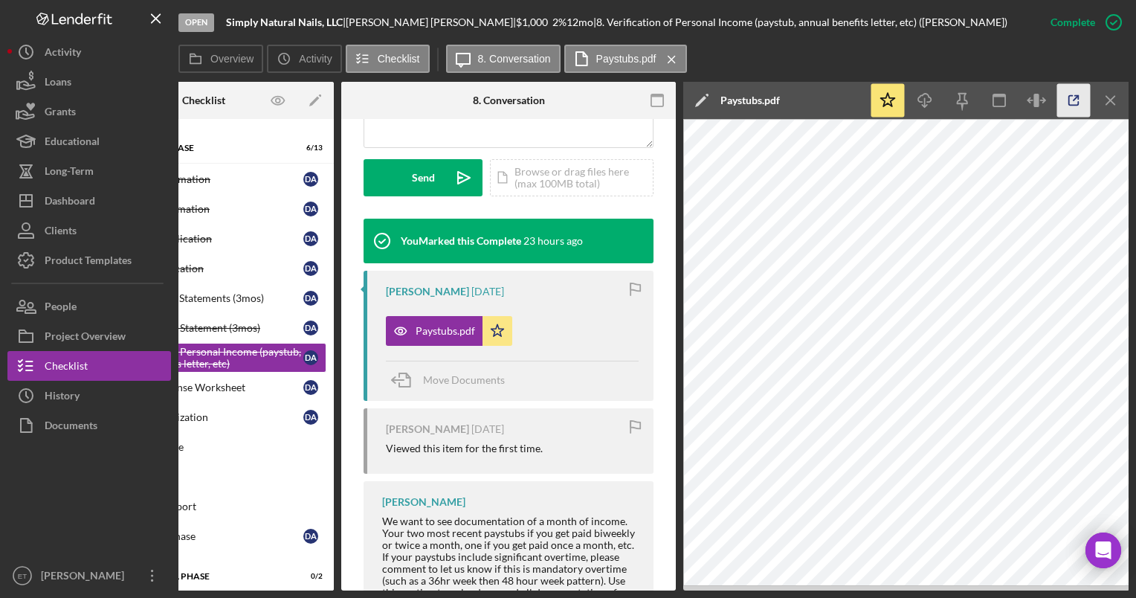
click at [1068, 103] on icon "button" at bounding box center [1074, 100] width 33 height 33
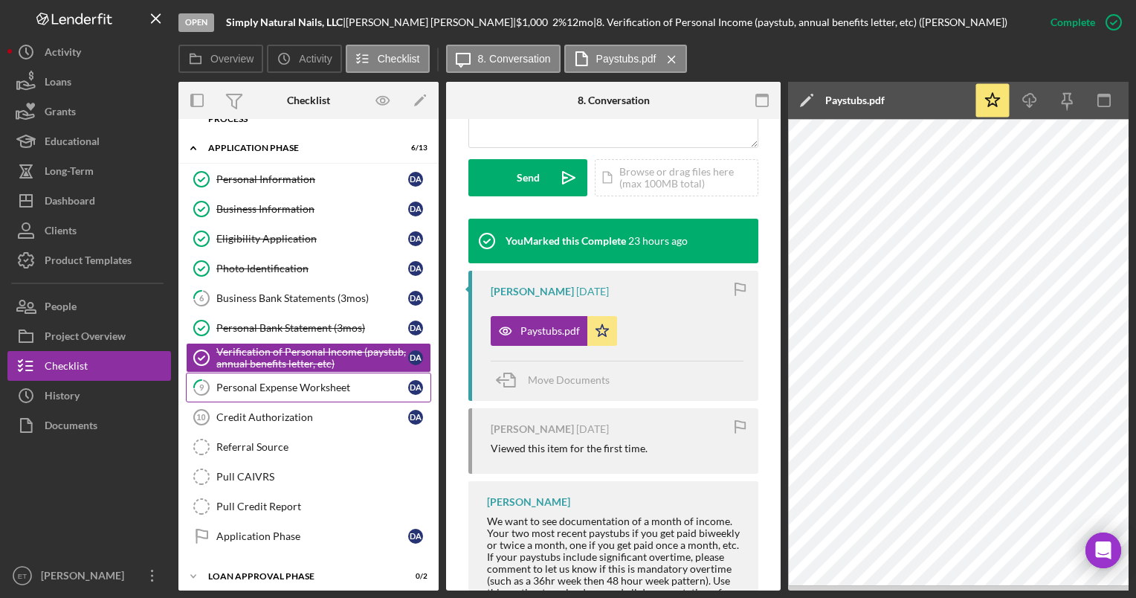
click at [278, 390] on div "Personal Expense Worksheet" at bounding box center [312, 388] width 192 height 12
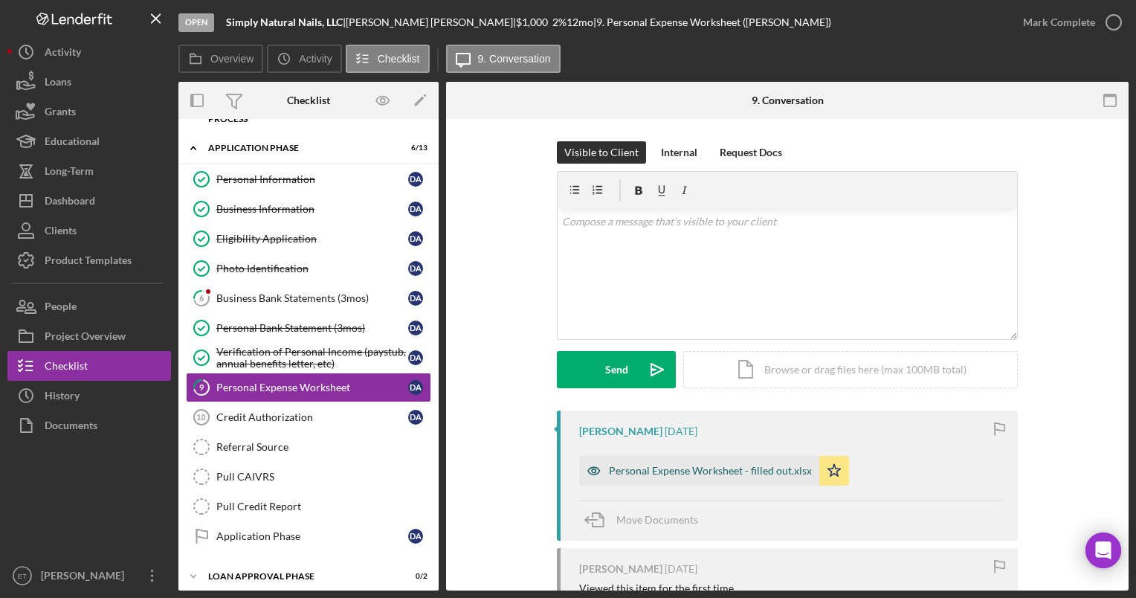
click at [592, 469] on icon "button" at bounding box center [594, 471] width 4 height 4
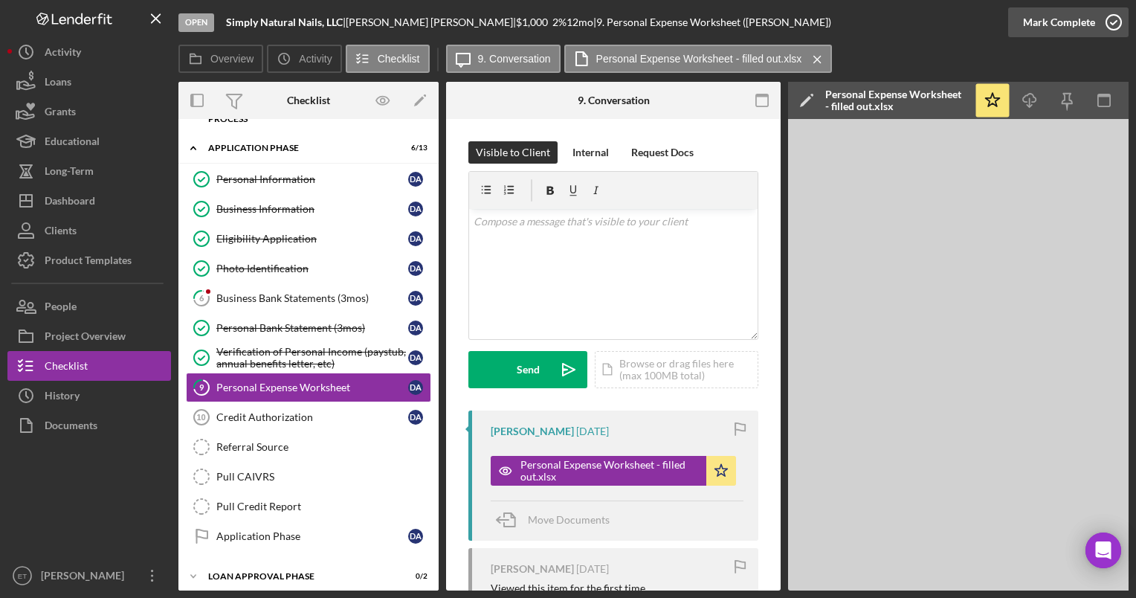
click at [1116, 21] on icon "button" at bounding box center [1114, 22] width 37 height 37
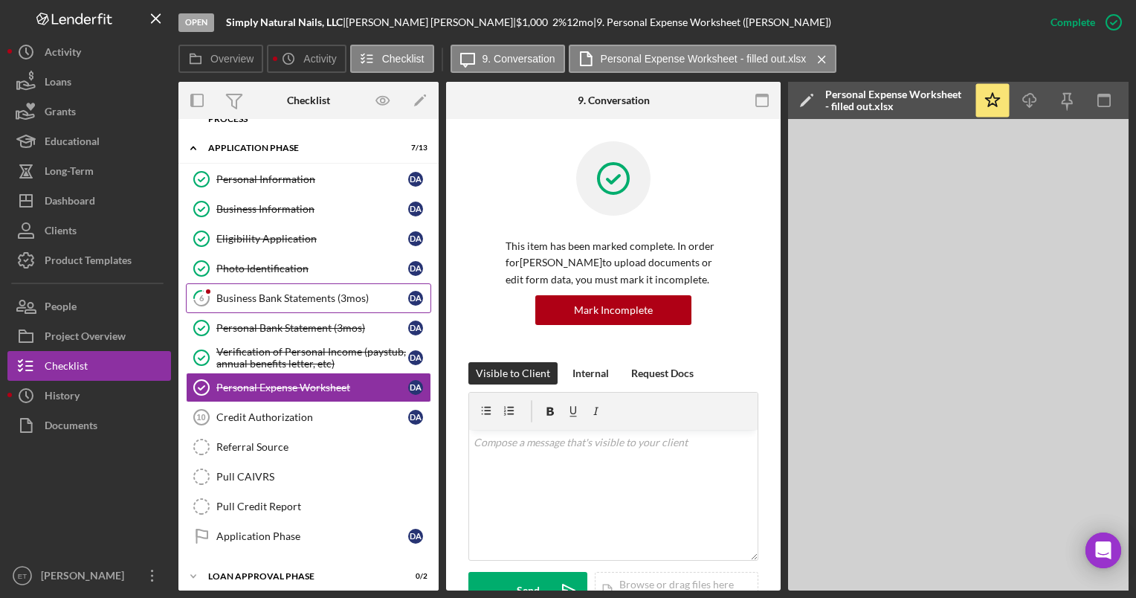
click at [309, 300] on div "Business Bank Statements (3mos)" at bounding box center [312, 298] width 192 height 12
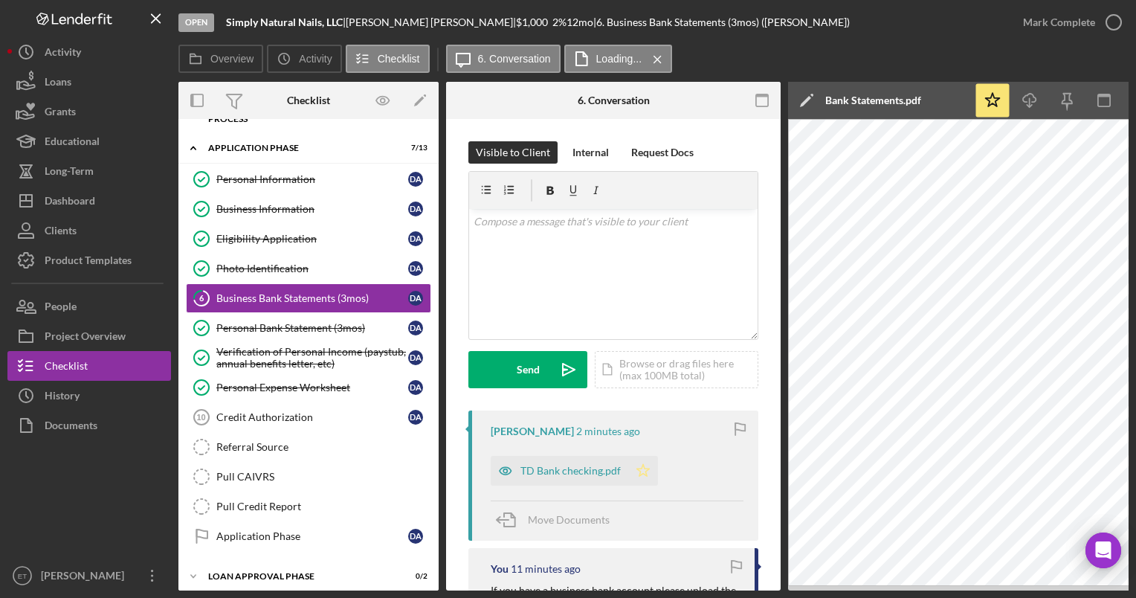
click at [646, 470] on polygon "button" at bounding box center [643, 470] width 13 height 12
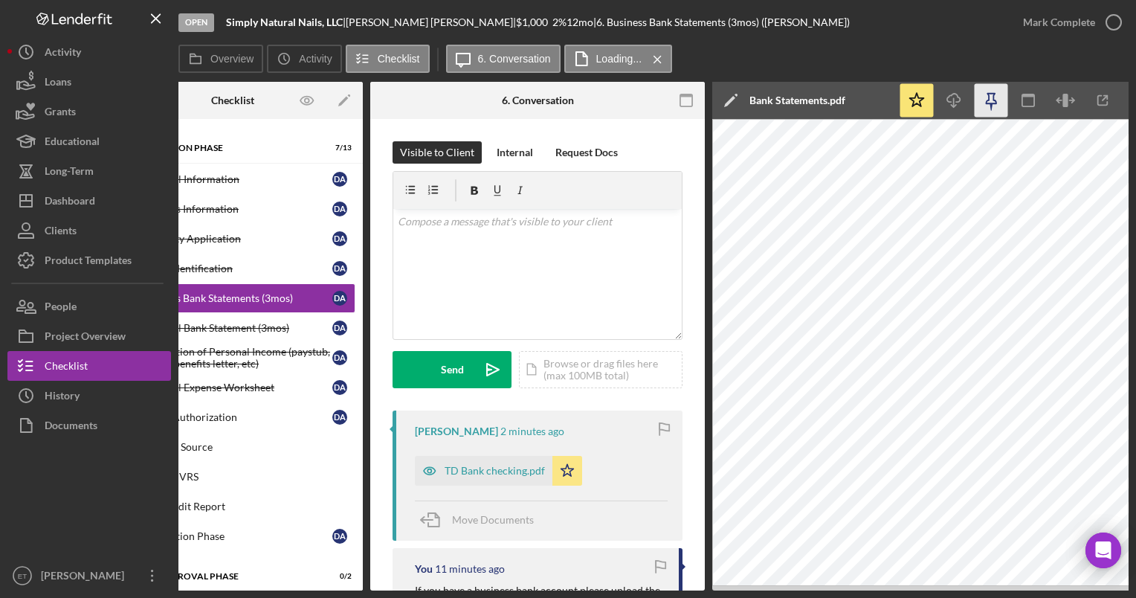
scroll to position [0, 77]
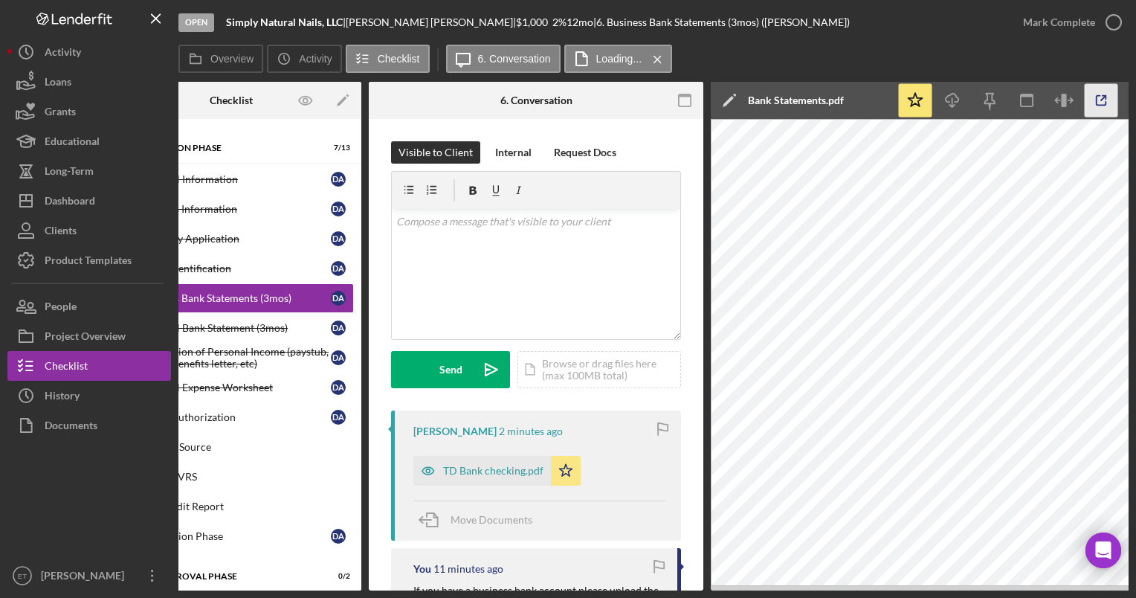
click at [1099, 93] on icon "button" at bounding box center [1101, 100] width 33 height 33
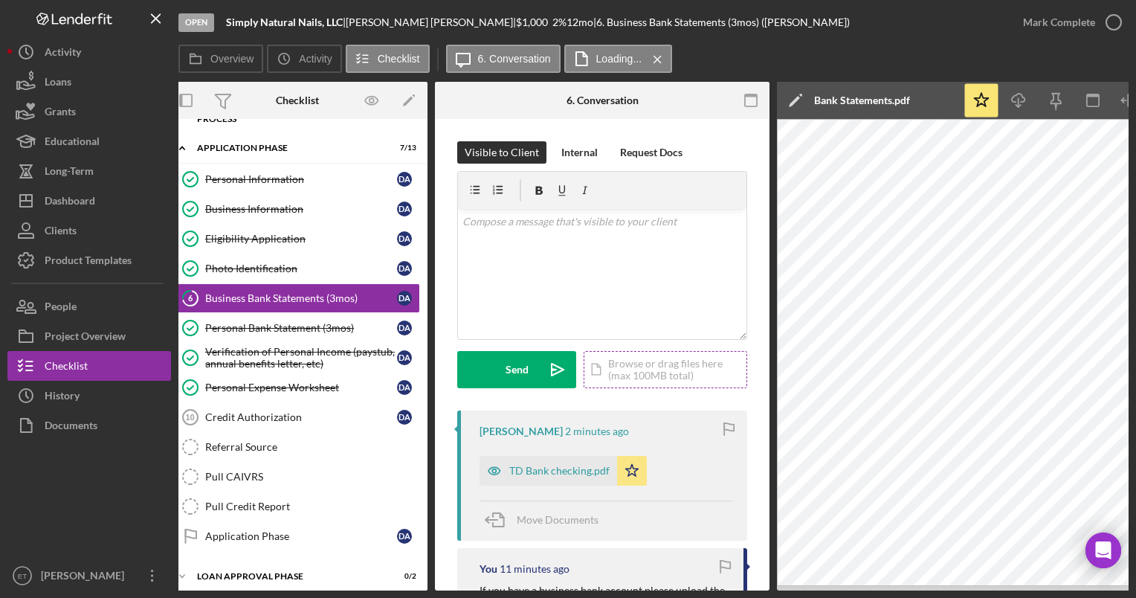
scroll to position [0, 10]
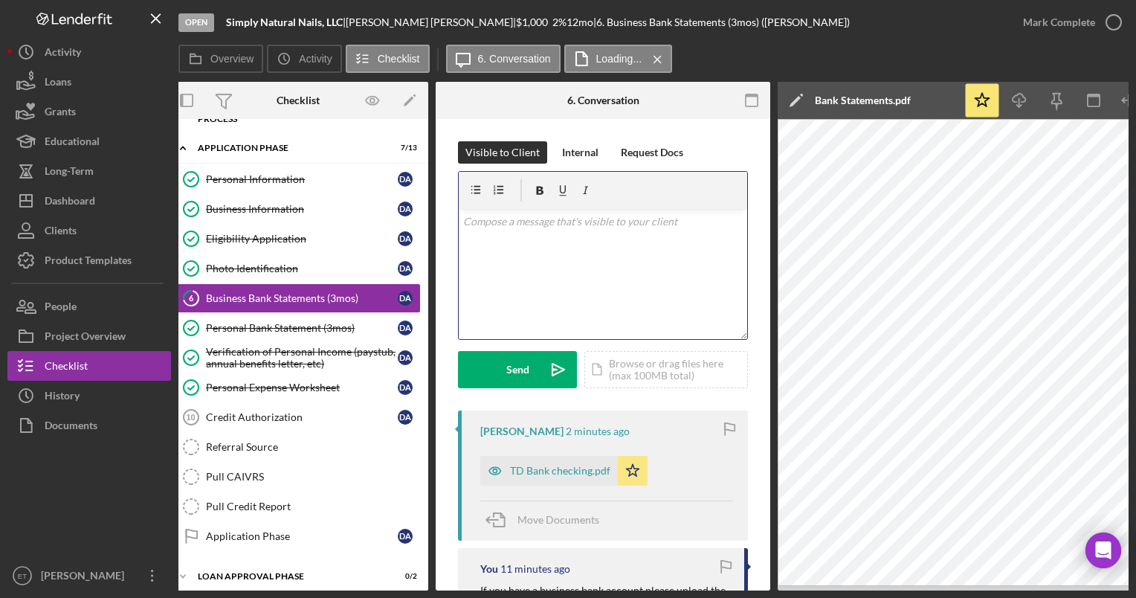
click at [530, 263] on div "v Color teal Color pink Remove color Add row above Add row below Add column bef…" at bounding box center [603, 274] width 289 height 130
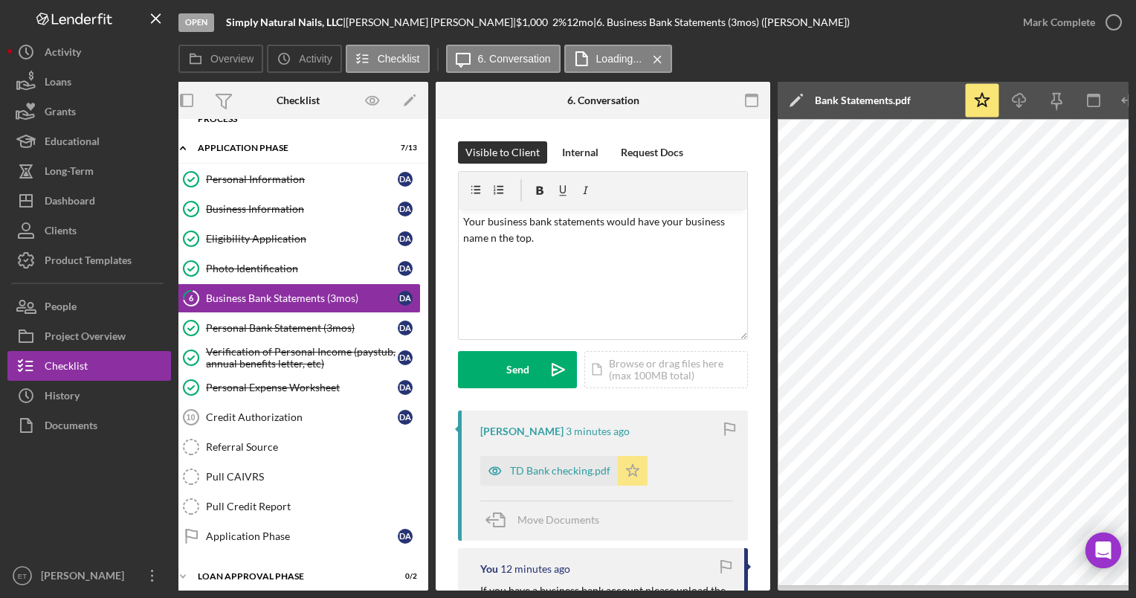
click at [638, 463] on icon "Icon/Star" at bounding box center [633, 471] width 30 height 30
click at [507, 385] on div "Send" at bounding box center [517, 369] width 23 height 37
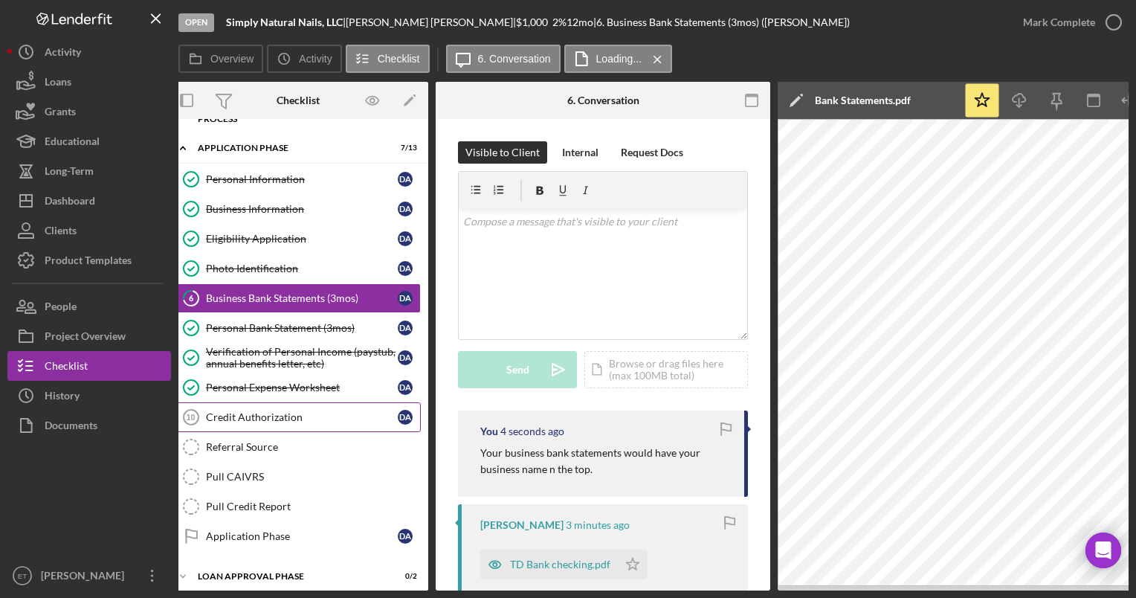
click at [266, 414] on div "Credit Authorization" at bounding box center [302, 417] width 192 height 12
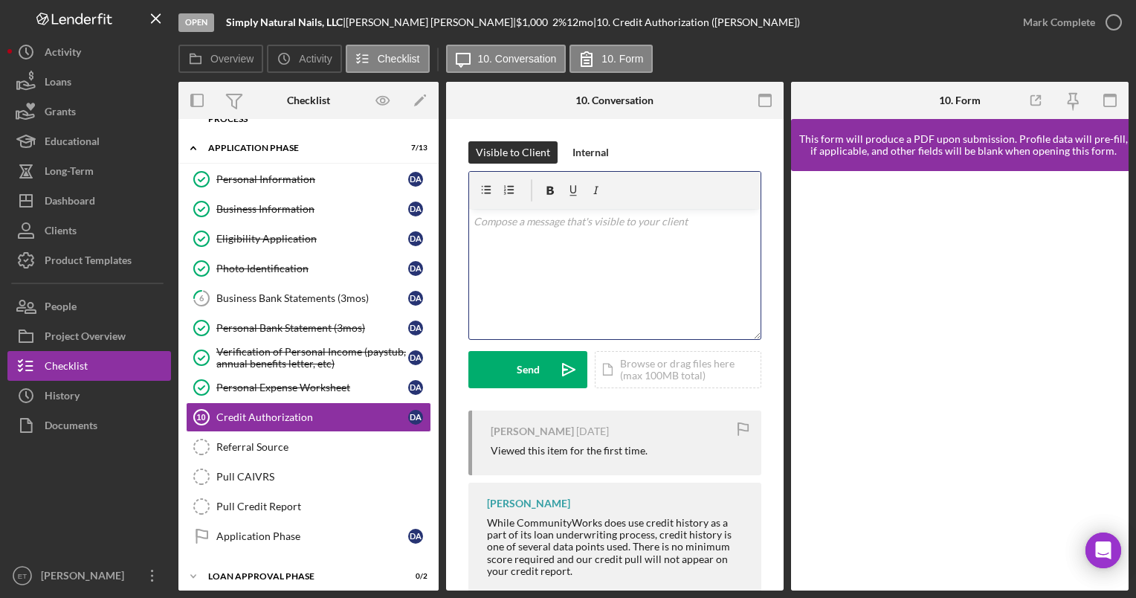
click at [535, 259] on div "v Color teal Color pink Remove color Add row above Add row below Add column bef…" at bounding box center [615, 274] width 292 height 130
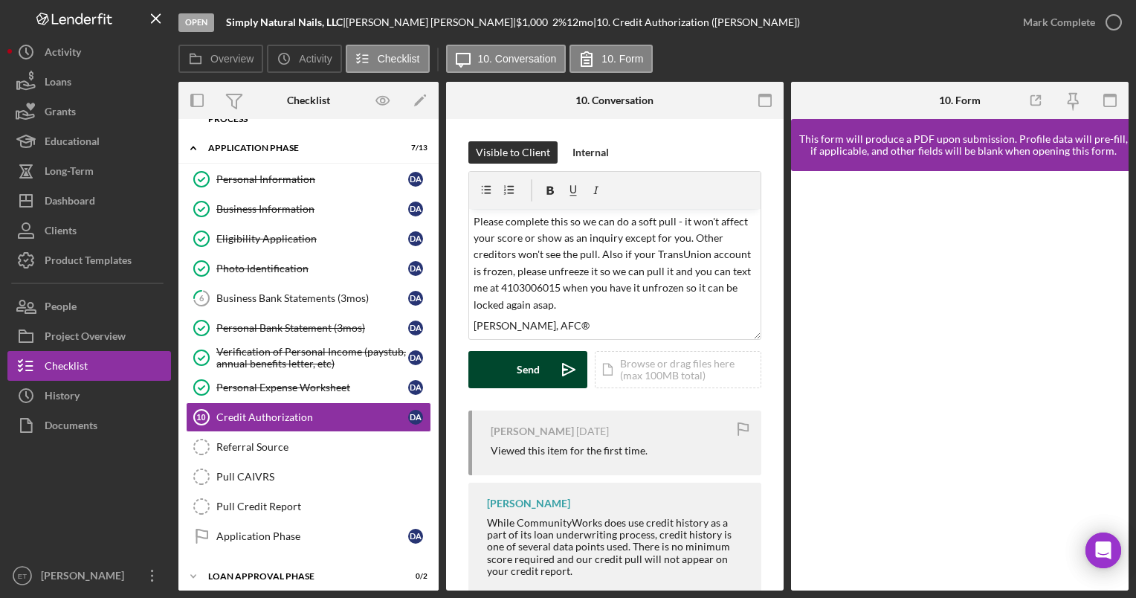
click at [515, 375] on button "Send Icon/icon-invite-send" at bounding box center [528, 369] width 119 height 37
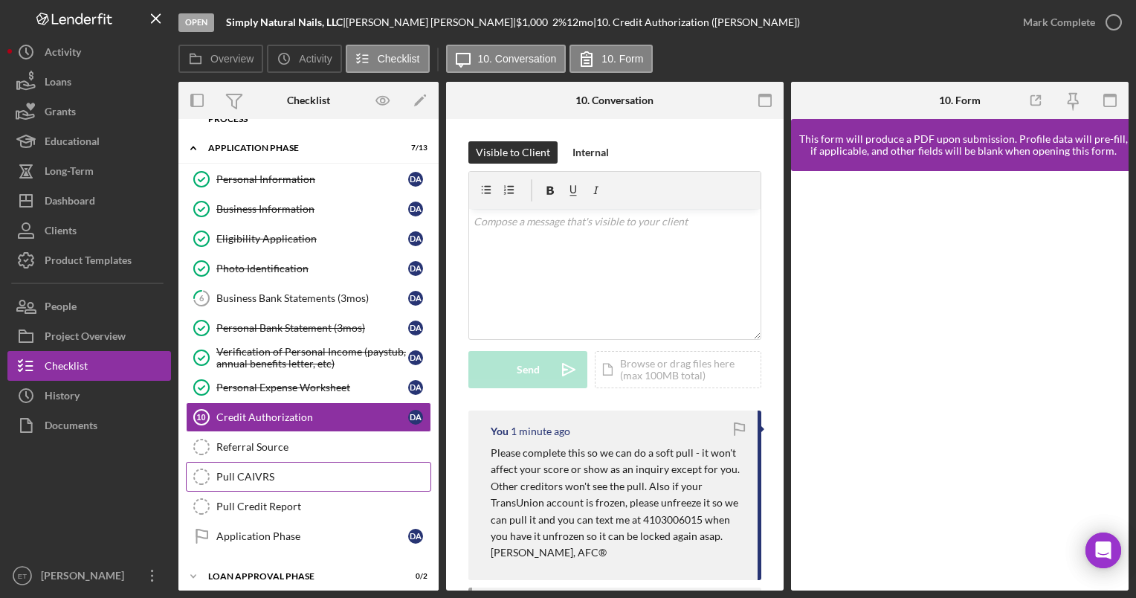
click at [249, 477] on div "Pull CAIVRS" at bounding box center [323, 477] width 214 height 12
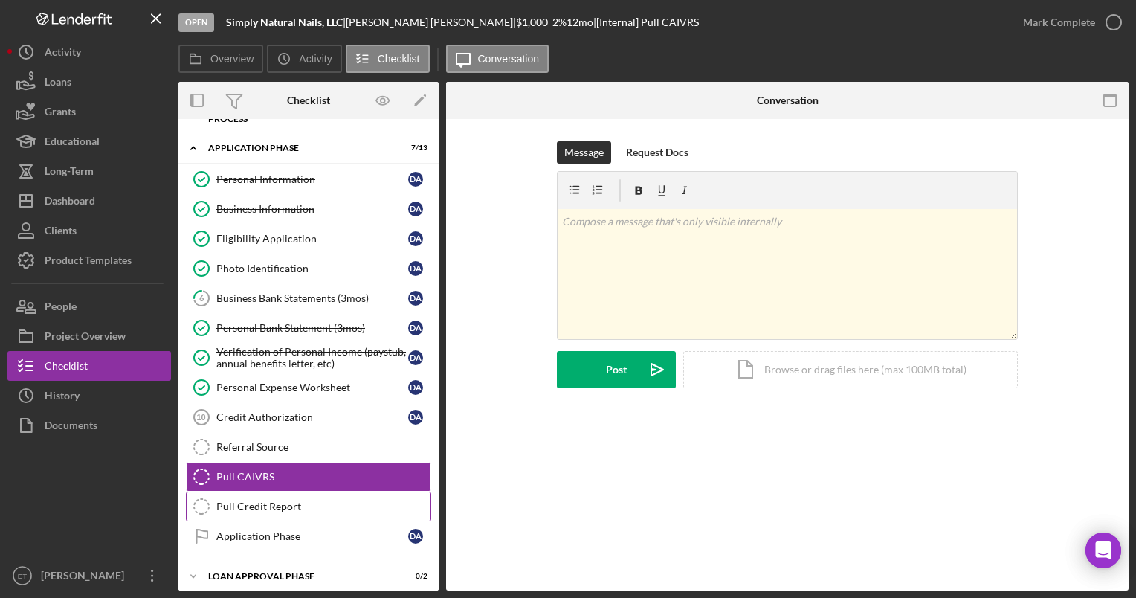
click at [262, 502] on div "Pull Credit Report" at bounding box center [323, 507] width 214 height 12
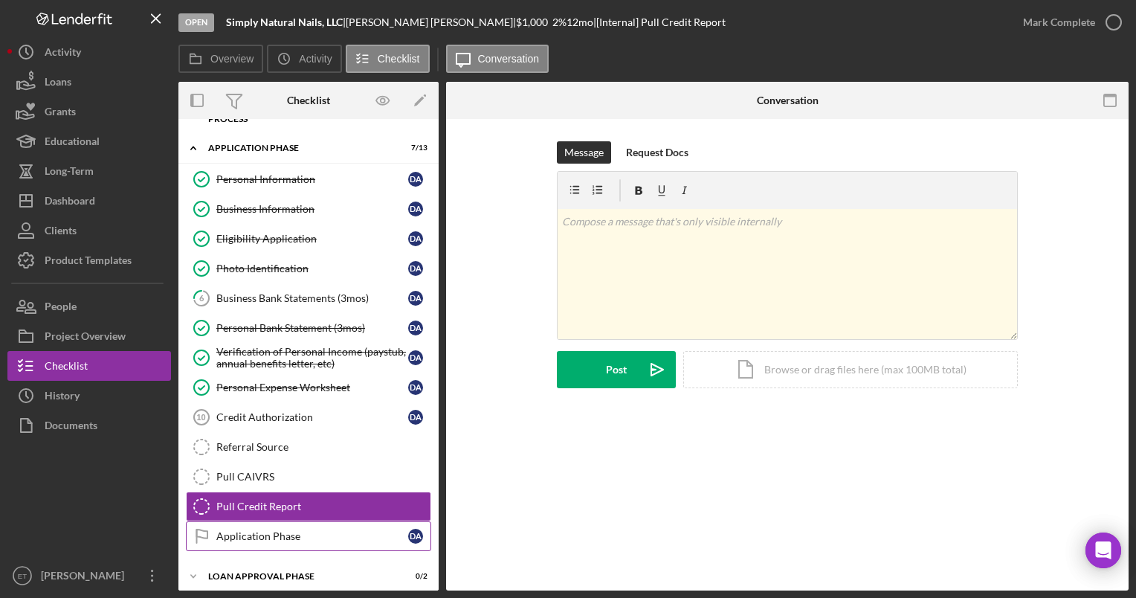
scroll to position [97, 0]
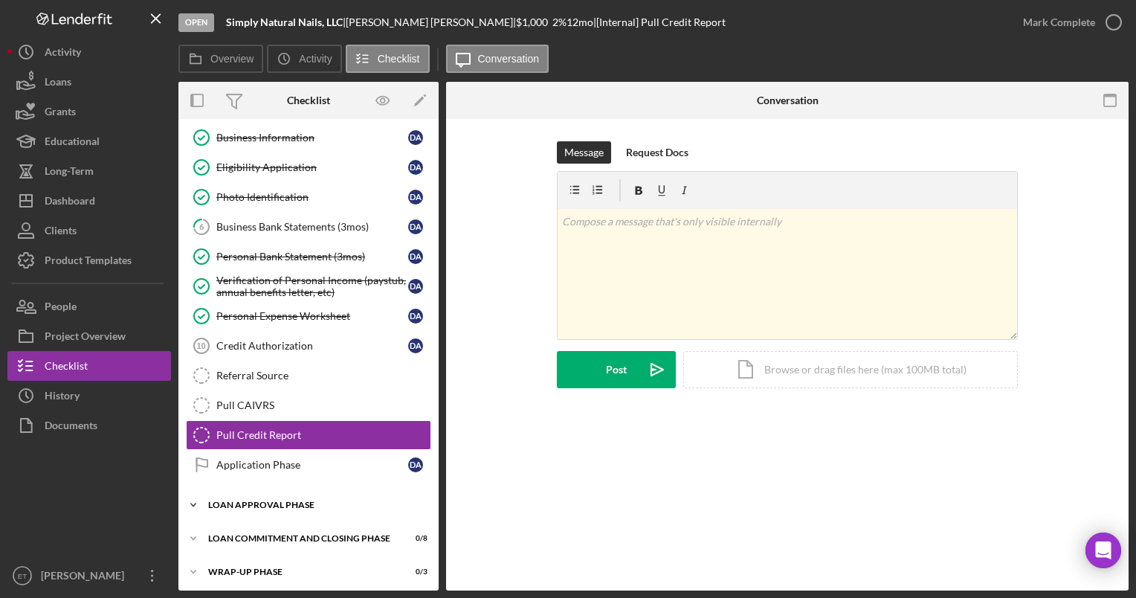
click at [259, 501] on div "Loan Approval Phase" at bounding box center [314, 505] width 212 height 9
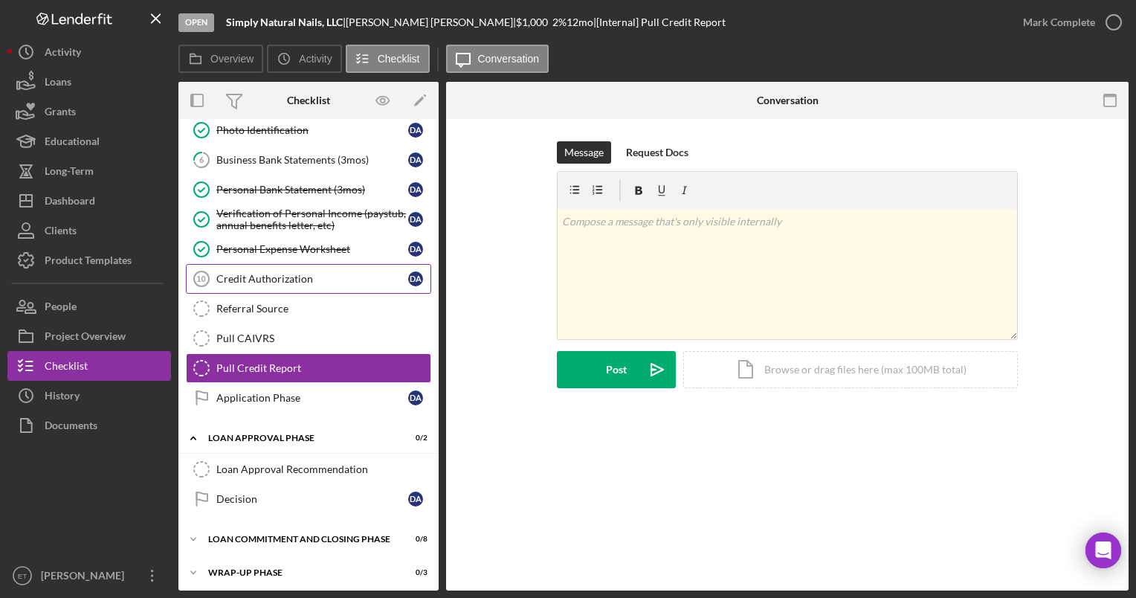
click at [255, 283] on link "Credit Authorization 10 Credit Authorization D A" at bounding box center [308, 279] width 245 height 30
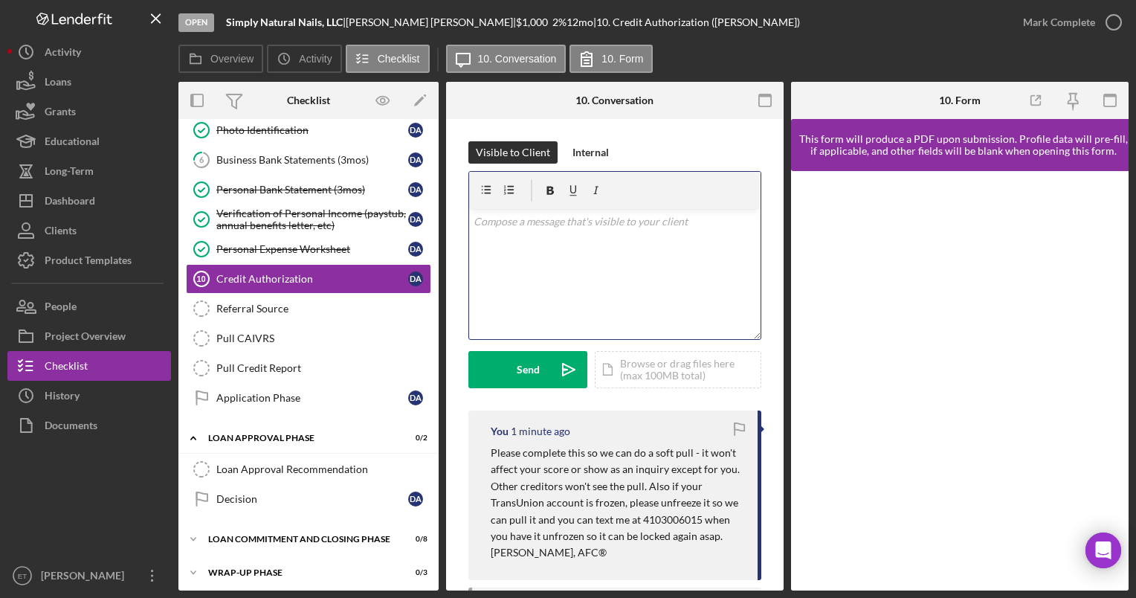
click at [528, 256] on div "v Color teal Color pink Remove color Add row above Add row below Add column bef…" at bounding box center [615, 274] width 292 height 130
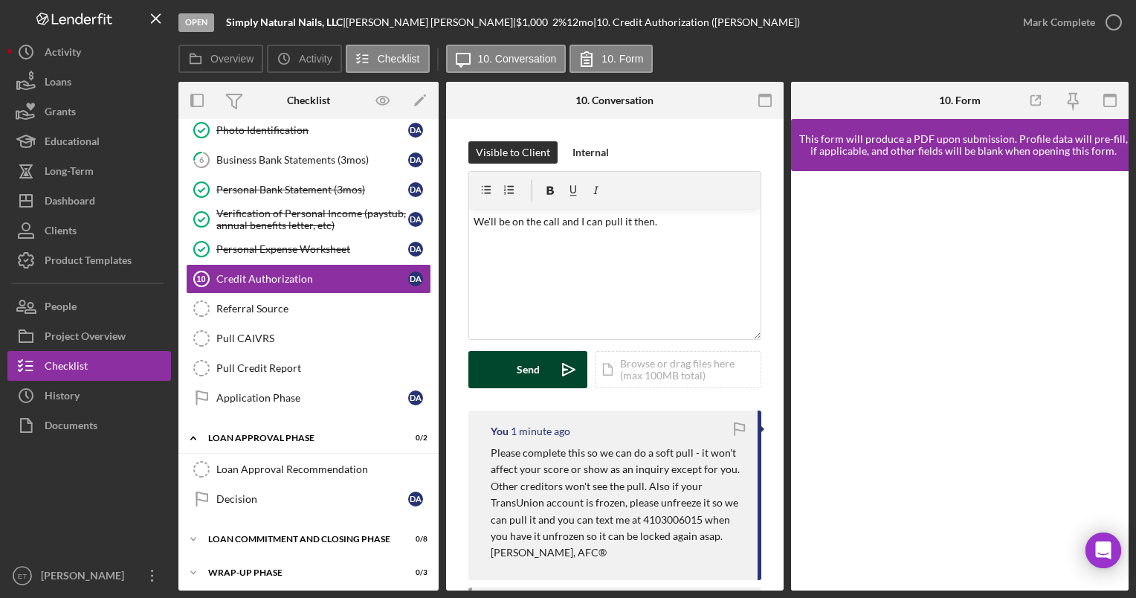
click at [521, 370] on div "Send" at bounding box center [528, 369] width 23 height 37
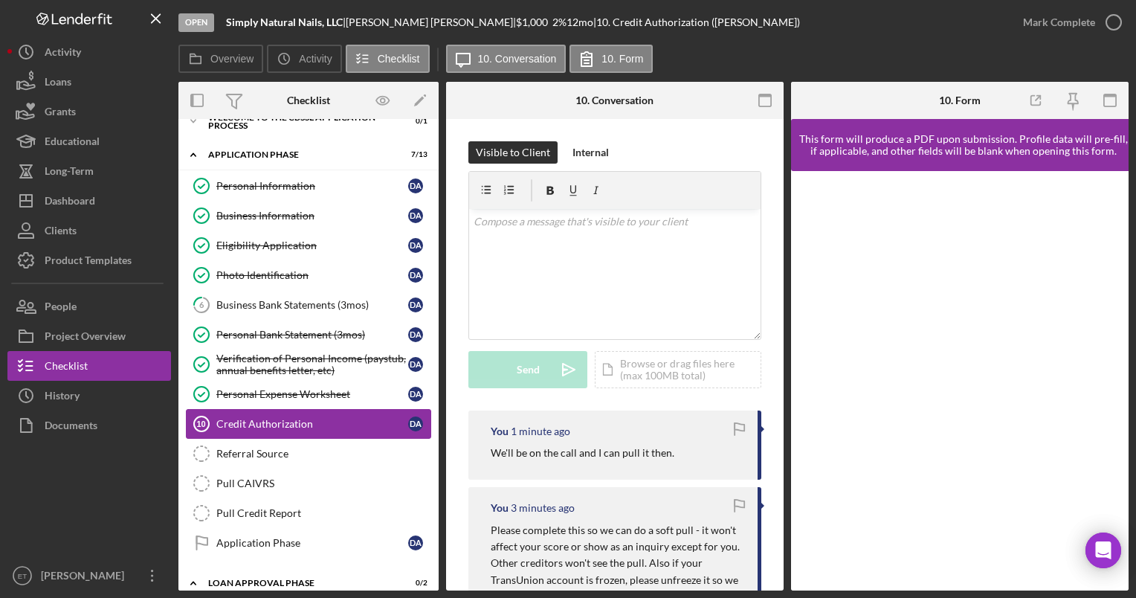
scroll to position [27, 0]
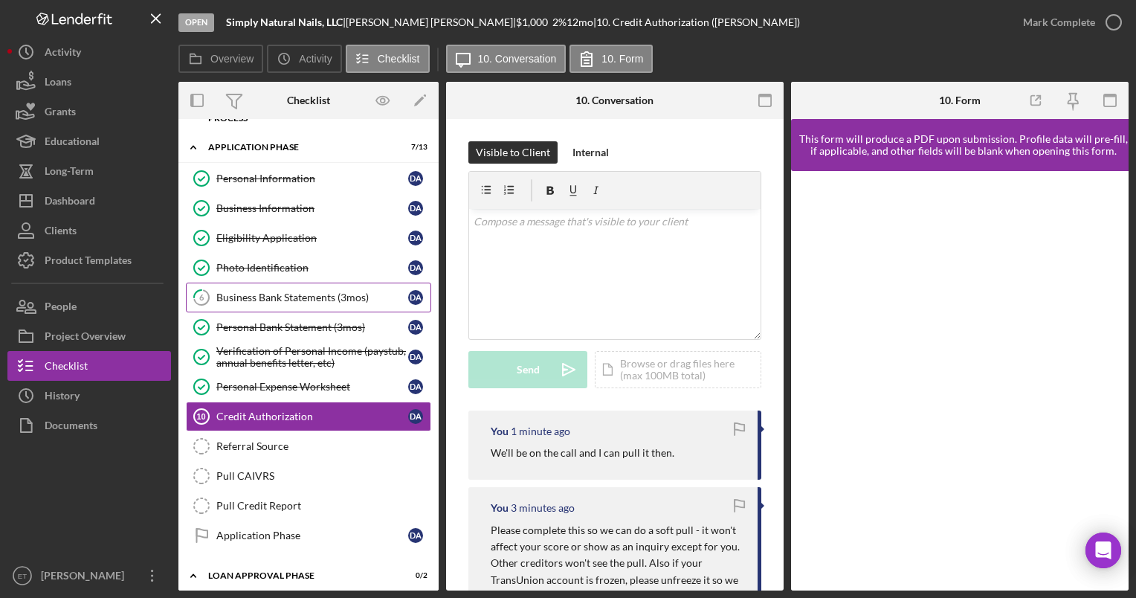
click at [286, 297] on div "Business Bank Statements (3mos)" at bounding box center [312, 298] width 192 height 12
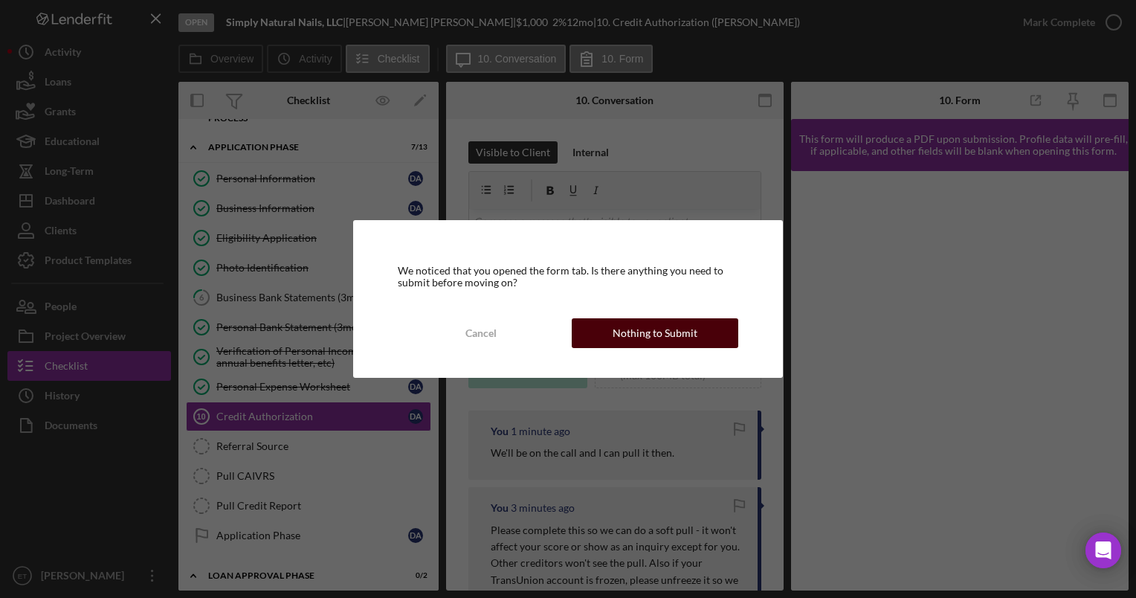
click at [664, 332] on div "Nothing to Submit" at bounding box center [655, 333] width 85 height 30
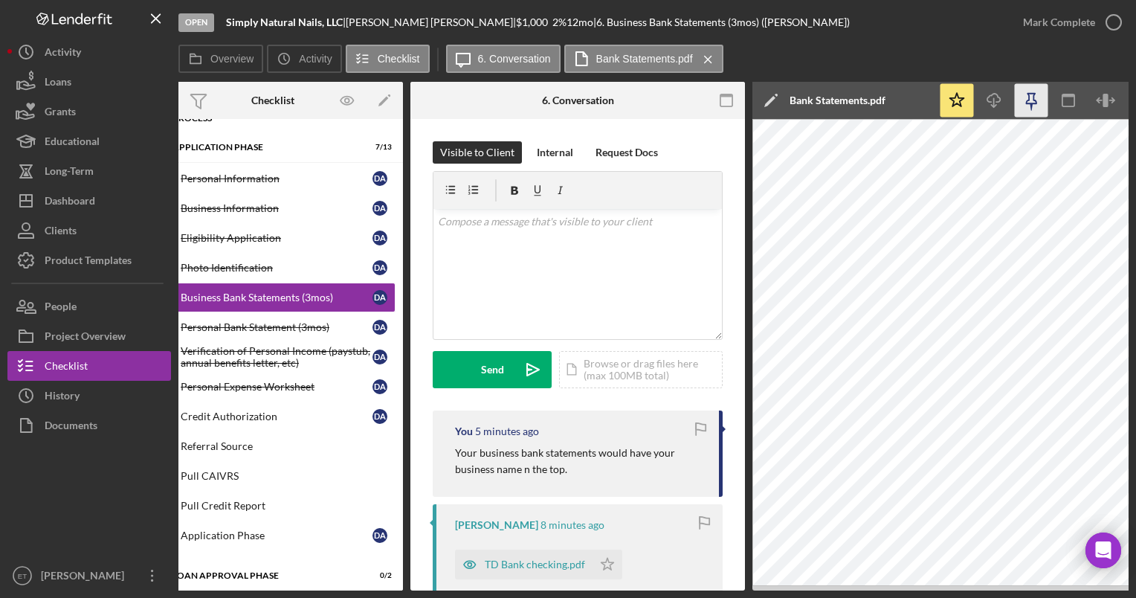
scroll to position [0, 37]
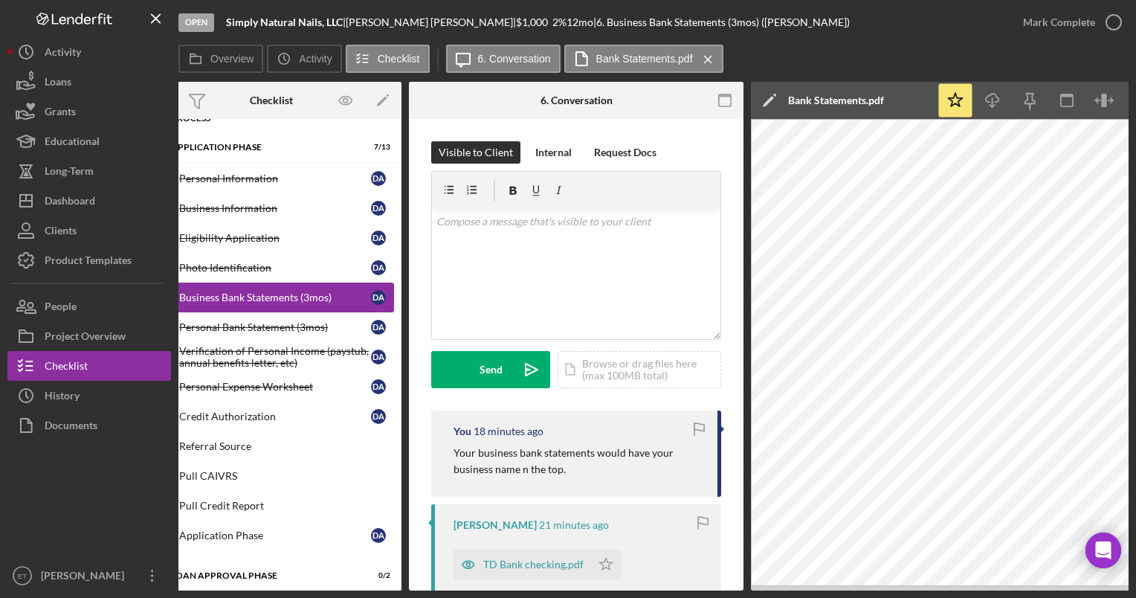
click at [256, 304] on link "6 Business Bank Statements (3mos) D A" at bounding box center [271, 298] width 245 height 30
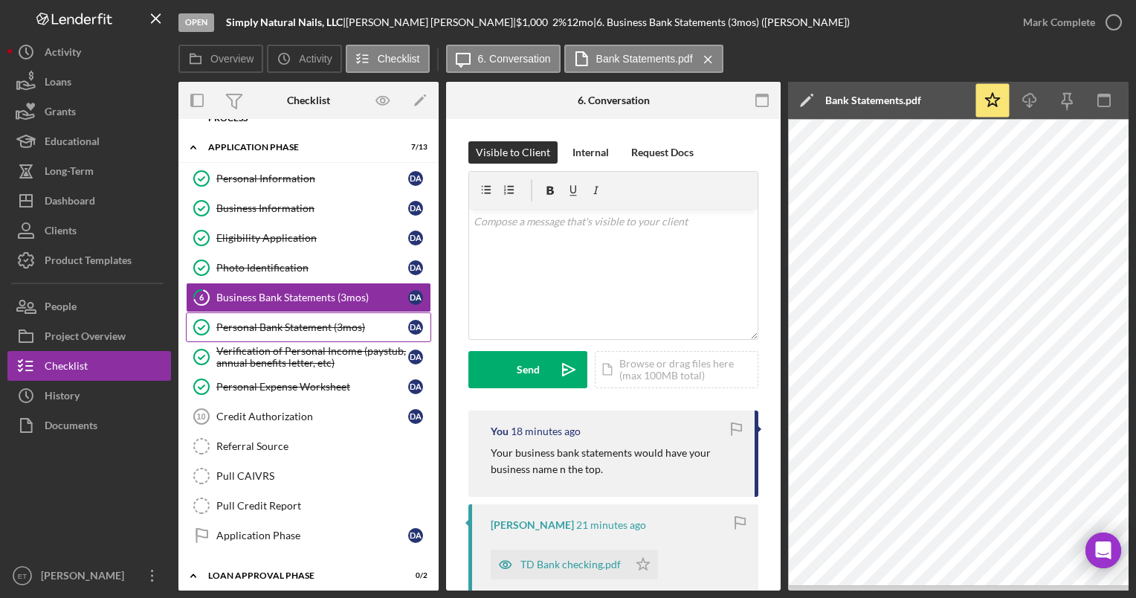
click at [263, 322] on div "Personal Bank Statement (3mos)" at bounding box center [312, 327] width 192 height 12
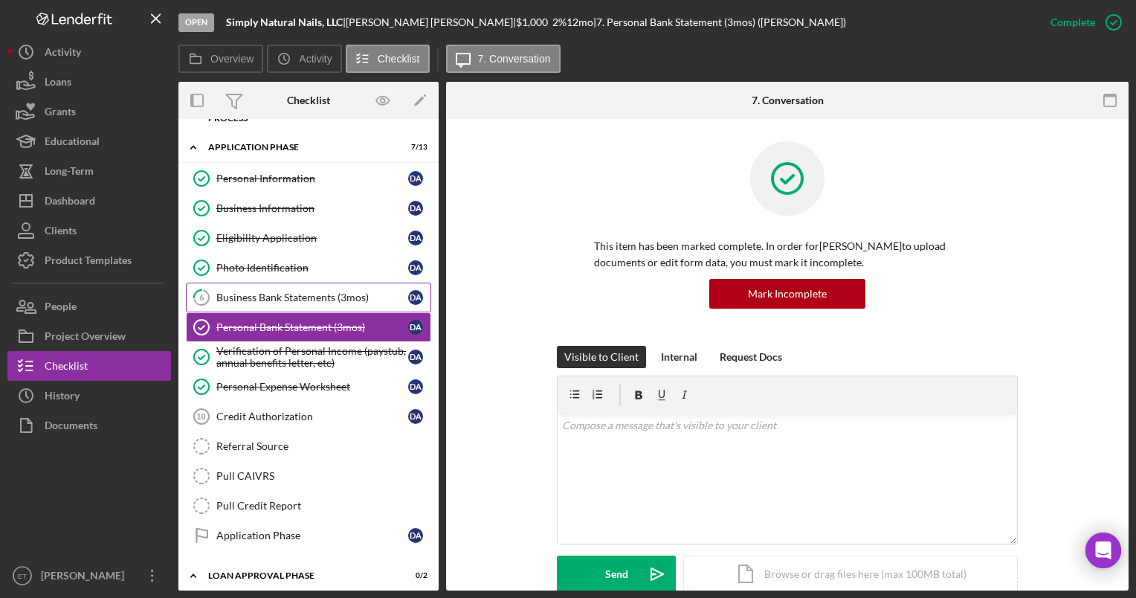
click at [272, 297] on div "Business Bank Statements (3mos)" at bounding box center [312, 298] width 192 height 12
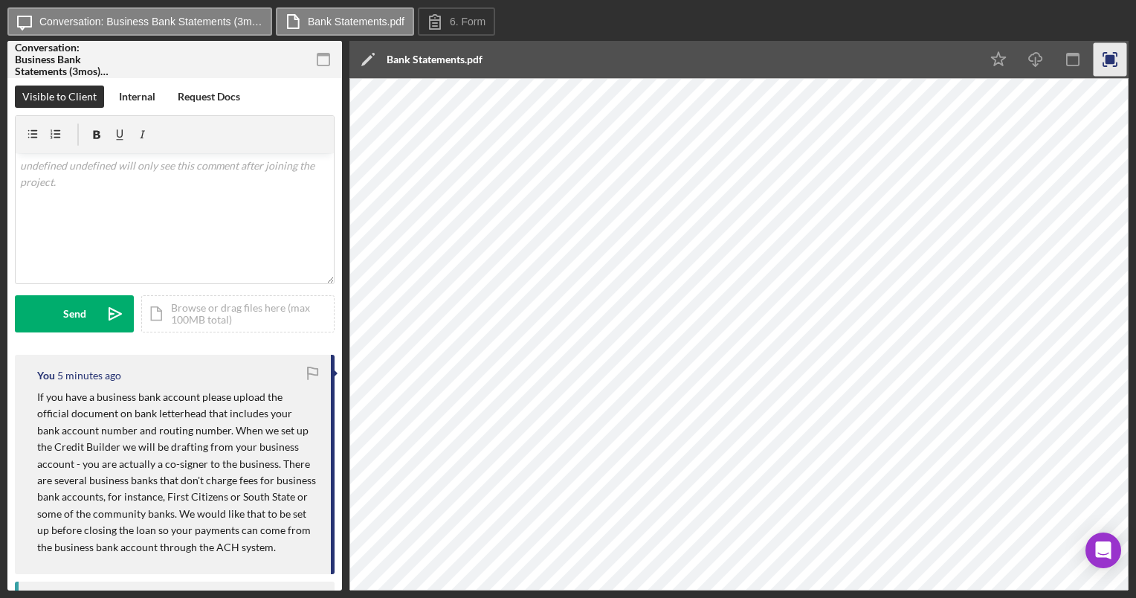
click at [1112, 57] on rect "button" at bounding box center [1111, 60] width 10 height 10
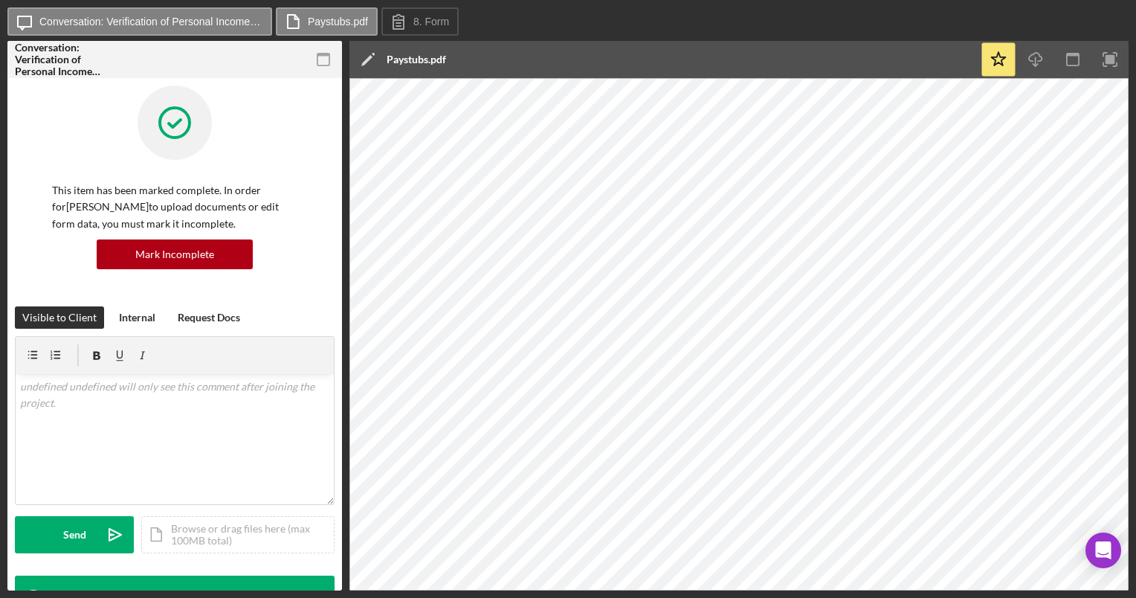
click at [607, 47] on div "Icon/Edit Paystubs.pdf" at bounding box center [665, 59] width 631 height 37
click at [325, 19] on label "Paystubs.pdf" at bounding box center [338, 22] width 60 height 12
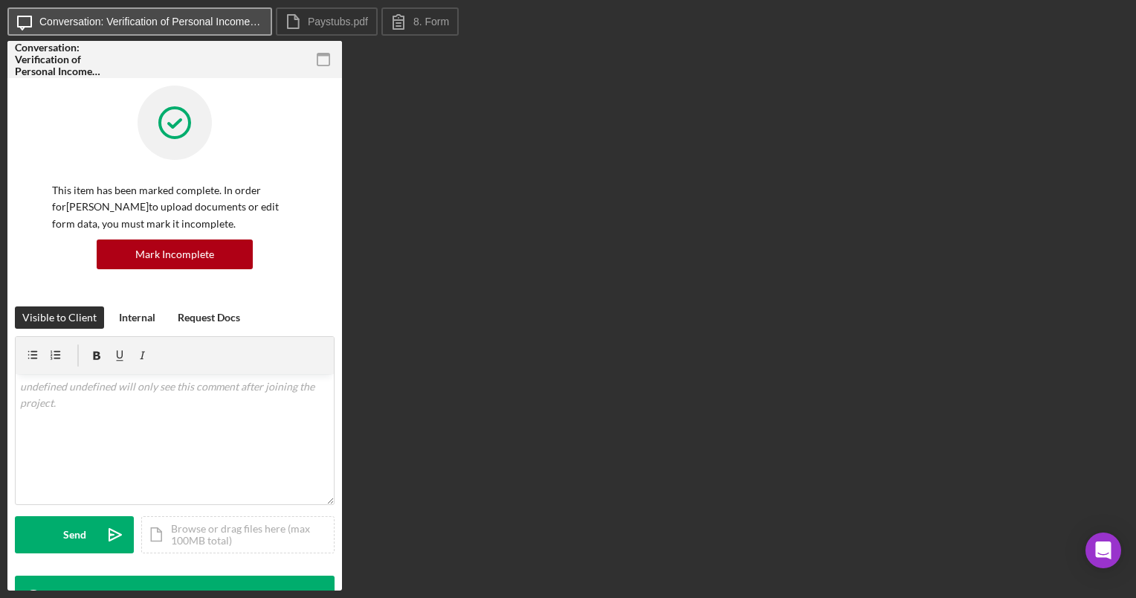
click at [239, 27] on label "Conversation: Verification of Personal Income (paystub, annual benefits letter,…" at bounding box center [150, 22] width 223 height 12
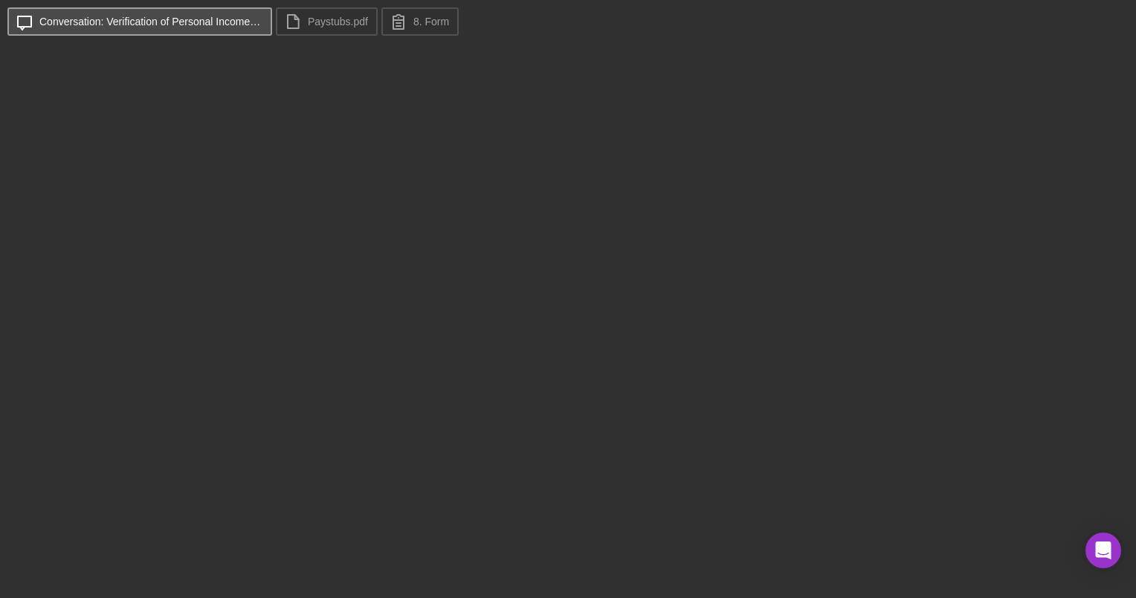
click at [239, 27] on label "Conversation: Verification of Personal Income (paystub, annual benefits letter,…" at bounding box center [150, 22] width 223 height 12
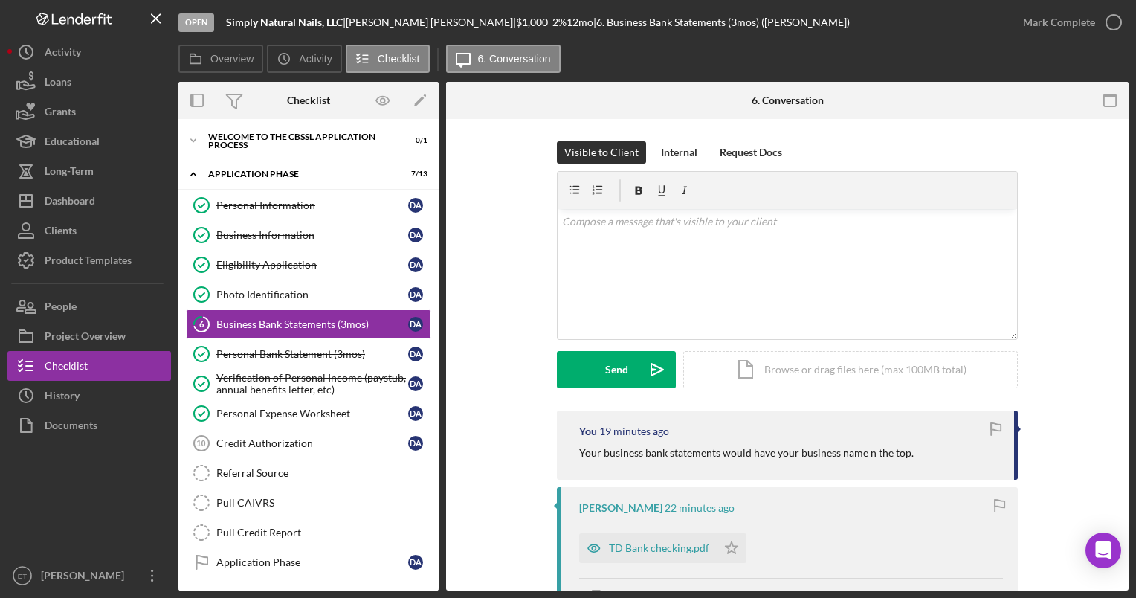
click at [704, 469] on div "You 19 minutes ago Your business bank statements would have your business name …" at bounding box center [787, 445] width 461 height 69
click at [242, 176] on div "Application Phase" at bounding box center [314, 174] width 212 height 9
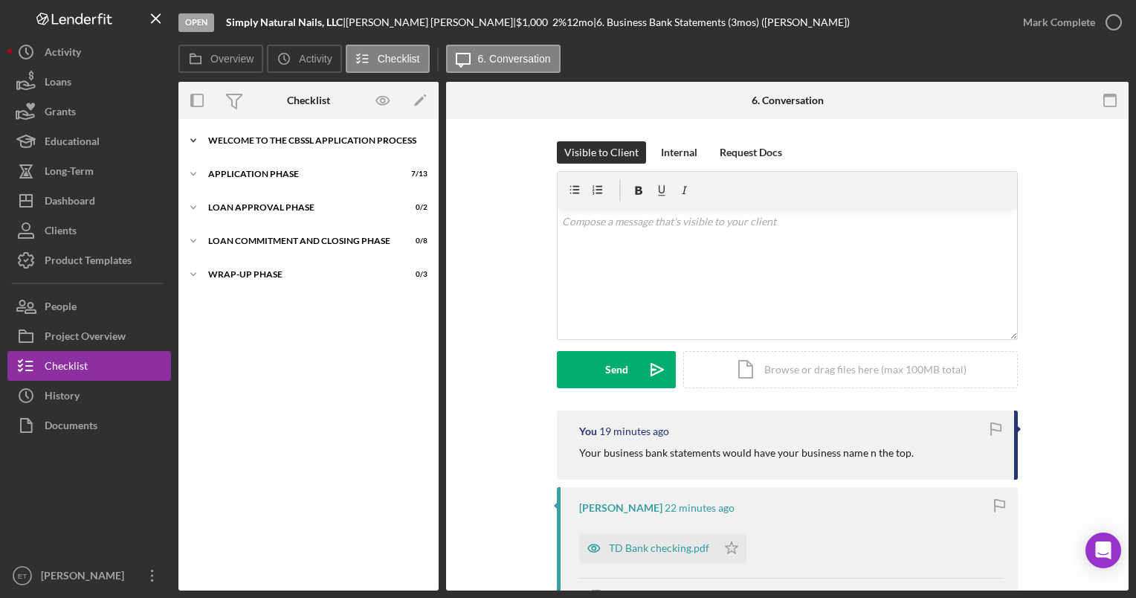
click at [222, 143] on div "Welcome to the CBSSL Application Process" at bounding box center [314, 140] width 212 height 9
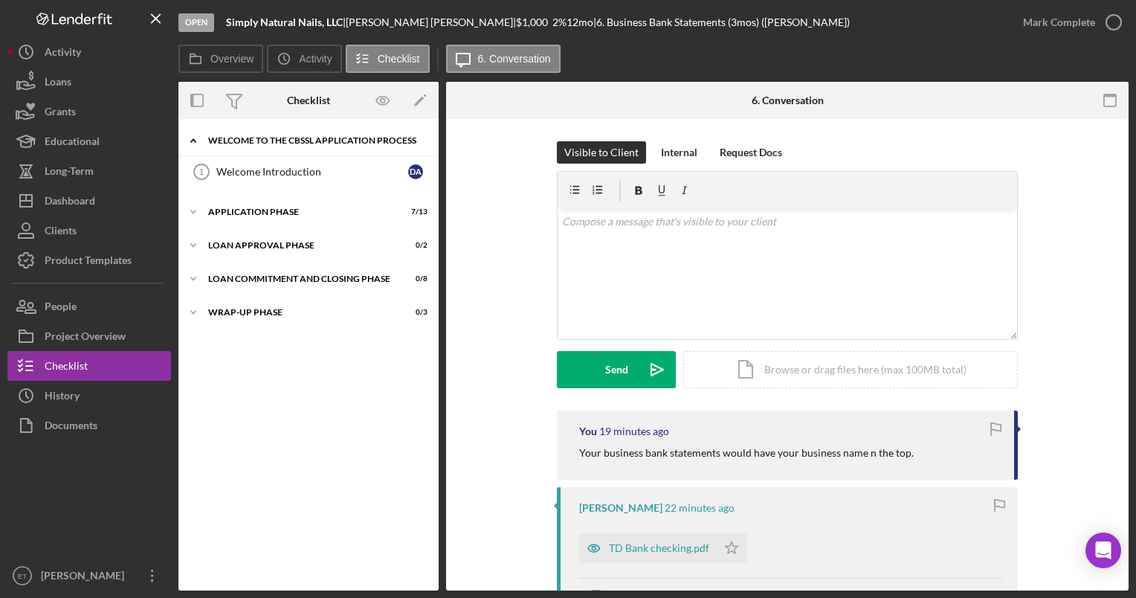
click at [225, 142] on div "Welcome to the CBSSL Application Process" at bounding box center [314, 140] width 212 height 9
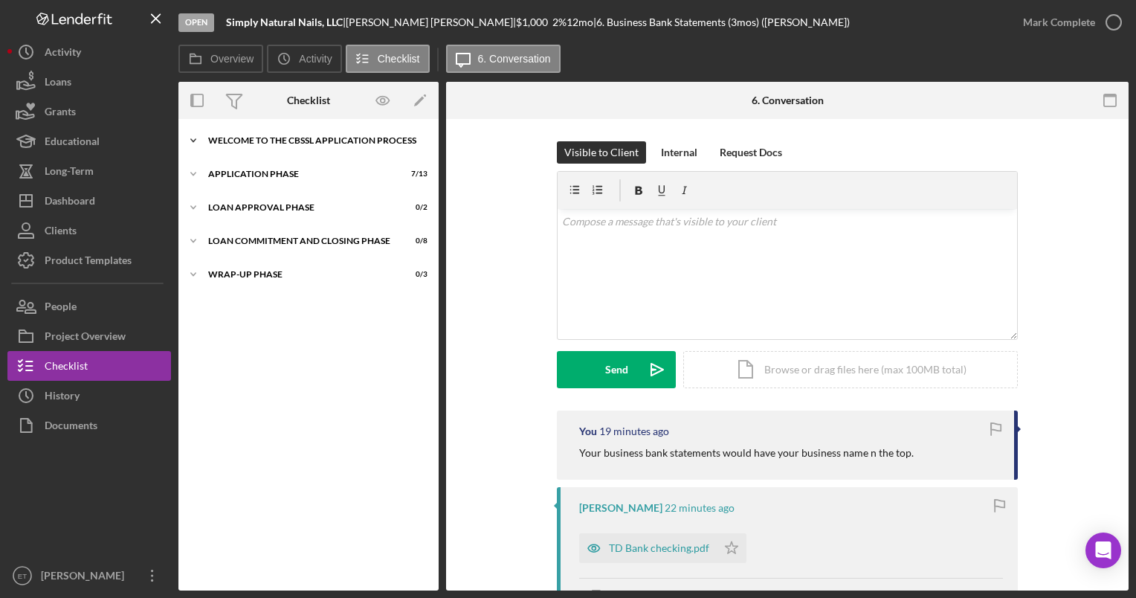
click at [225, 142] on div "Welcome to the CBSSL Application Process" at bounding box center [314, 140] width 212 height 9
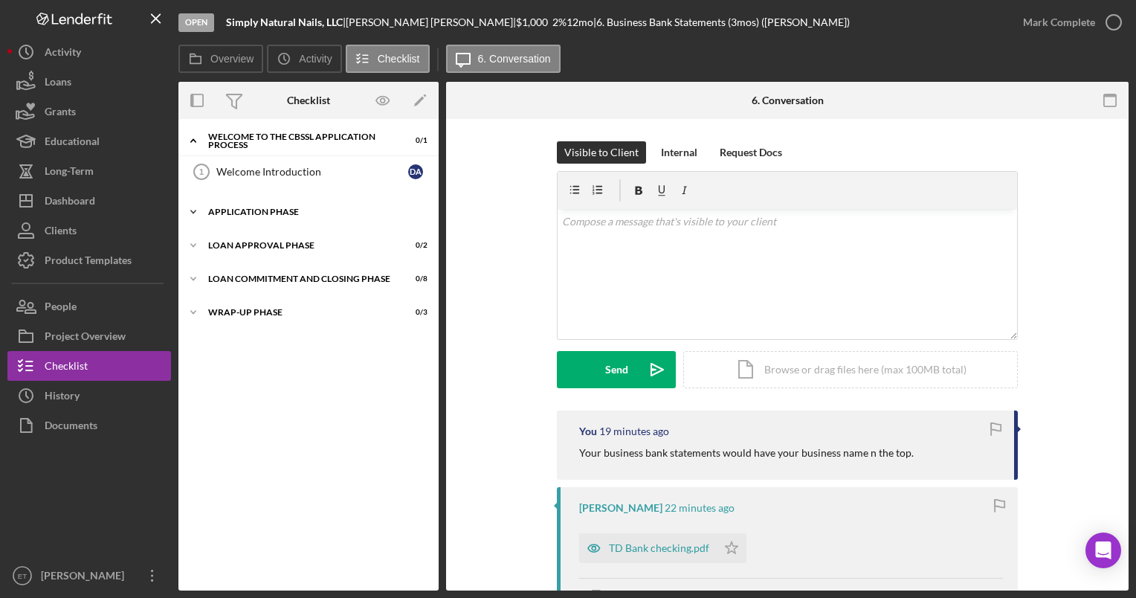
click at [248, 217] on div "Icon/Expander Application Phase 7 / 13" at bounding box center [308, 212] width 260 height 30
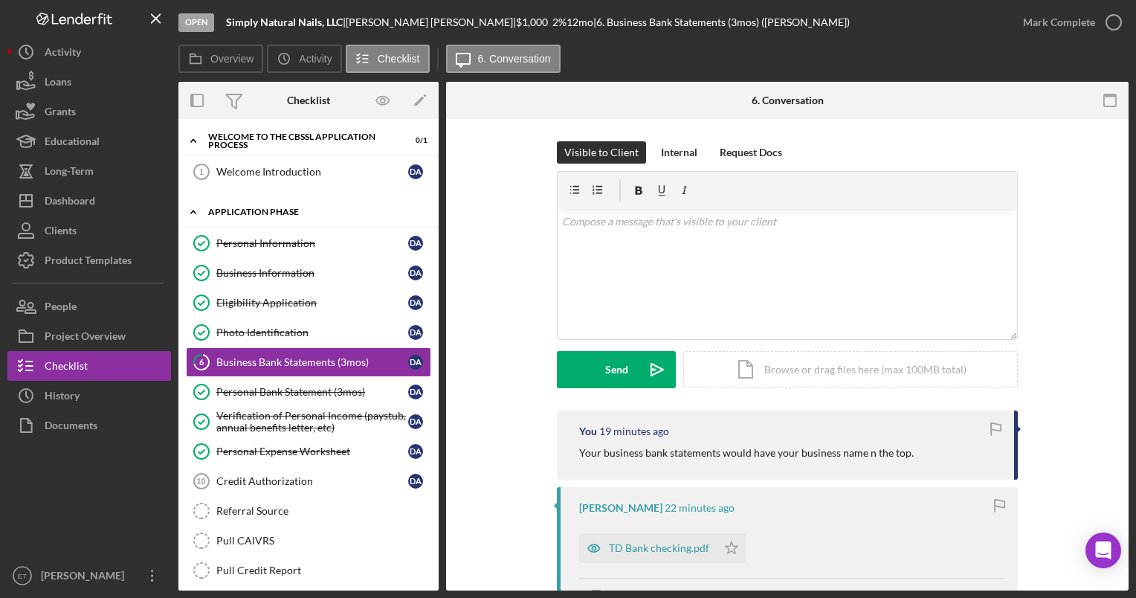
scroll to position [5, 0]
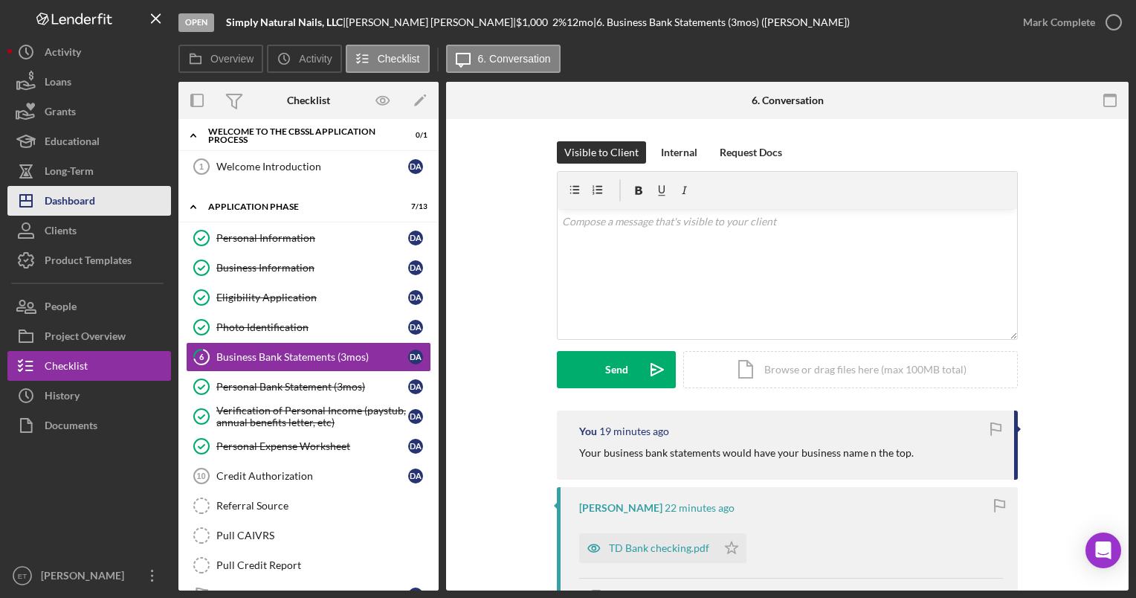
click at [87, 199] on div "Dashboard" at bounding box center [70, 202] width 51 height 33
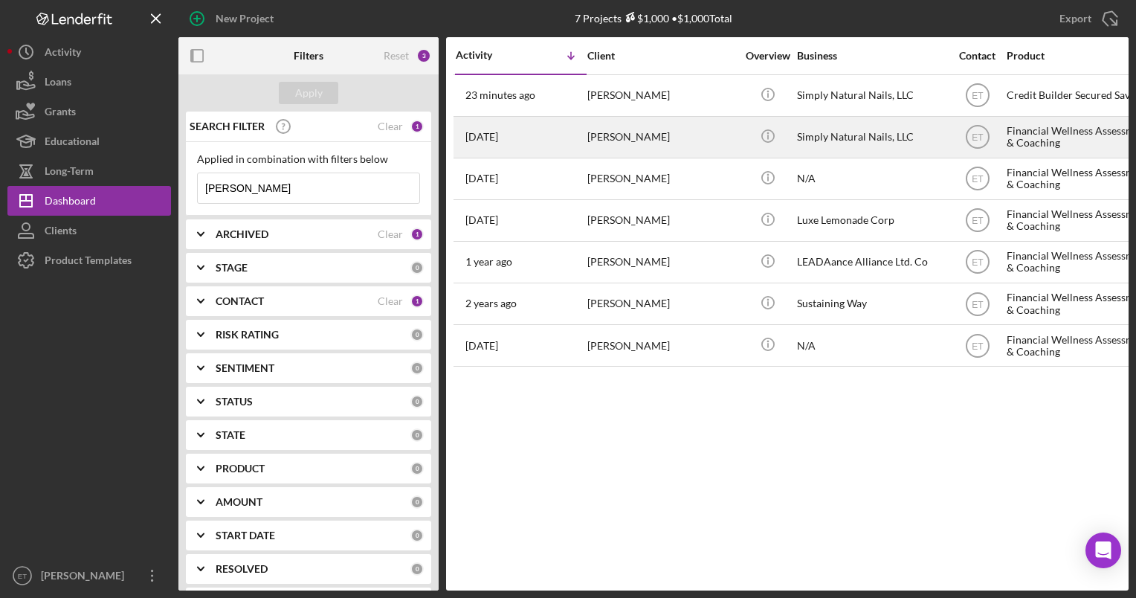
click at [809, 139] on div "Simply Natural Nails, LLC" at bounding box center [871, 137] width 149 height 39
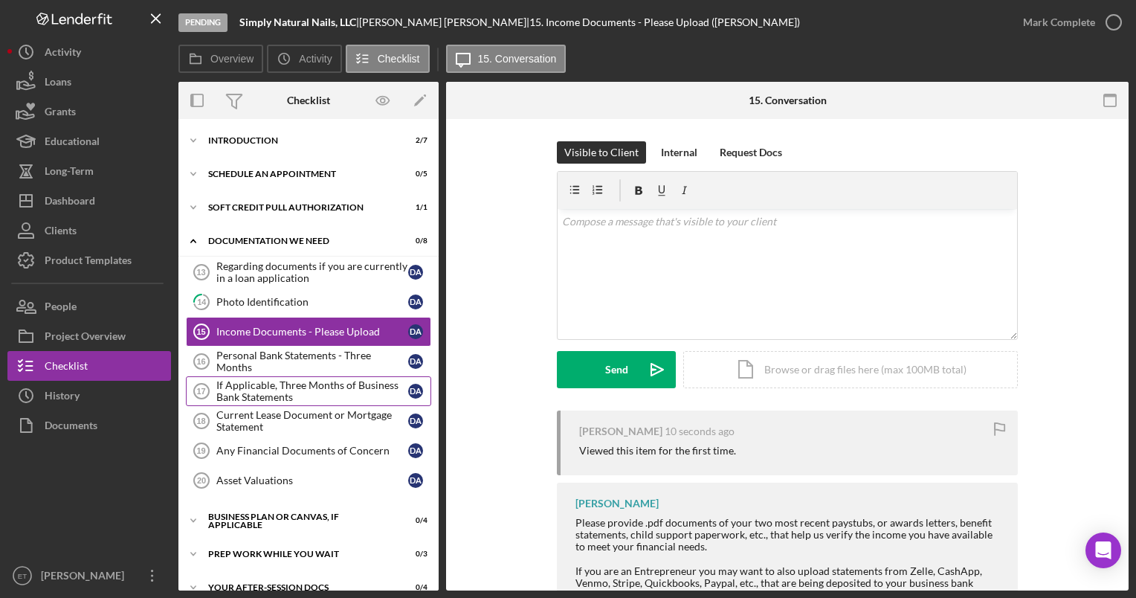
click at [290, 393] on div "If Applicable, Three Months of Business Bank Statements" at bounding box center [312, 391] width 192 height 24
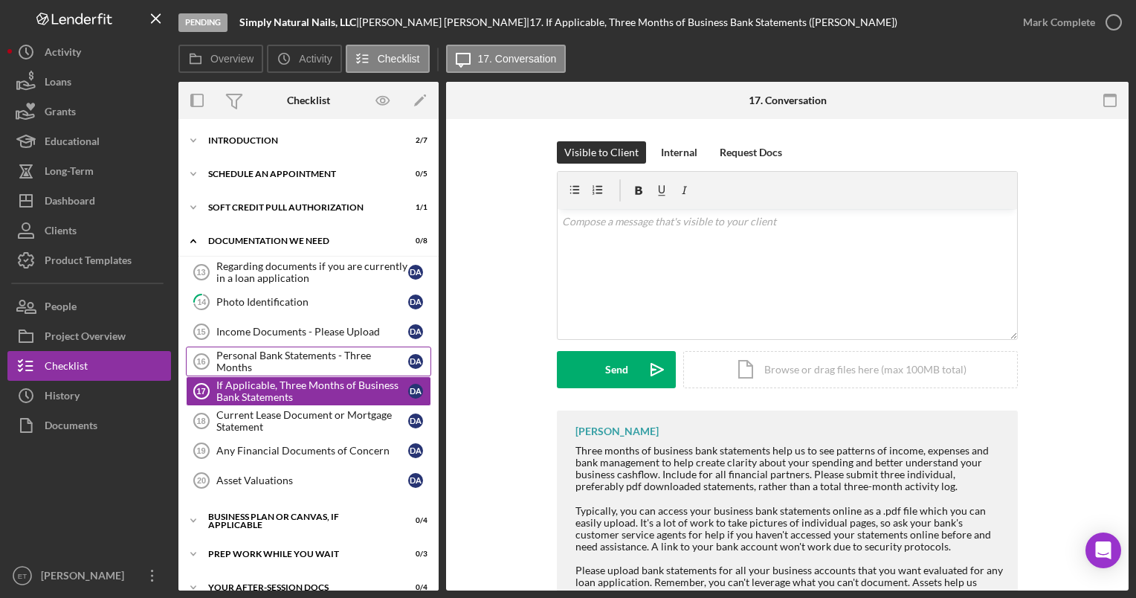
click at [283, 364] on div "Personal Bank Statements - Three Months" at bounding box center [312, 362] width 192 height 24
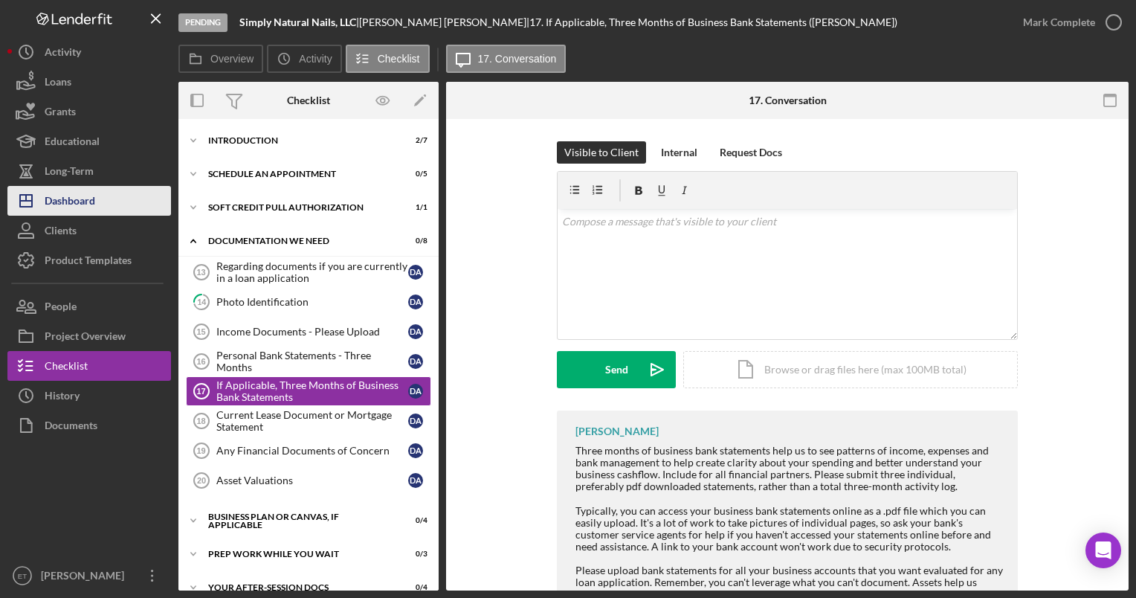
click at [77, 200] on div "Dashboard" at bounding box center [70, 202] width 51 height 33
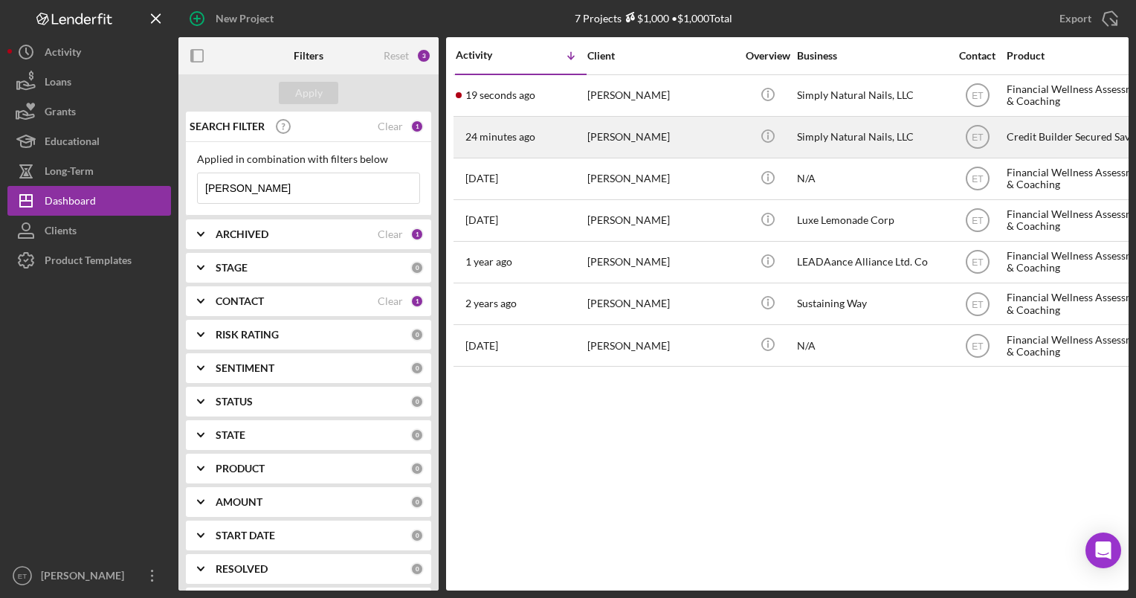
click at [733, 135] on div "[PERSON_NAME]" at bounding box center [662, 137] width 149 height 39
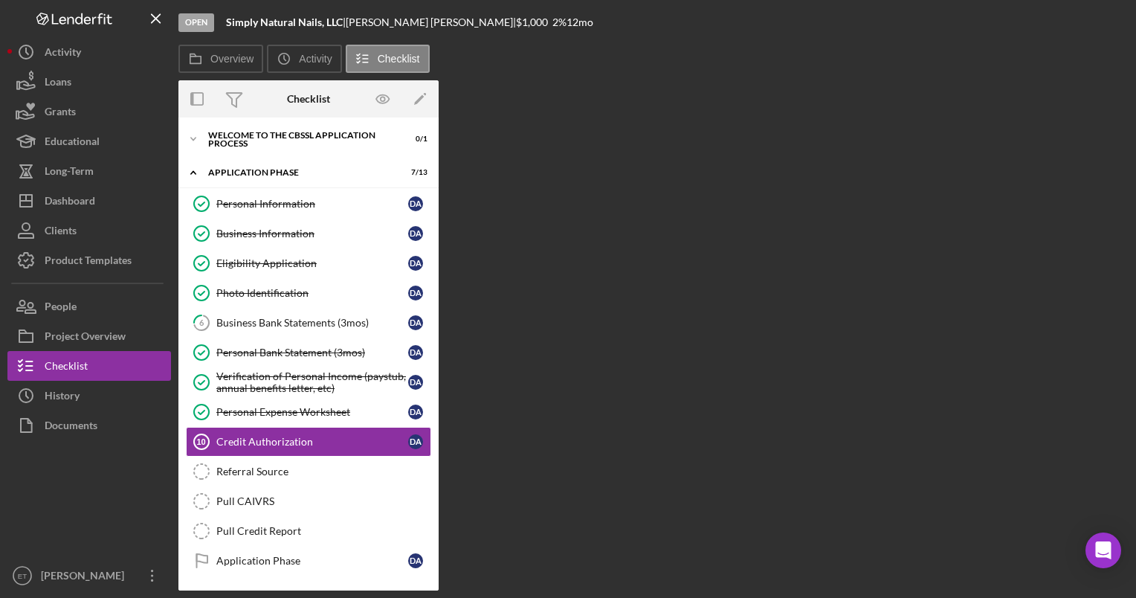
scroll to position [85, 0]
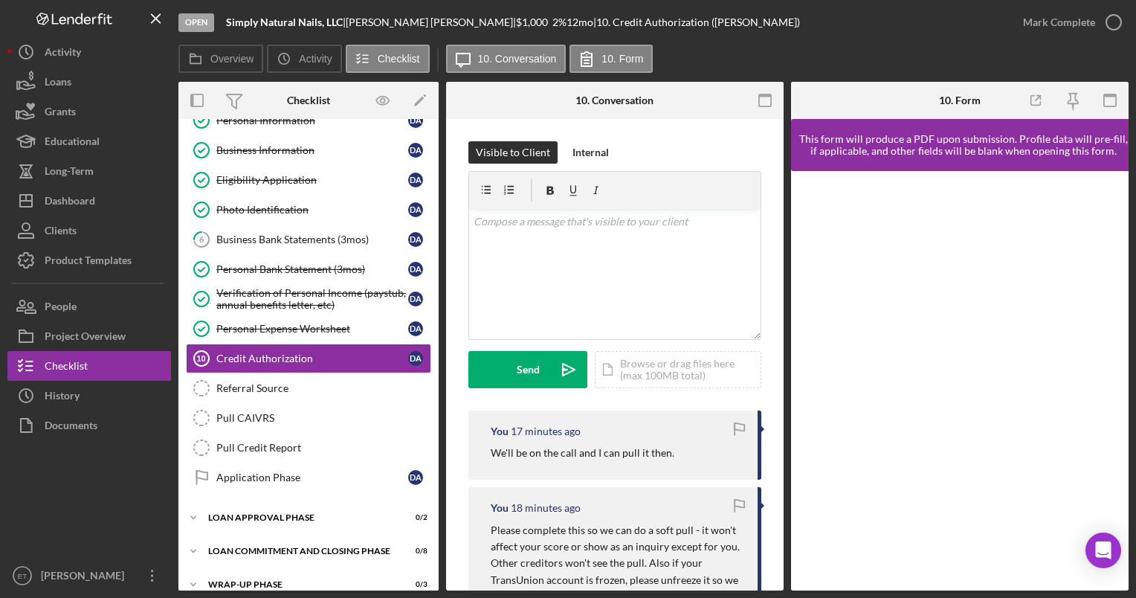
click at [100, 507] on div at bounding box center [89, 500] width 164 height 120
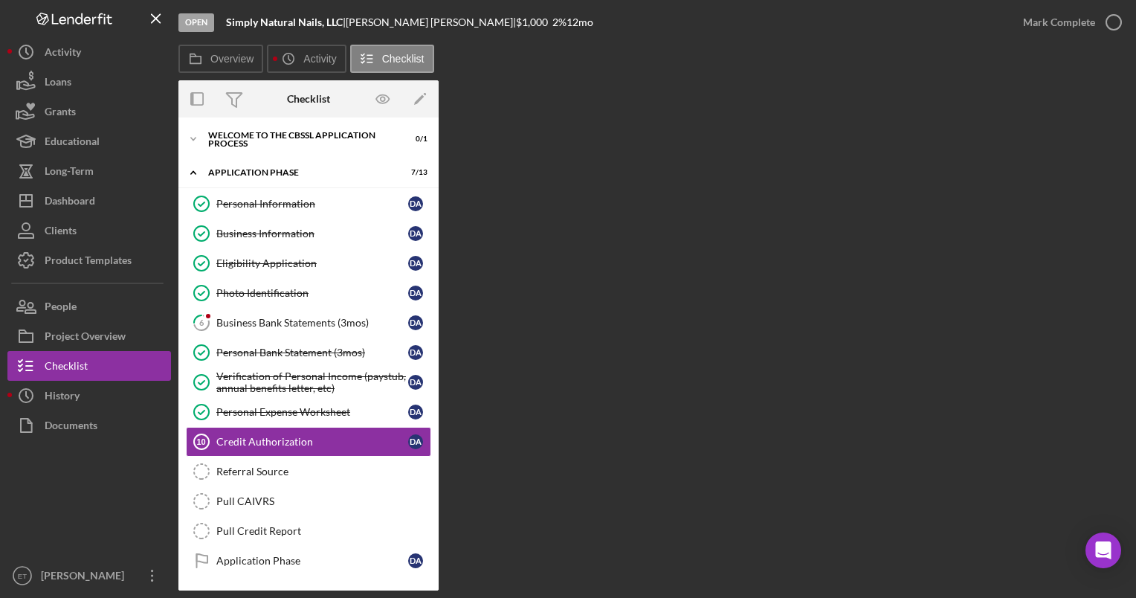
scroll to position [85, 0]
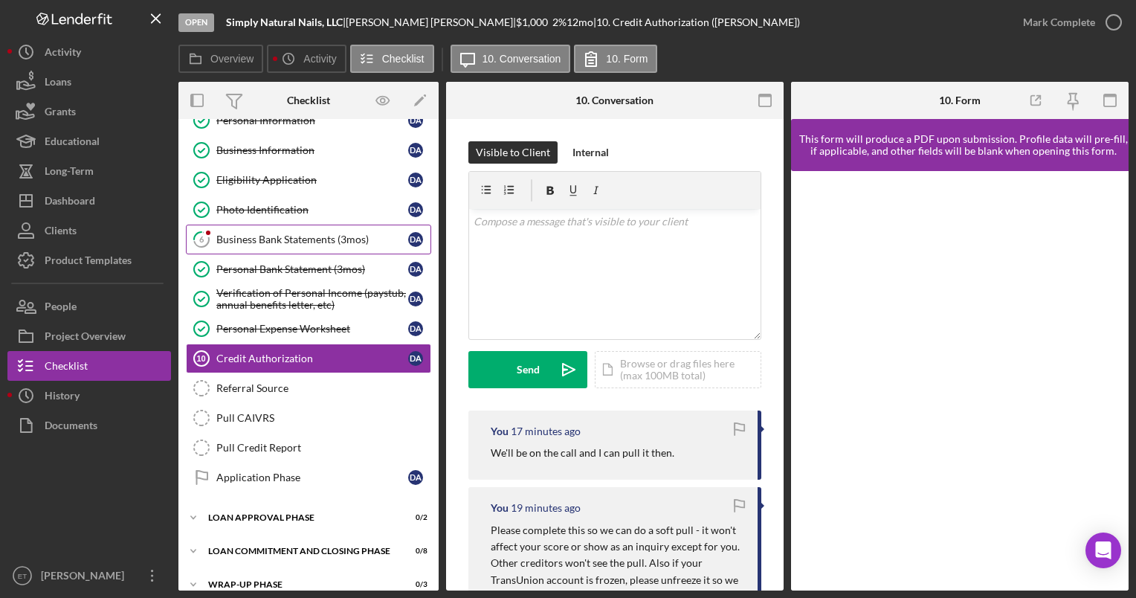
click at [281, 243] on div "Business Bank Statements (3mos)" at bounding box center [312, 240] width 192 height 12
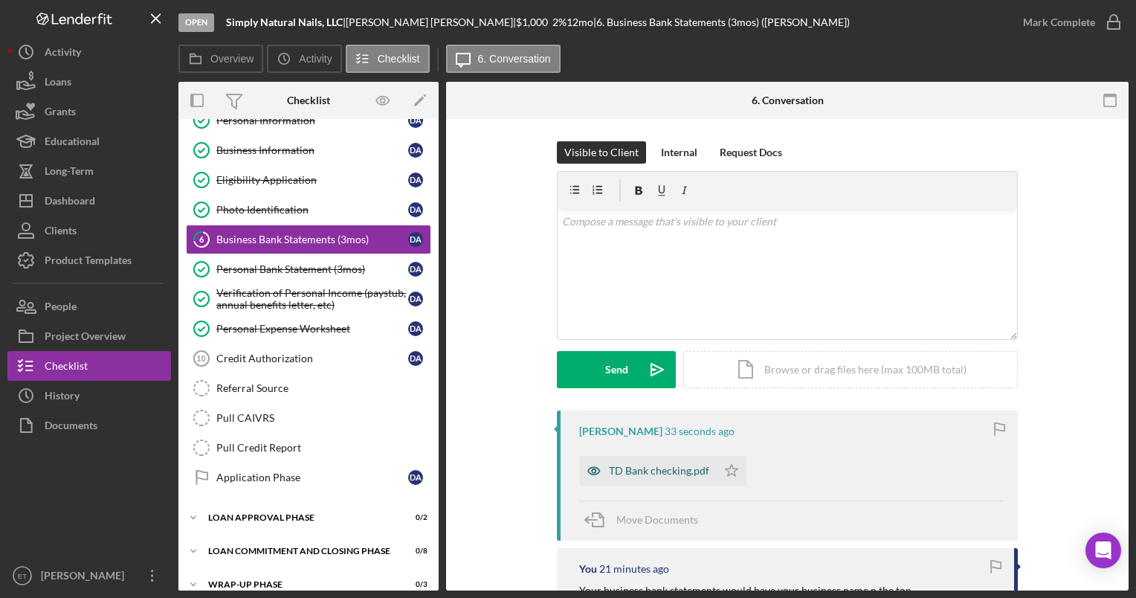
click at [592, 473] on icon "button" at bounding box center [594, 471] width 4 height 4
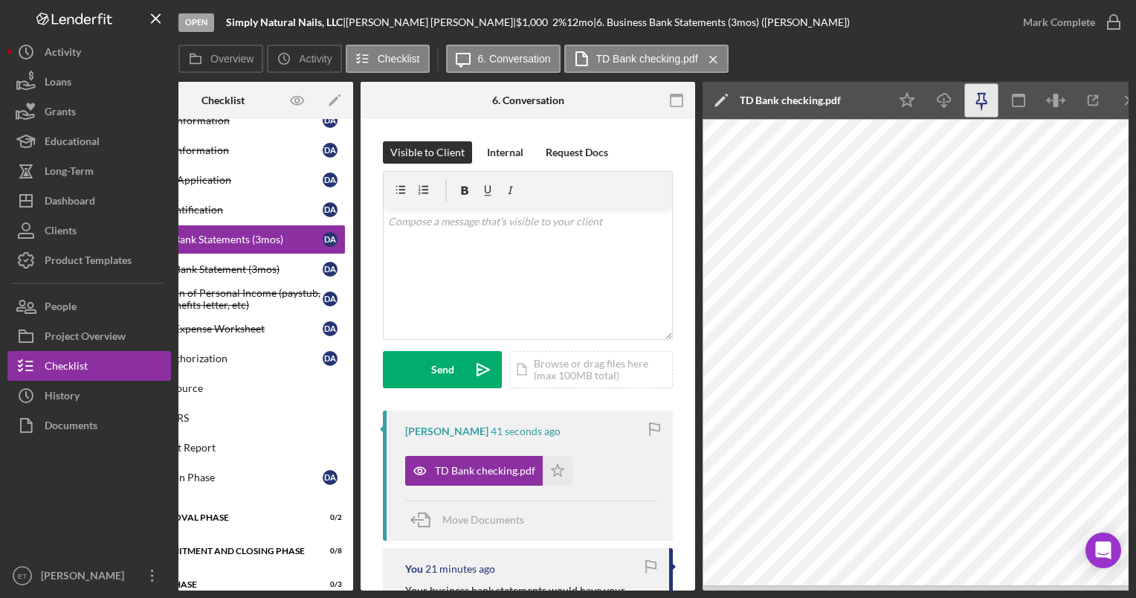
scroll to position [0, 86]
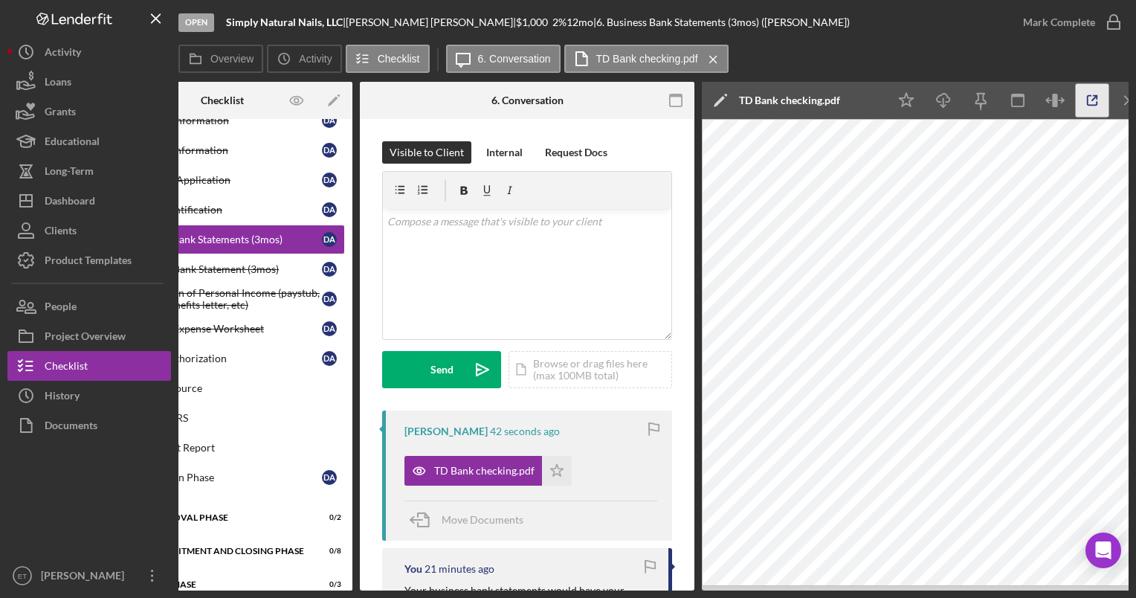
click at [1091, 98] on icon "button" at bounding box center [1092, 100] width 33 height 33
click at [557, 467] on icon "Icon/Star" at bounding box center [557, 471] width 30 height 30
click at [484, 300] on div "v Color teal Color pink Remove color Add row above Add row below Add column bef…" at bounding box center [527, 274] width 289 height 130
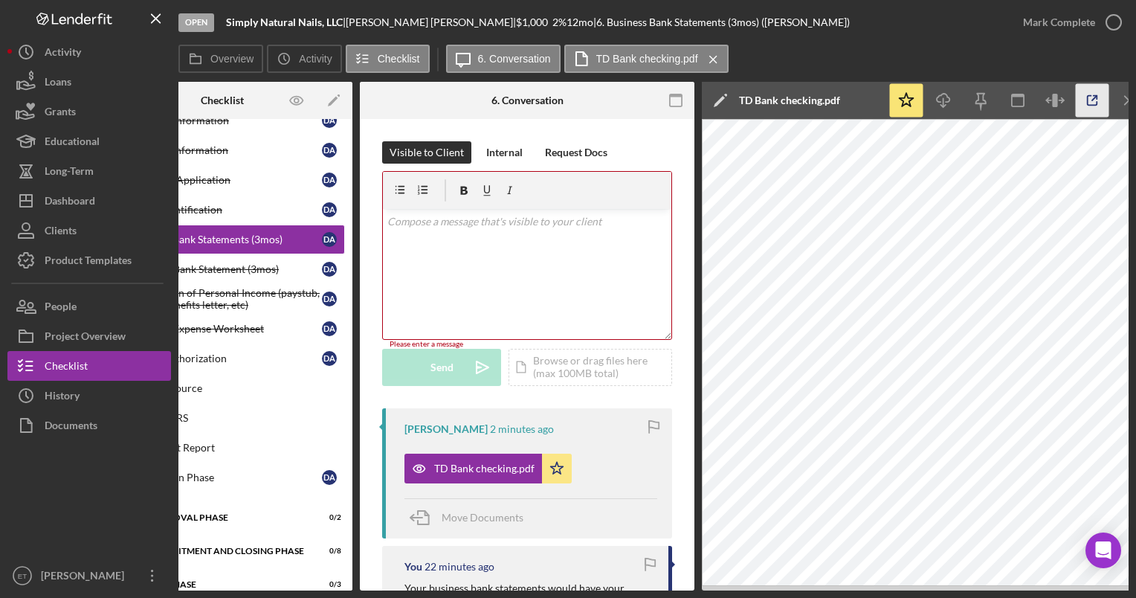
click at [1092, 104] on icon "button" at bounding box center [1092, 100] width 33 height 33
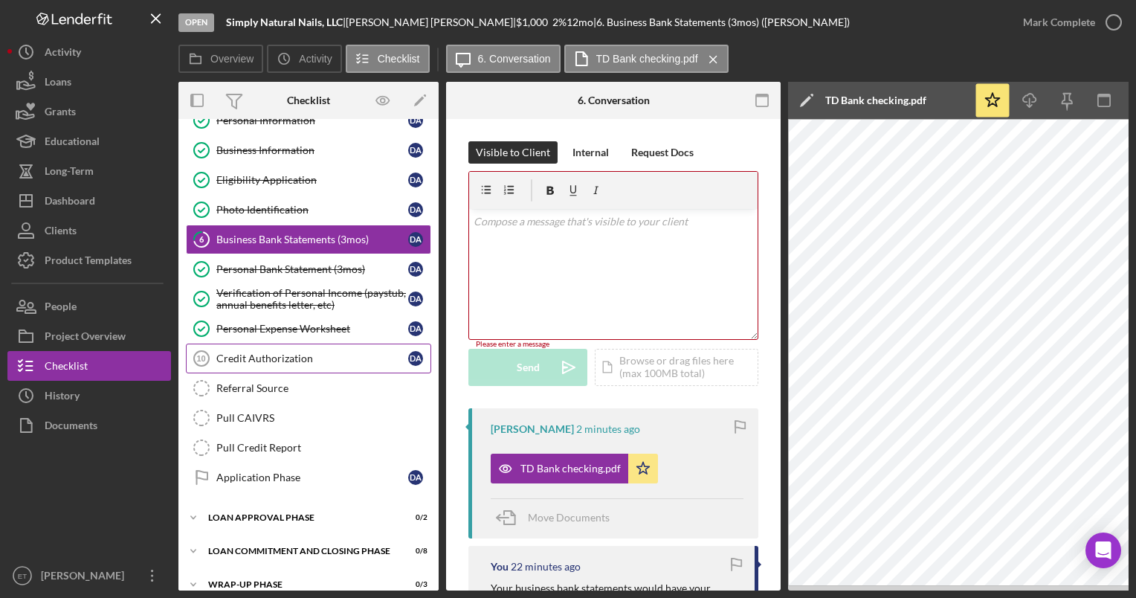
click at [266, 356] on div "Credit Authorization" at bounding box center [312, 359] width 192 height 12
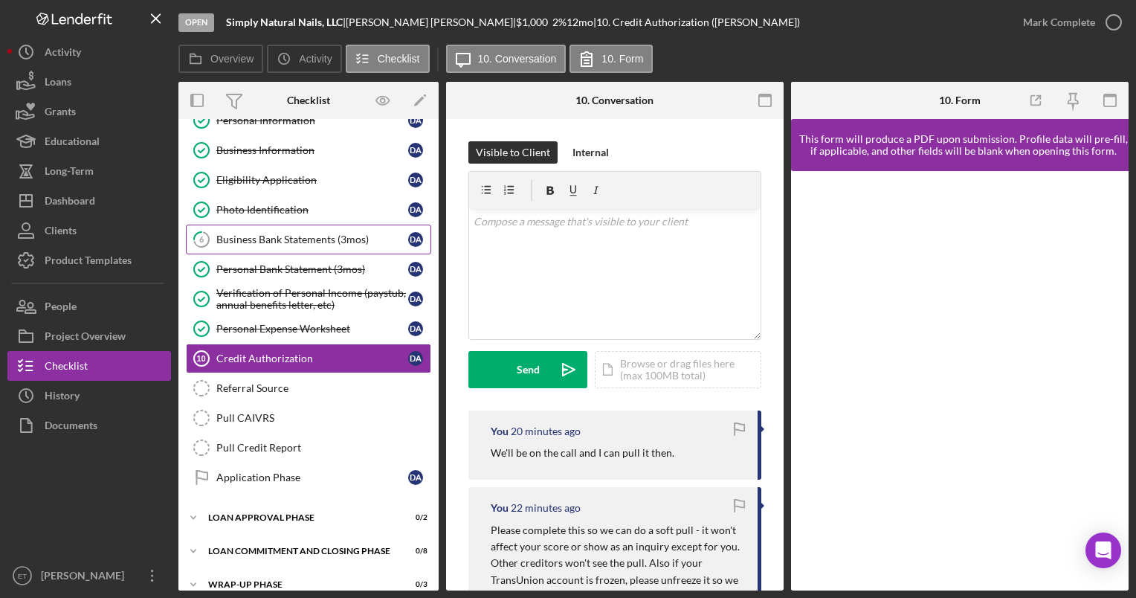
click at [252, 241] on div "Business Bank Statements (3mos)" at bounding box center [312, 240] width 192 height 12
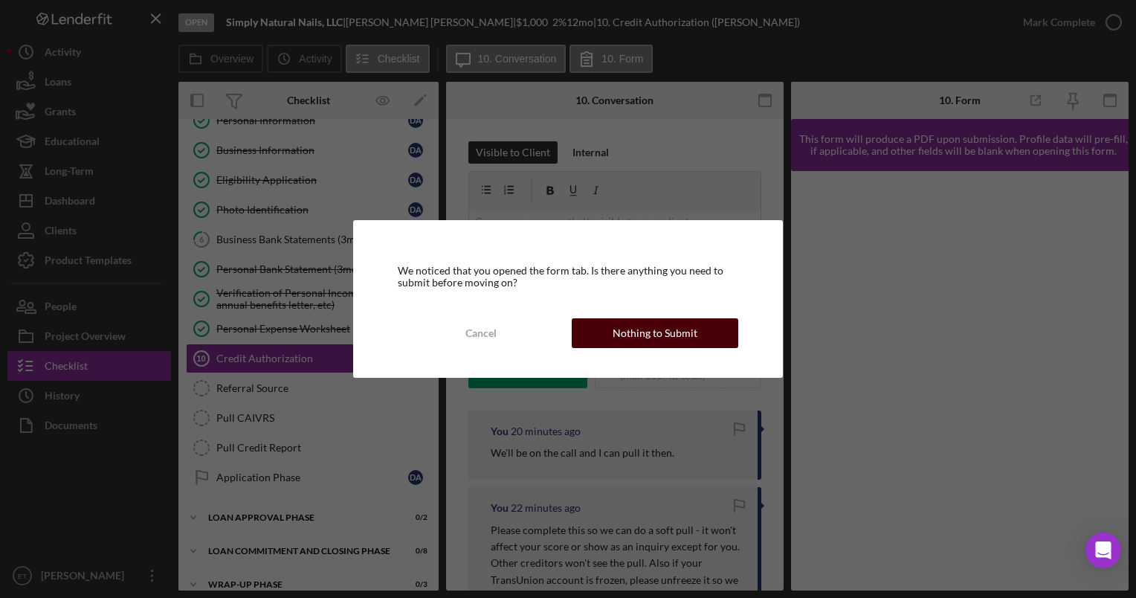
click at [640, 330] on div "Nothing to Submit" at bounding box center [655, 333] width 85 height 30
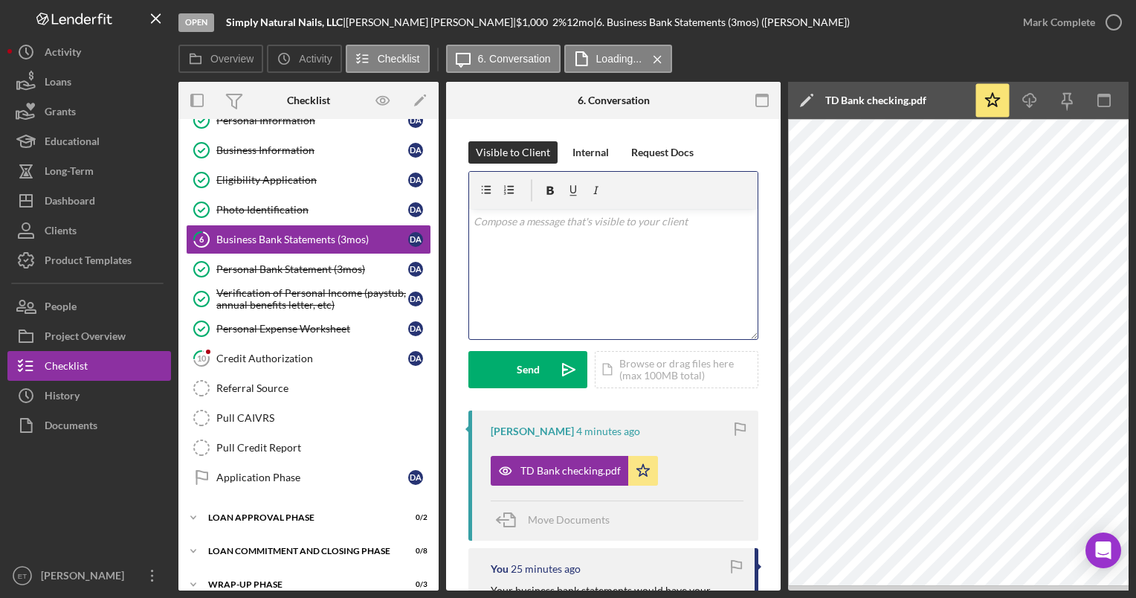
click at [534, 269] on div "v Color teal Color pink Remove color Add row above Add row below Add column bef…" at bounding box center [613, 274] width 289 height 130
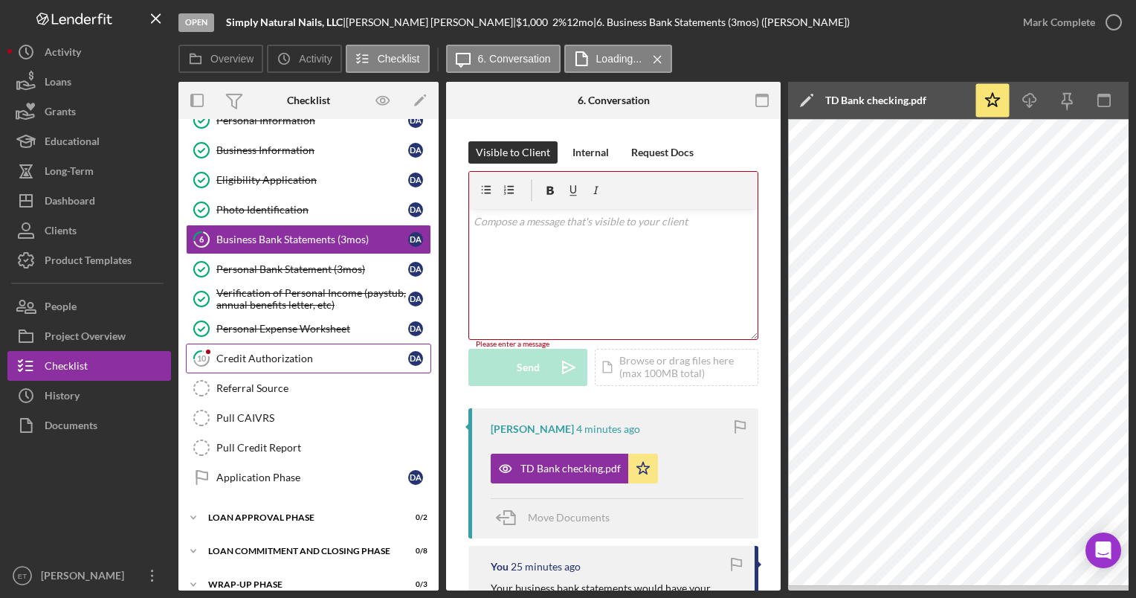
click at [297, 348] on link "10 Credit Authorization D A" at bounding box center [308, 359] width 245 height 30
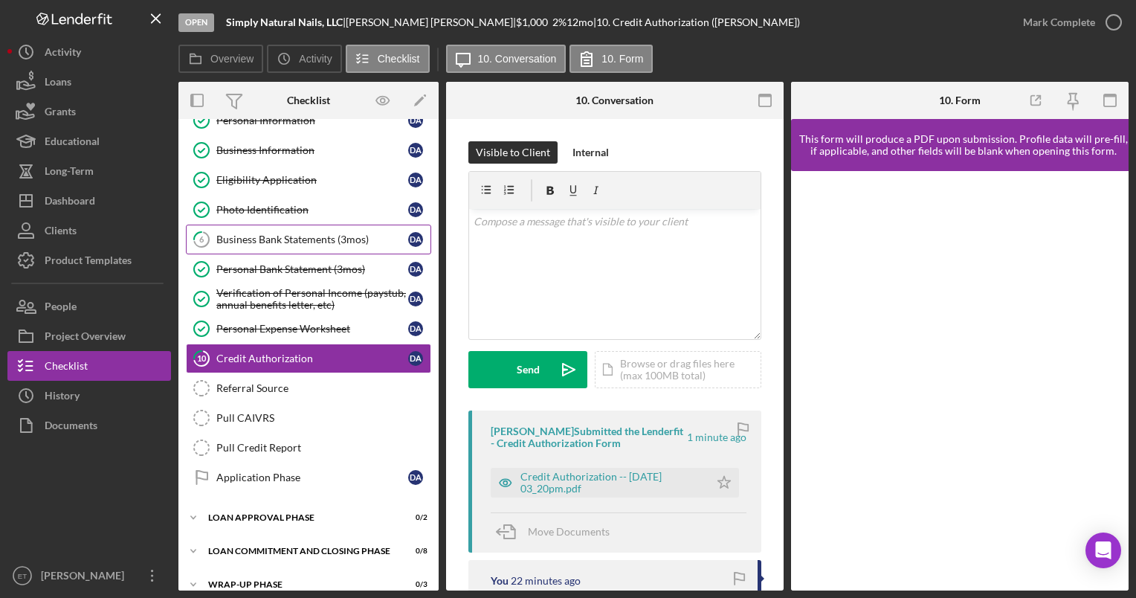
click at [265, 236] on div "Business Bank Statements (3mos)" at bounding box center [312, 240] width 192 height 12
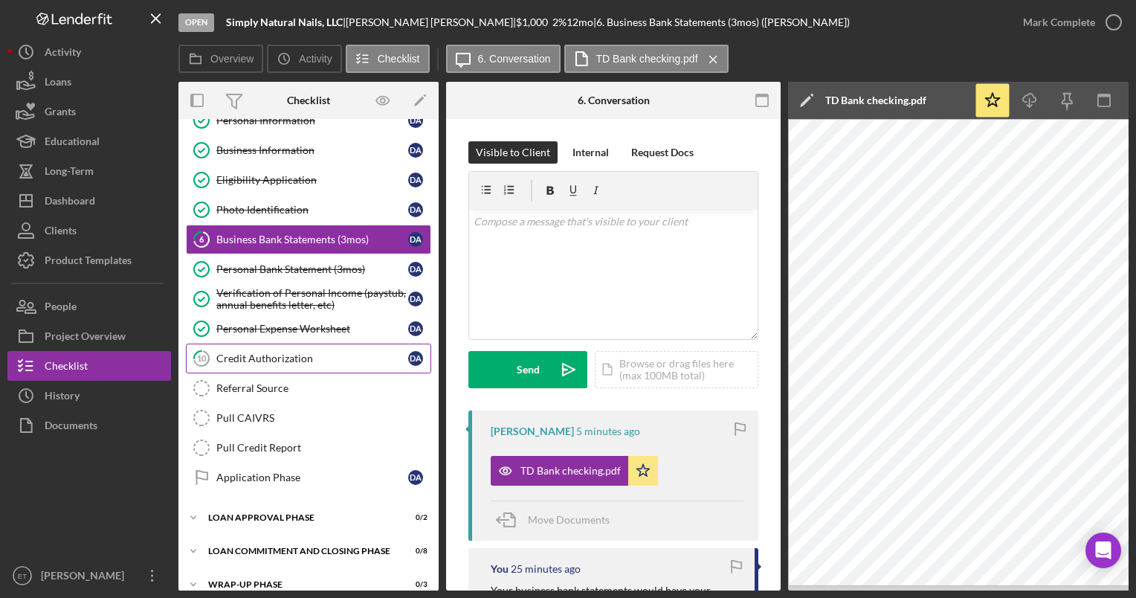
click at [252, 353] on div "Credit Authorization" at bounding box center [312, 359] width 192 height 12
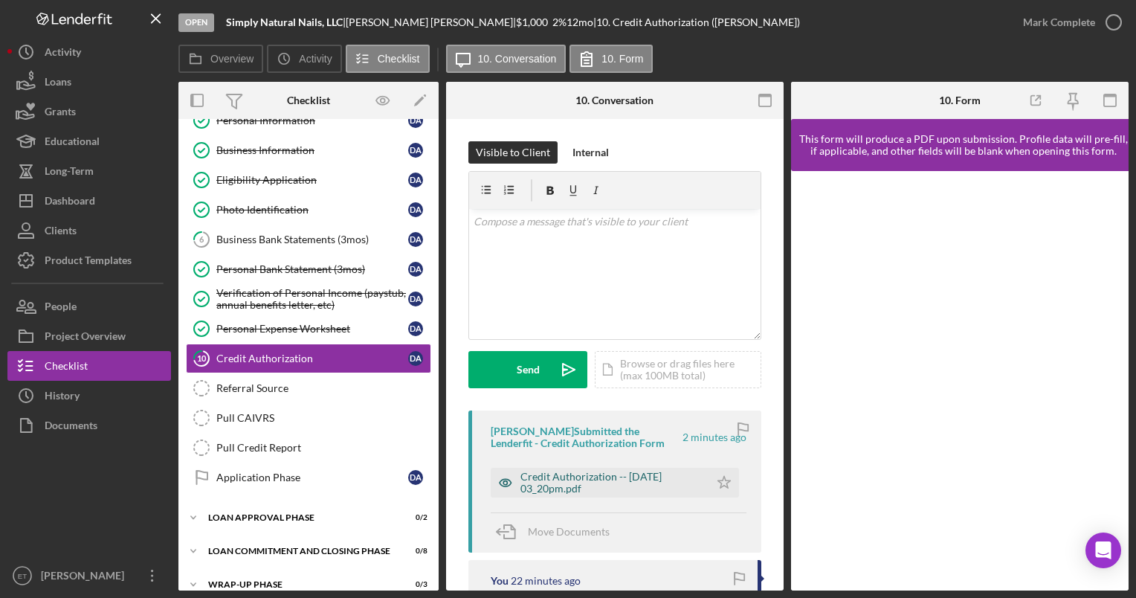
click at [509, 483] on icon "button" at bounding box center [506, 483] width 30 height 30
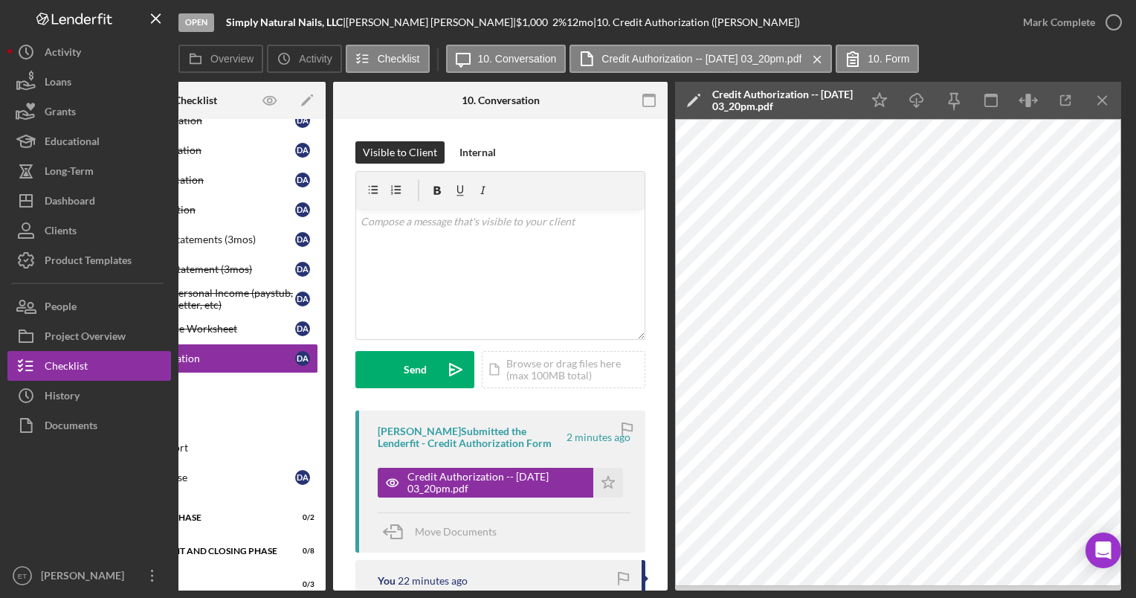
scroll to position [0, 115]
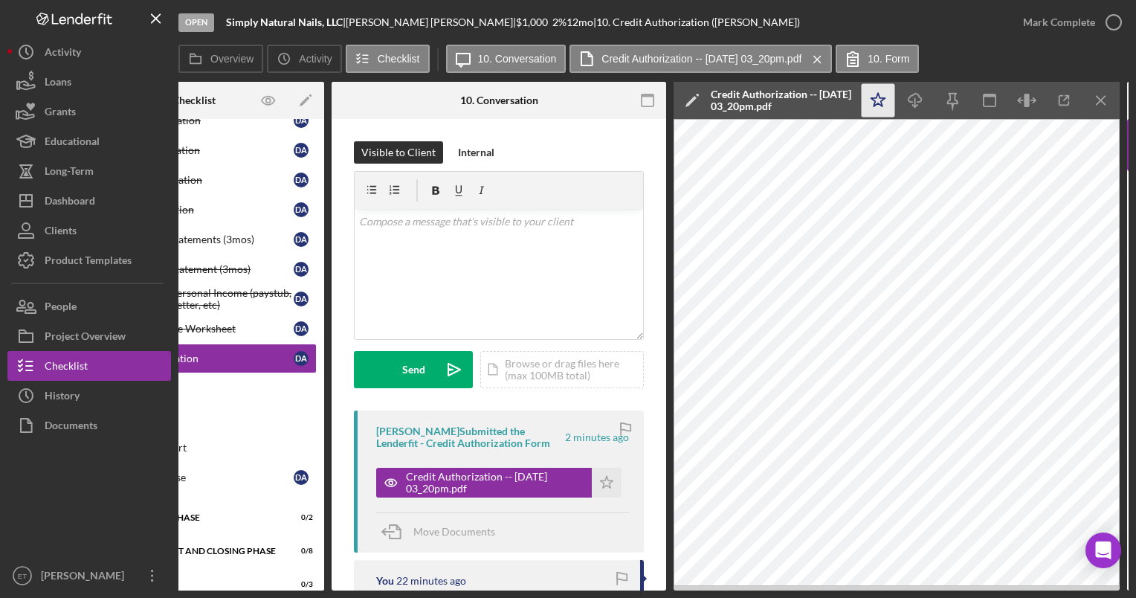
click at [877, 101] on icon "Icon/Star" at bounding box center [878, 100] width 33 height 33
click at [1119, 16] on icon "button" at bounding box center [1114, 22] width 37 height 37
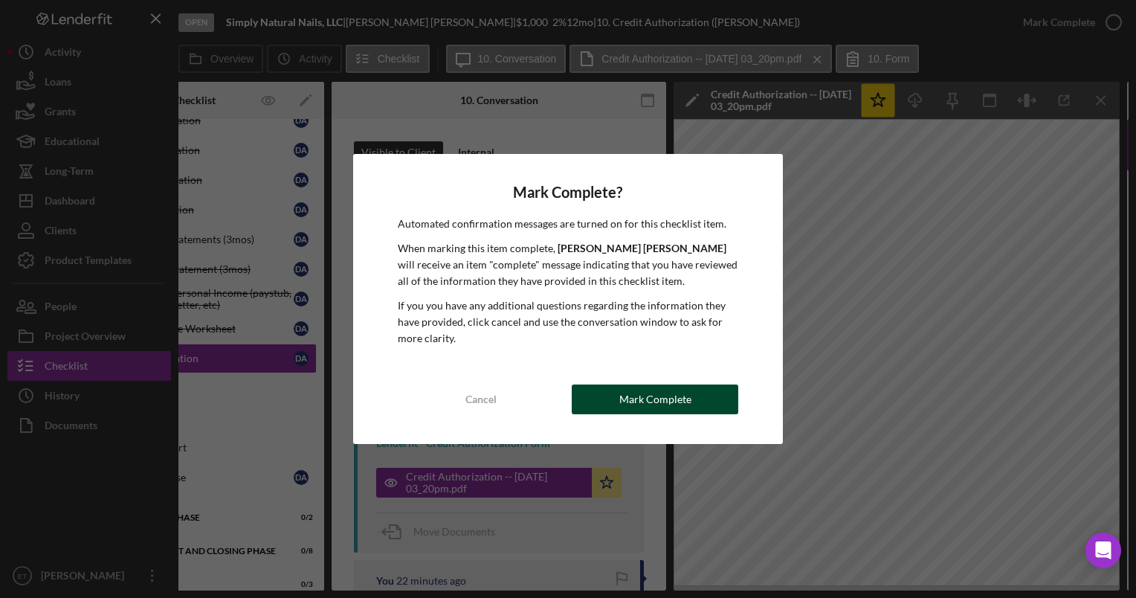
click at [692, 402] on button "Mark Complete" at bounding box center [655, 400] width 167 height 30
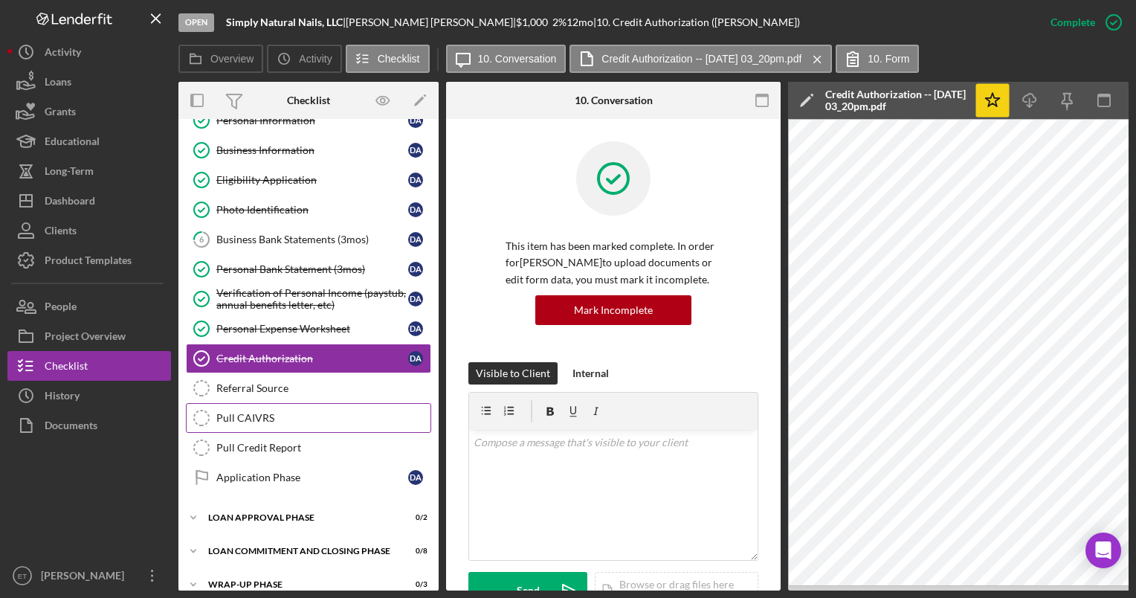
scroll to position [101, 0]
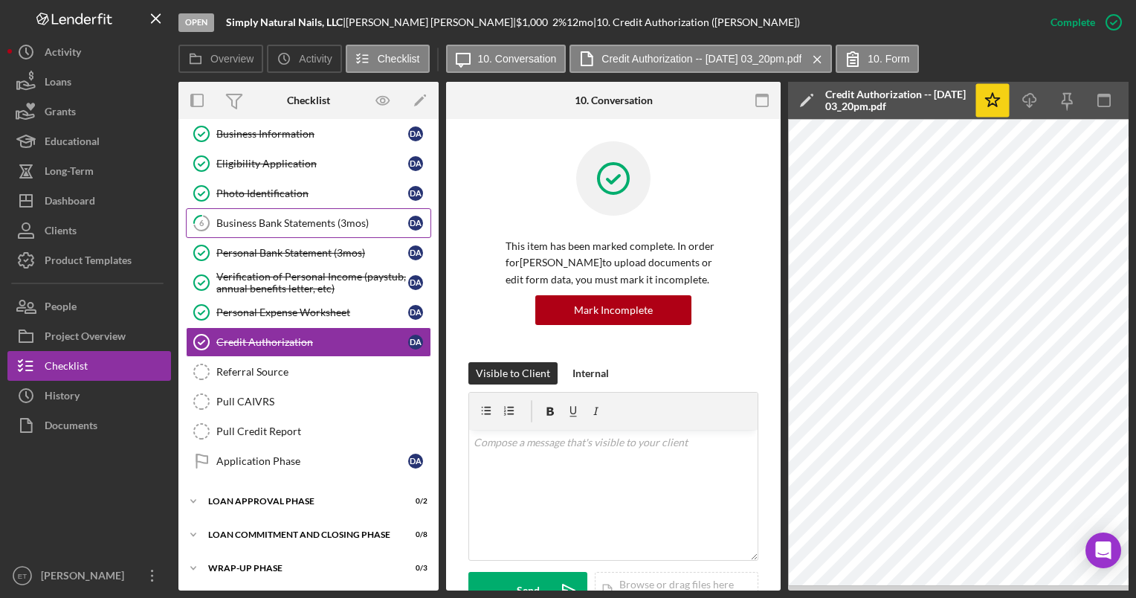
click at [249, 221] on div "Business Bank Statements (3mos)" at bounding box center [312, 223] width 192 height 12
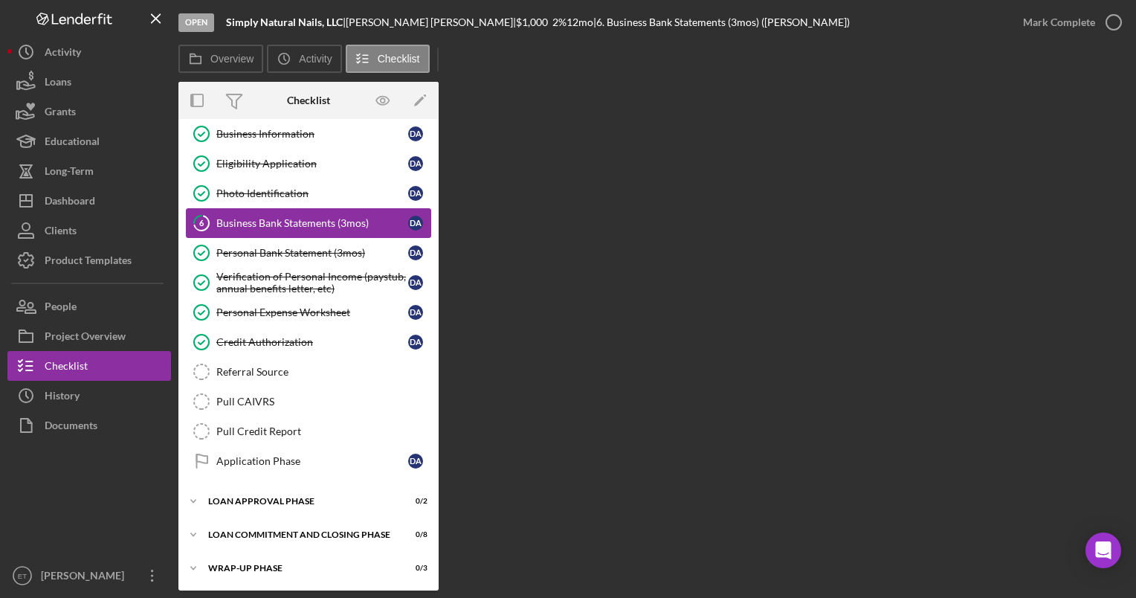
scroll to position [101, 0]
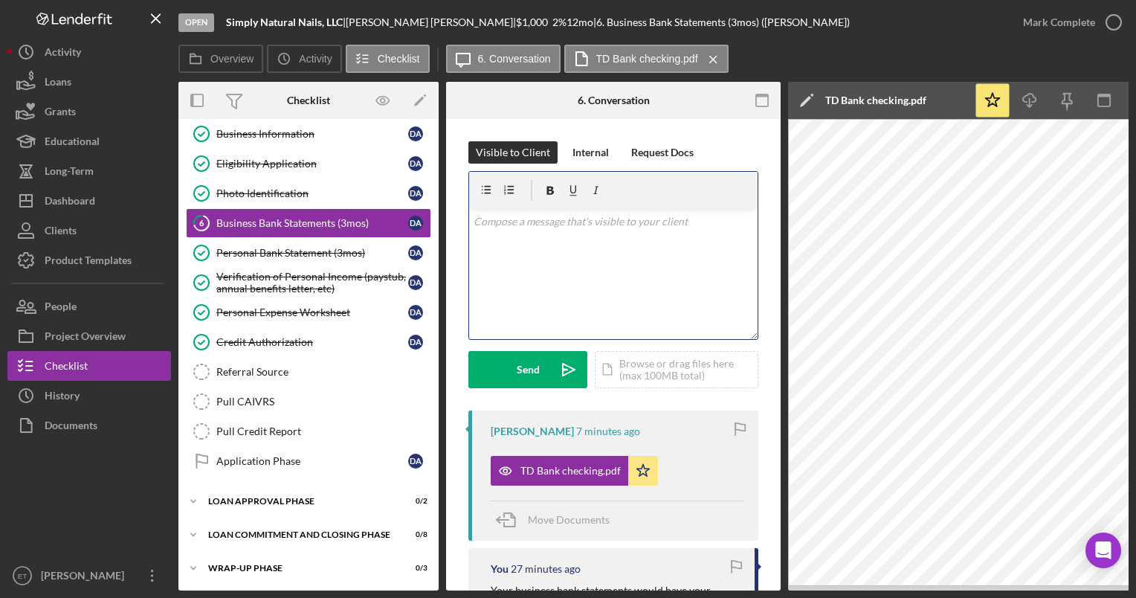
click at [521, 288] on div "v Color teal Color pink Remove color Add row above Add row below Add column bef…" at bounding box center [613, 274] width 289 height 130
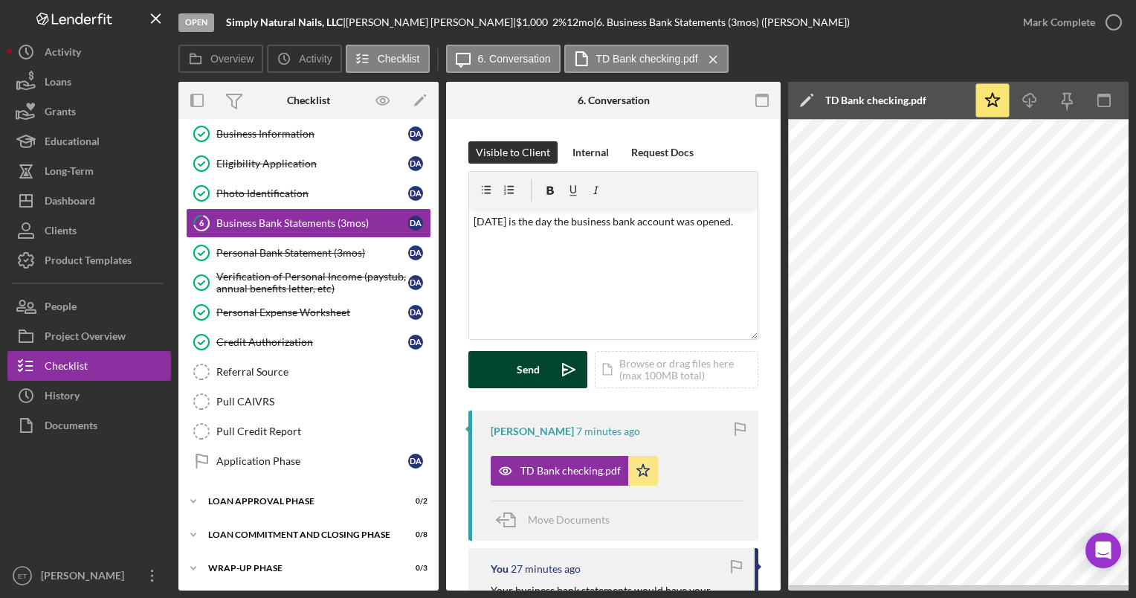
click at [538, 373] on div "Send" at bounding box center [528, 369] width 23 height 37
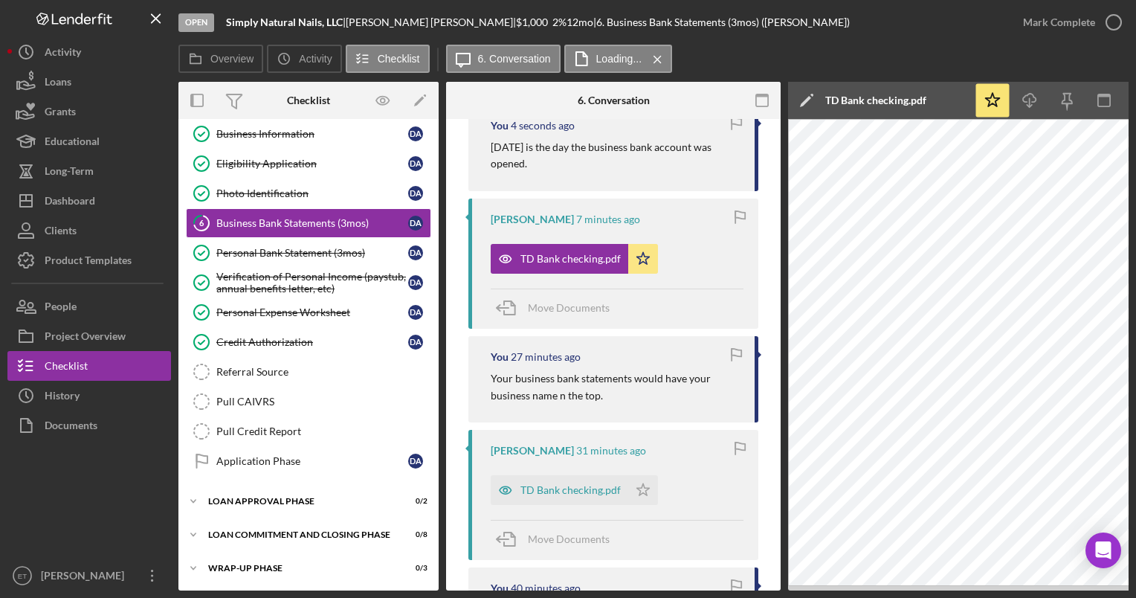
scroll to position [318, 0]
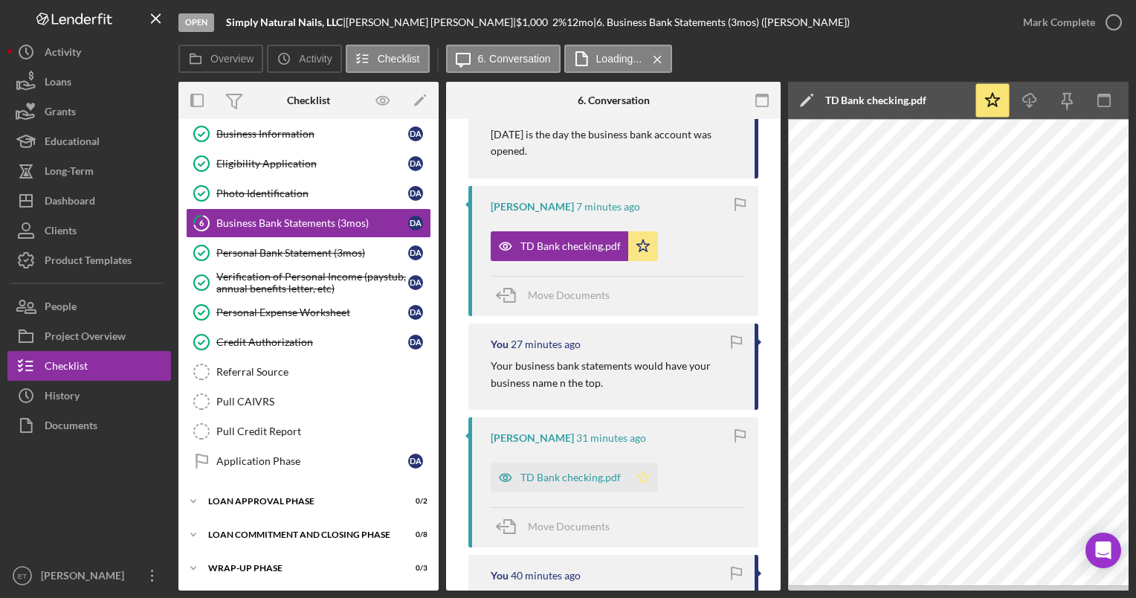
click at [646, 477] on icon "Icon/Star" at bounding box center [643, 478] width 30 height 30
click at [505, 474] on icon "button" at bounding box center [506, 478] width 30 height 30
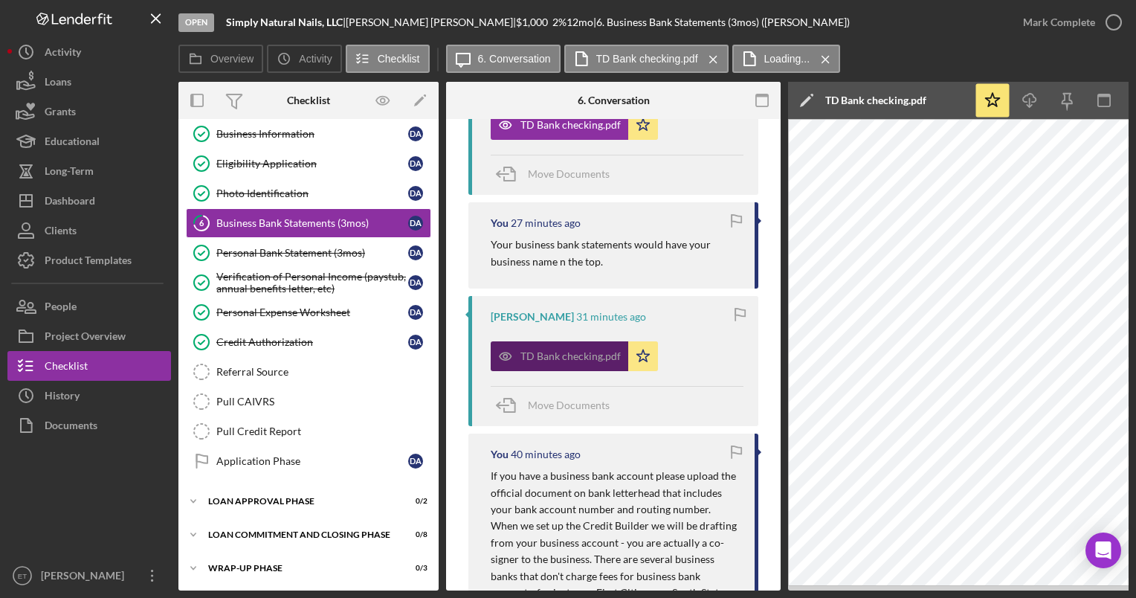
scroll to position [437, 0]
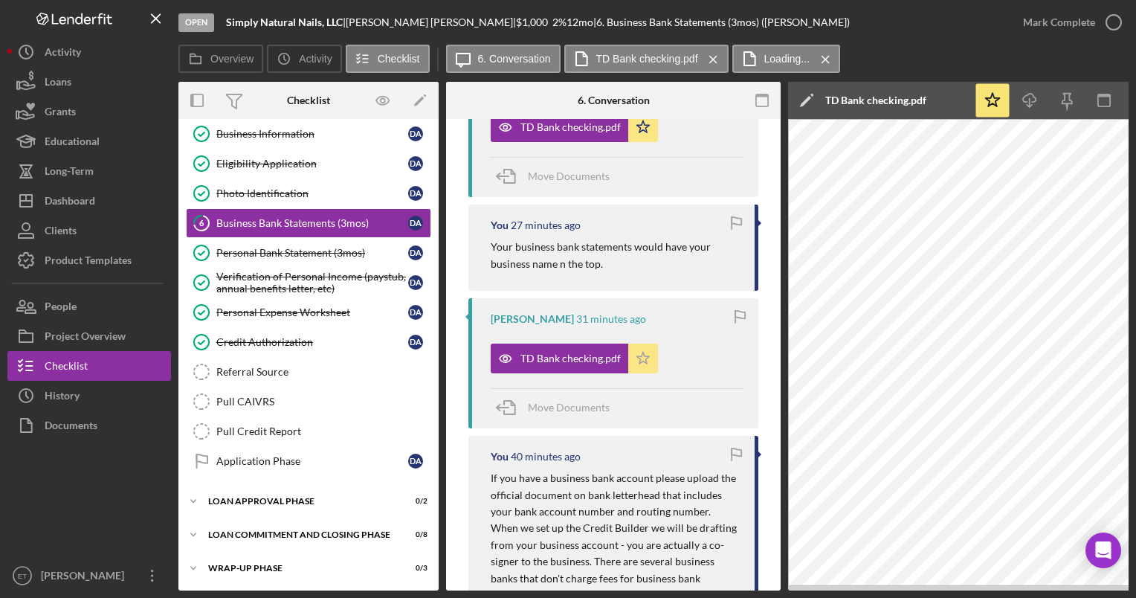
click at [642, 359] on icon "Icon/Star" at bounding box center [643, 359] width 30 height 30
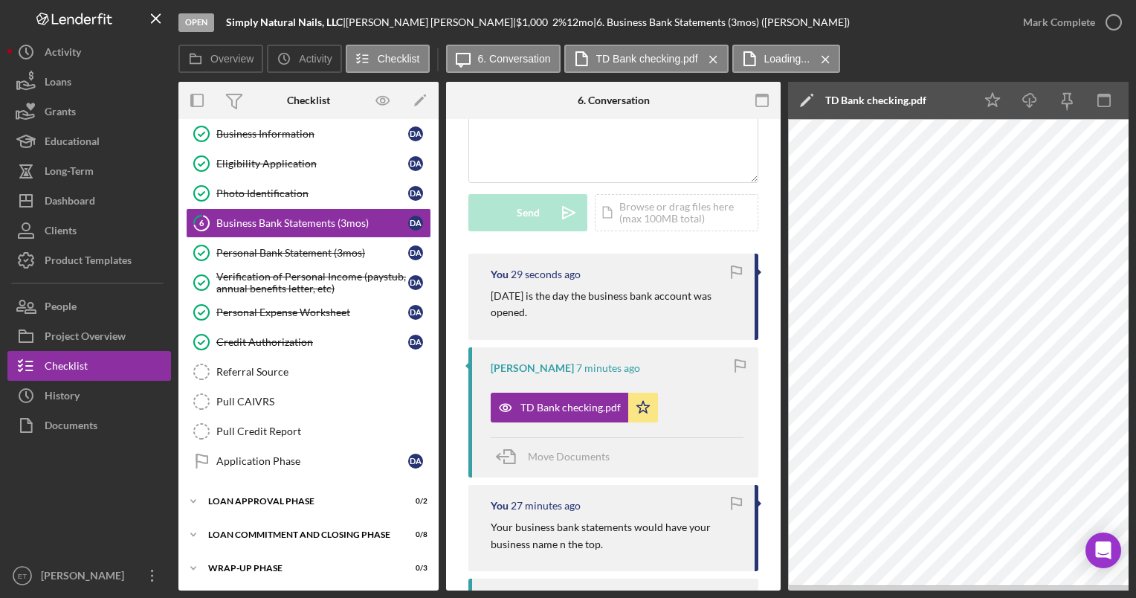
scroll to position [155, 0]
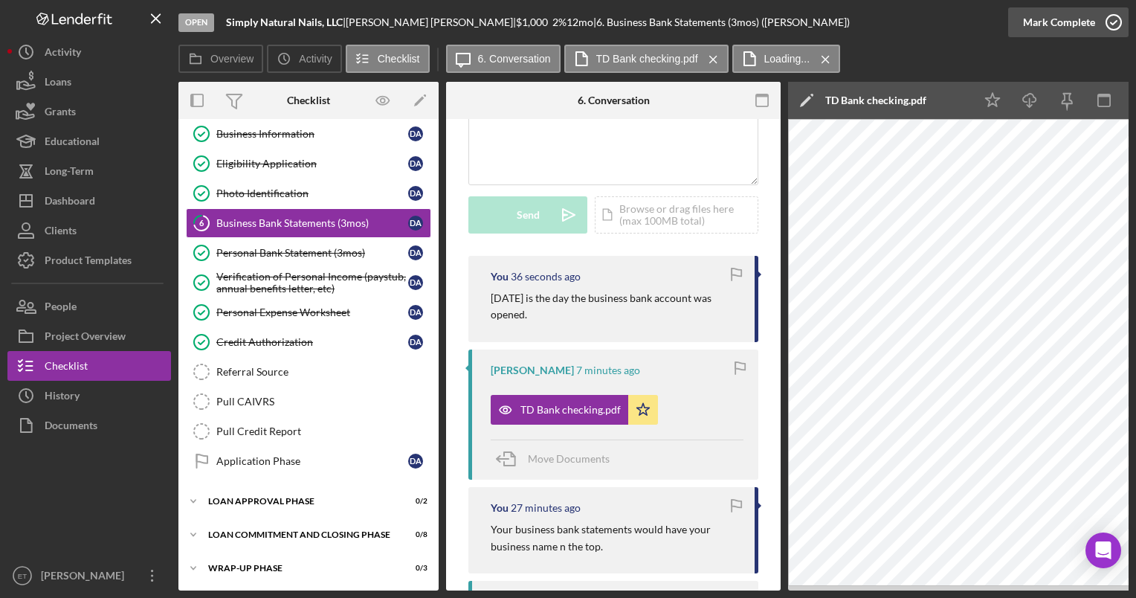
click at [1116, 21] on icon "button" at bounding box center [1114, 22] width 37 height 37
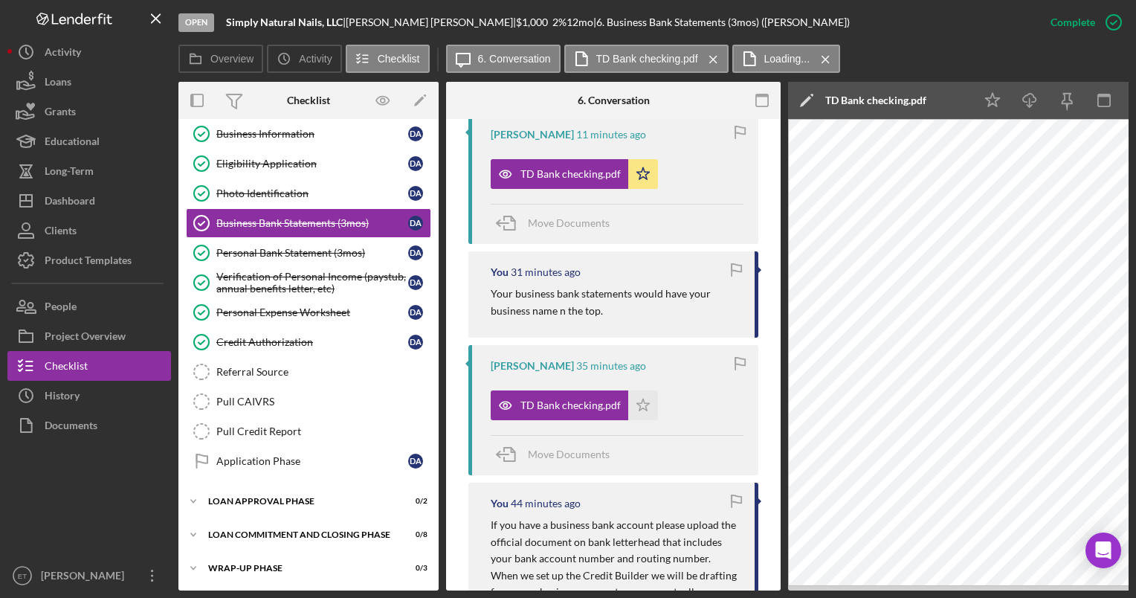
scroll to position [664, 0]
click at [504, 404] on icon "button" at bounding box center [506, 405] width 30 height 30
click at [778, 59] on label "Loading..." at bounding box center [788, 59] width 46 height 12
click at [825, 59] on icon "Icon/Menu Close" at bounding box center [826, 59] width 26 height 37
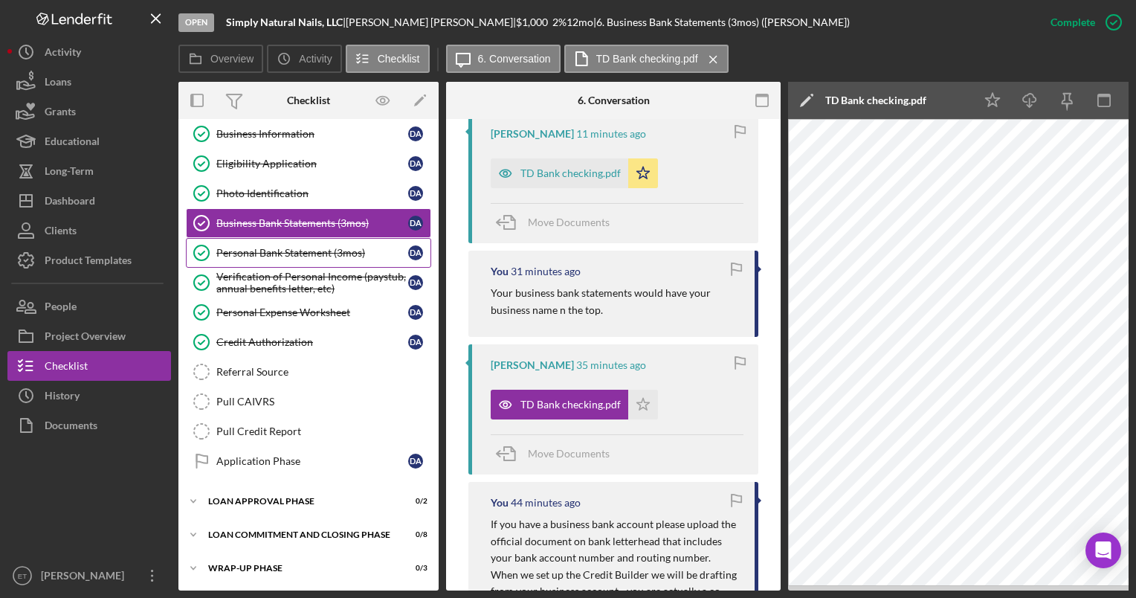
click at [265, 247] on div "Personal Bank Statement (3mos)" at bounding box center [312, 253] width 192 height 12
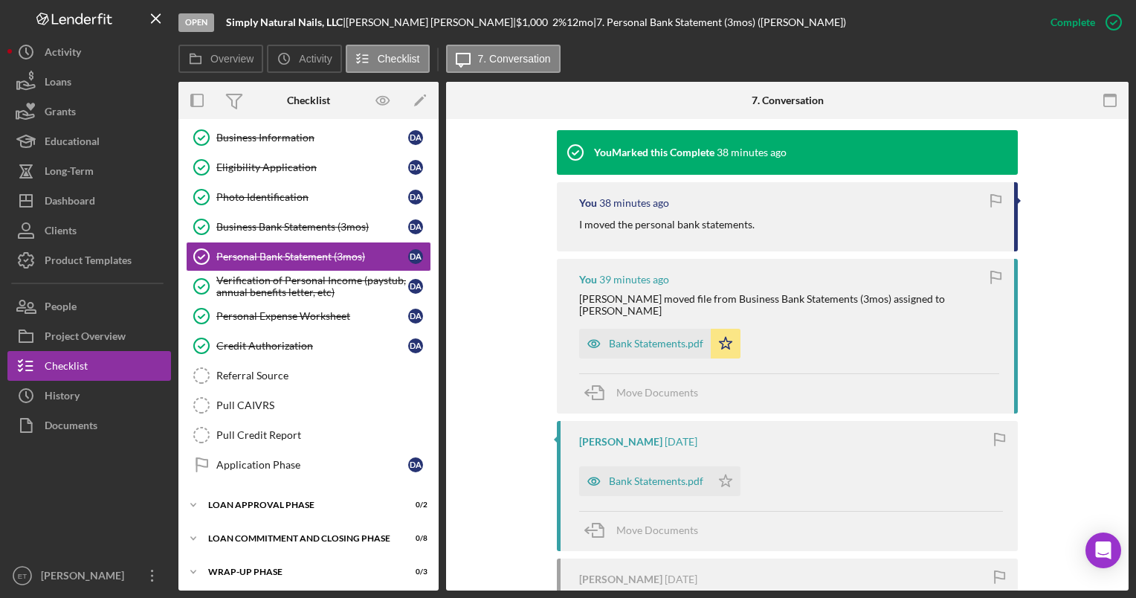
scroll to position [494, 0]
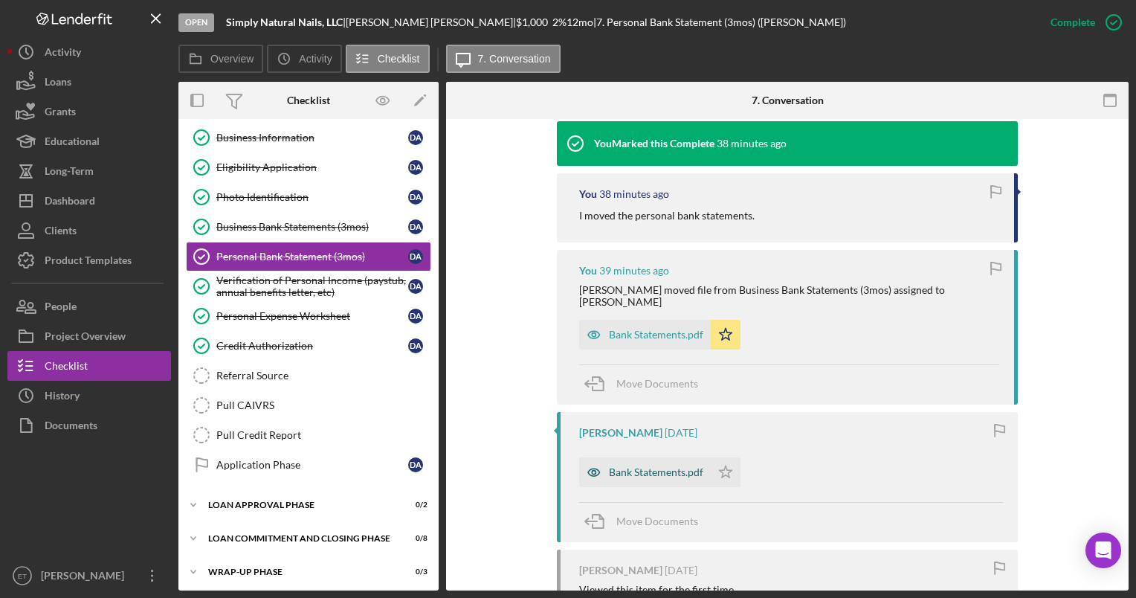
click at [592, 470] on icon "button" at bounding box center [594, 472] width 4 height 4
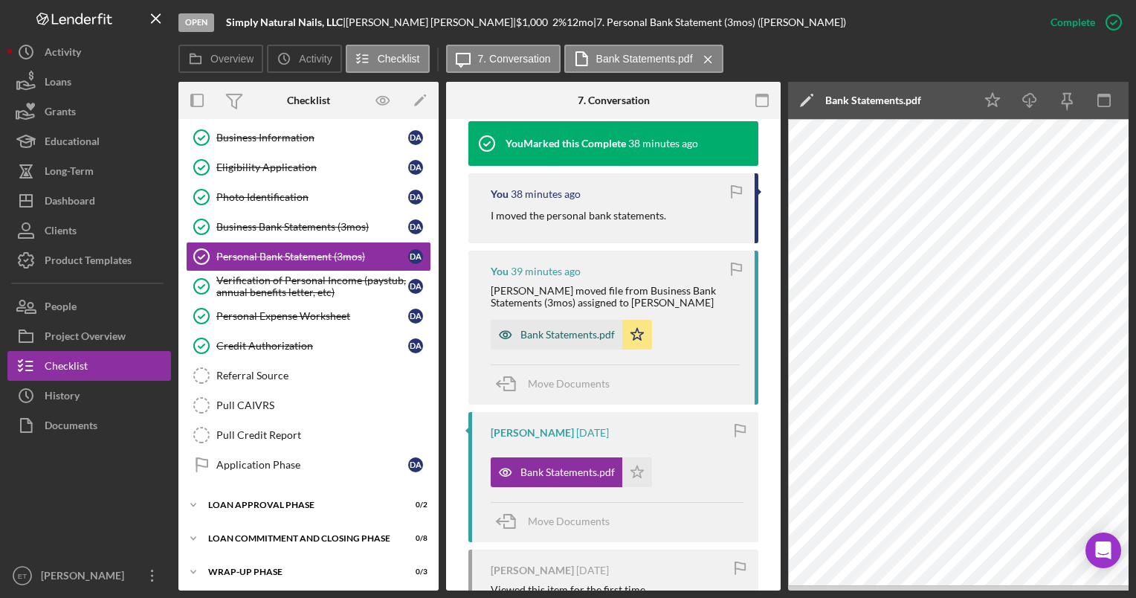
click at [506, 335] on icon "button" at bounding box center [506, 335] width 30 height 30
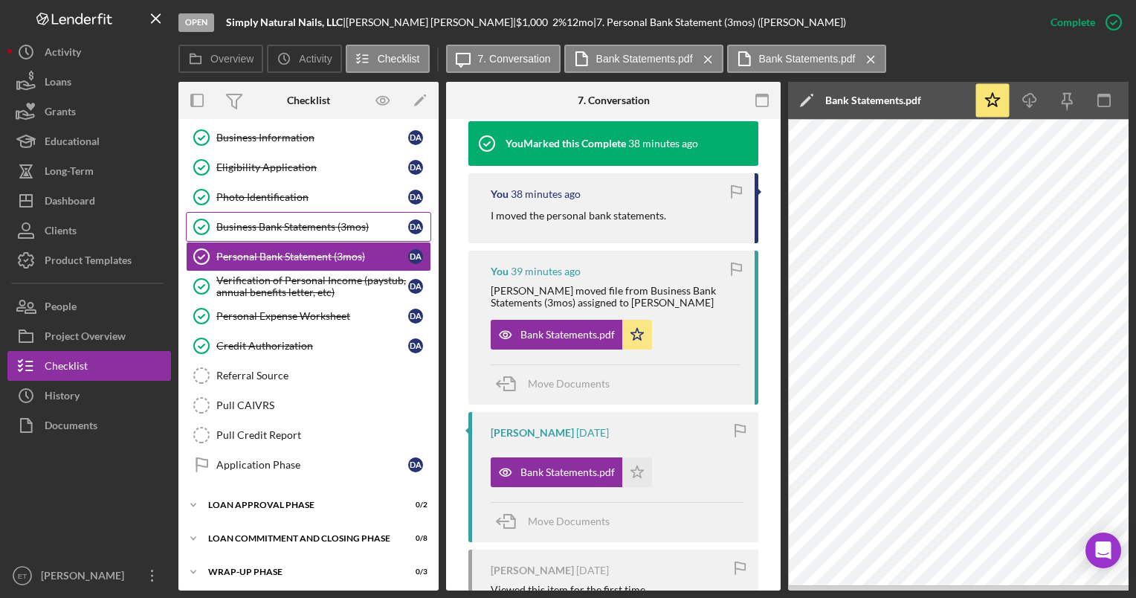
click at [281, 224] on div "Business Bank Statements (3mos)" at bounding box center [312, 227] width 192 height 12
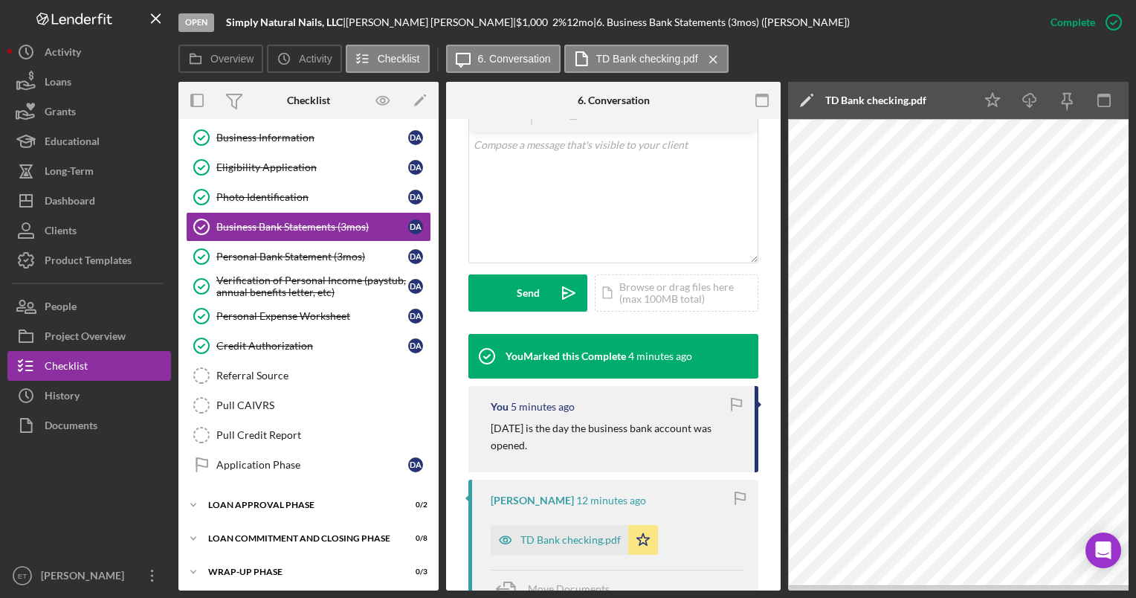
scroll to position [289, 0]
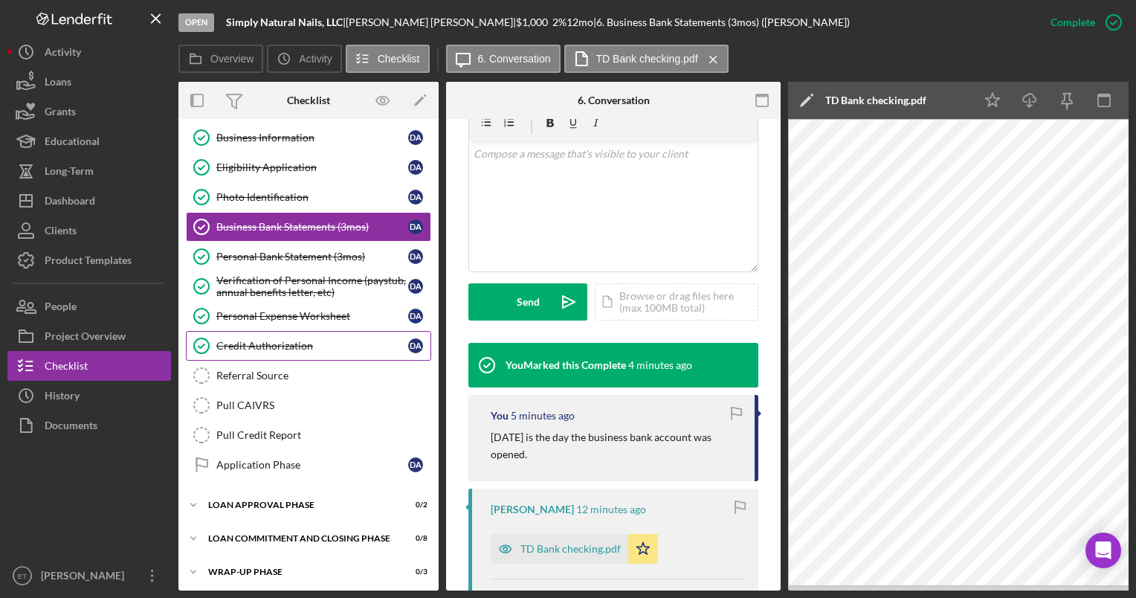
click at [255, 340] on div "Credit Authorization" at bounding box center [312, 346] width 192 height 12
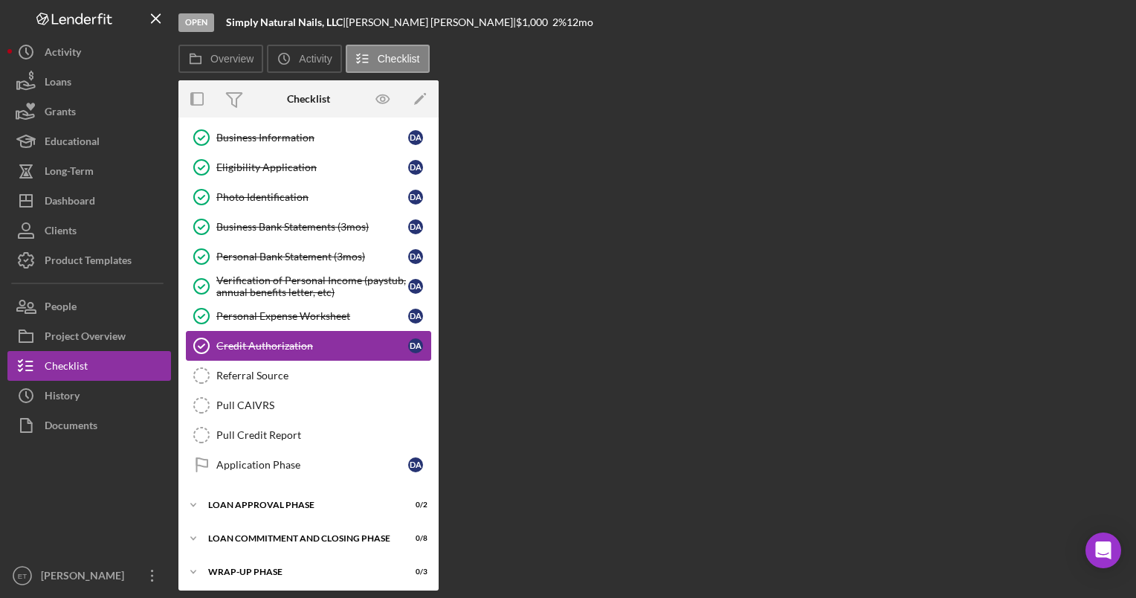
scroll to position [97, 0]
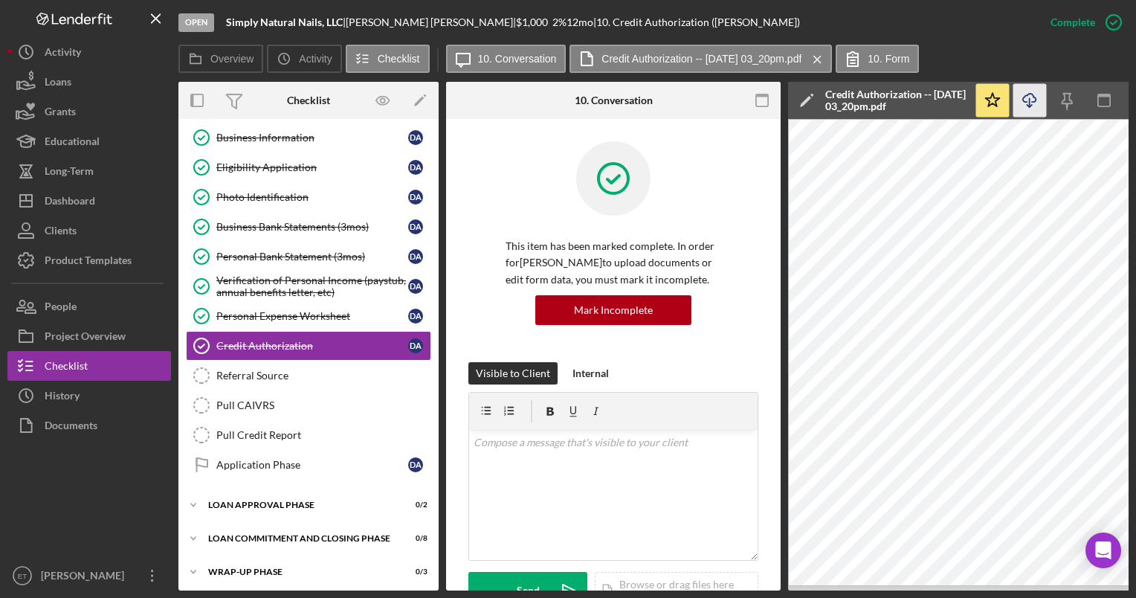
click at [1030, 104] on line "button" at bounding box center [1030, 102] width 0 height 8
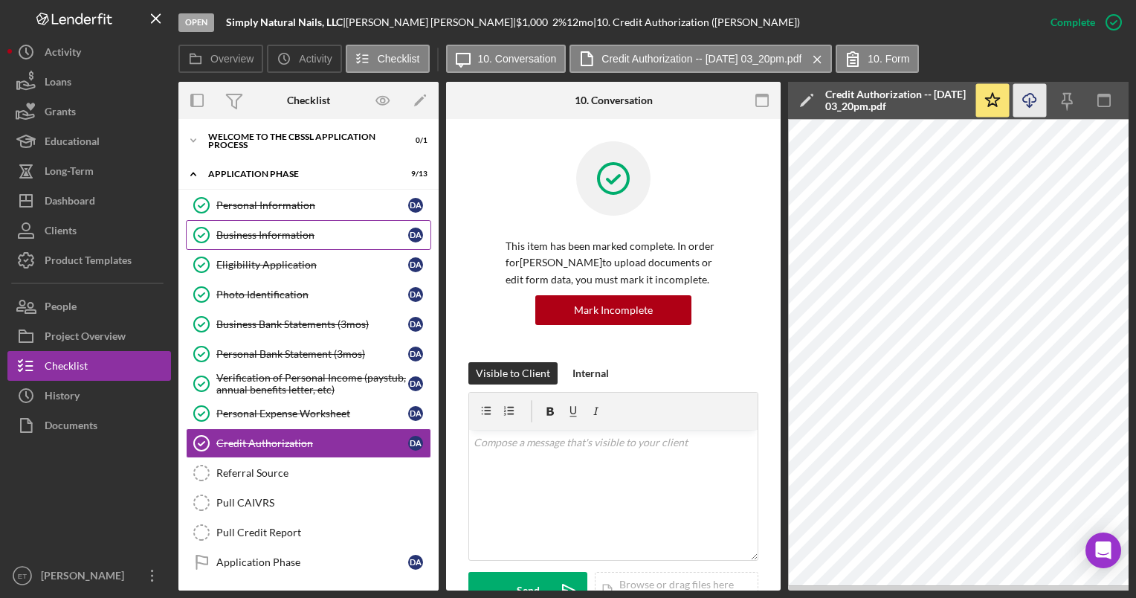
click at [280, 231] on div "Business Information" at bounding box center [312, 235] width 192 height 12
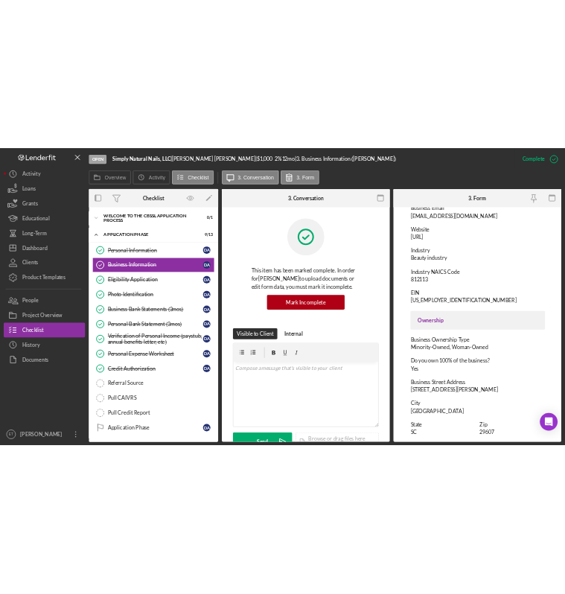
scroll to position [288, 0]
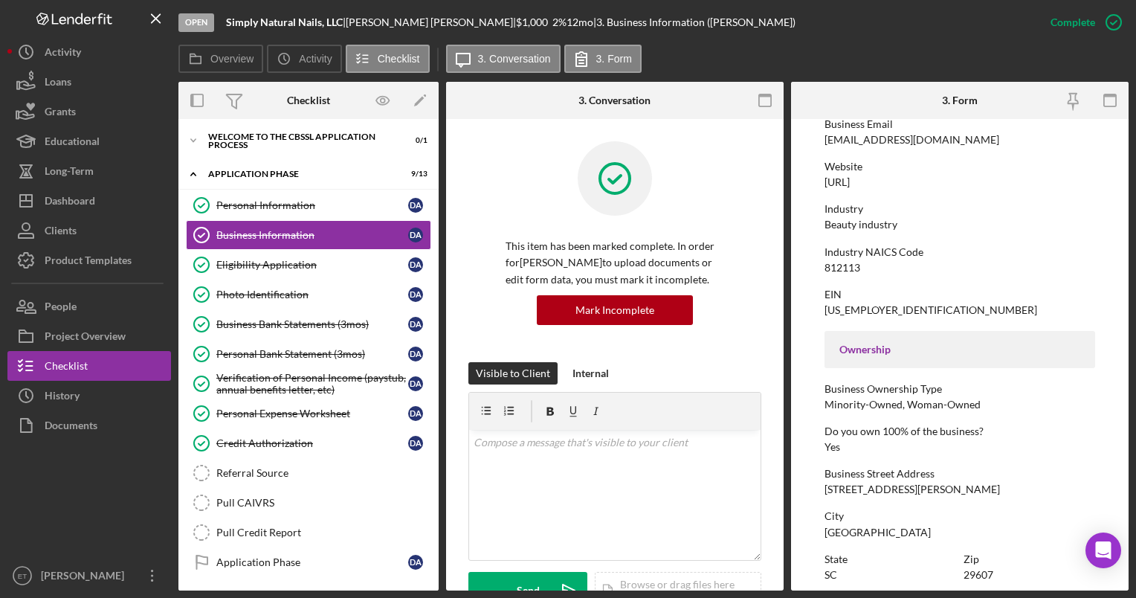
click at [844, 306] on div "39-3959453" at bounding box center [931, 310] width 213 height 12
copy div "39-3959453"
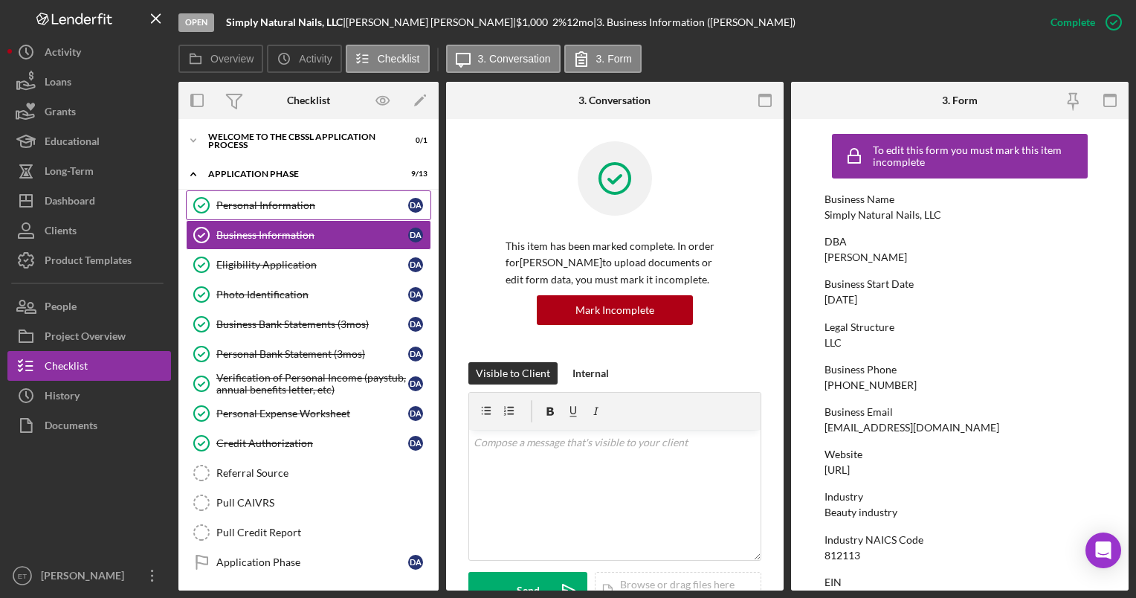
click at [278, 211] on link "Personal Information Personal Information D A" at bounding box center [308, 205] width 245 height 30
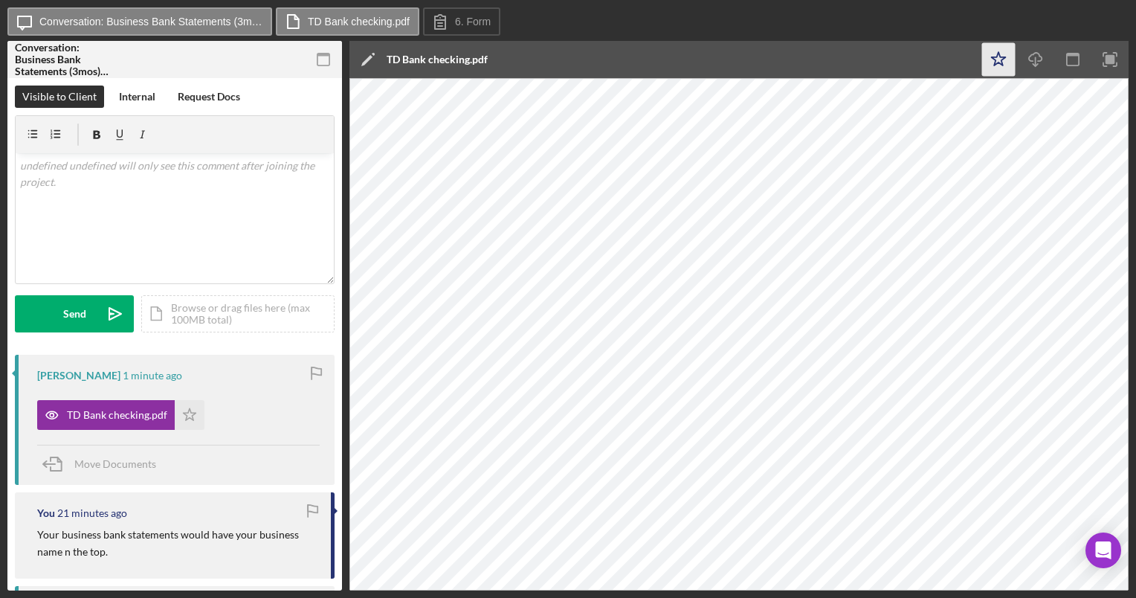
click at [997, 54] on icon "Icon/Star" at bounding box center [998, 59] width 33 height 33
click at [122, 240] on div "v Color teal Color pink Remove color Add row above Add row below Add column bef…" at bounding box center [175, 218] width 318 height 130
